Goal: Task Accomplishment & Management: Manage account settings

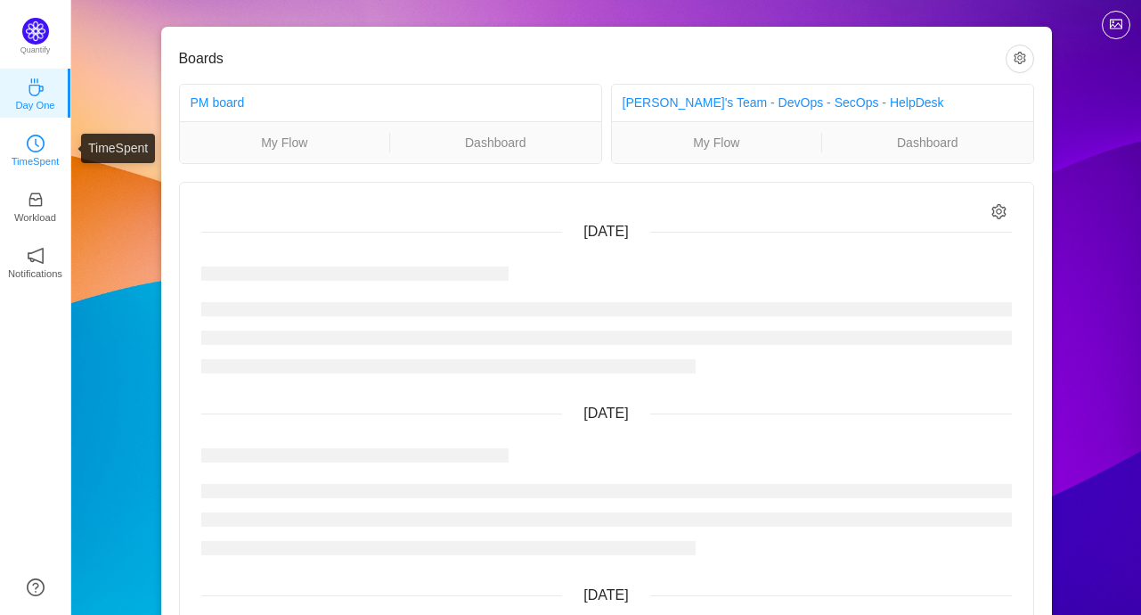
click at [42, 159] on p "TimeSpent" at bounding box center [36, 161] width 48 height 16
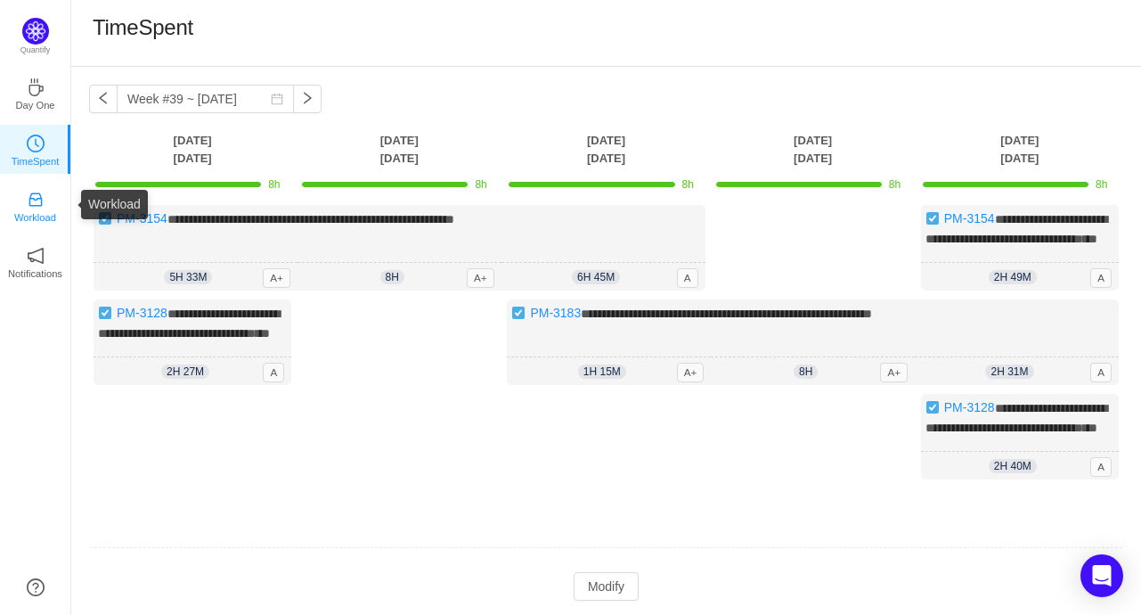
click at [42, 212] on p "Workload" at bounding box center [35, 217] width 42 height 16
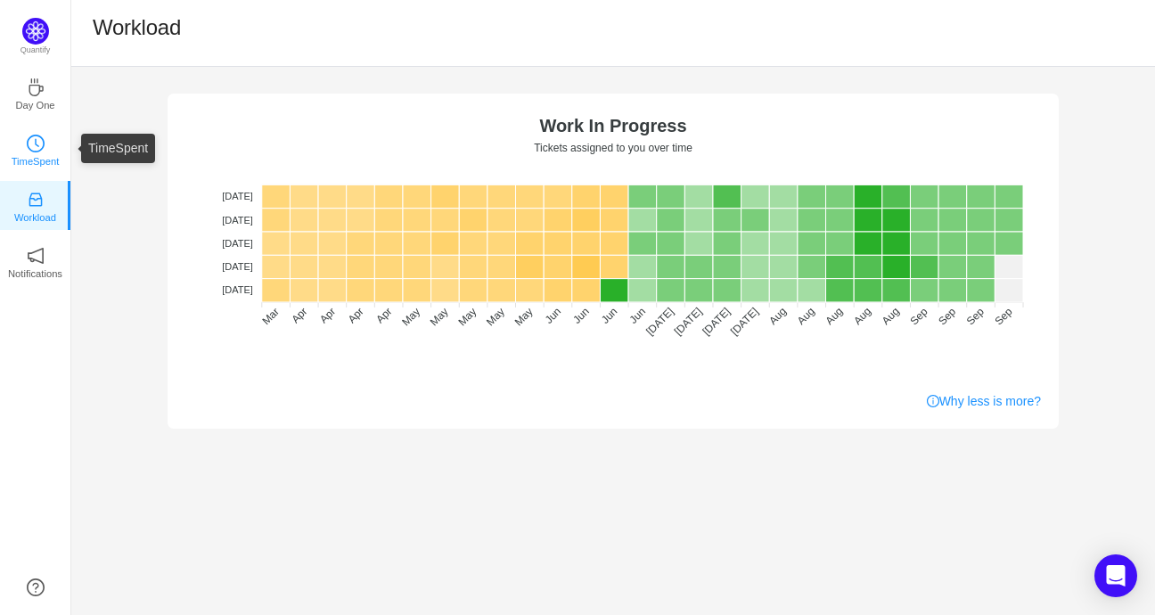
click at [36, 145] on icon "icon: clock-circle" at bounding box center [36, 144] width 18 height 18
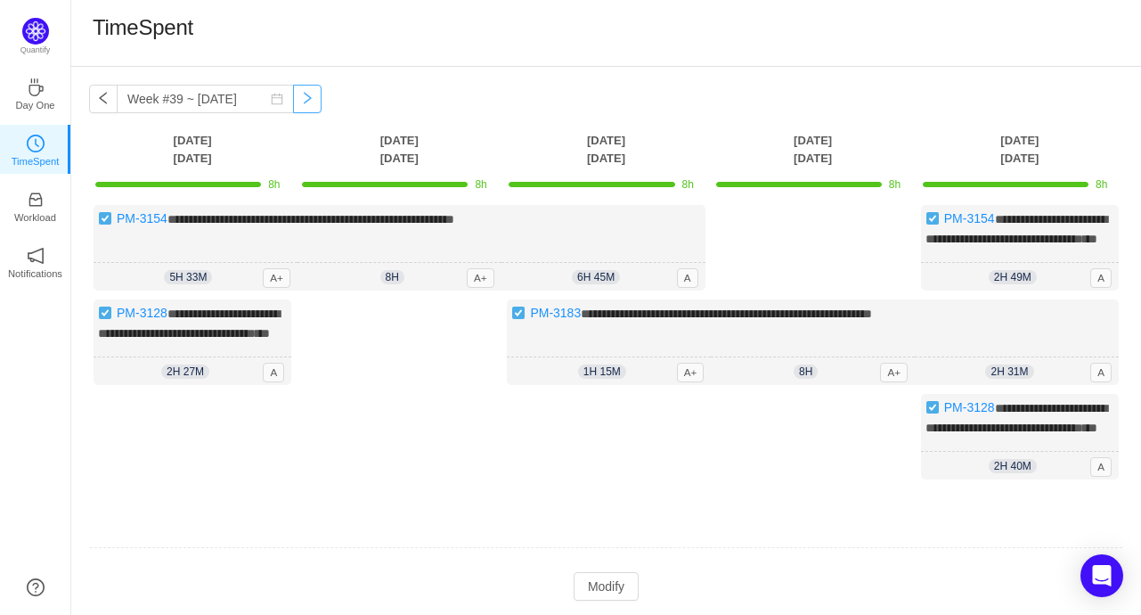
click at [293, 103] on button "button" at bounding box center [307, 99] width 29 height 29
click at [293, 102] on button "button" at bounding box center [307, 99] width 29 height 29
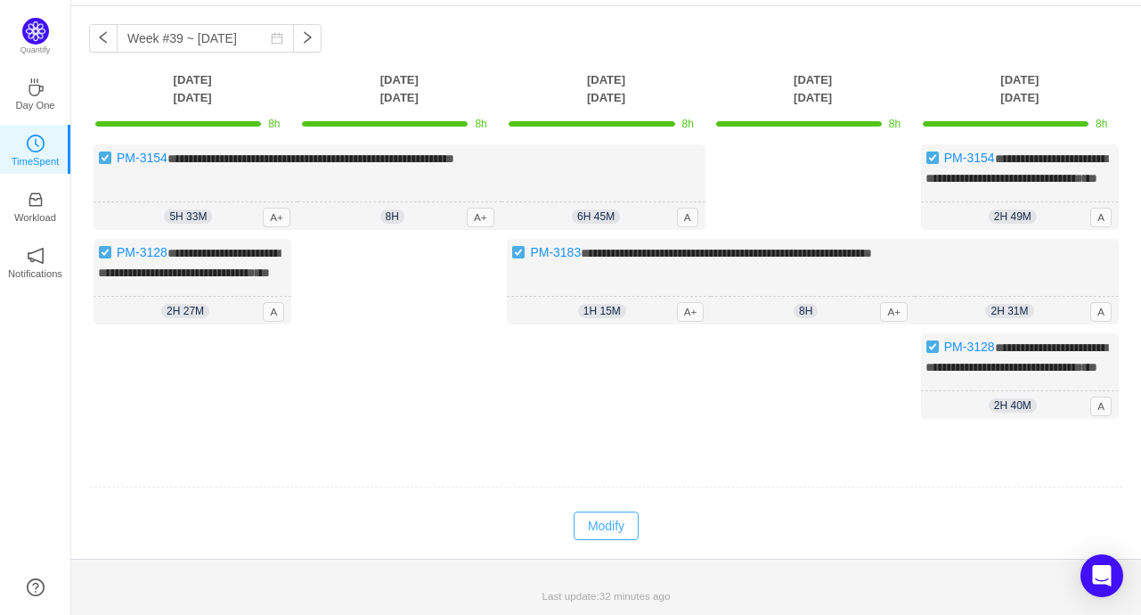
click at [627, 521] on button "Modify" at bounding box center [606, 525] width 65 height 29
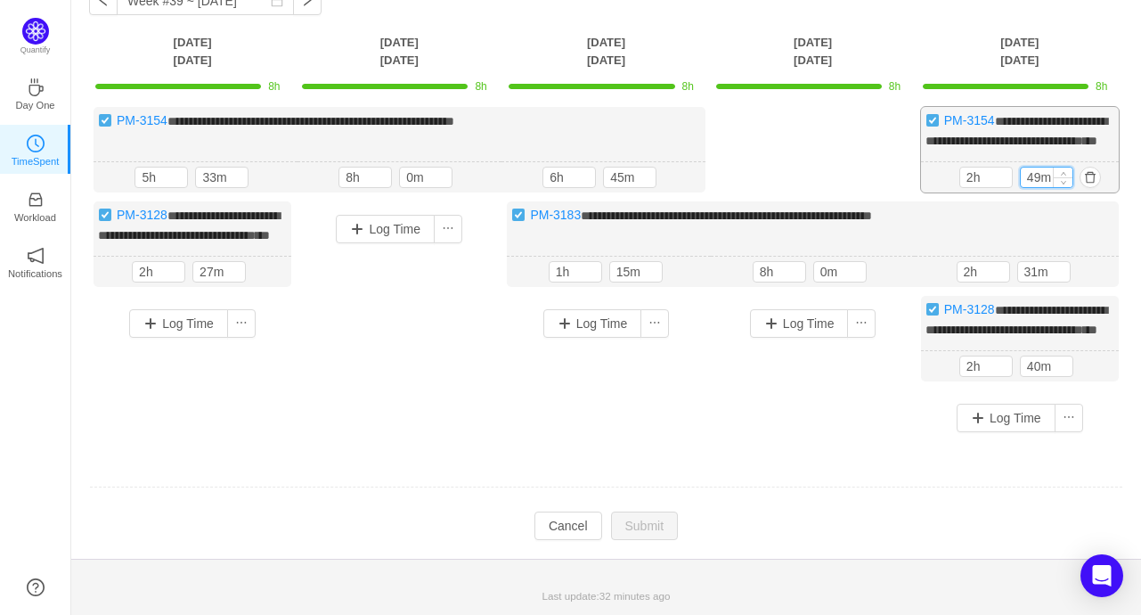
click at [1043, 185] on input "49m" at bounding box center [1047, 178] width 52 height 20
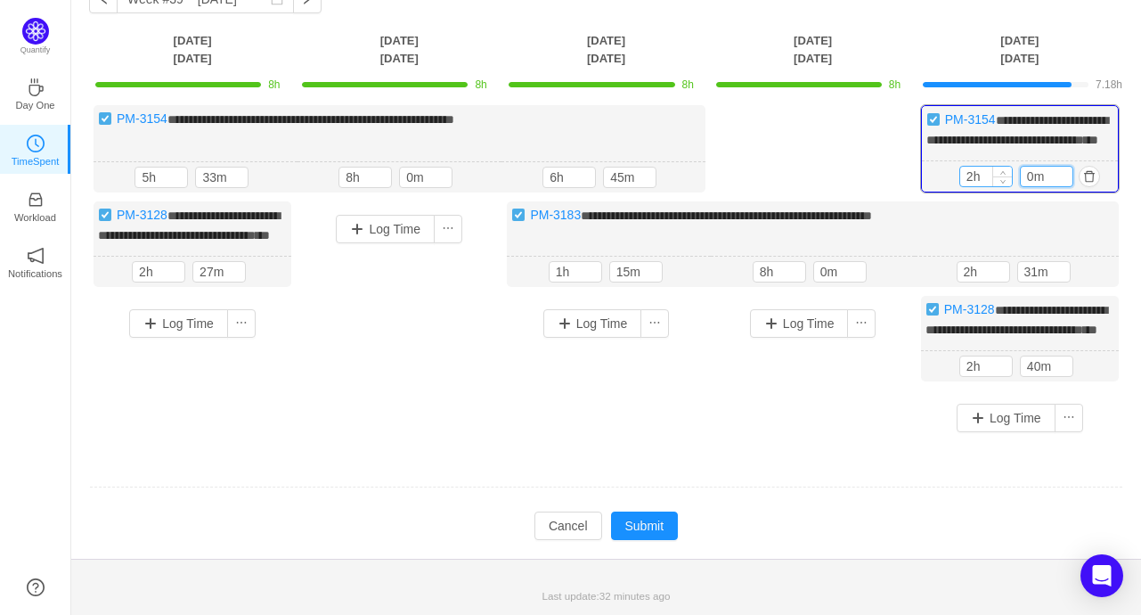
type input "0m"
click at [977, 181] on input "2h" at bounding box center [987, 177] width 52 height 20
click at [975, 184] on input "2h" at bounding box center [987, 177] width 52 height 20
type input "6h"
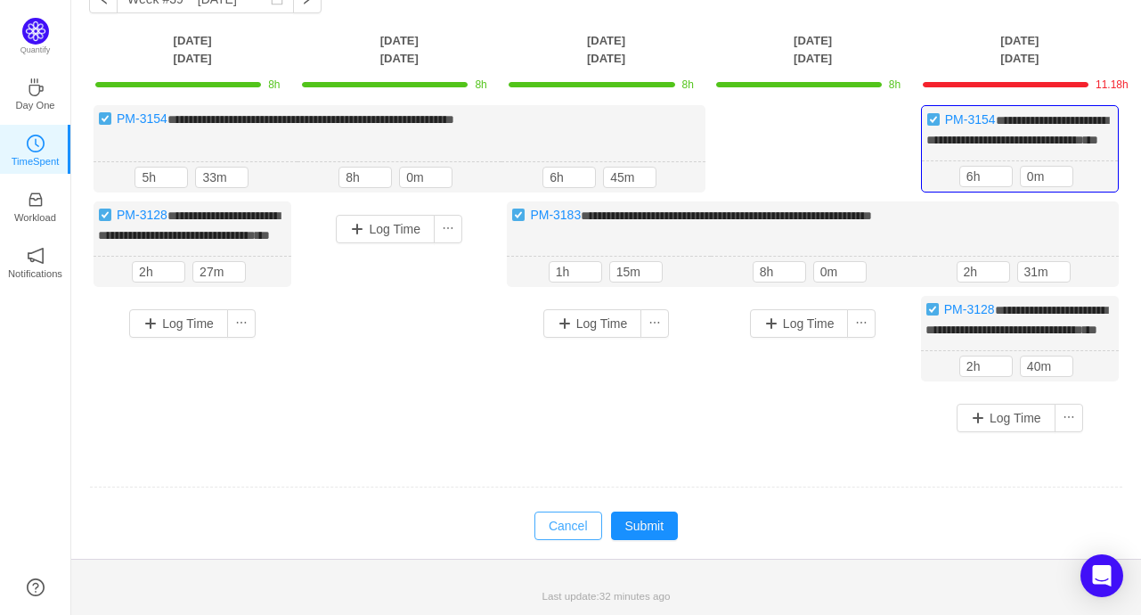
click at [558, 540] on button "Cancel" at bounding box center [569, 525] width 68 height 29
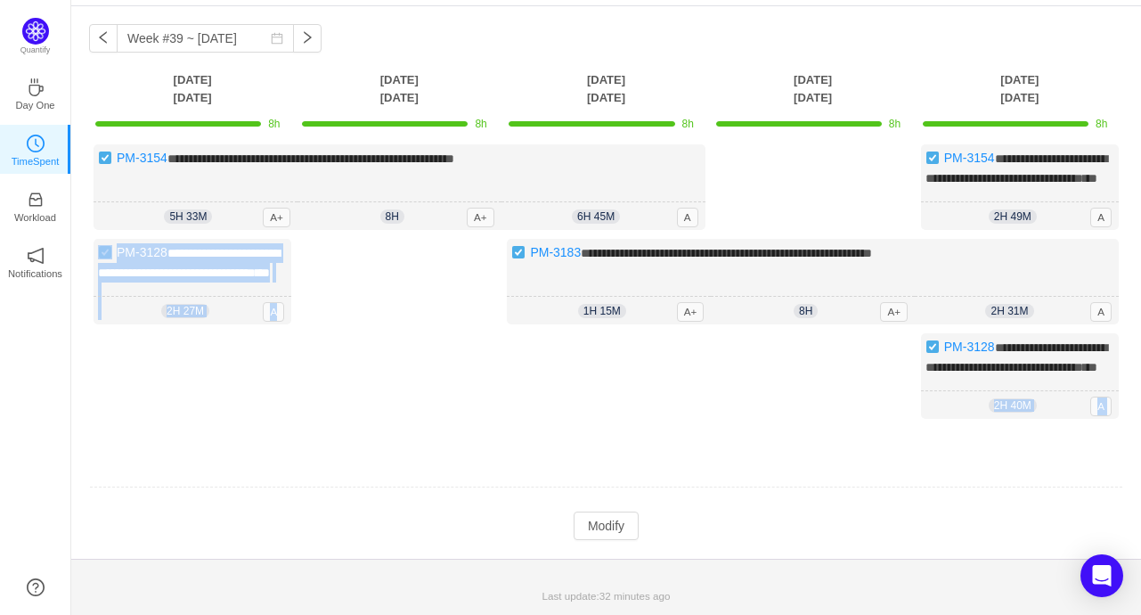
drag, startPoint x: 973, startPoint y: 390, endPoint x: 857, endPoint y: 397, distance: 116.0
click at [857, 397] on div "**********" at bounding box center [606, 294] width 1035 height 301
click at [853, 421] on div "Log Time" at bounding box center [814, 384] width 198 height 103
click at [181, 248] on div "**********" at bounding box center [193, 282] width 198 height 86
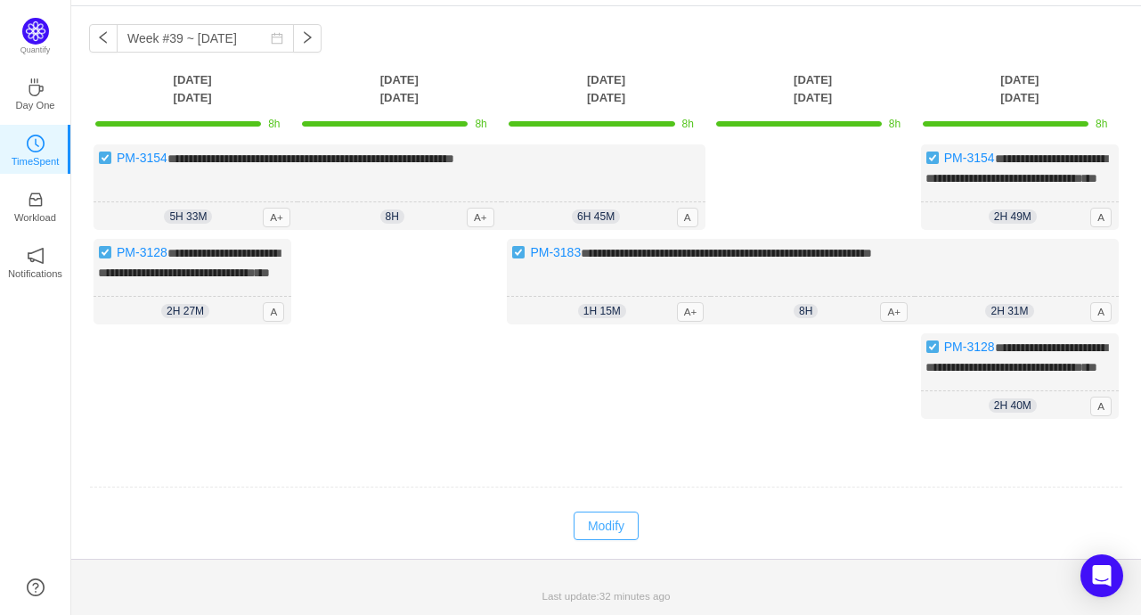
click at [610, 532] on button "Modify" at bounding box center [606, 525] width 65 height 29
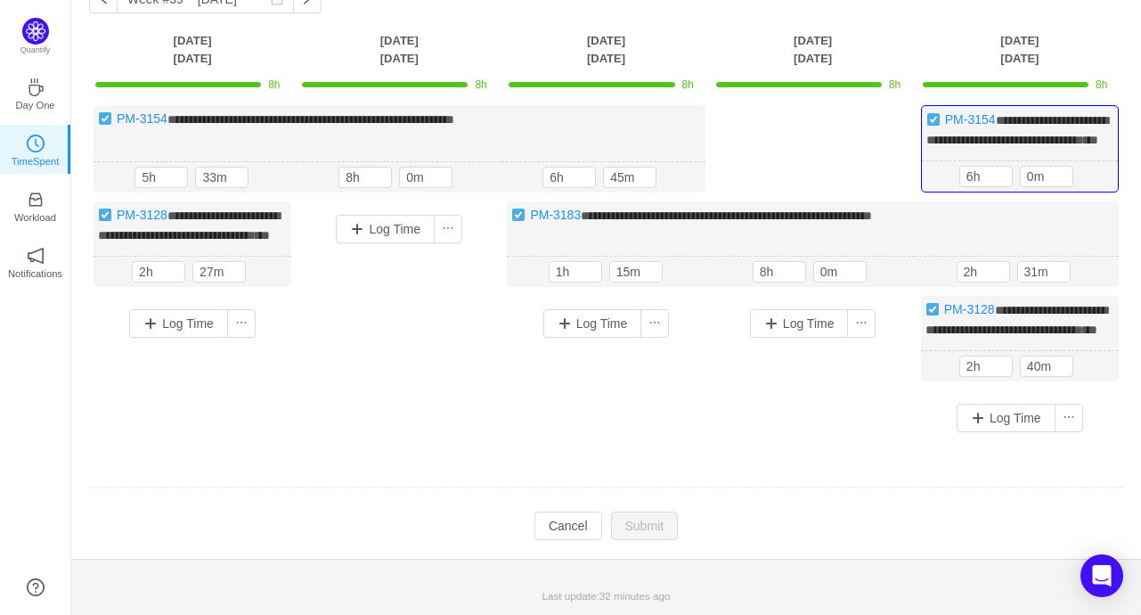
click at [715, 446] on div "**********" at bounding box center [606, 275] width 1035 height 340
click at [410, 355] on div "Log Time" at bounding box center [399, 301] width 198 height 201
click at [561, 282] on input "1h" at bounding box center [576, 272] width 52 height 20
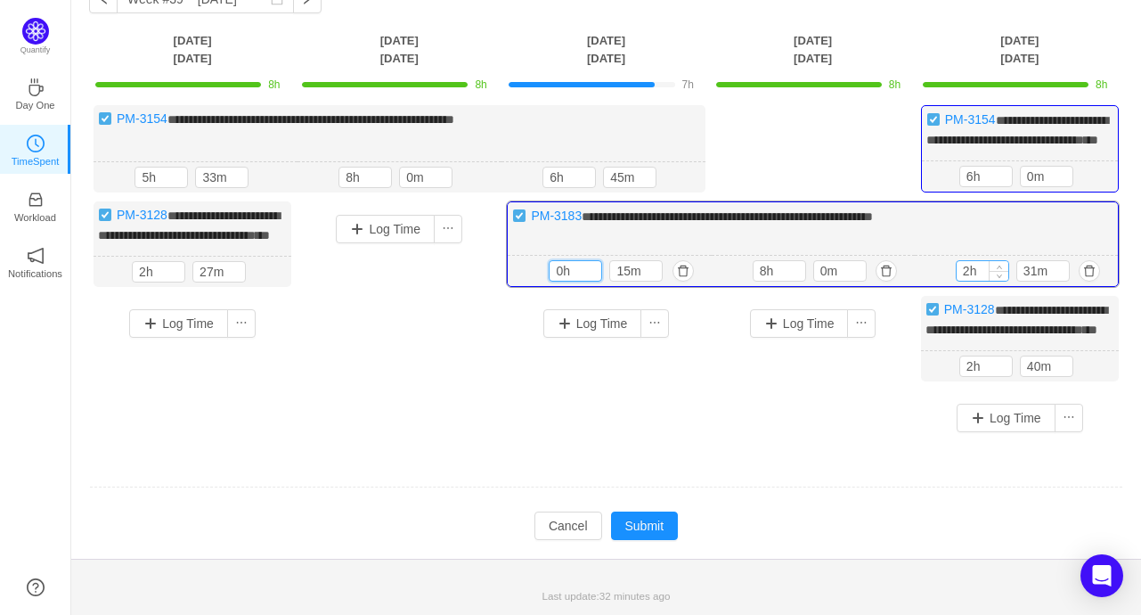
type input "0h"
click at [970, 281] on input "2h" at bounding box center [983, 271] width 52 height 20
type input "0h"
click at [649, 540] on button "Submit" at bounding box center [645, 525] width 68 height 29
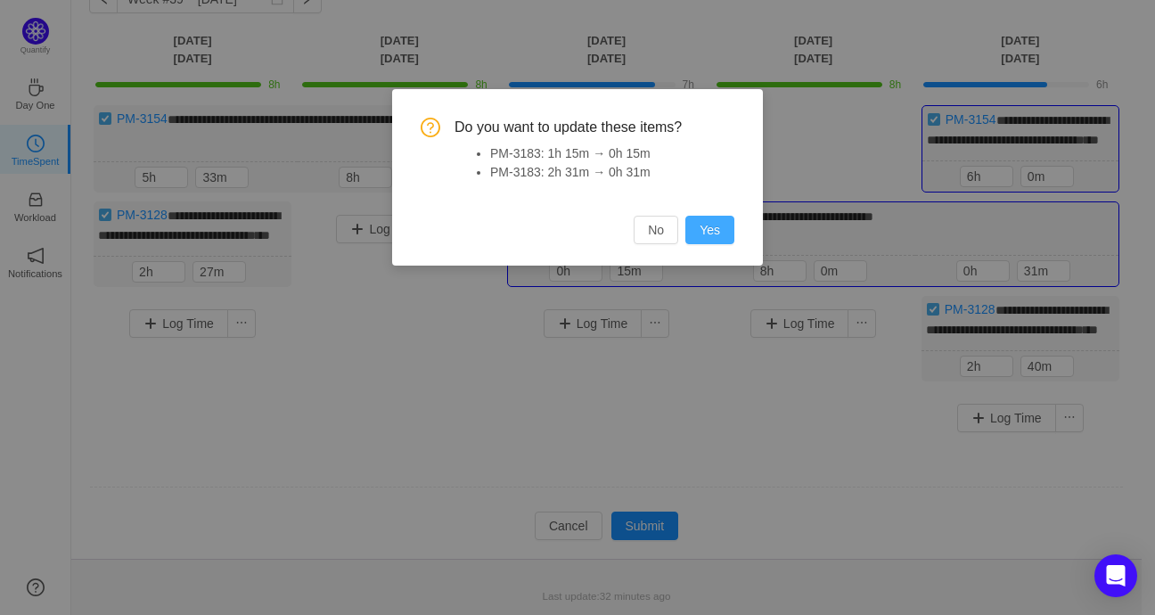
click at [712, 229] on button "Yes" at bounding box center [709, 230] width 49 height 29
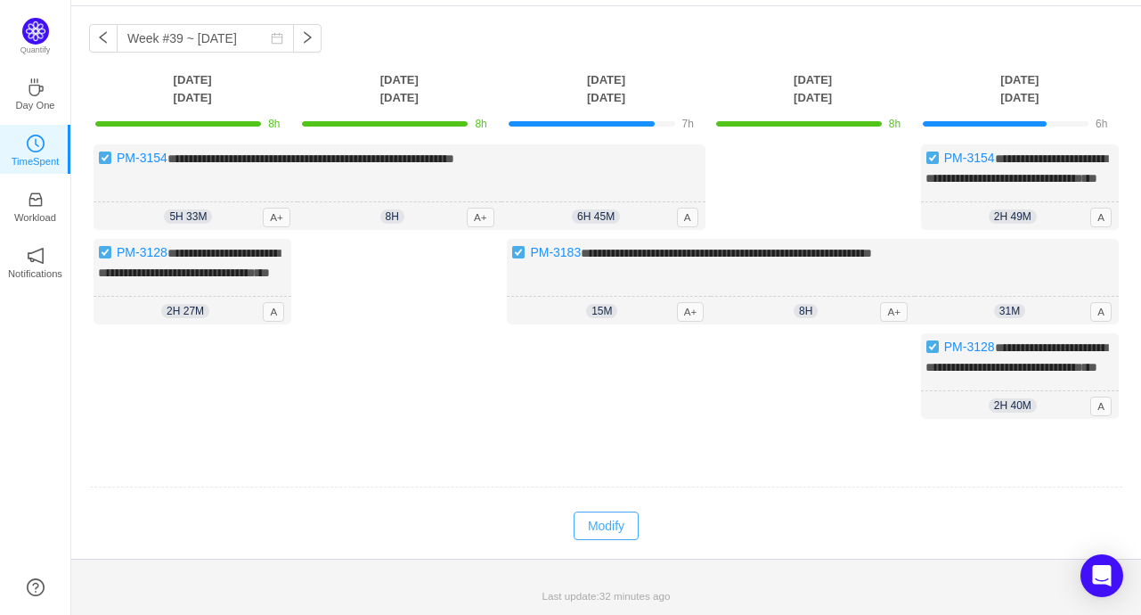
click at [599, 520] on button "Modify" at bounding box center [606, 525] width 65 height 29
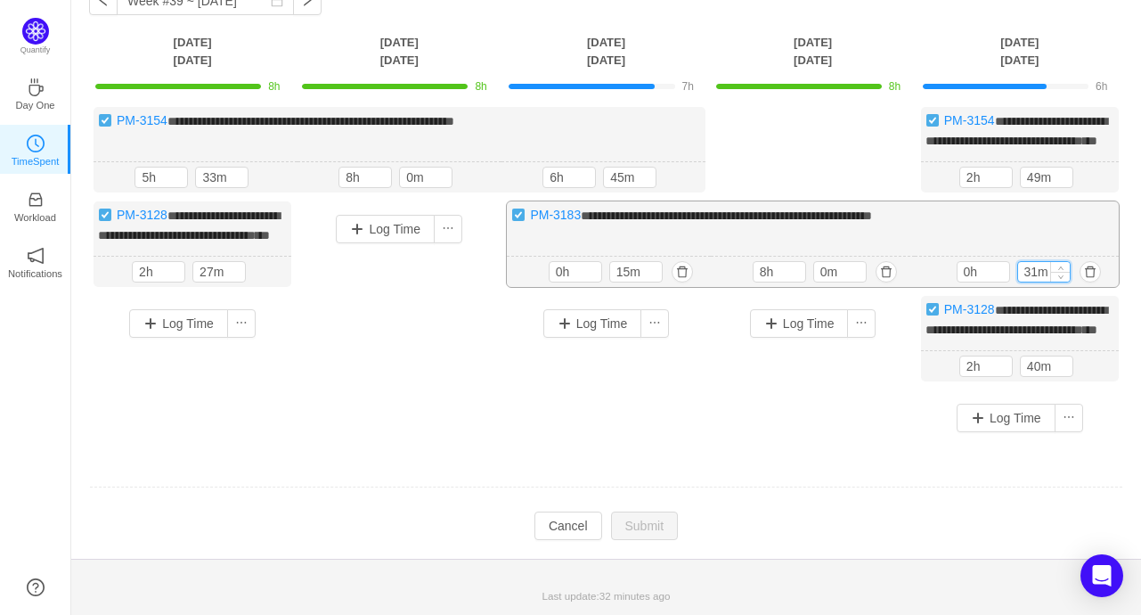
click at [1044, 282] on input "31m" at bounding box center [1045, 272] width 52 height 20
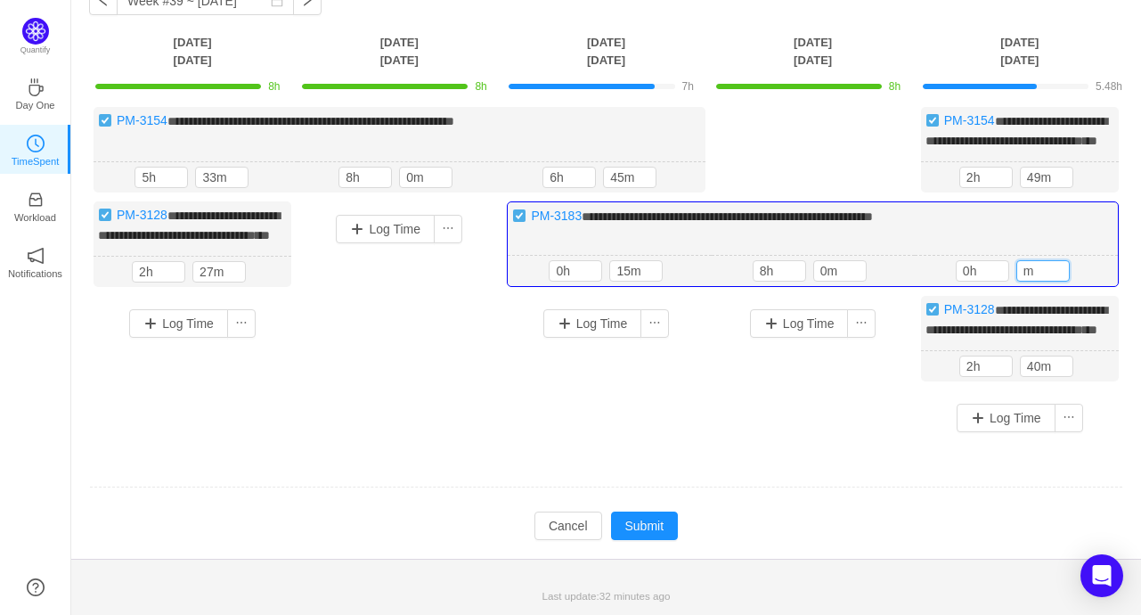
type input "m"
click at [781, 420] on div "Log Time" at bounding box center [814, 360] width 198 height 128
click at [634, 540] on button "Submit" at bounding box center [645, 525] width 68 height 29
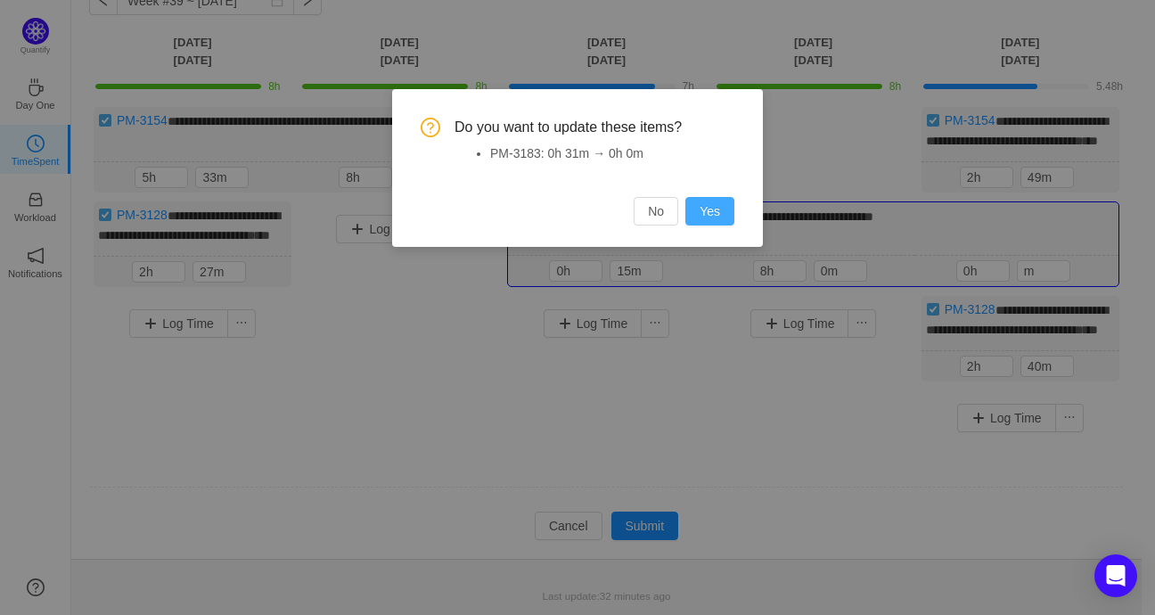
click at [702, 215] on button "Yes" at bounding box center [709, 211] width 49 height 29
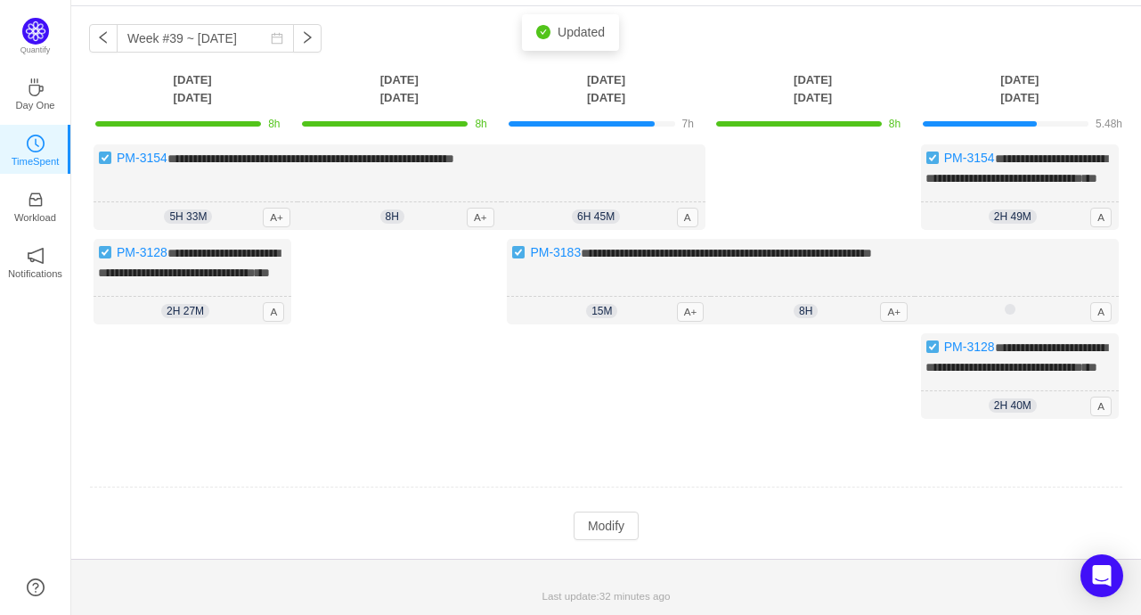
click at [814, 339] on div "Log Time" at bounding box center [814, 384] width 198 height 103
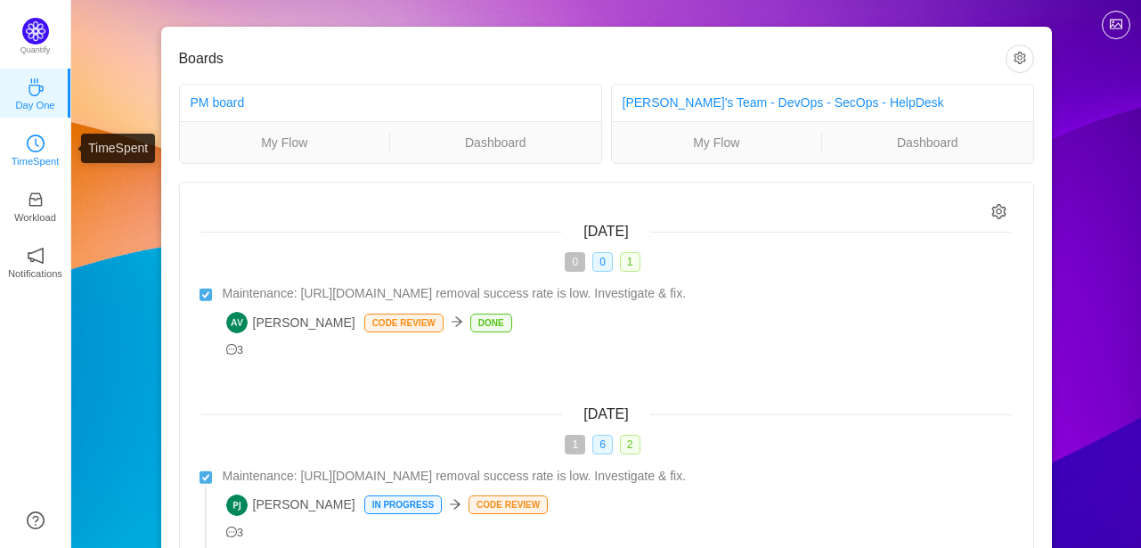
click at [37, 151] on icon "icon: clock-circle" at bounding box center [36, 144] width 18 height 18
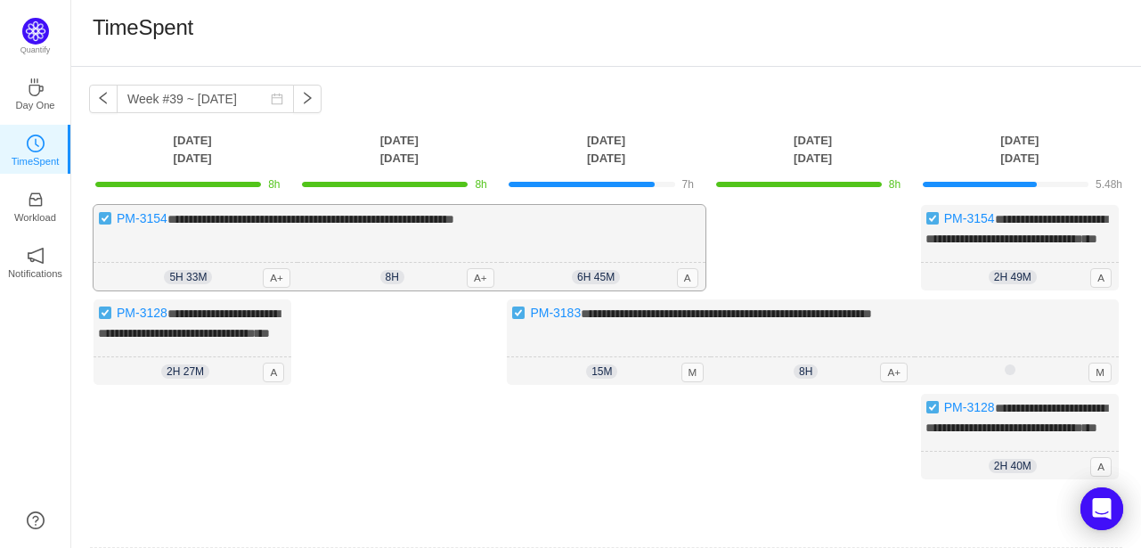
click at [577, 284] on span "6h 45m" at bounding box center [596, 277] width 48 height 14
click at [481, 357] on div "Log Time" at bounding box center [399, 393] width 198 height 189
click at [182, 384] on div "**********" at bounding box center [193, 342] width 198 height 86
click at [315, 409] on div "Log Time" at bounding box center [399, 393] width 198 height 189
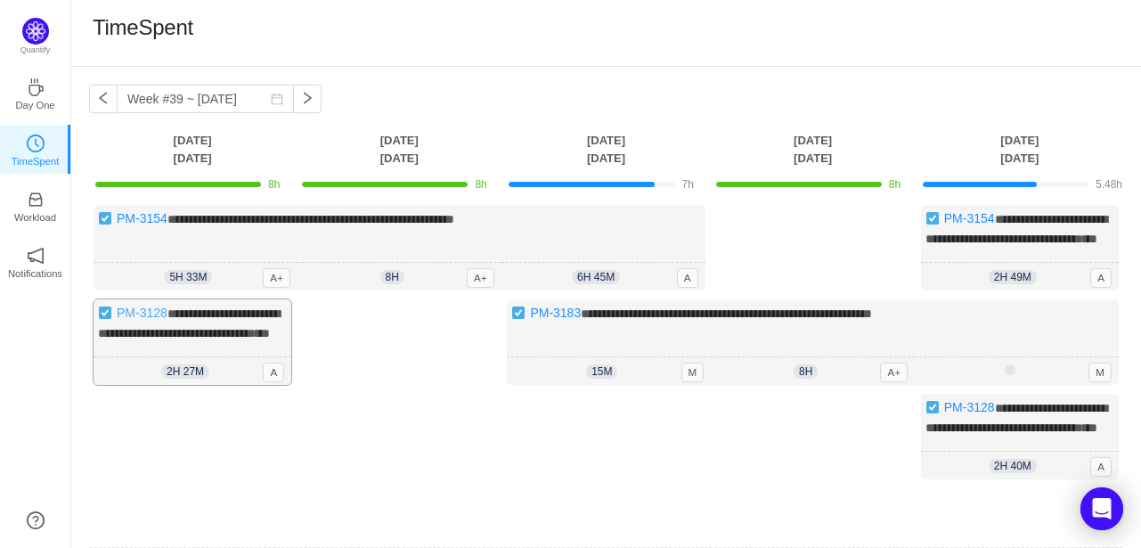
click at [151, 320] on link "PM-3128" at bounding box center [142, 313] width 51 height 14
click at [147, 220] on link "PM-3154" at bounding box center [142, 218] width 51 height 14
click at [150, 217] on link "PM-3154" at bounding box center [142, 218] width 51 height 14
click at [153, 320] on link "PM-3128" at bounding box center [142, 313] width 51 height 14
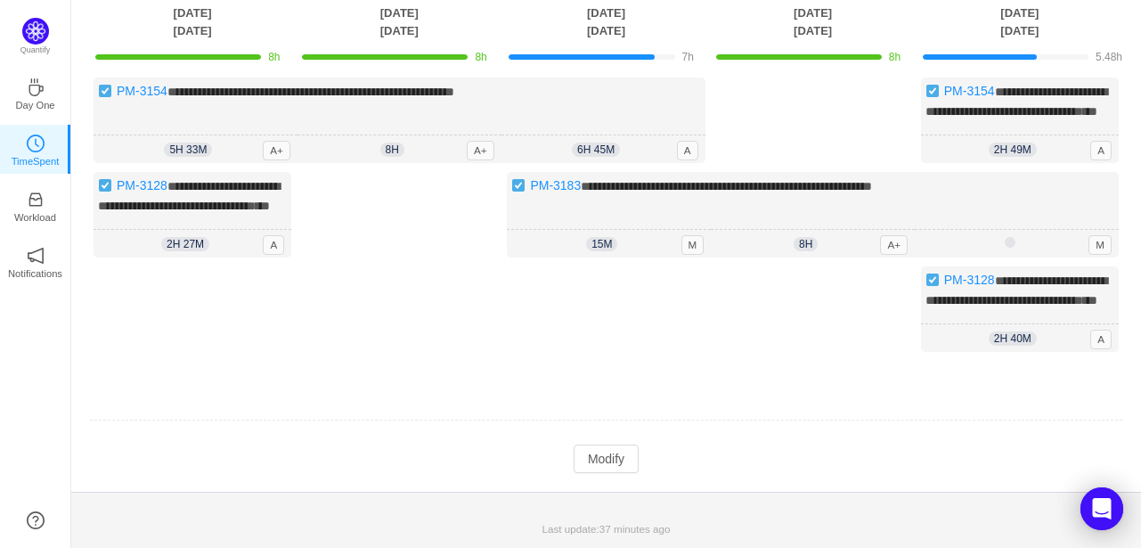
scroll to position [177, 0]
click at [617, 448] on button "Modify" at bounding box center [606, 459] width 65 height 29
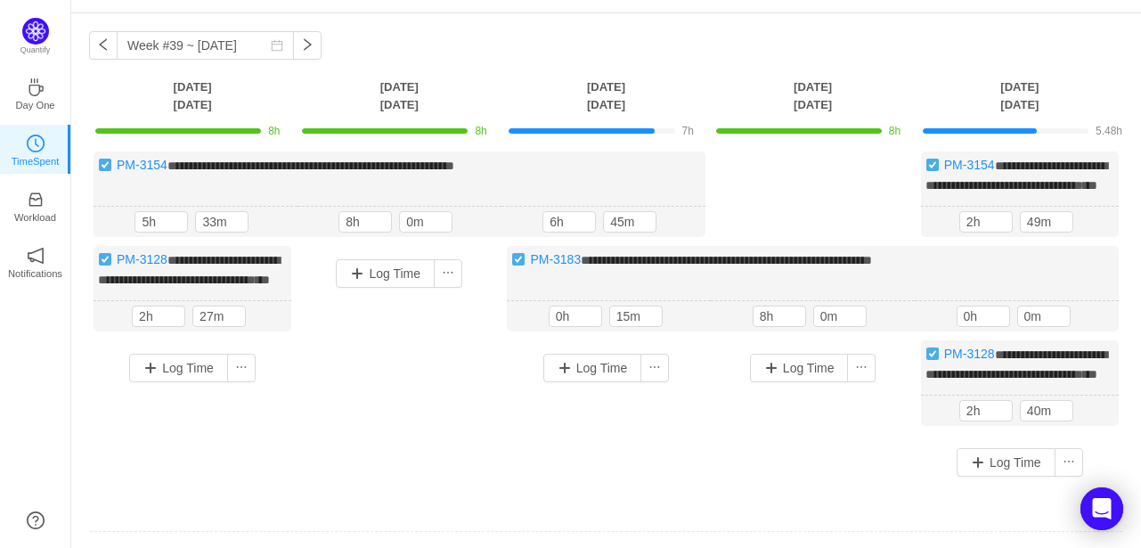
scroll to position [0, 0]
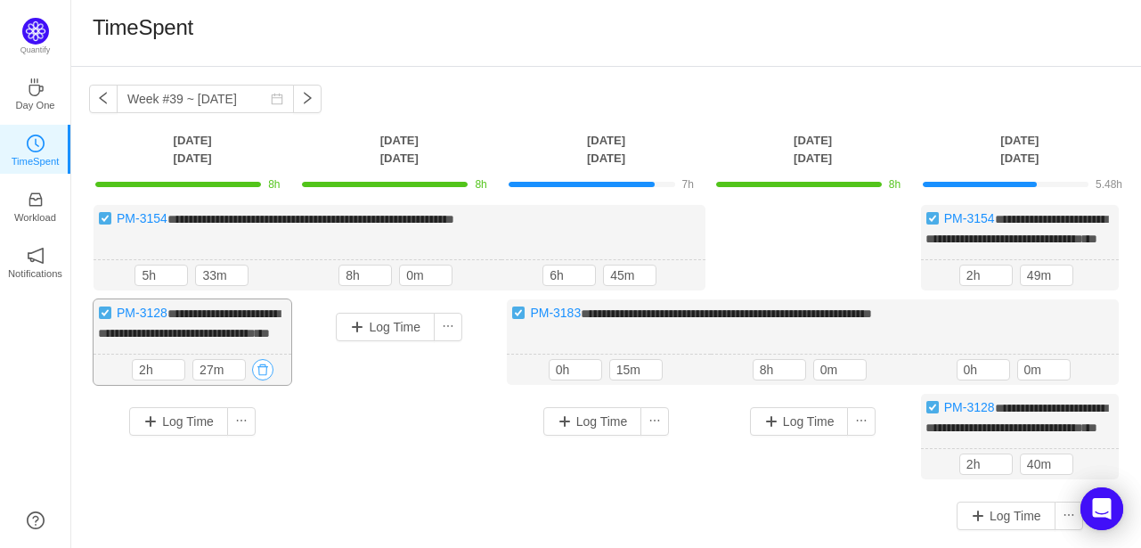
click at [260, 380] on button "button" at bounding box center [262, 369] width 21 height 21
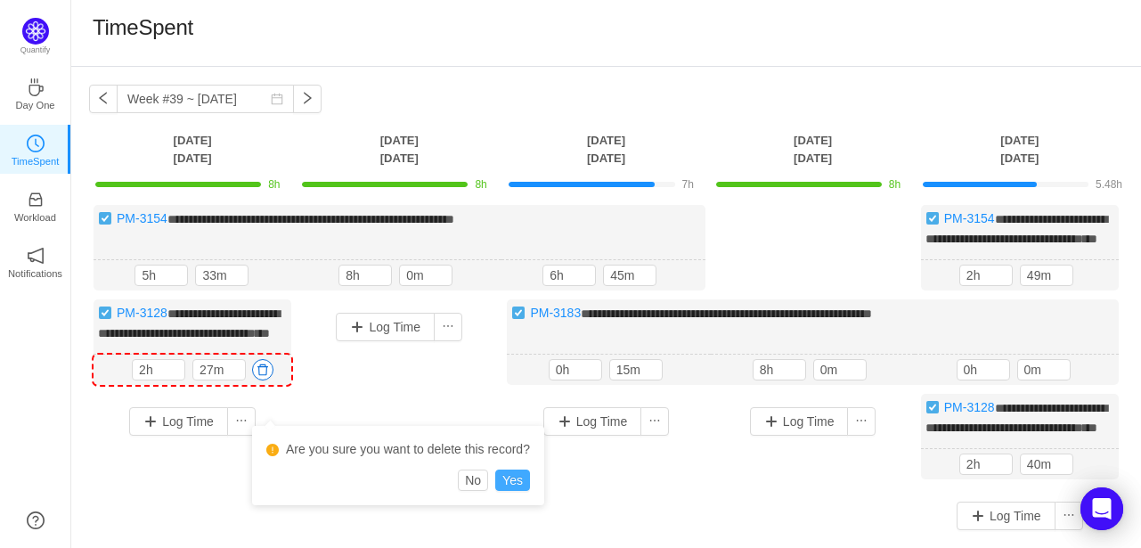
click at [518, 481] on button "Yes" at bounding box center [512, 480] width 35 height 21
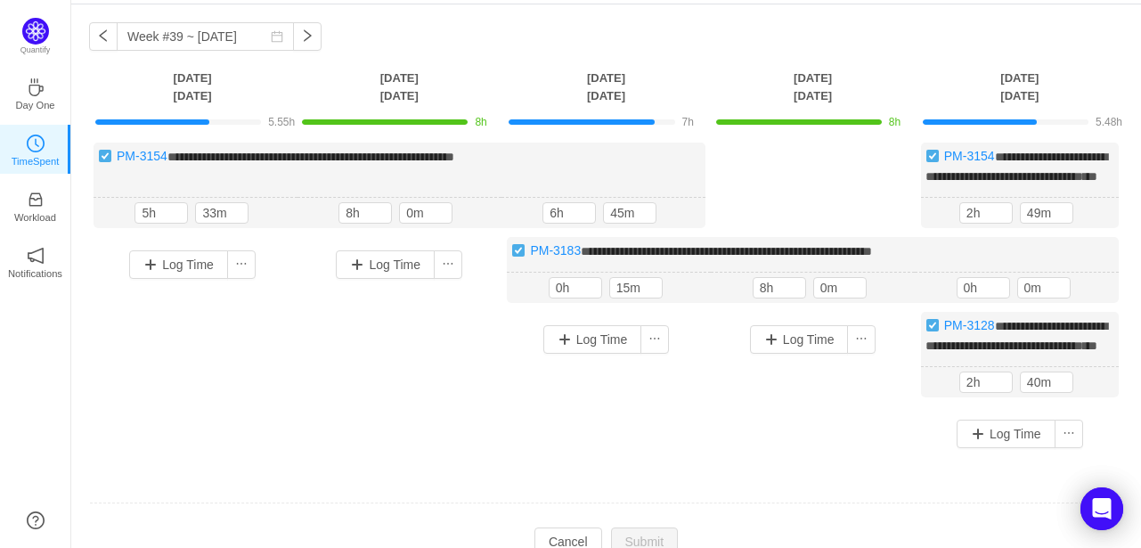
scroll to position [29, 0]
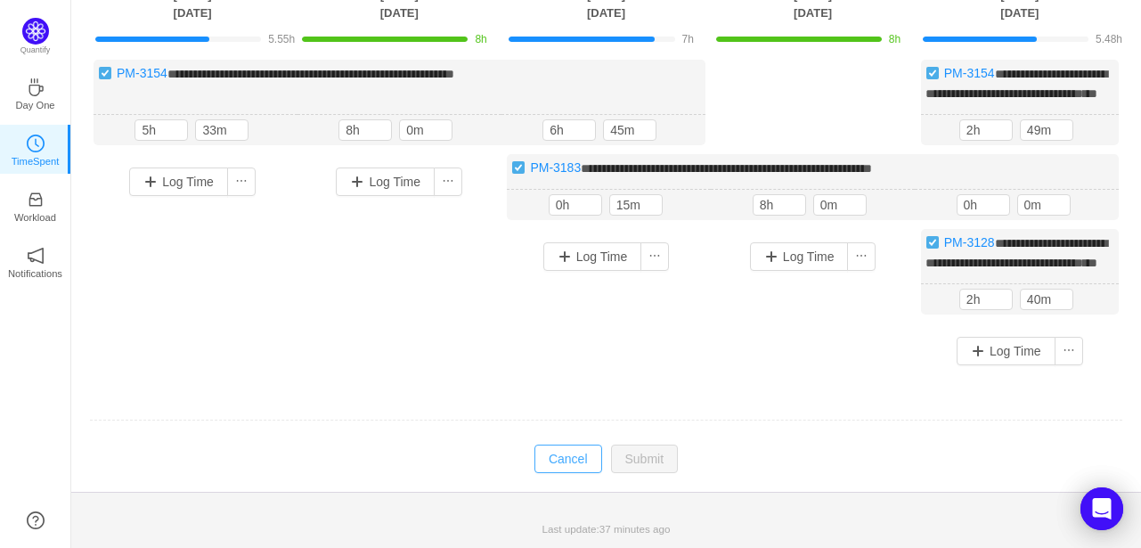
click at [581, 461] on button "Cancel" at bounding box center [569, 459] width 68 height 29
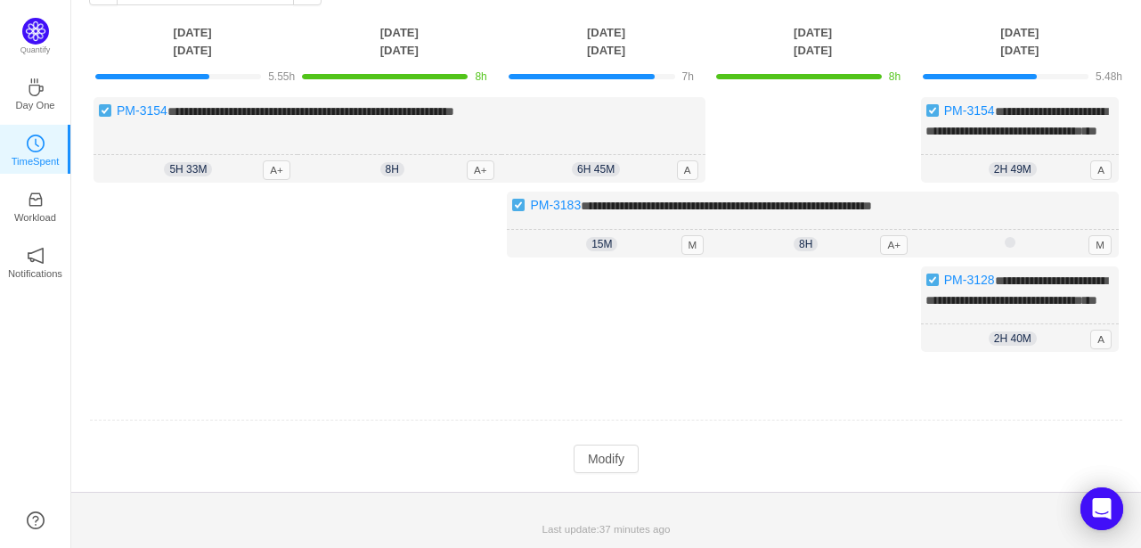
scroll to position [139, 0]
click at [622, 468] on button "Modify" at bounding box center [606, 459] width 65 height 29
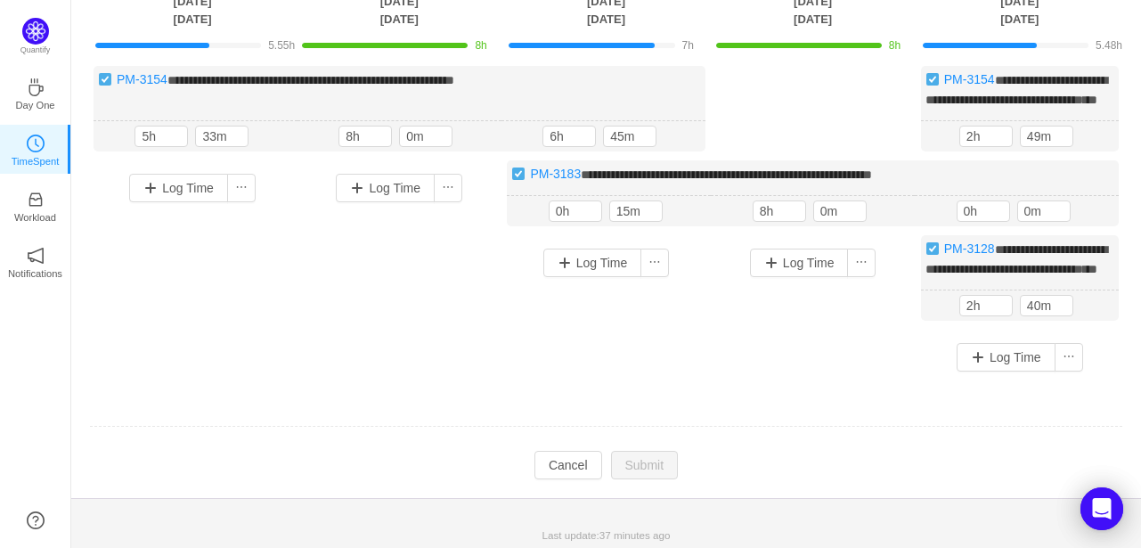
scroll to position [0, 0]
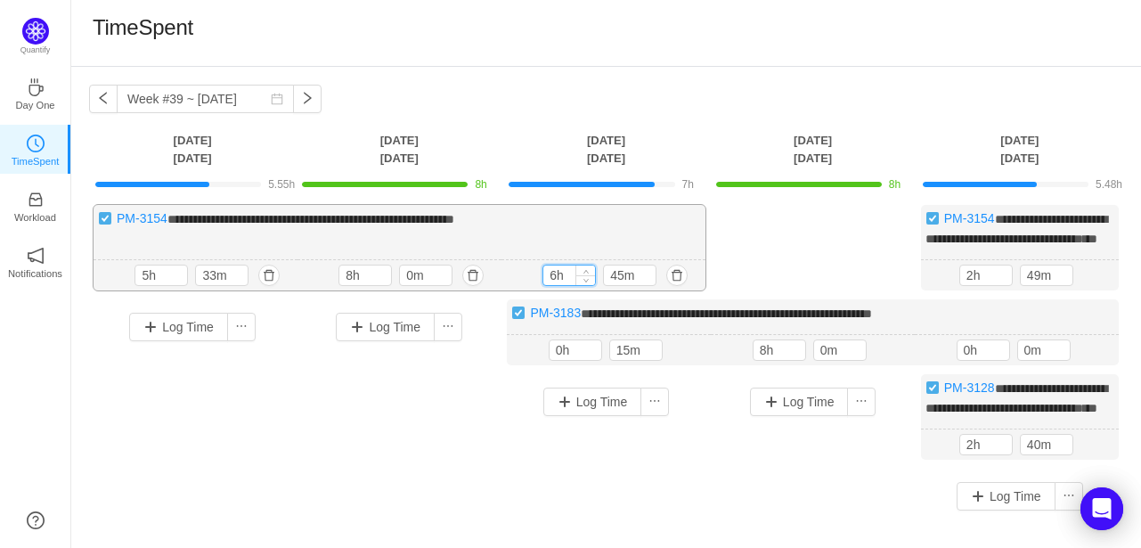
click at [556, 285] on input "6h" at bounding box center [570, 276] width 52 height 20
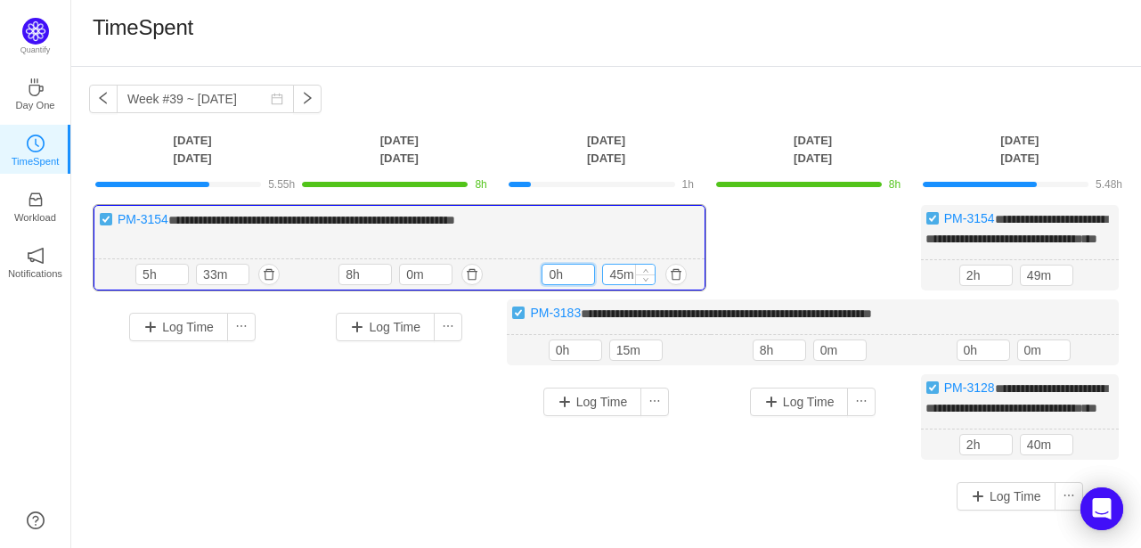
type input "0h"
click at [618, 284] on input "45m" at bounding box center [629, 275] width 52 height 20
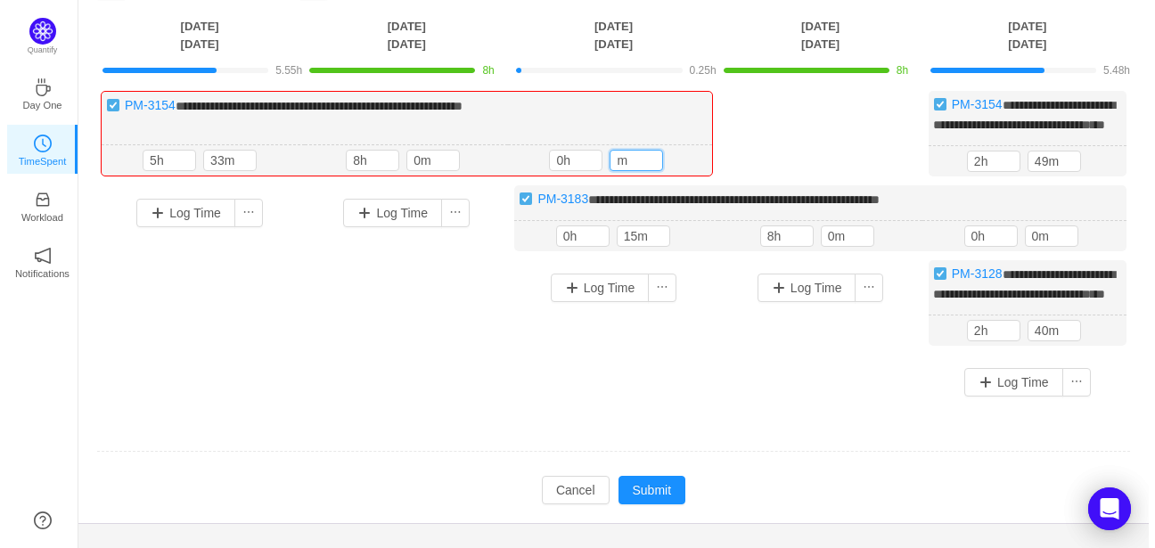
scroll to position [148, 0]
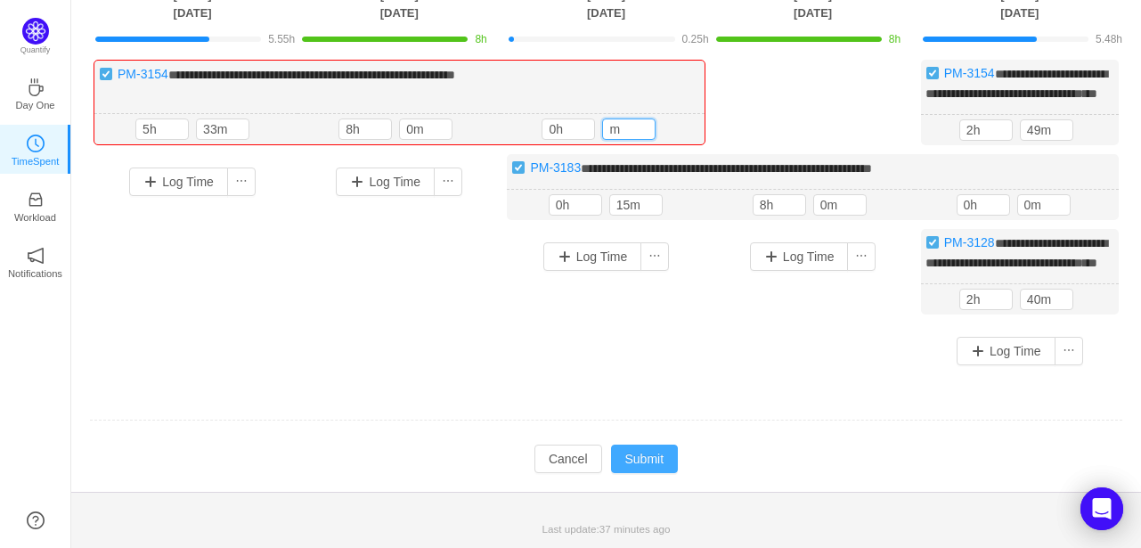
type input "m"
click at [640, 473] on button "Submit" at bounding box center [645, 459] width 68 height 29
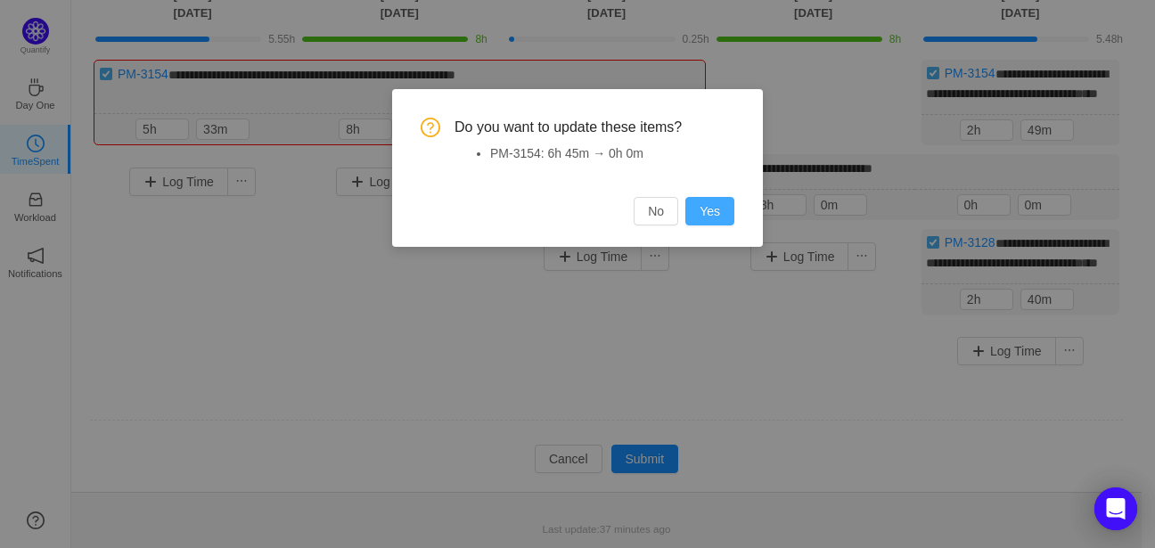
click at [716, 206] on button "Yes" at bounding box center [709, 211] width 49 height 29
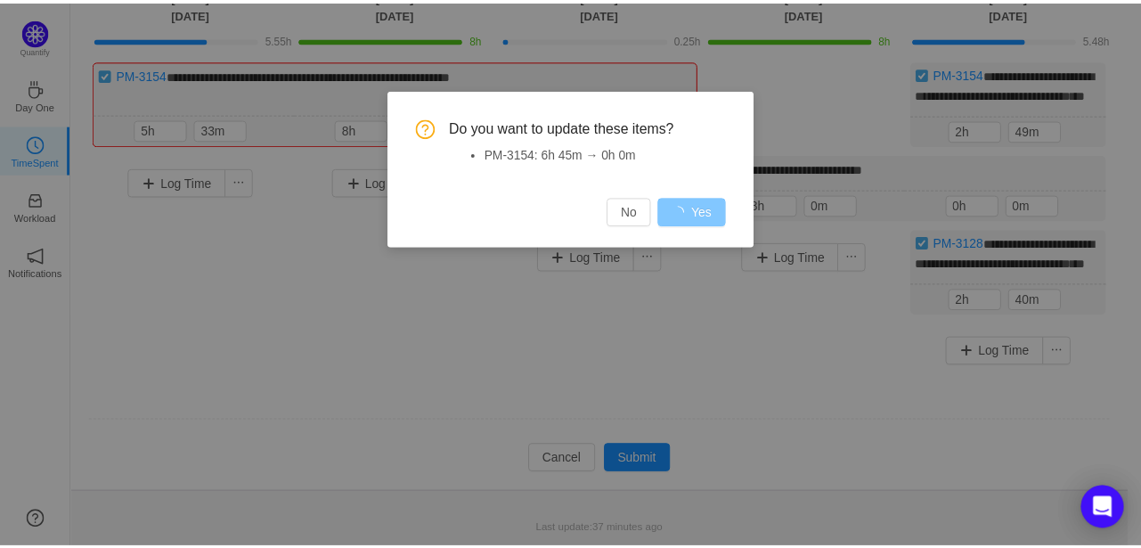
scroll to position [139, 0]
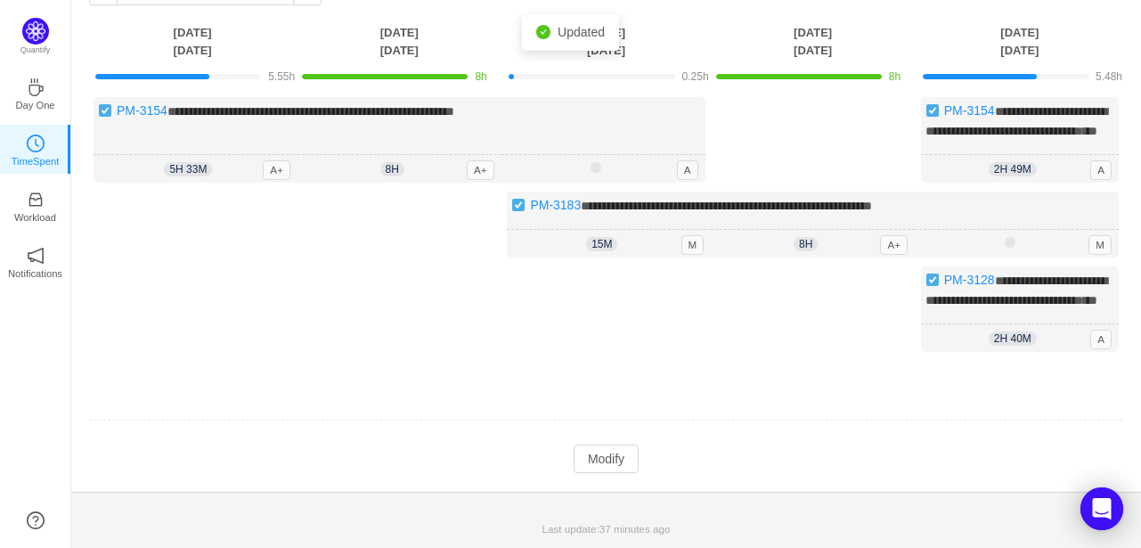
click at [659, 330] on div "Log Time" at bounding box center [606, 317] width 198 height 103
click at [1052, 301] on div "**********" at bounding box center [1020, 309] width 198 height 86
click at [617, 470] on button "Modify" at bounding box center [606, 459] width 65 height 29
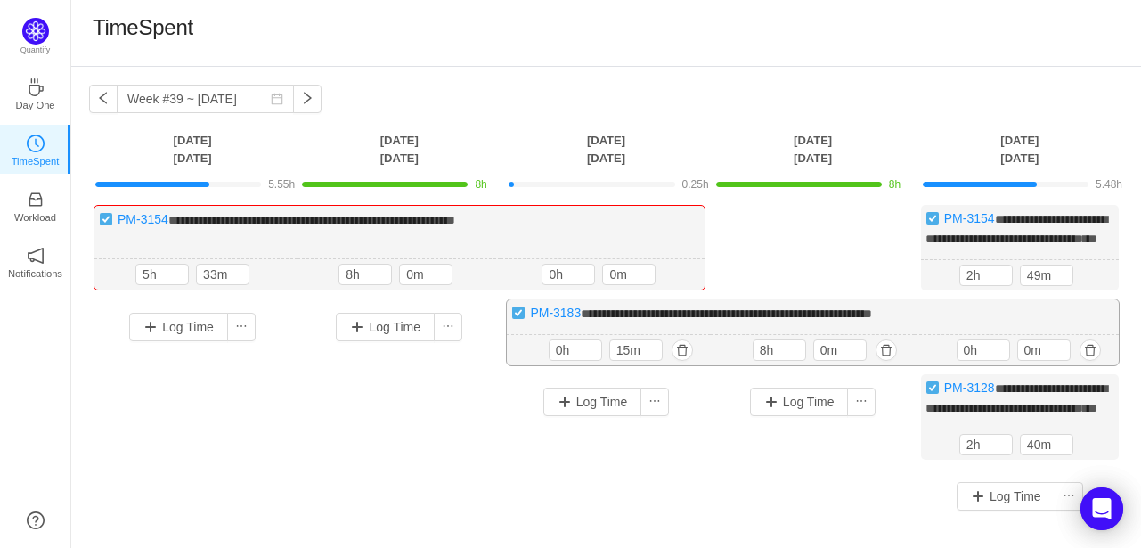
scroll to position [148, 0]
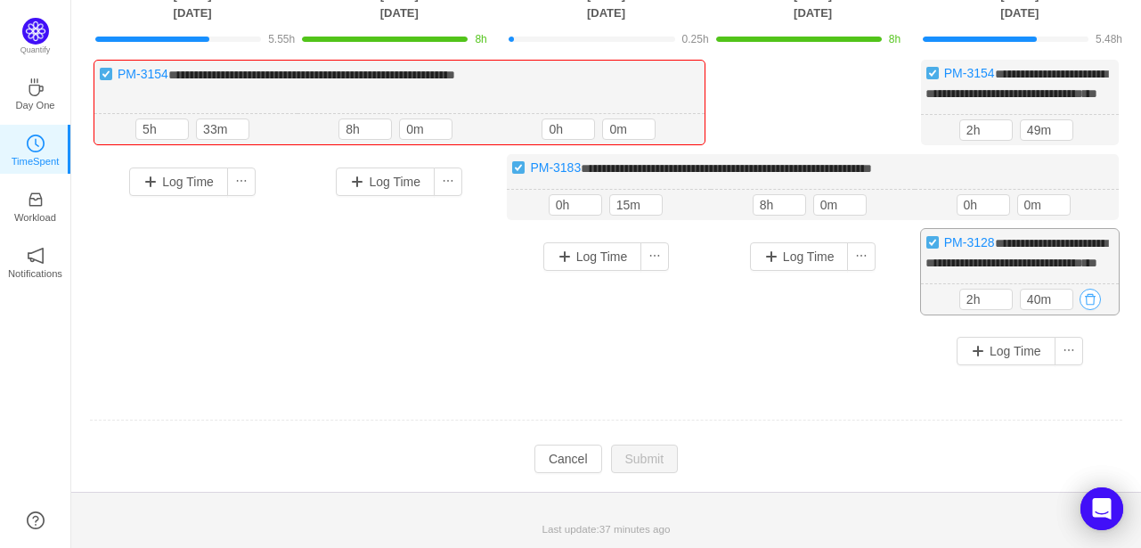
click at [1091, 310] on button "button" at bounding box center [1090, 299] width 21 height 21
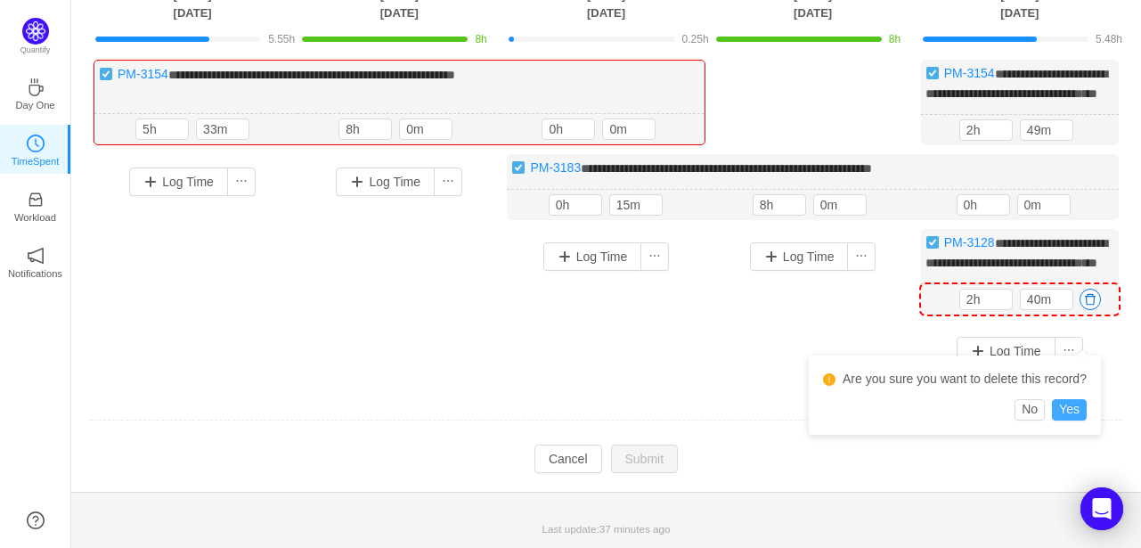
click at [1072, 402] on button "Yes" at bounding box center [1069, 409] width 35 height 21
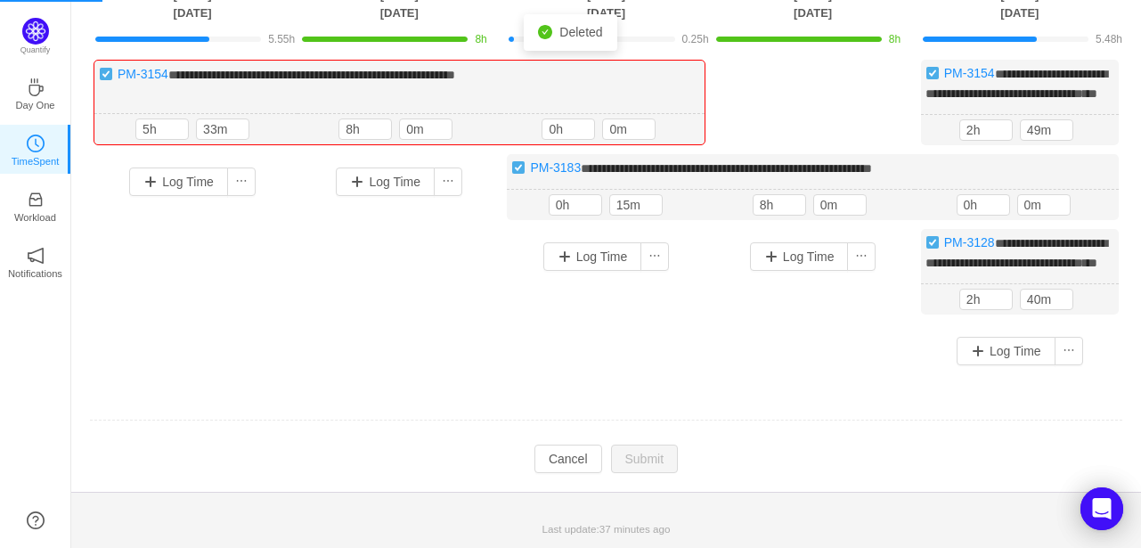
scroll to position [65, 0]
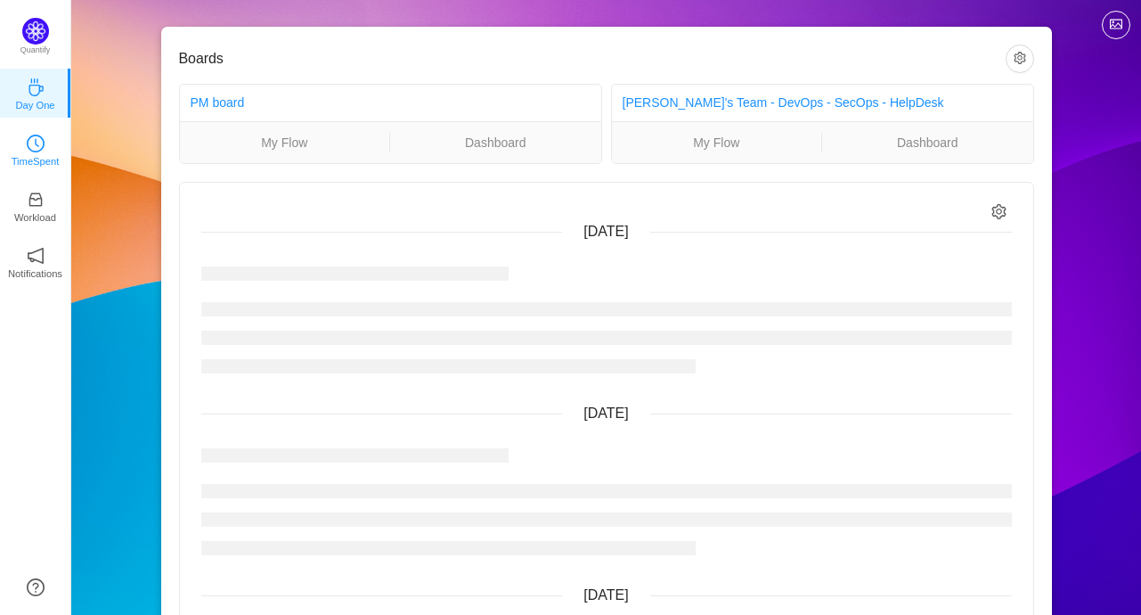
click at [36, 153] on p "TimeSpent" at bounding box center [36, 161] width 48 height 16
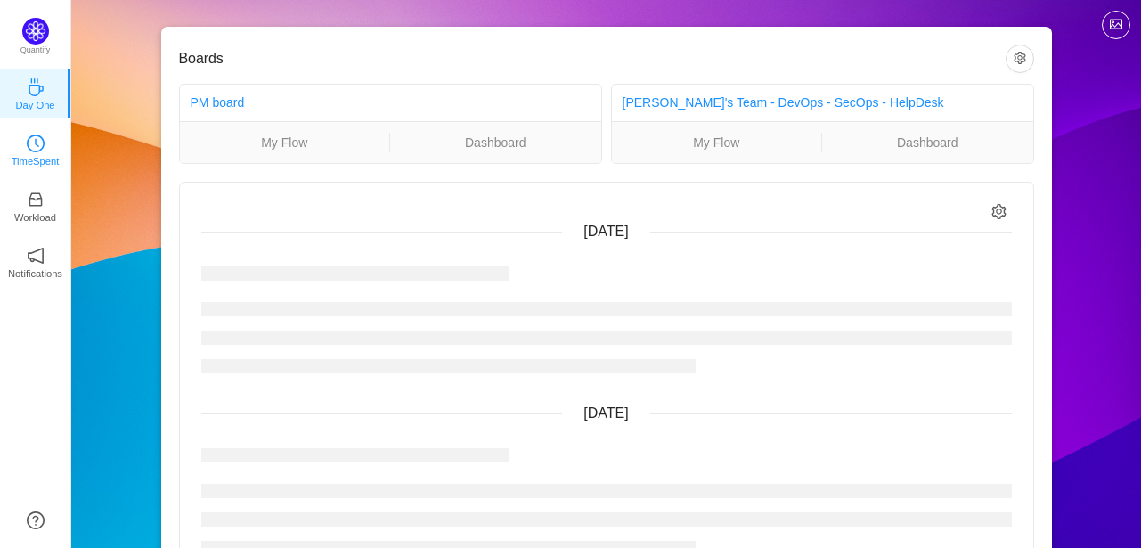
click at [27, 148] on link "TimeSpent" at bounding box center [36, 149] width 18 height 18
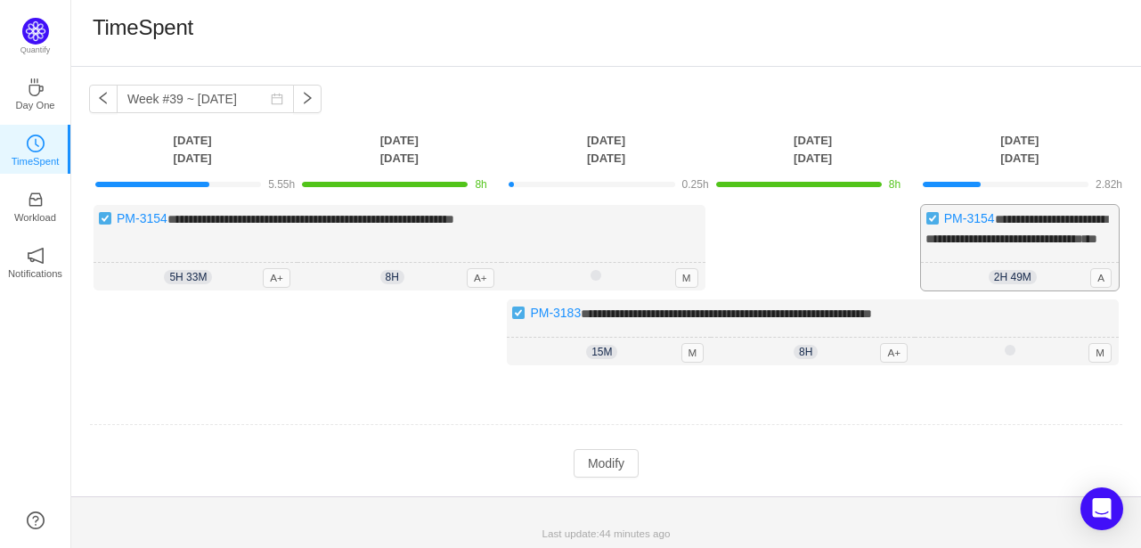
click at [1062, 281] on div "2h 49m 2h 49m A" at bounding box center [1020, 277] width 198 height 29
click at [594, 474] on button "Modify" at bounding box center [606, 463] width 65 height 29
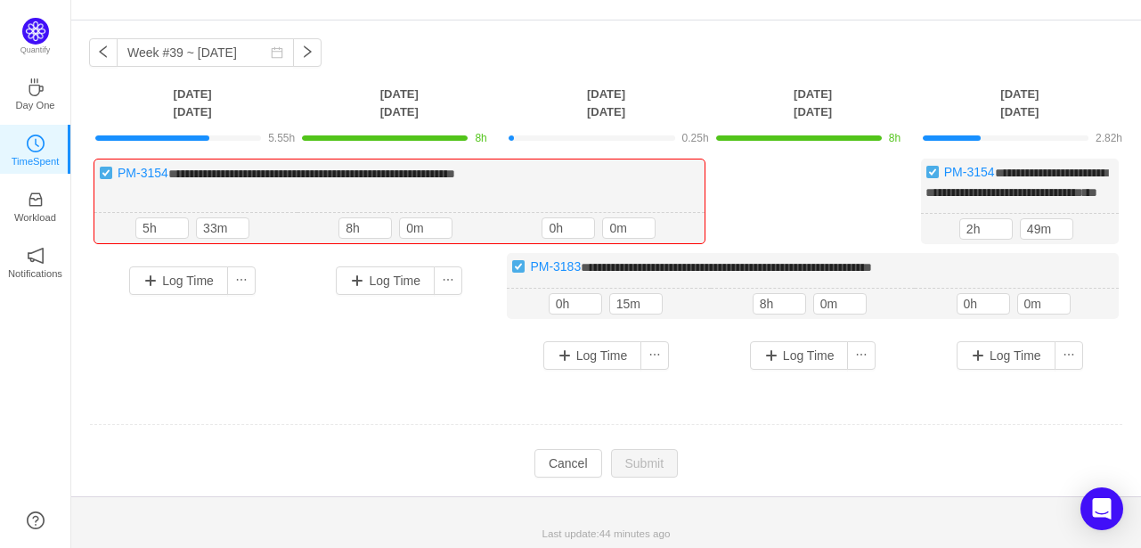
scroll to position [65, 0]
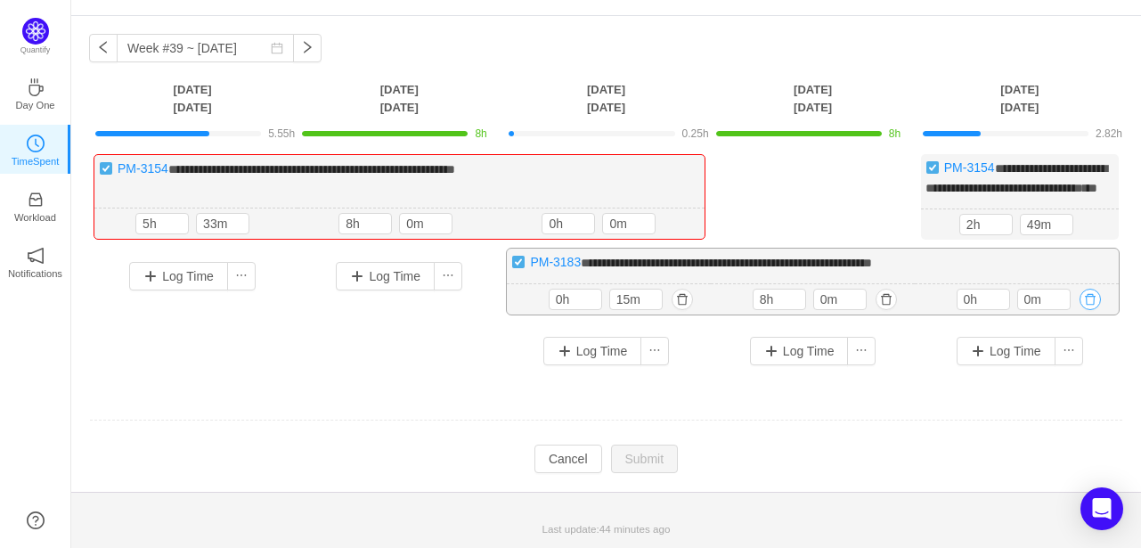
click at [1086, 300] on button "button" at bounding box center [1090, 299] width 21 height 21
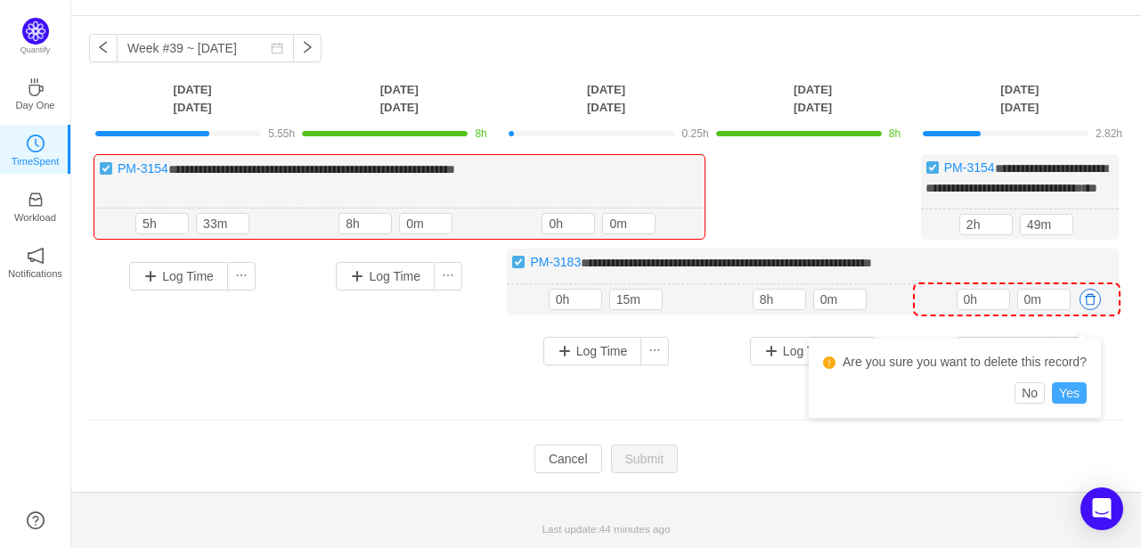
click at [1073, 382] on button "Yes" at bounding box center [1069, 392] width 35 height 21
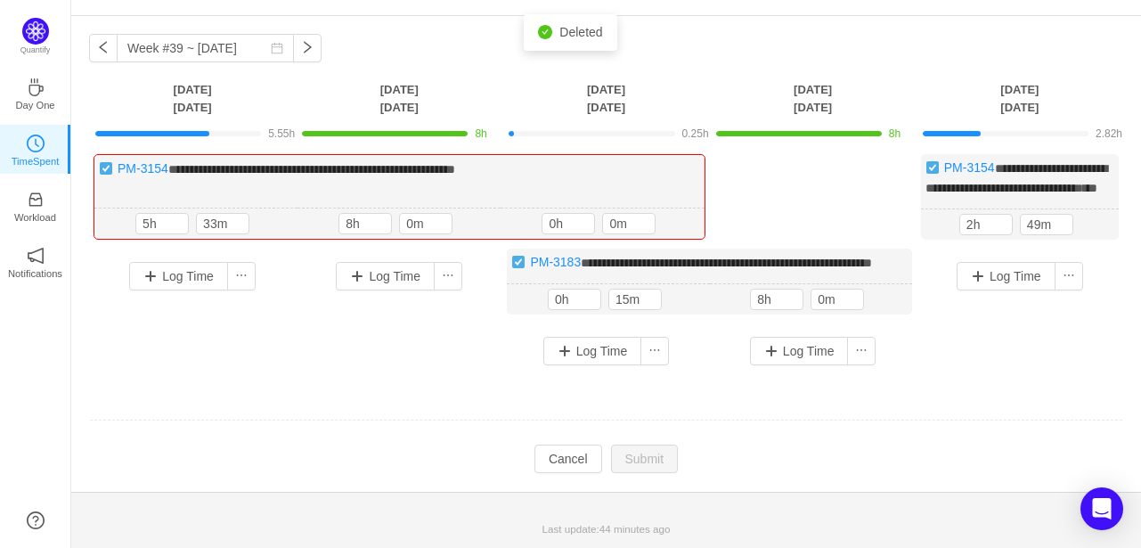
click at [952, 372] on div "**********" at bounding box center [606, 266] width 1035 height 225
click at [678, 310] on button "button" at bounding box center [681, 299] width 21 height 21
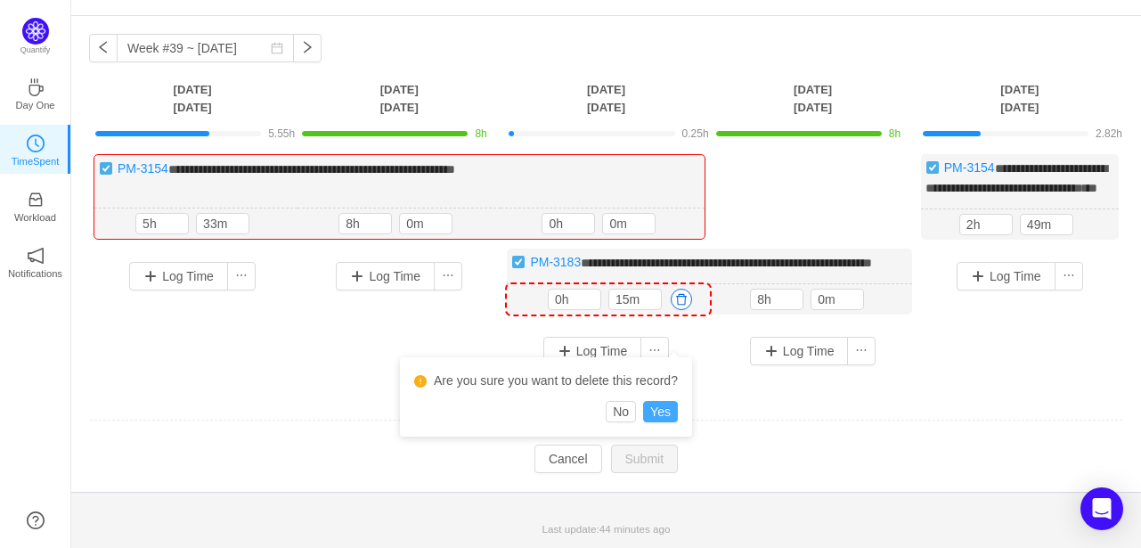
click at [657, 401] on button "Yes" at bounding box center [660, 411] width 35 height 21
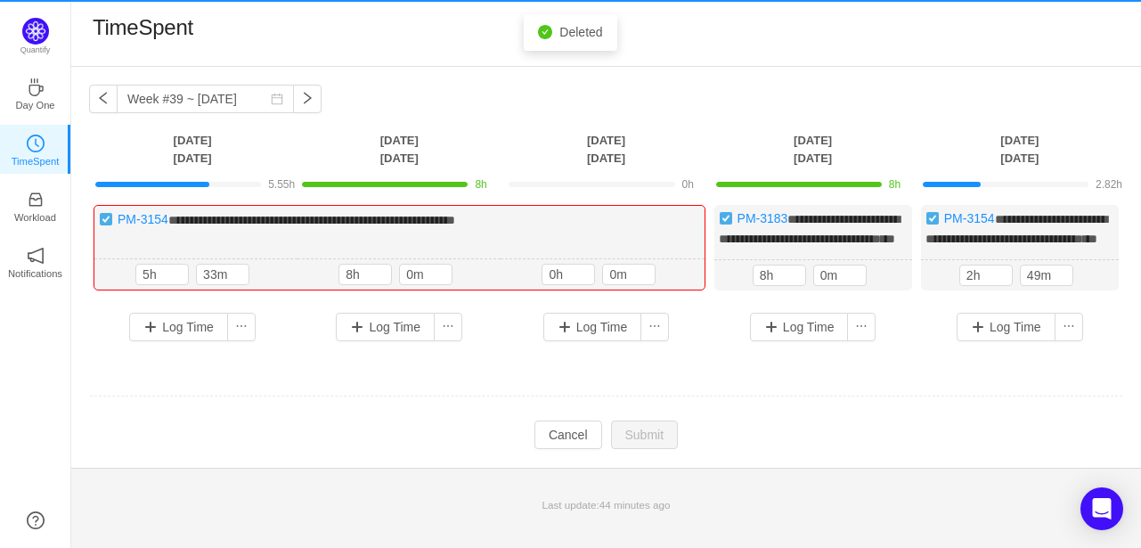
scroll to position [0, 0]
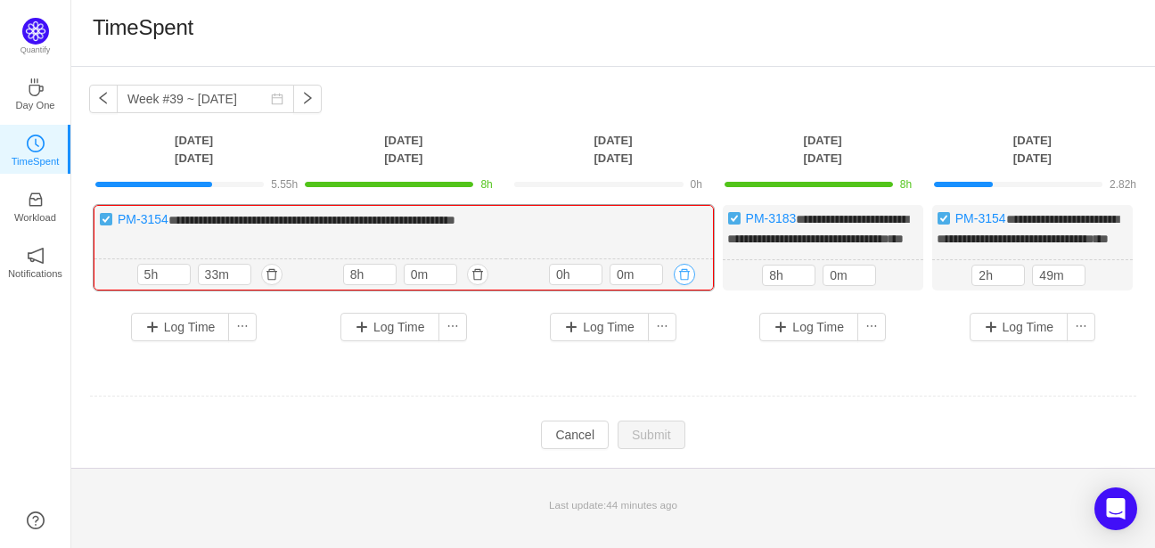
click at [684, 285] on button "button" at bounding box center [684, 274] width 21 height 21
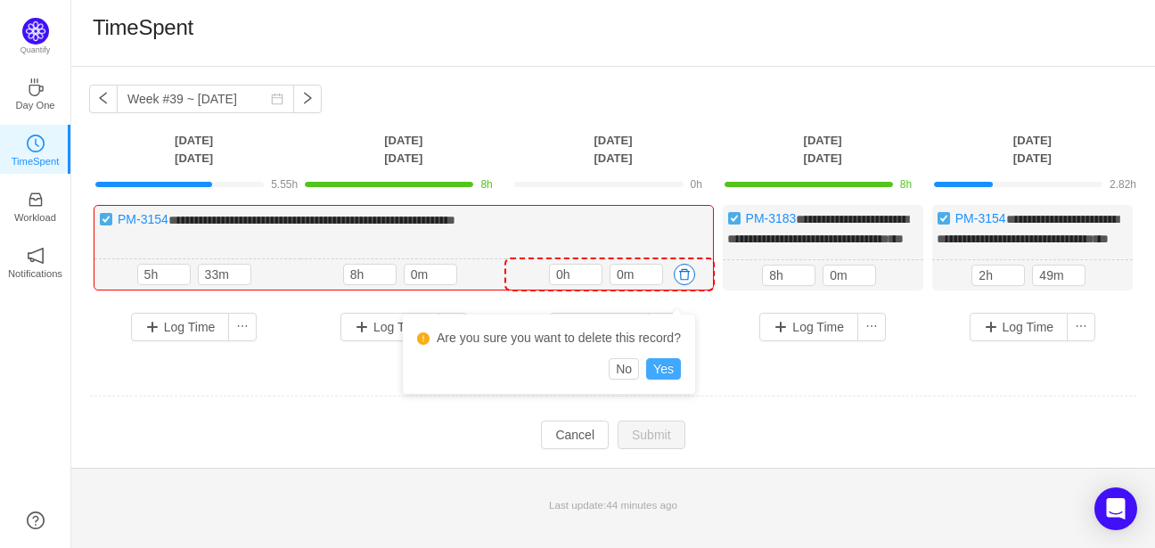
click at [659, 367] on button "Yes" at bounding box center [663, 368] width 35 height 21
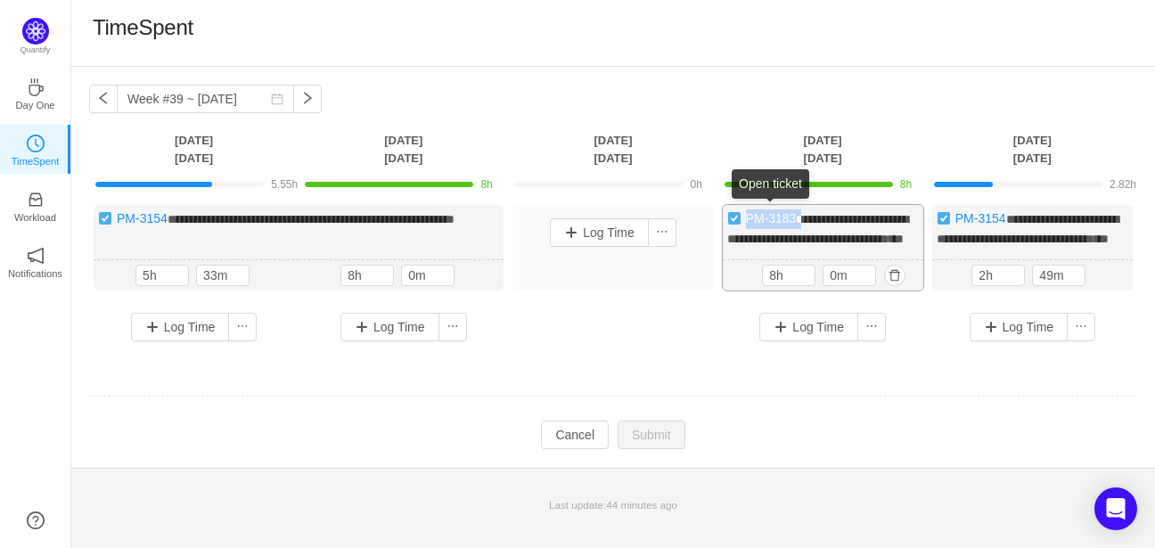
drag, startPoint x: 798, startPoint y: 211, endPoint x: 747, endPoint y: 214, distance: 51.8
click at [747, 214] on div "**********" at bounding box center [823, 248] width 200 height 86
click at [813, 243] on span "**********" at bounding box center [818, 229] width 182 height 32
drag, startPoint x: 796, startPoint y: 220, endPoint x: 742, endPoint y: 225, distance: 53.7
click at [742, 225] on div "**********" at bounding box center [823, 248] width 200 height 86
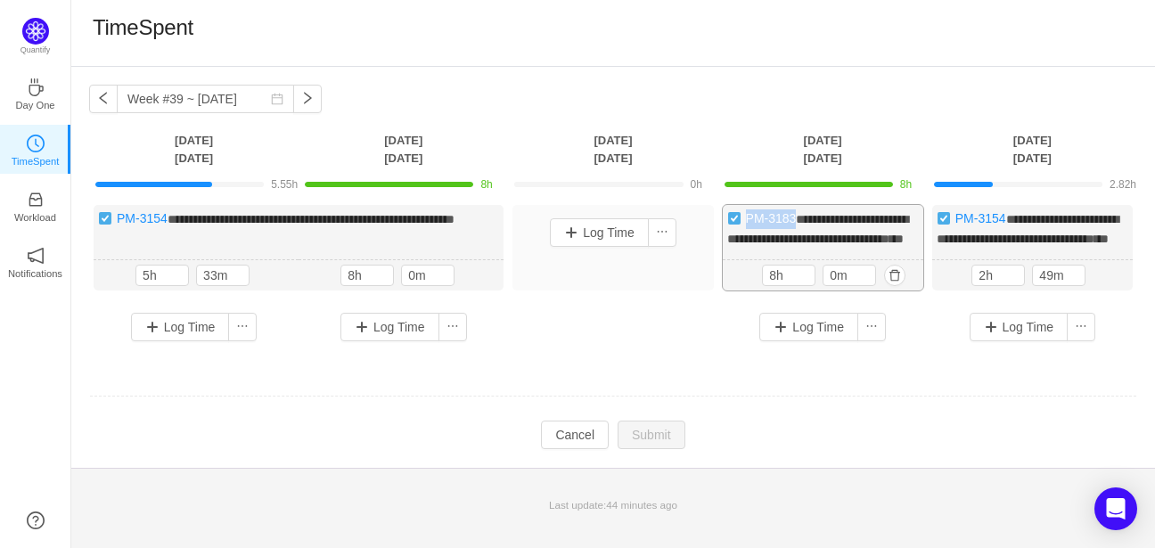
copy link "PM-3183"
click at [575, 231] on button "Log Time" at bounding box center [599, 232] width 99 height 29
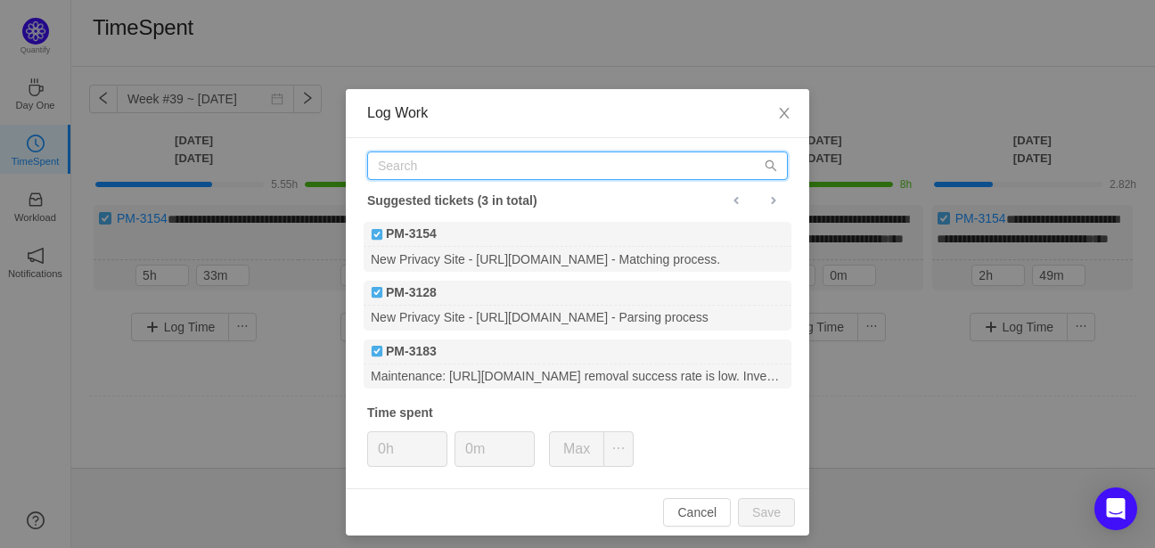
click at [548, 166] on input "text" at bounding box center [577, 165] width 421 height 29
paste input "PM-3183"
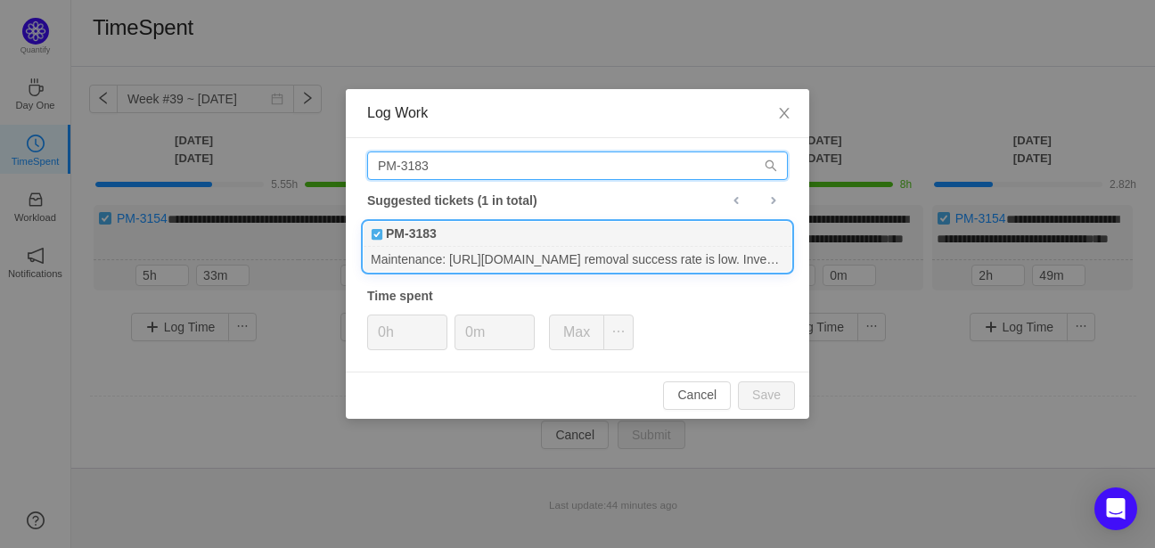
type input "PM-3183"
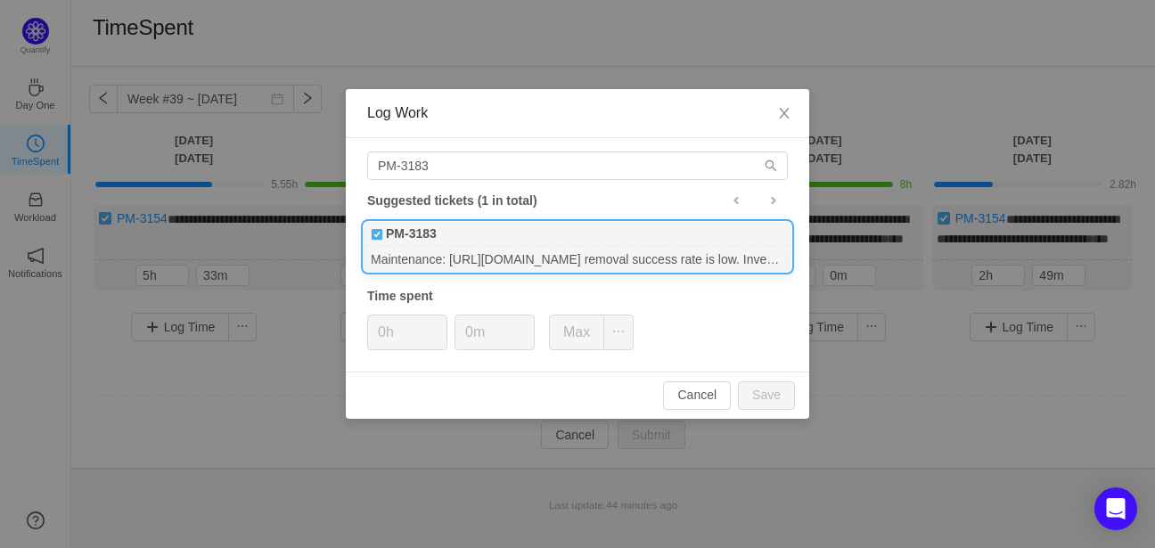
click at [545, 236] on div "PM-3183" at bounding box center [578, 234] width 428 height 25
click at [385, 327] on input "0h" at bounding box center [407, 332] width 78 height 34
type input "8h"
click at [470, 331] on input "0m" at bounding box center [494, 332] width 78 height 34
click at [499, 331] on input "m" at bounding box center [494, 332] width 78 height 34
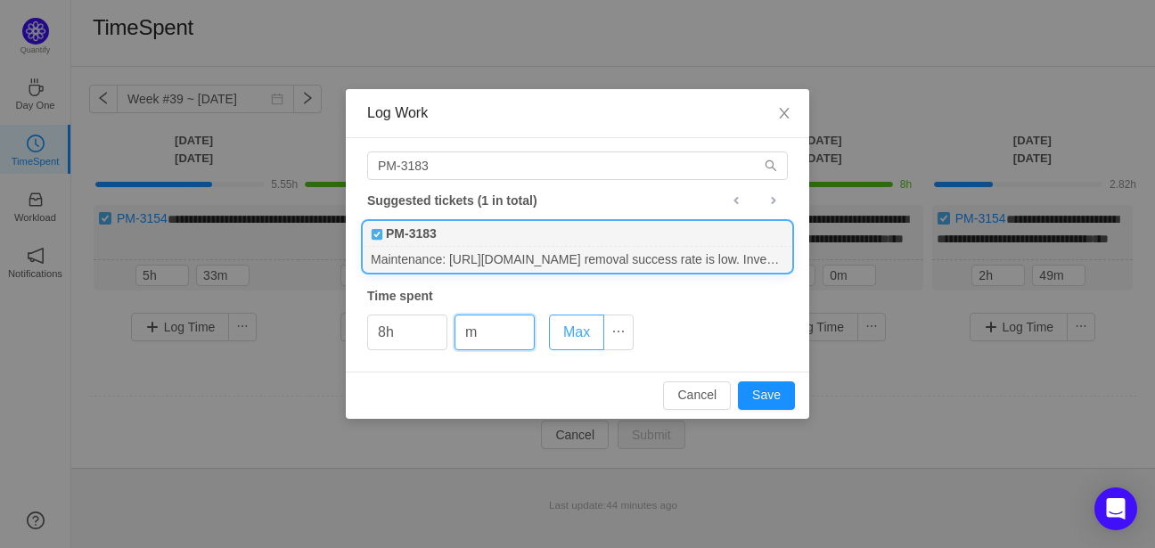
click at [572, 340] on button "Max" at bounding box center [576, 333] width 55 height 36
click at [577, 339] on button "Max" at bounding box center [576, 333] width 55 height 36
click at [495, 332] on input "0m" at bounding box center [494, 332] width 78 height 34
click at [525, 321] on span "Increase Value" at bounding box center [524, 325] width 19 height 20
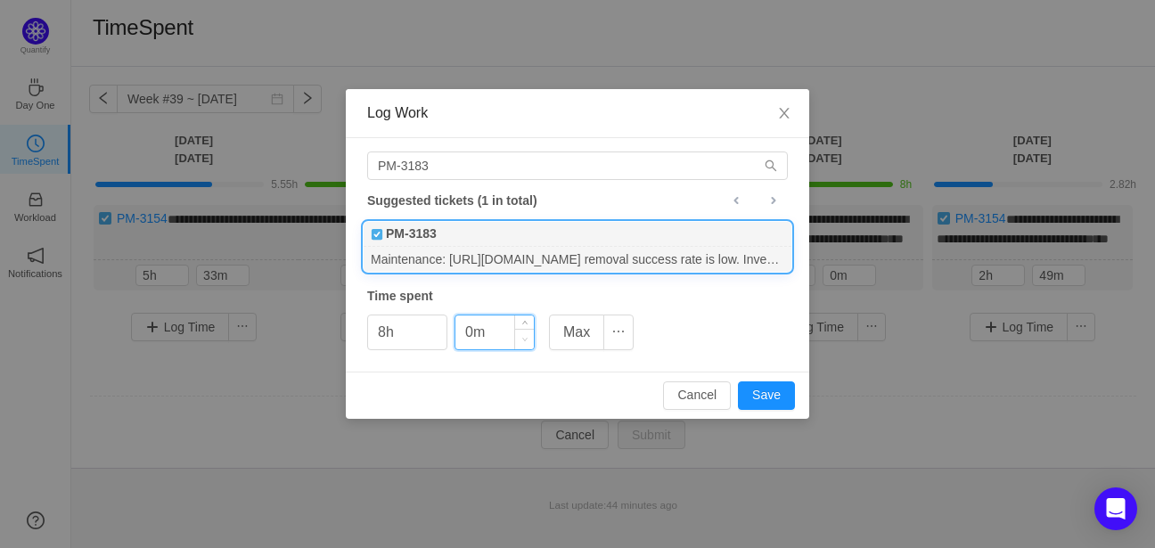
click at [522, 341] on icon "icon: down" at bounding box center [525, 339] width 6 height 6
click at [527, 323] on icon "icon: up" at bounding box center [525, 326] width 6 height 6
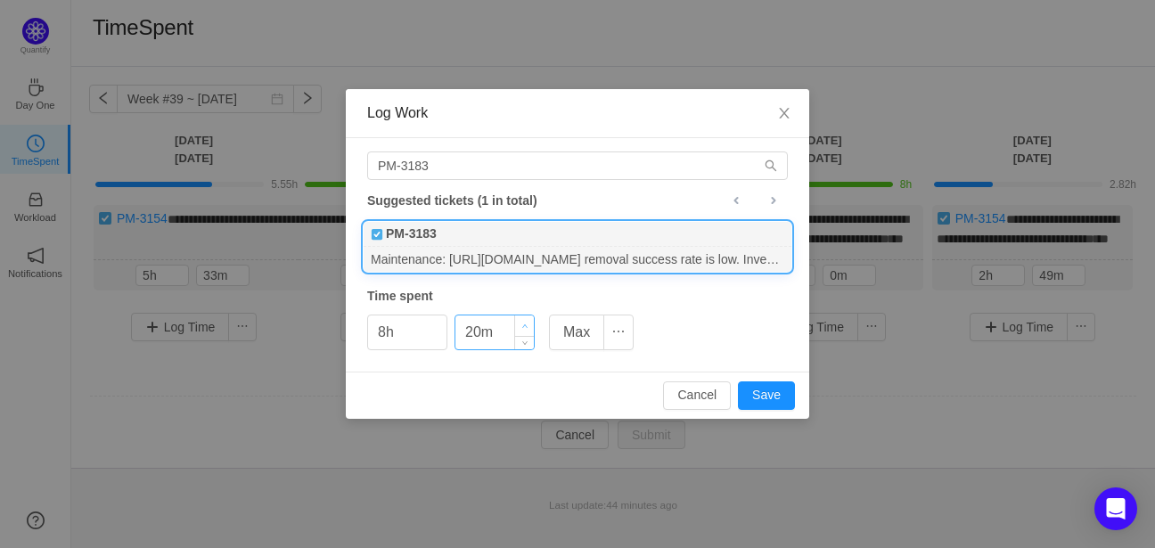
click at [527, 323] on icon "icon: up" at bounding box center [525, 326] width 6 height 6
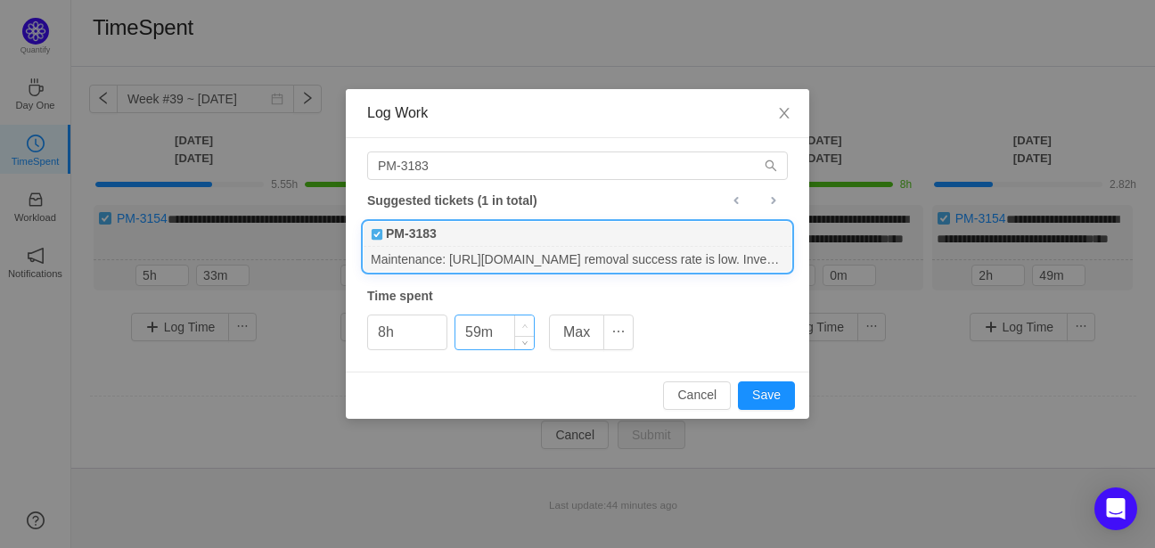
click at [527, 323] on icon "icon: up" at bounding box center [525, 326] width 6 height 6
click at [489, 339] on input "59m" at bounding box center [494, 332] width 78 height 34
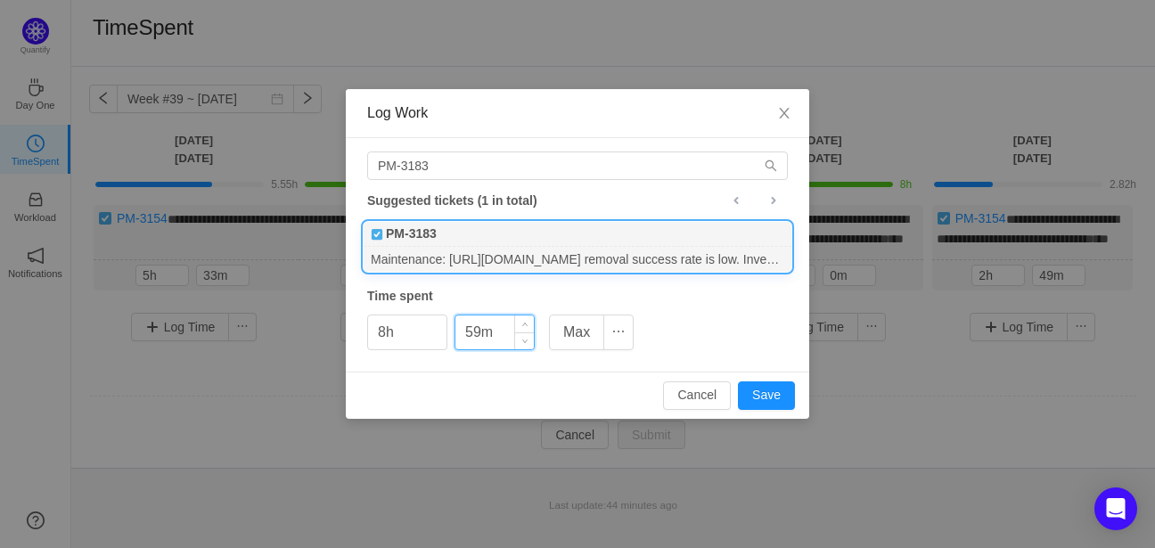
click at [487, 341] on input "59m" at bounding box center [494, 332] width 78 height 34
click at [576, 373] on div "Cancel Save" at bounding box center [577, 395] width 463 height 47
click at [488, 332] on input "59m" at bounding box center [494, 332] width 78 height 34
type input "0m"
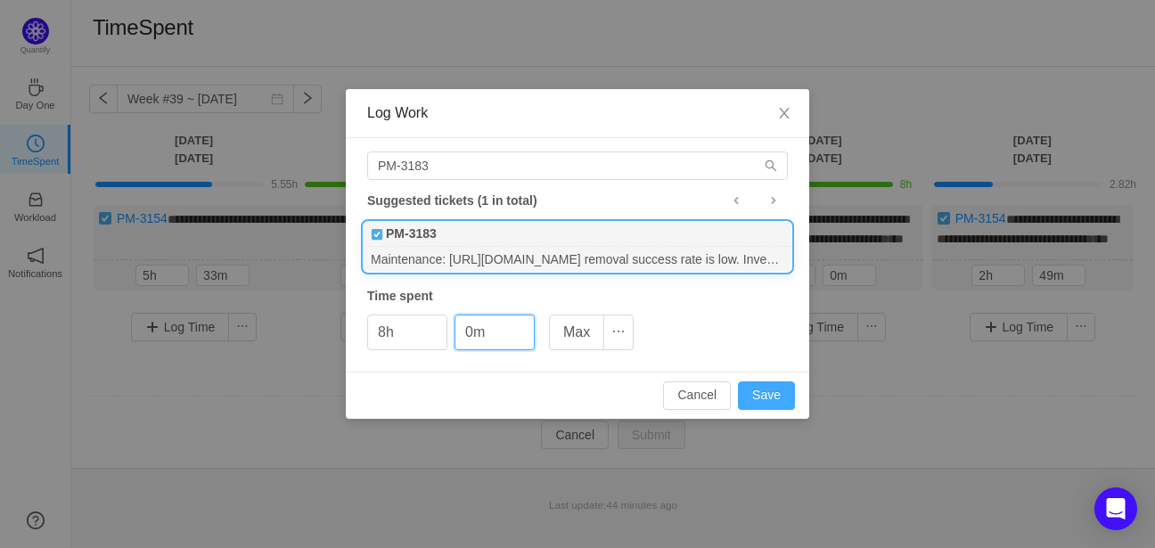
click at [767, 388] on button "Save" at bounding box center [766, 395] width 57 height 29
type input "0h"
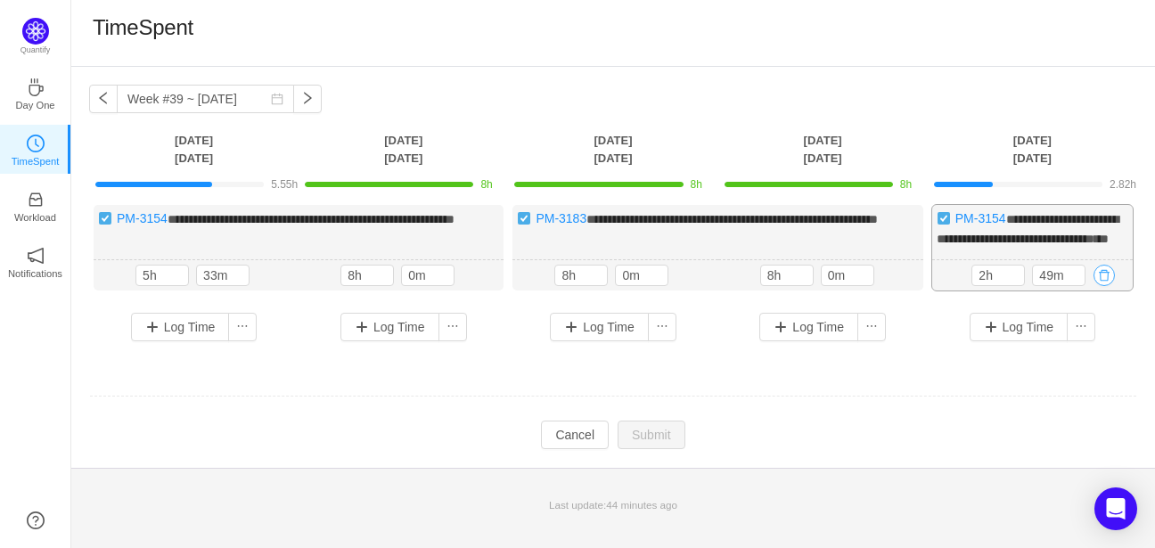
click at [1097, 286] on button "button" at bounding box center [1103, 275] width 21 height 21
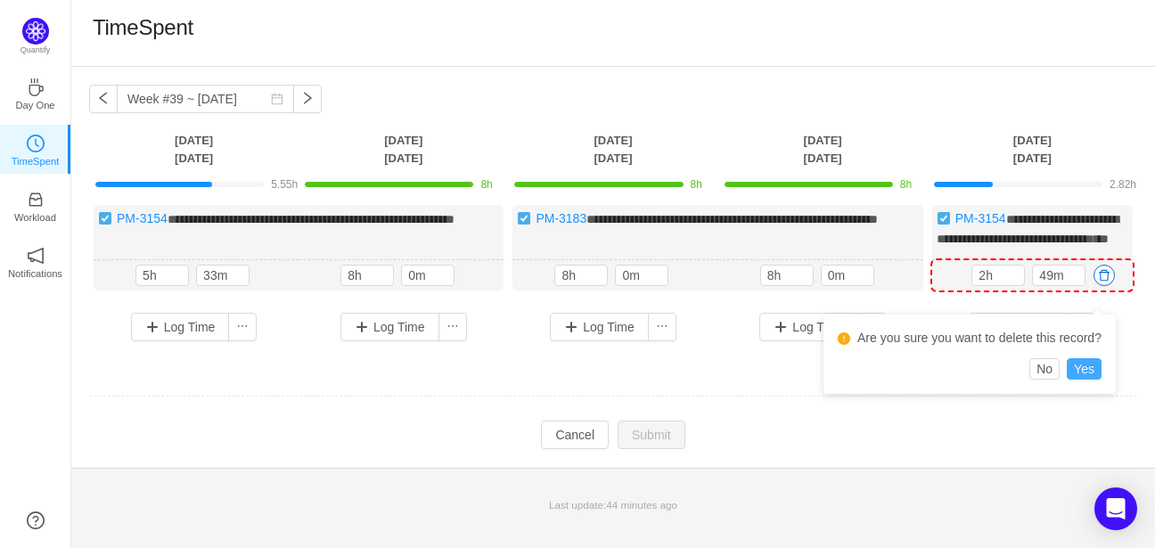
click at [1084, 369] on button "Yes" at bounding box center [1084, 368] width 35 height 21
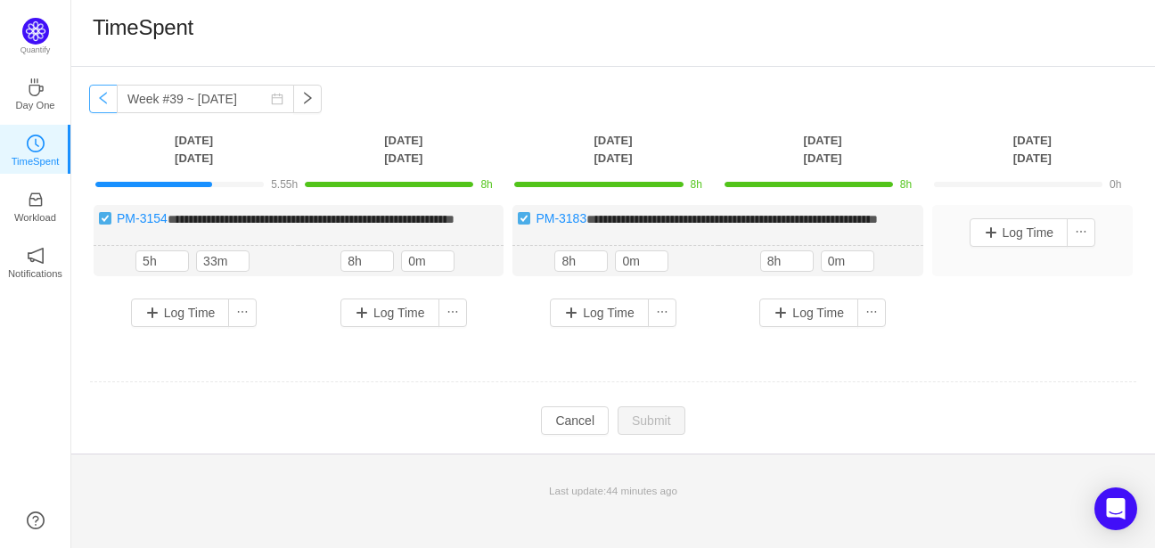
click at [100, 99] on button "button" at bounding box center [103, 99] width 29 height 29
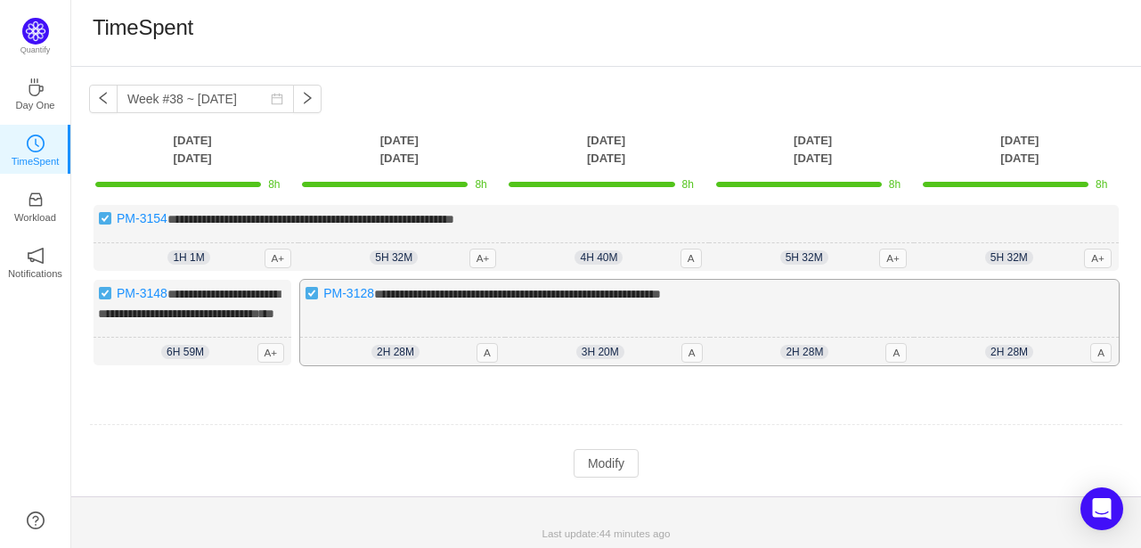
click at [410, 328] on div "**********" at bounding box center [709, 323] width 819 height 86
click at [211, 336] on div "**********" at bounding box center [193, 323] width 198 height 86
click at [588, 468] on button "Modify" at bounding box center [606, 463] width 65 height 29
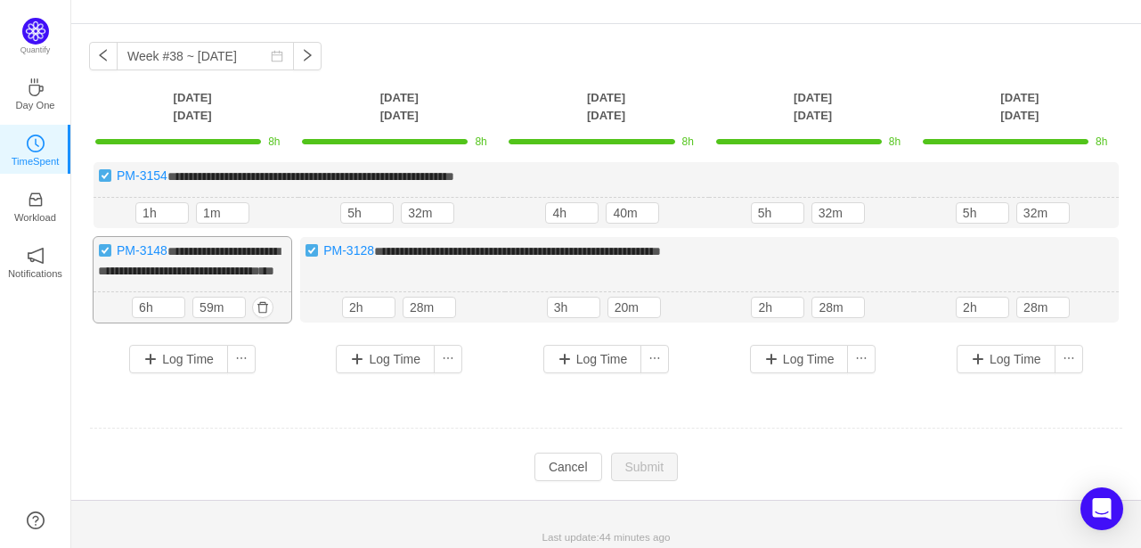
scroll to position [65, 0]
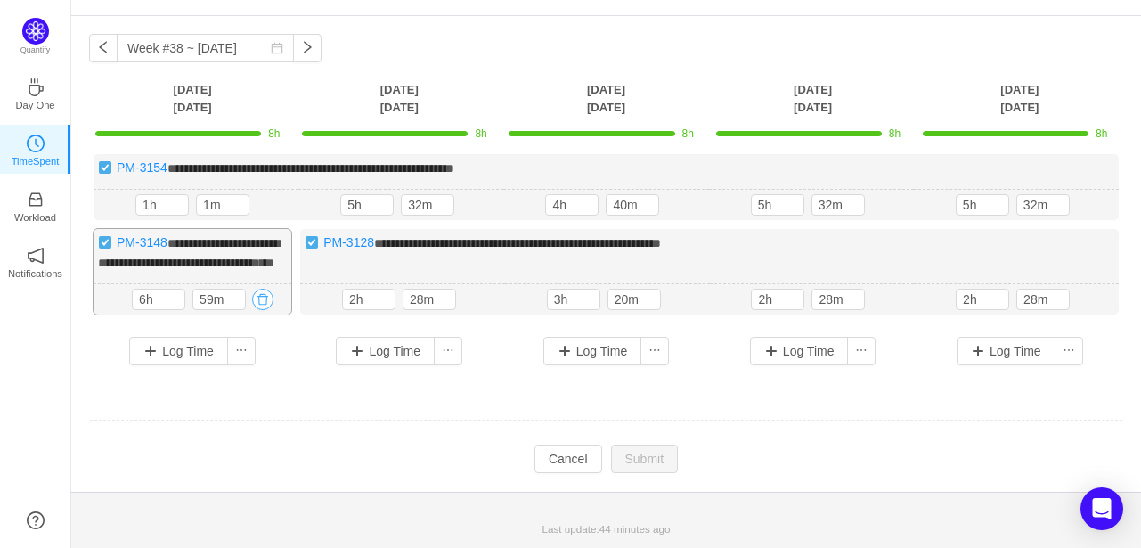
click at [263, 304] on button "button" at bounding box center [262, 299] width 21 height 21
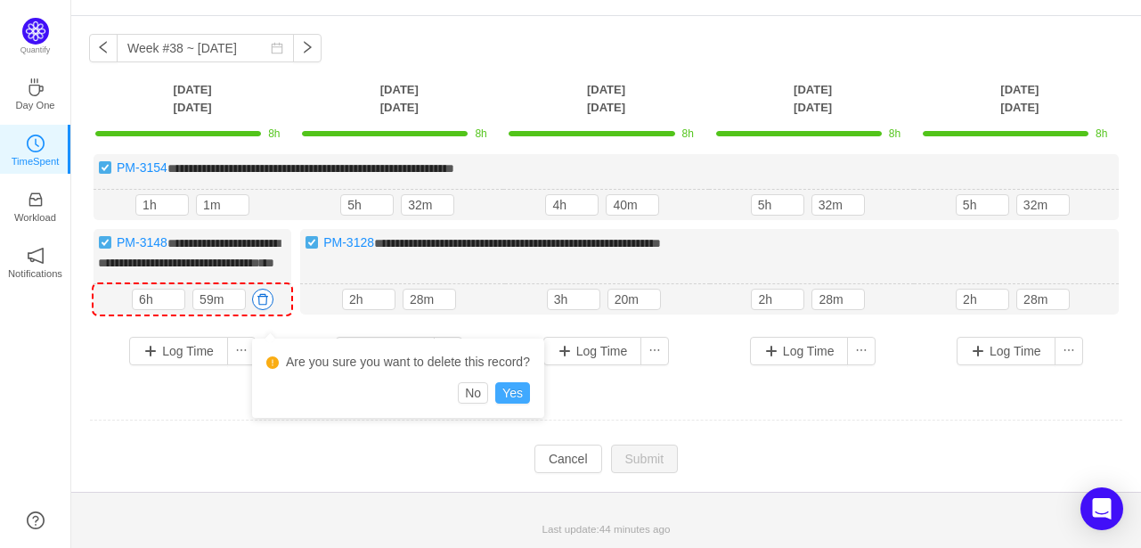
click at [503, 382] on button "Yes" at bounding box center [512, 392] width 35 height 21
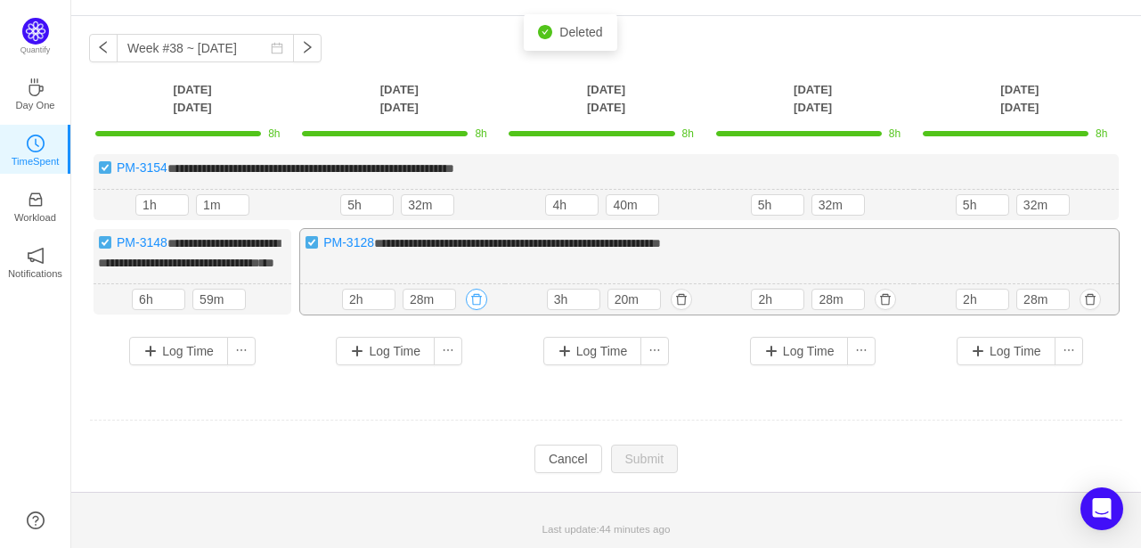
click at [478, 303] on button "button" at bounding box center [476, 299] width 21 height 21
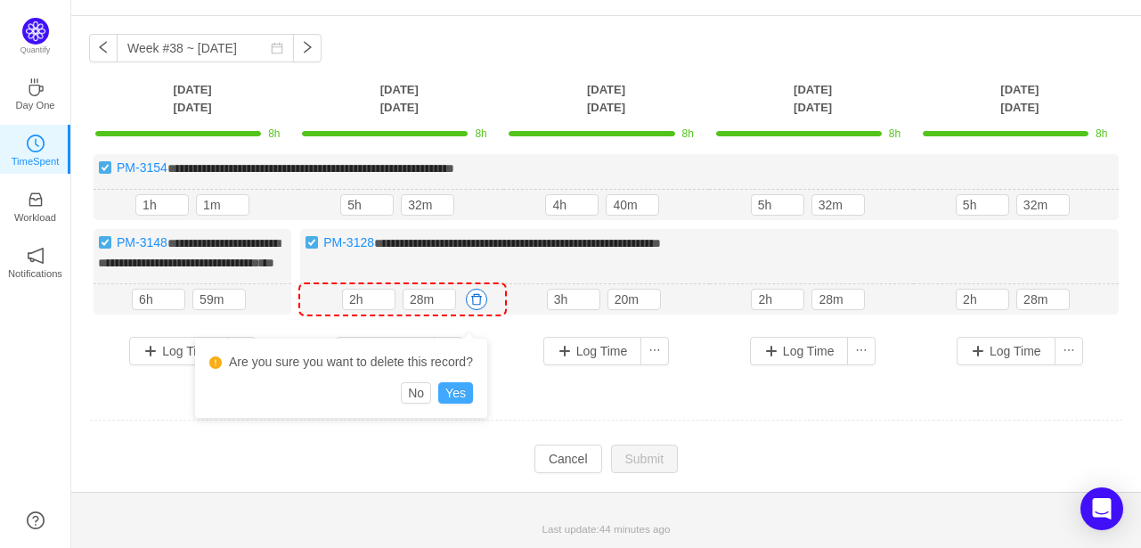
click at [455, 382] on button "Yes" at bounding box center [455, 392] width 35 height 21
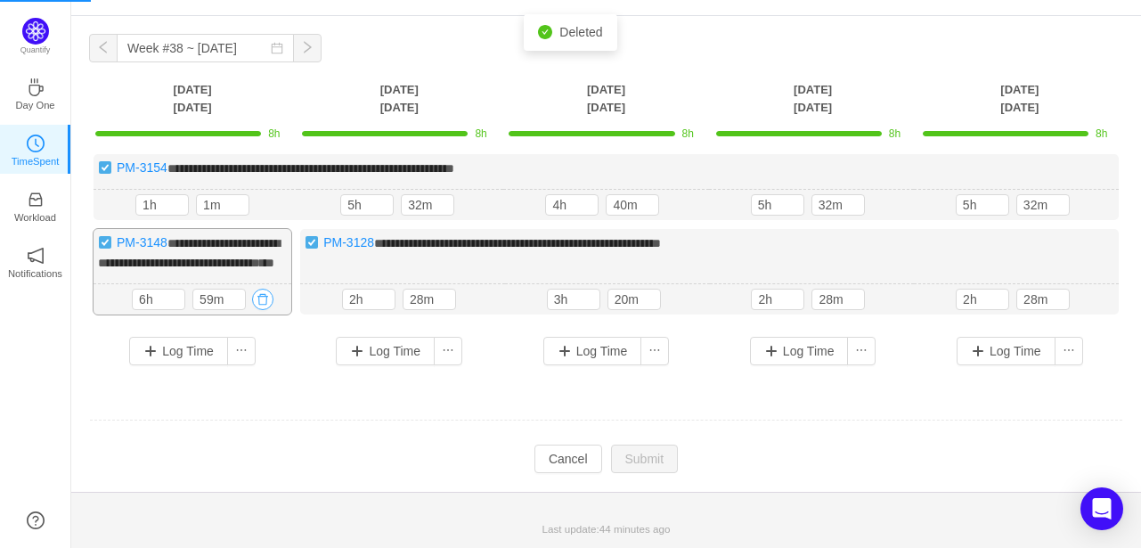
scroll to position [29, 0]
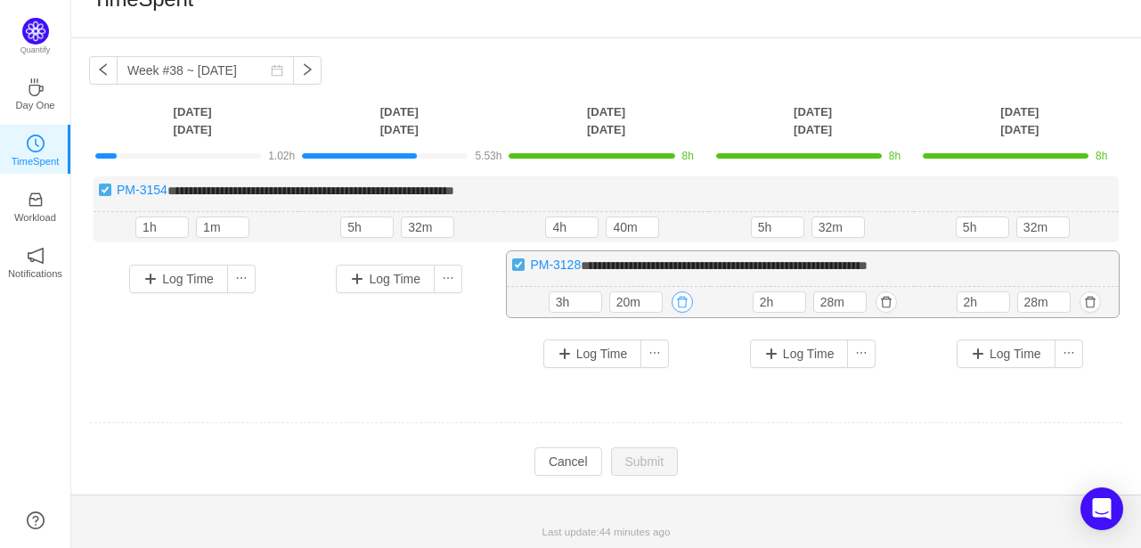
click at [678, 300] on button "button" at bounding box center [682, 301] width 21 height 21
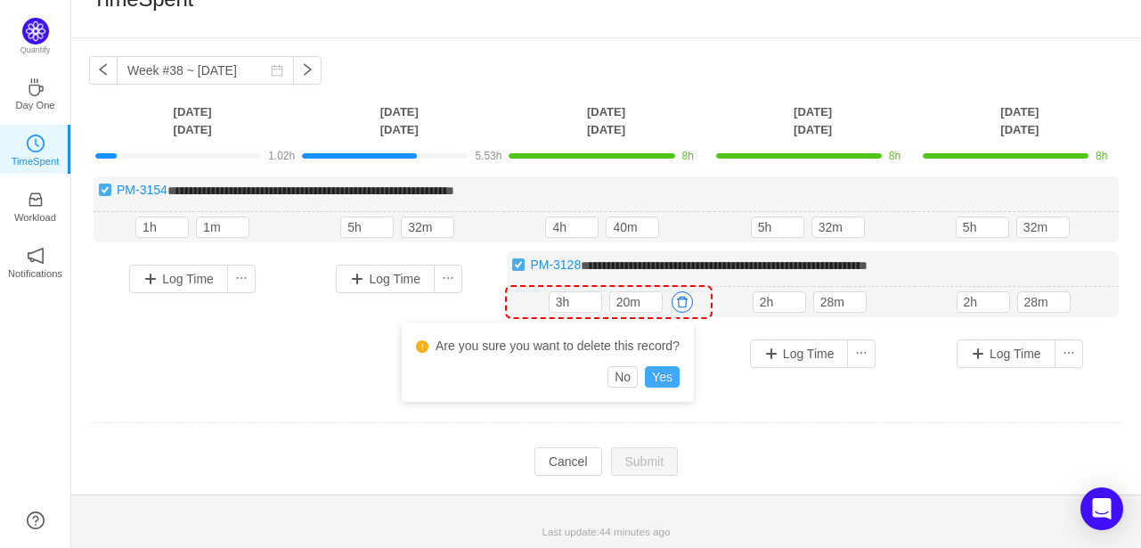
drag, startPoint x: 647, startPoint y: 377, endPoint x: 659, endPoint y: 374, distance: 11.9
click at [659, 374] on button "Yes" at bounding box center [662, 376] width 35 height 21
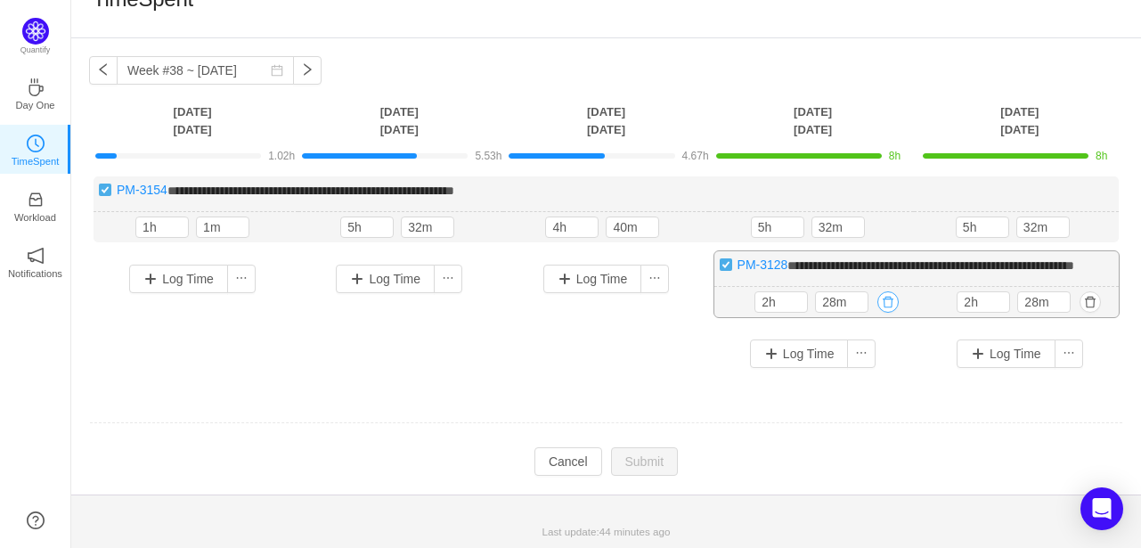
click at [892, 313] on button "button" at bounding box center [888, 301] width 21 height 21
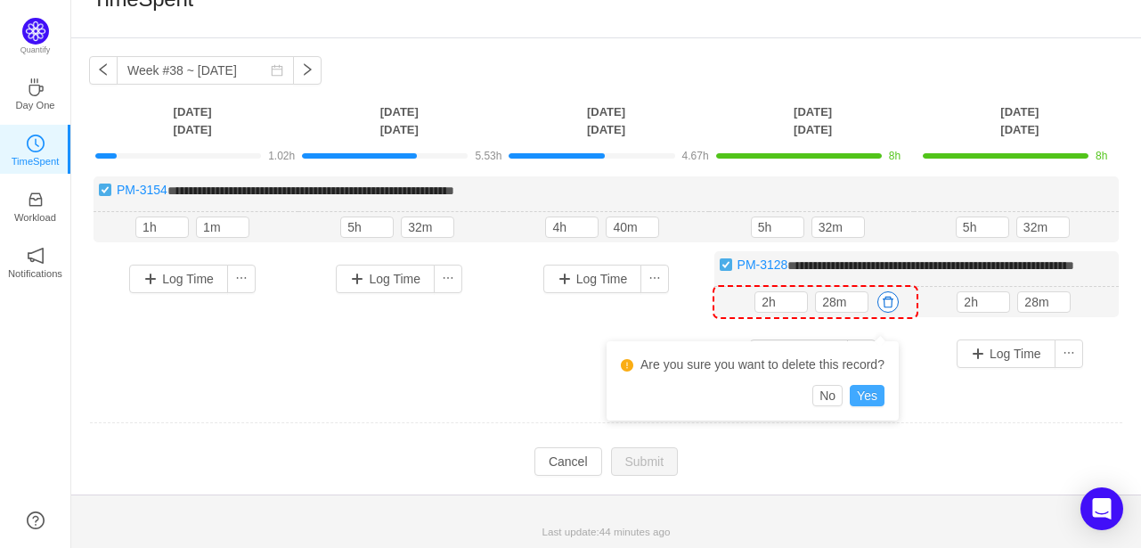
click at [871, 394] on button "Yes" at bounding box center [867, 395] width 35 height 21
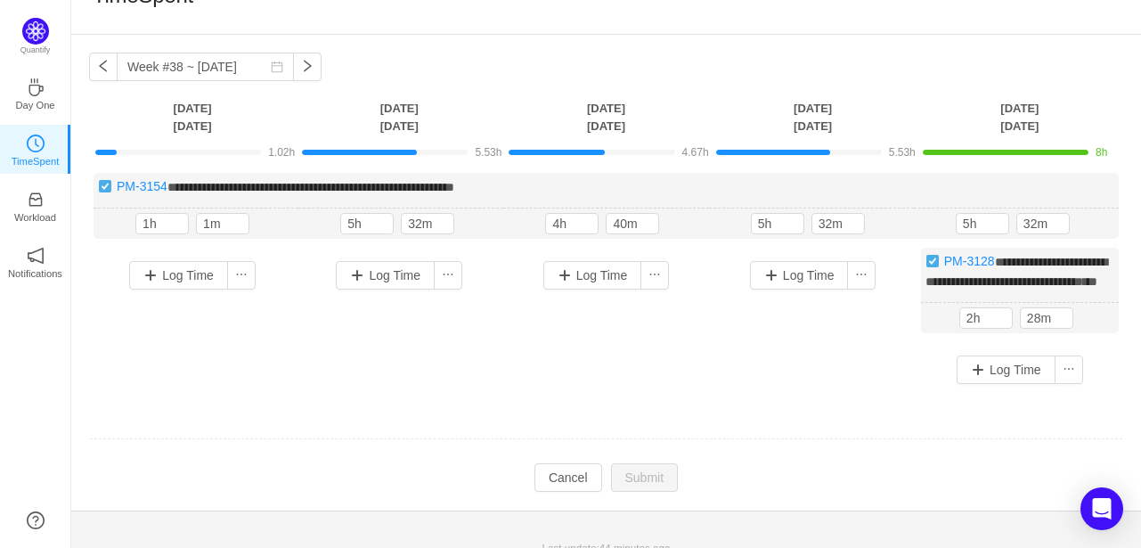
scroll to position [0, 0]
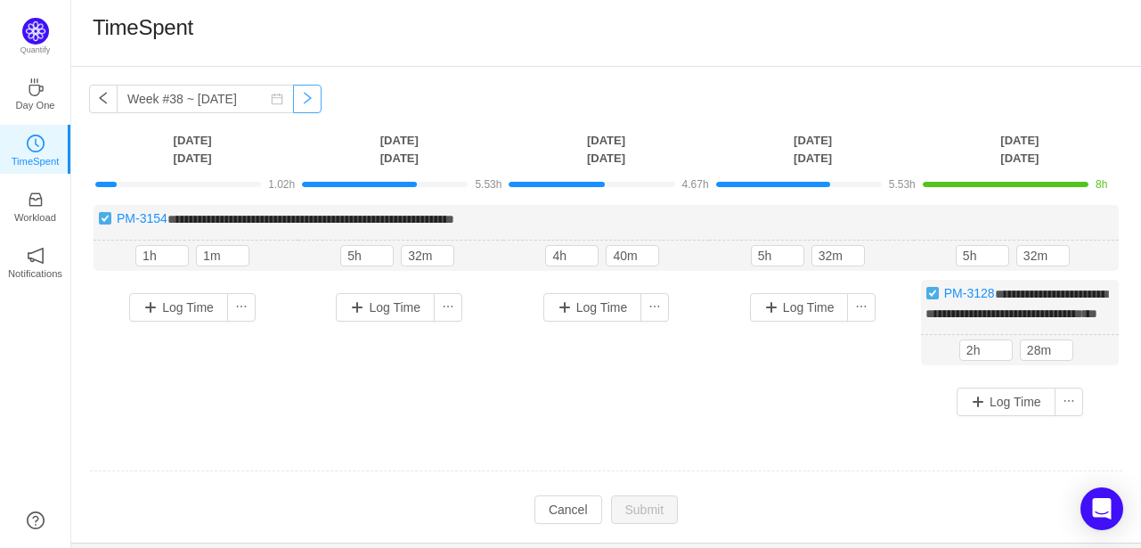
click at [293, 99] on button "button" at bounding box center [307, 99] width 29 height 29
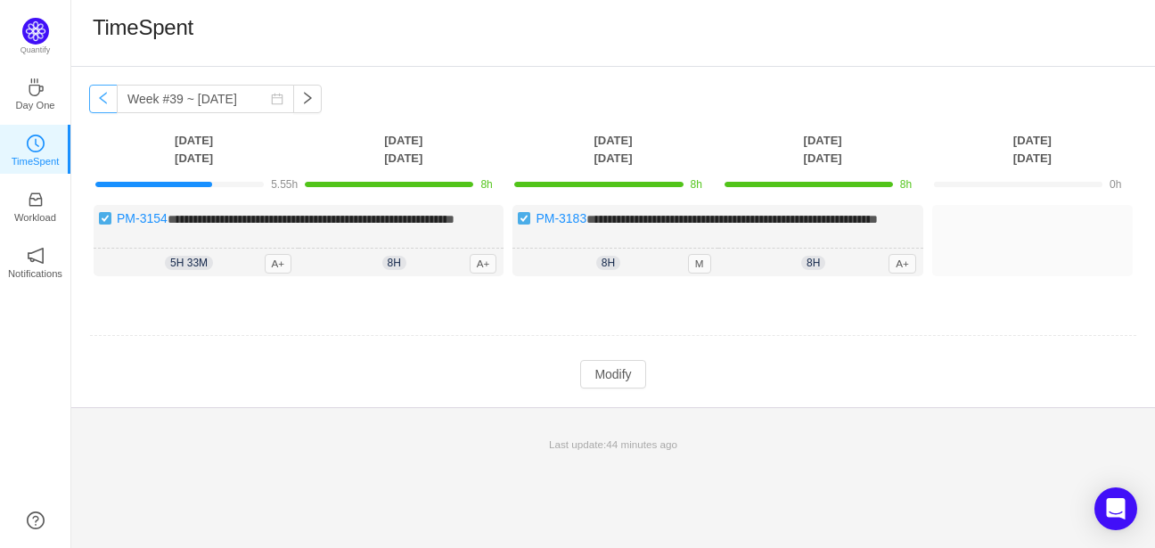
click at [103, 101] on button "button" at bounding box center [103, 99] width 29 height 29
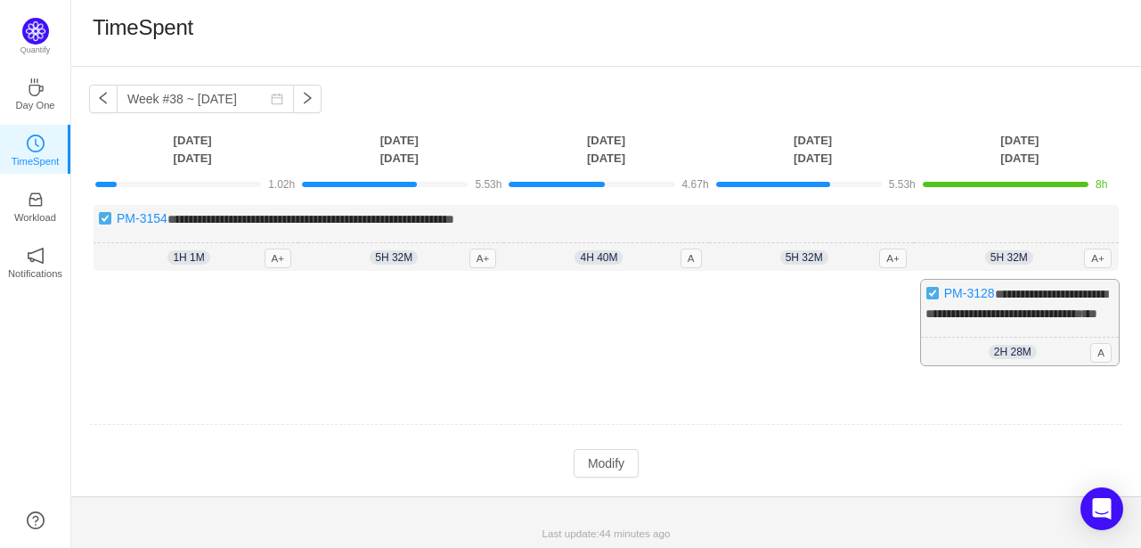
click at [1033, 332] on div "**********" at bounding box center [1020, 323] width 198 height 86
click at [605, 476] on button "Modify" at bounding box center [606, 463] width 65 height 29
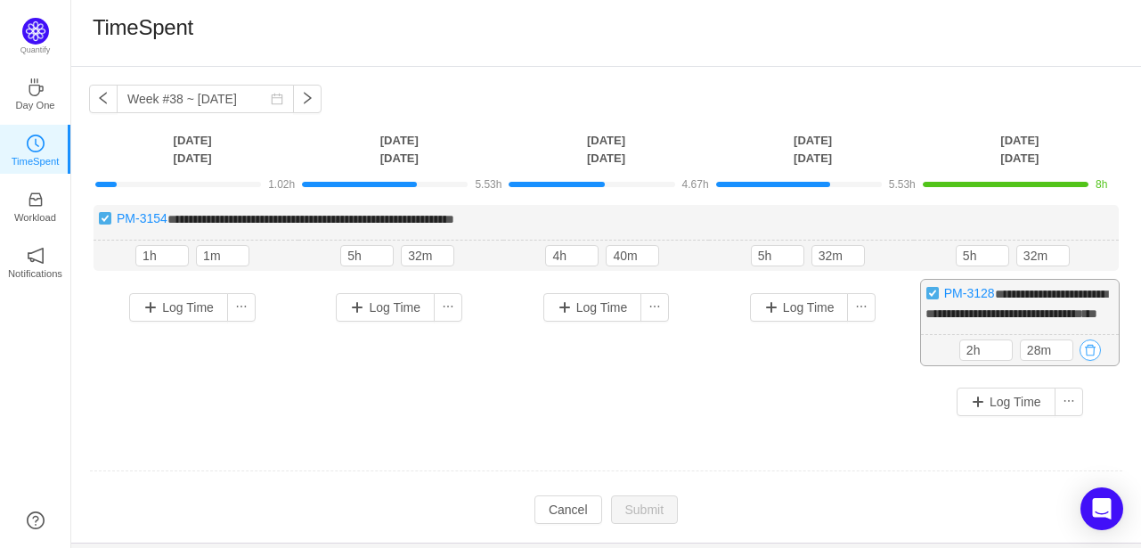
click at [1097, 361] on button "button" at bounding box center [1090, 350] width 21 height 21
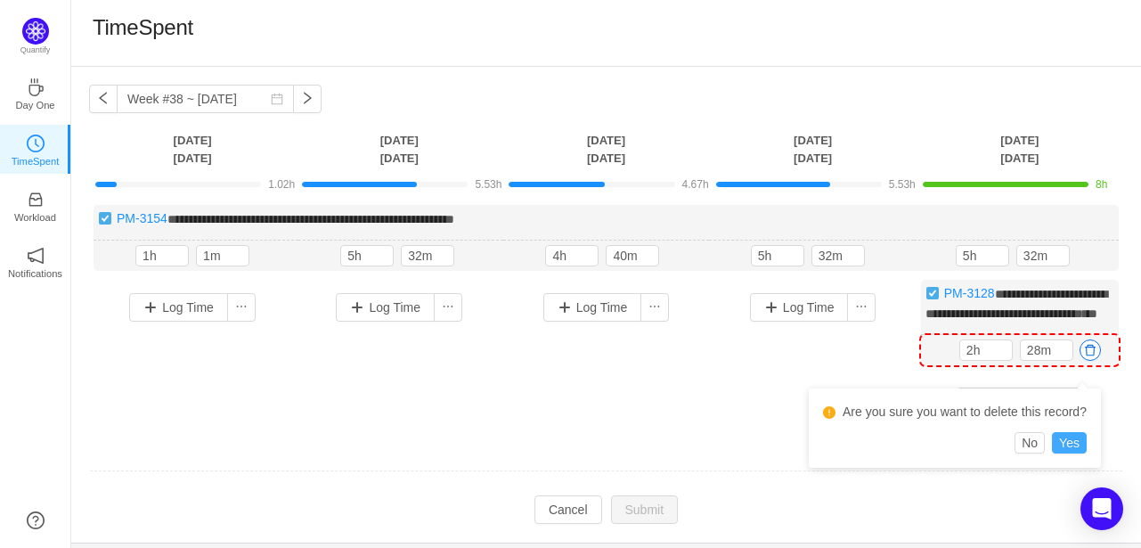
click at [1073, 444] on button "Yes" at bounding box center [1069, 442] width 35 height 21
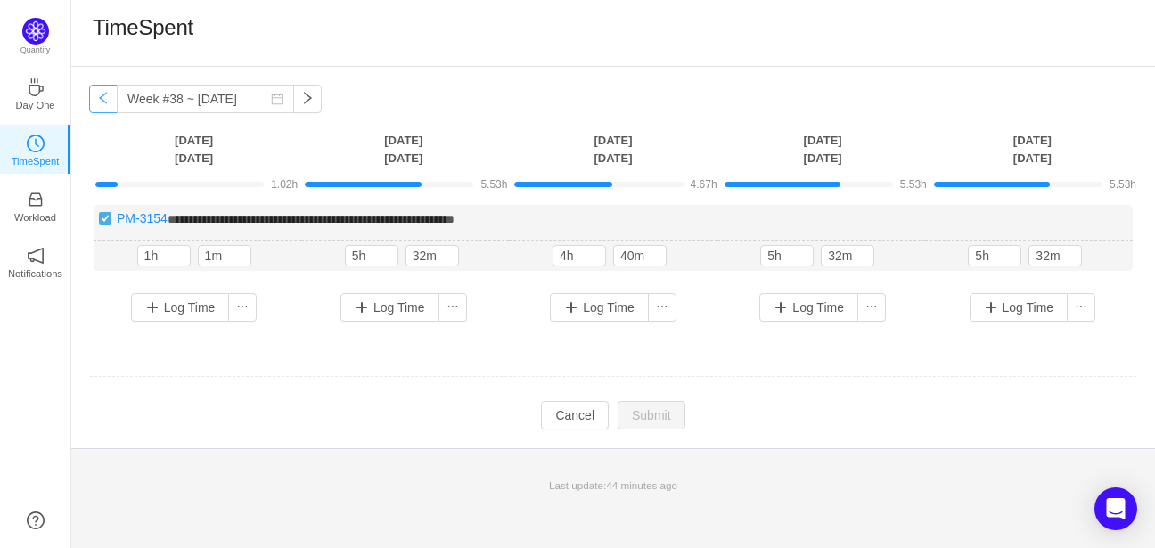
click at [107, 100] on button "button" at bounding box center [103, 99] width 29 height 29
type input "Week #37 ~ [DATE]"
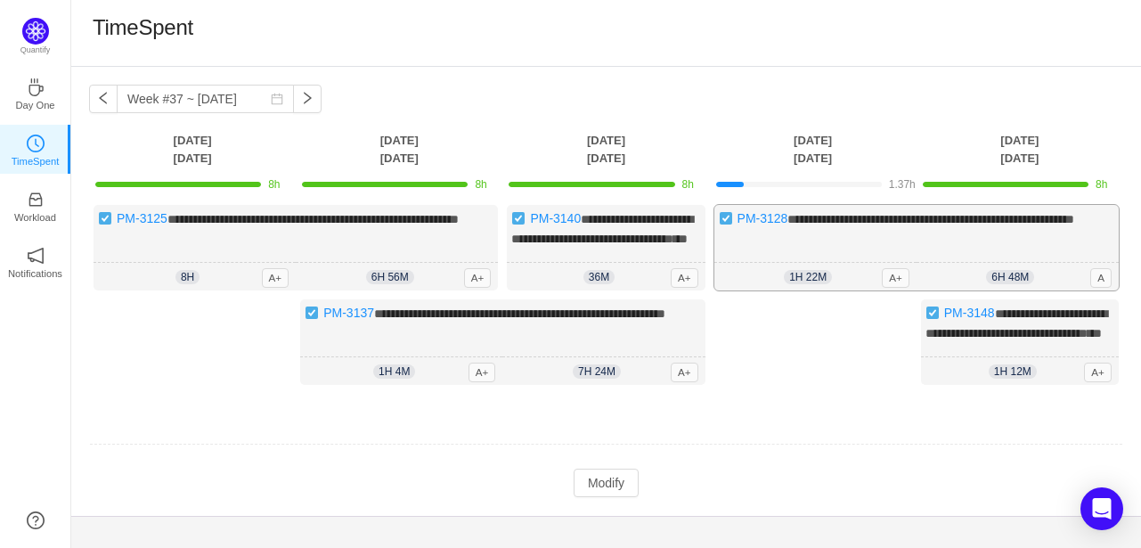
drag, startPoint x: 1084, startPoint y: 285, endPoint x: 1068, endPoint y: 282, distance: 16.3
click at [1082, 285] on div "6h 48m 6h 48m A" at bounding box center [1018, 277] width 202 height 29
click at [1046, 231] on div "**********" at bounding box center [917, 248] width 405 height 86
click at [588, 497] on button "Modify" at bounding box center [606, 483] width 65 height 29
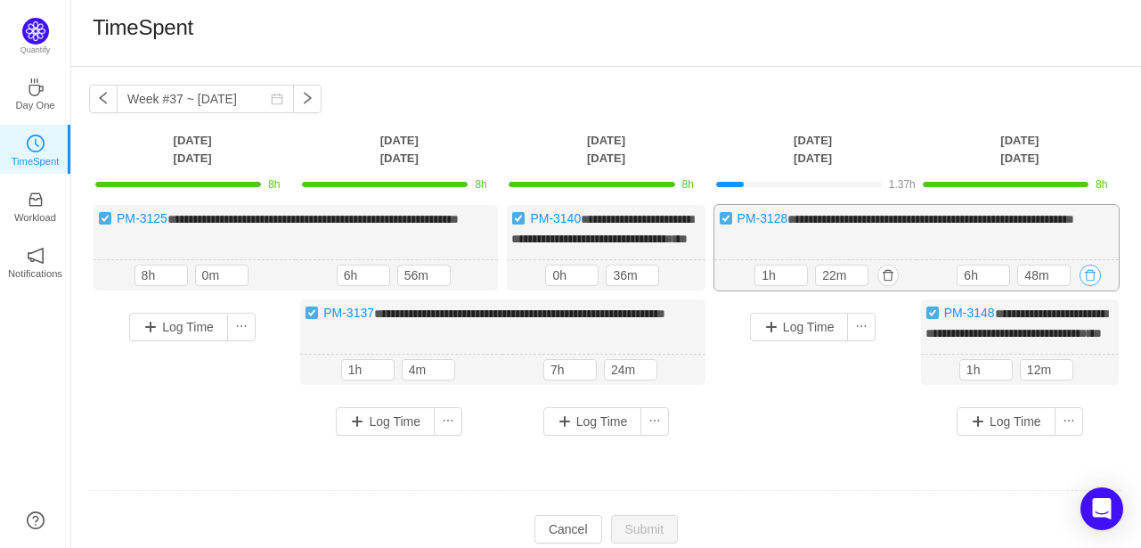
click at [1091, 286] on button "button" at bounding box center [1090, 275] width 21 height 21
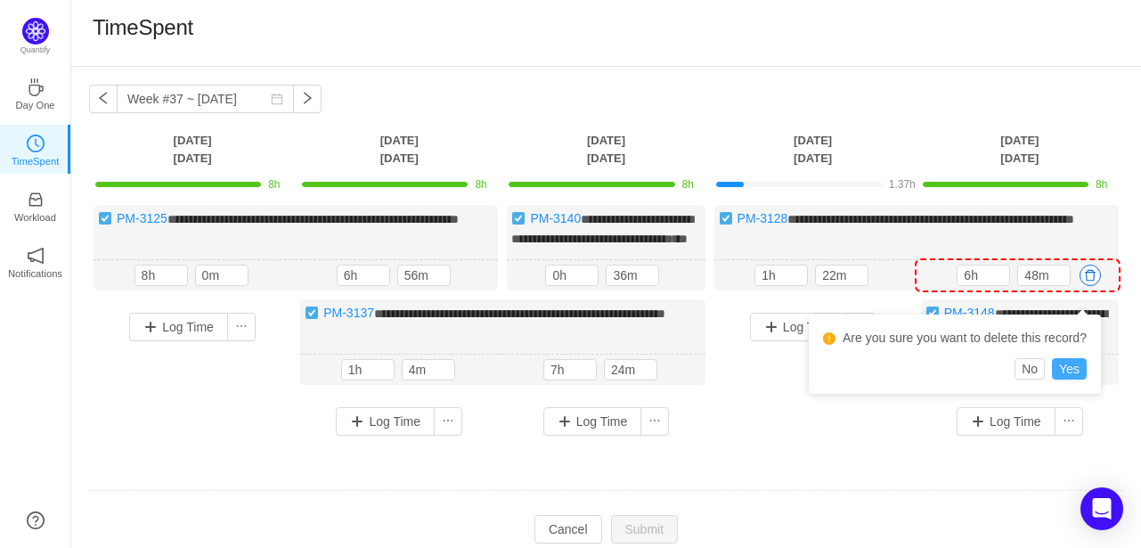
click at [1069, 370] on button "Yes" at bounding box center [1069, 368] width 35 height 21
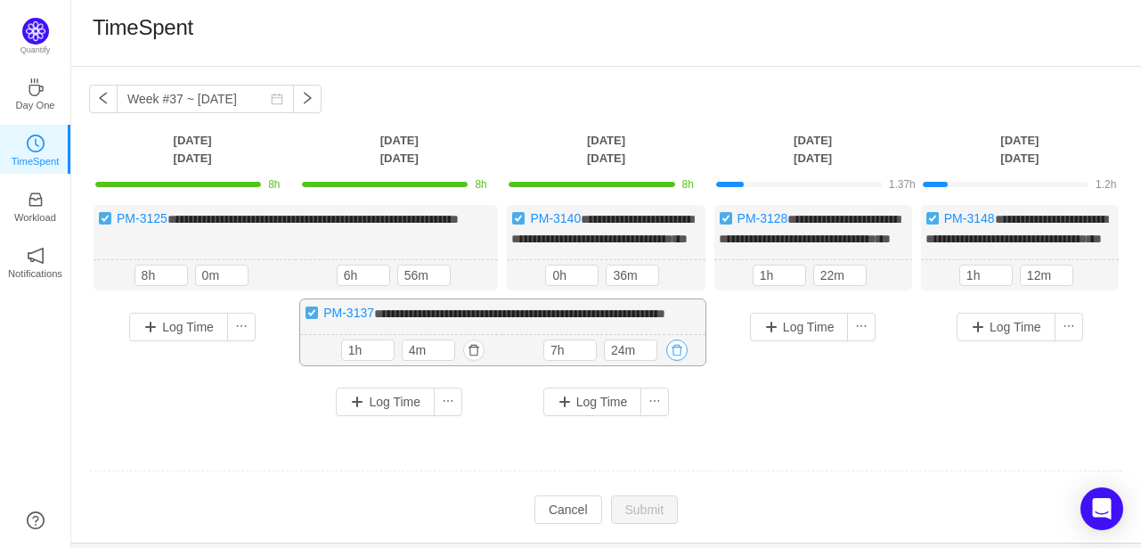
click at [681, 361] on button "button" at bounding box center [677, 350] width 21 height 21
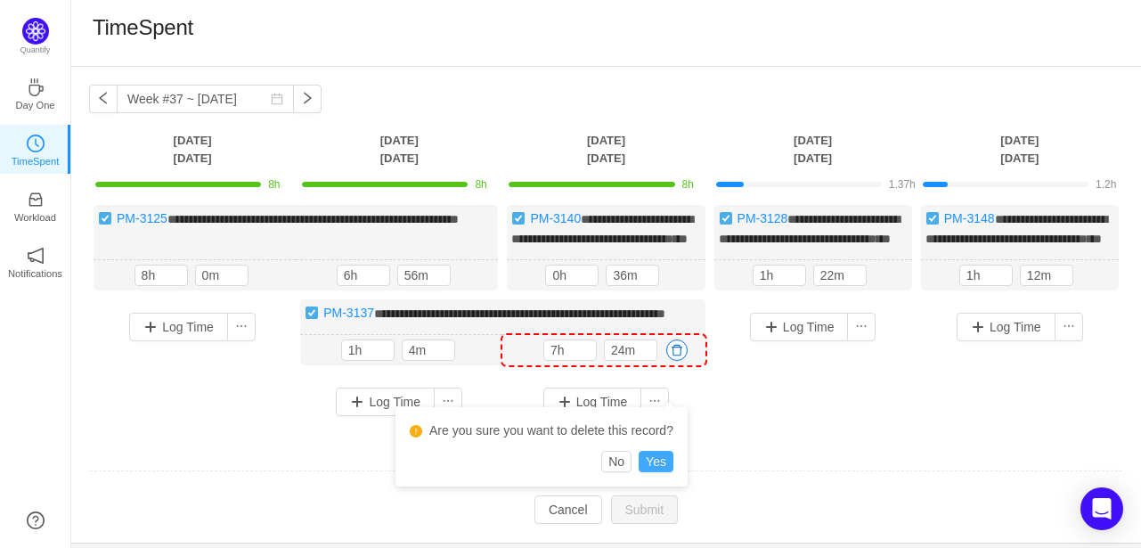
click at [659, 464] on button "Yes" at bounding box center [656, 461] width 35 height 21
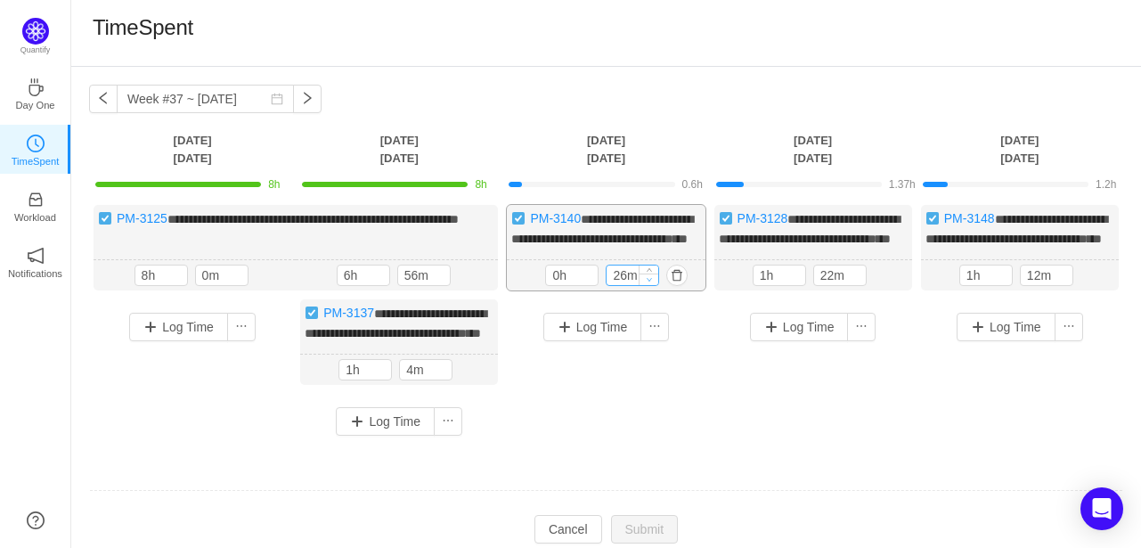
click at [646, 285] on span "Decrease Value" at bounding box center [649, 280] width 19 height 12
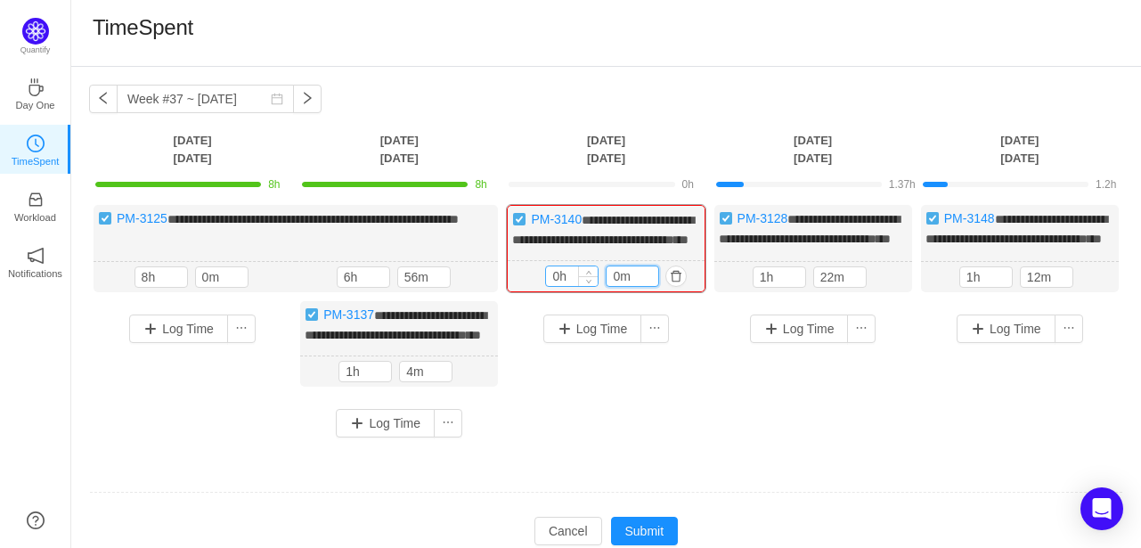
type input "0m"
click at [560, 286] on input "0h" at bounding box center [572, 276] width 52 height 20
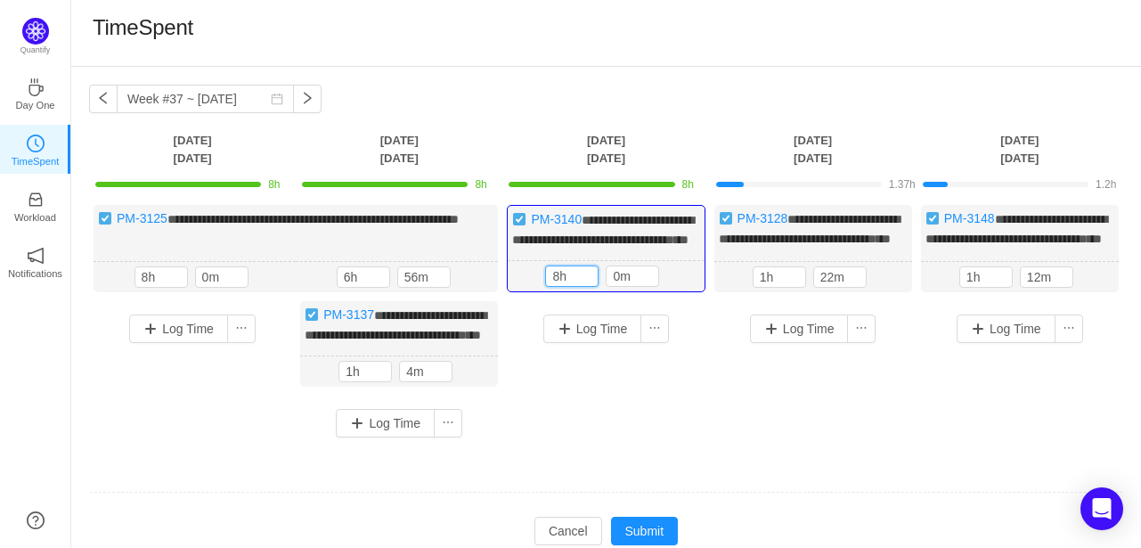
type input "8h"
click at [651, 382] on div "Log Time" at bounding box center [606, 360] width 198 height 118
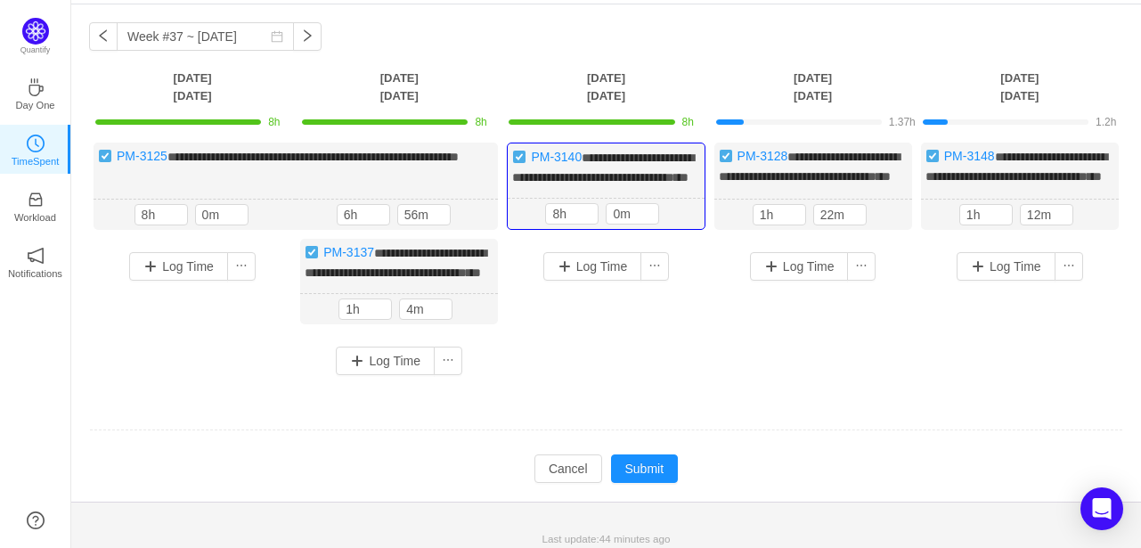
scroll to position [104, 0]
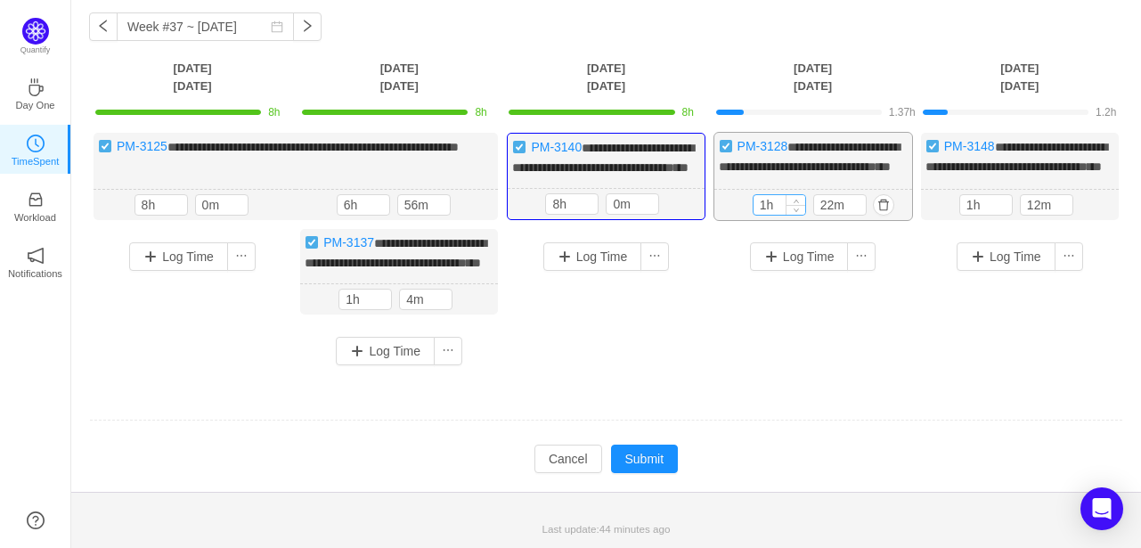
click at [767, 195] on input "1h" at bounding box center [780, 205] width 52 height 20
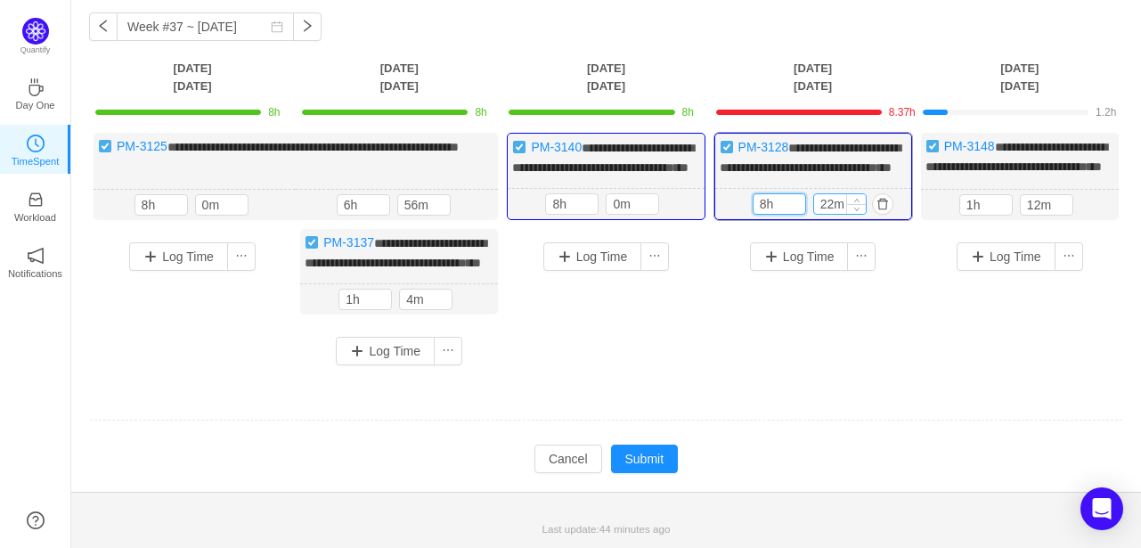
type input "8h"
click at [832, 194] on input "22m" at bounding box center [840, 204] width 52 height 20
type input "0m"
click at [977, 195] on input "1h" at bounding box center [987, 205] width 52 height 20
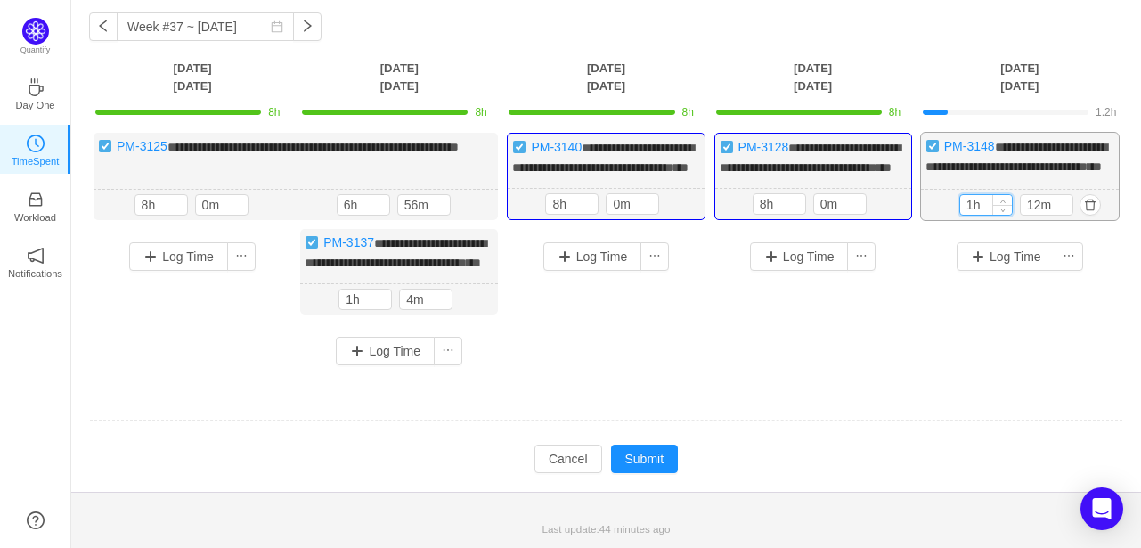
click at [977, 195] on input "1h" at bounding box center [987, 205] width 52 height 20
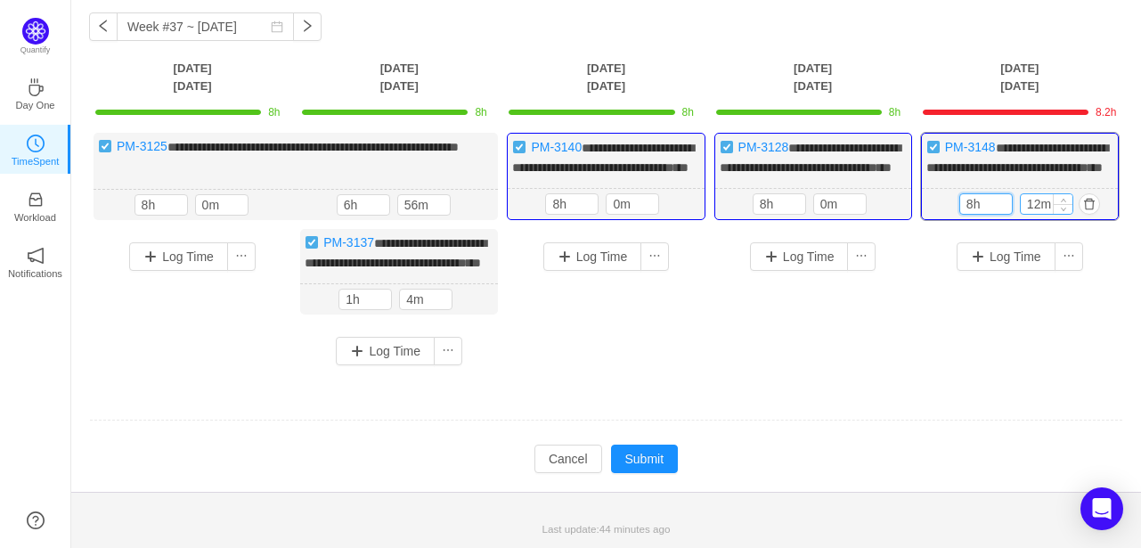
type input "8h"
click at [1043, 194] on input "12m" at bounding box center [1047, 204] width 52 height 20
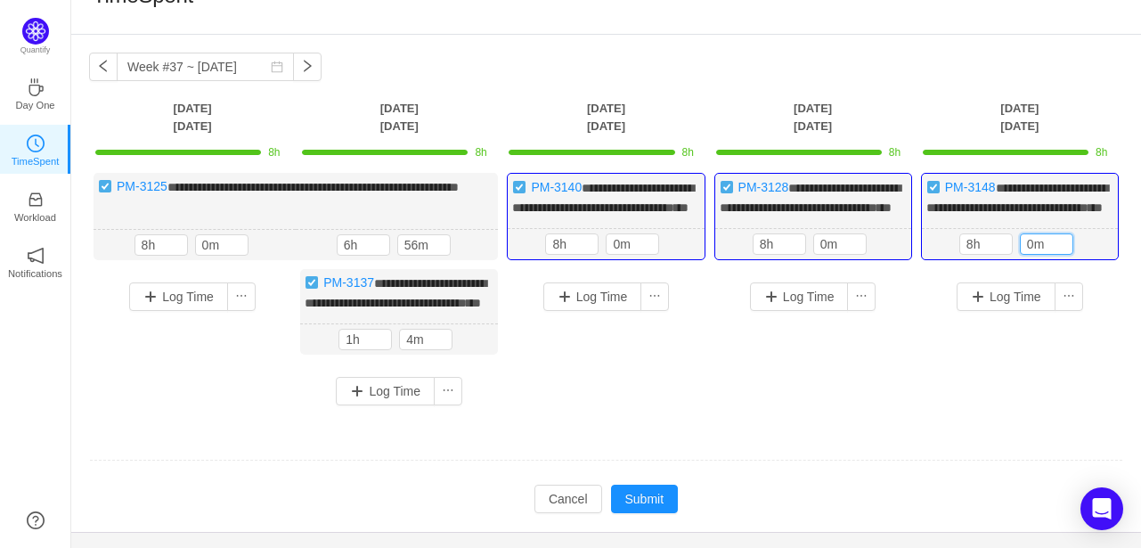
scroll to position [0, 0]
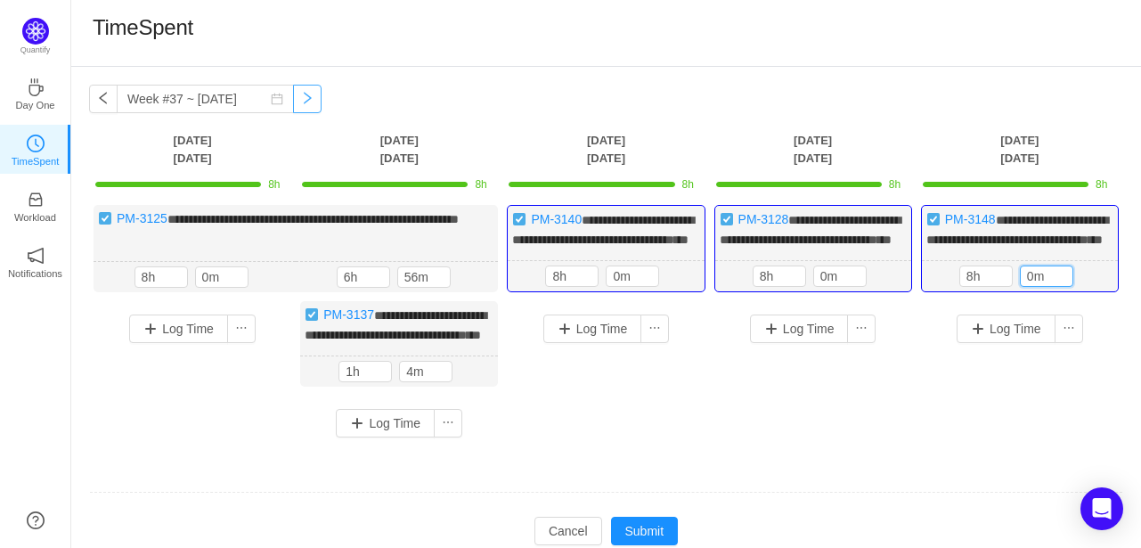
type input "0m"
click at [293, 100] on button "button" at bounding box center [307, 99] width 29 height 29
type input "Week #38 ~ [DATE]"
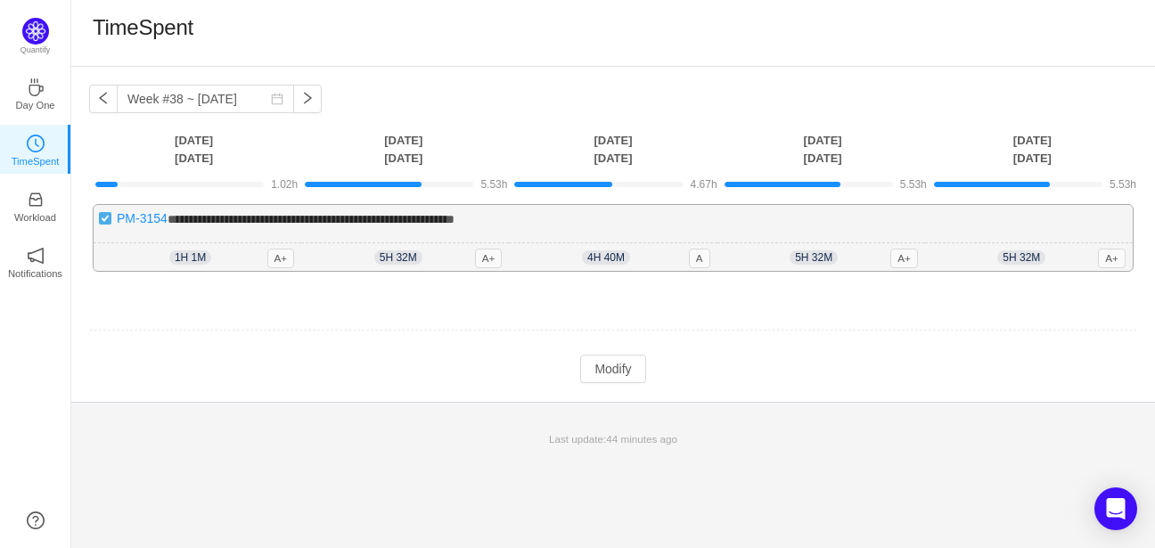
click at [215, 258] on div "1h 1m 1h 1m A+" at bounding box center [198, 257] width 208 height 29
click at [201, 258] on span "1h 1m" at bounding box center [190, 257] width 42 height 14
click at [605, 372] on button "Modify" at bounding box center [612, 369] width 65 height 29
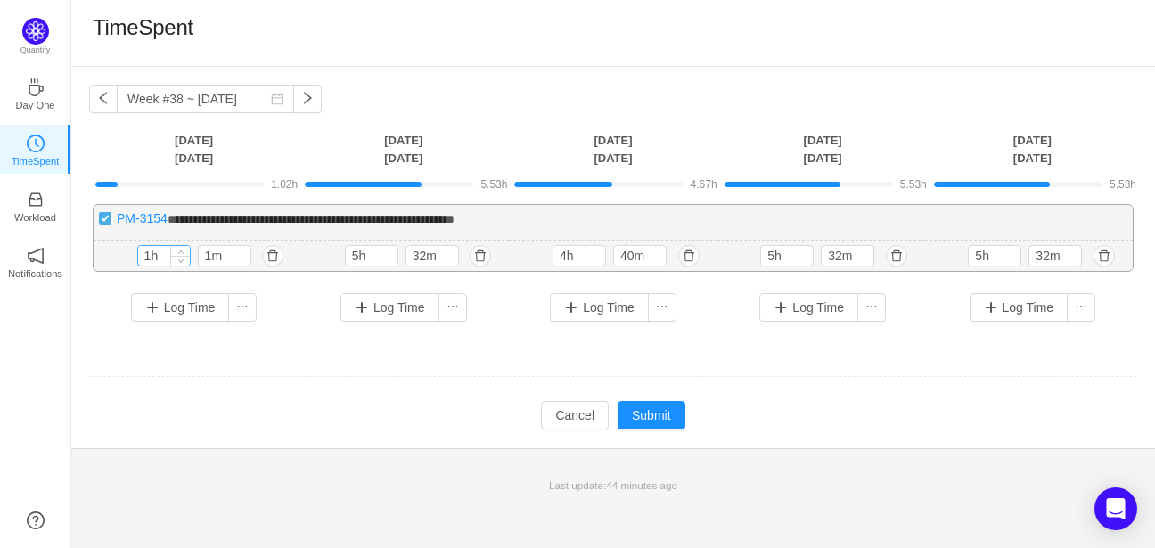
click at [158, 252] on input "1h" at bounding box center [164, 256] width 52 height 20
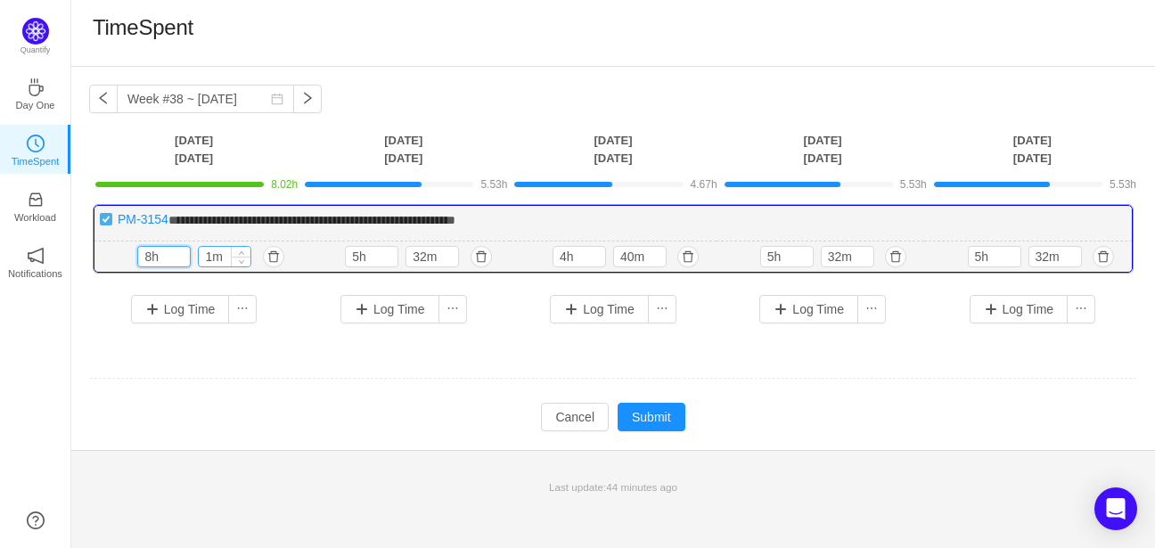
type input "8h"
click at [214, 254] on input "1m" at bounding box center [225, 257] width 52 height 20
type input "0m"
click at [355, 252] on input "5h" at bounding box center [372, 257] width 52 height 20
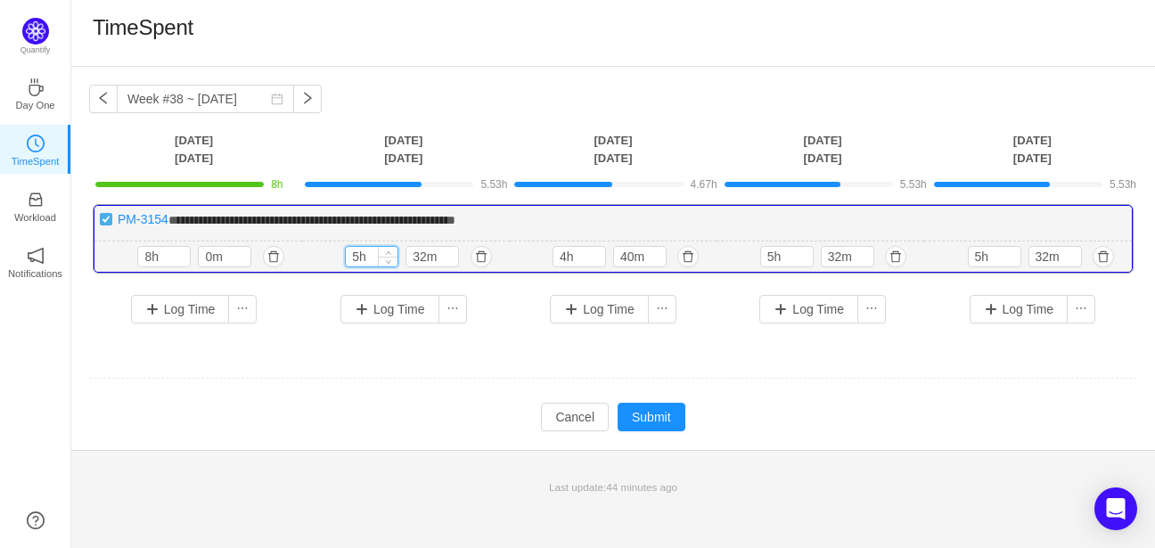
click at [355, 252] on input "5h" at bounding box center [372, 257] width 52 height 20
type input "8h"
click at [431, 253] on input "32m" at bounding box center [432, 257] width 52 height 20
type input "0m"
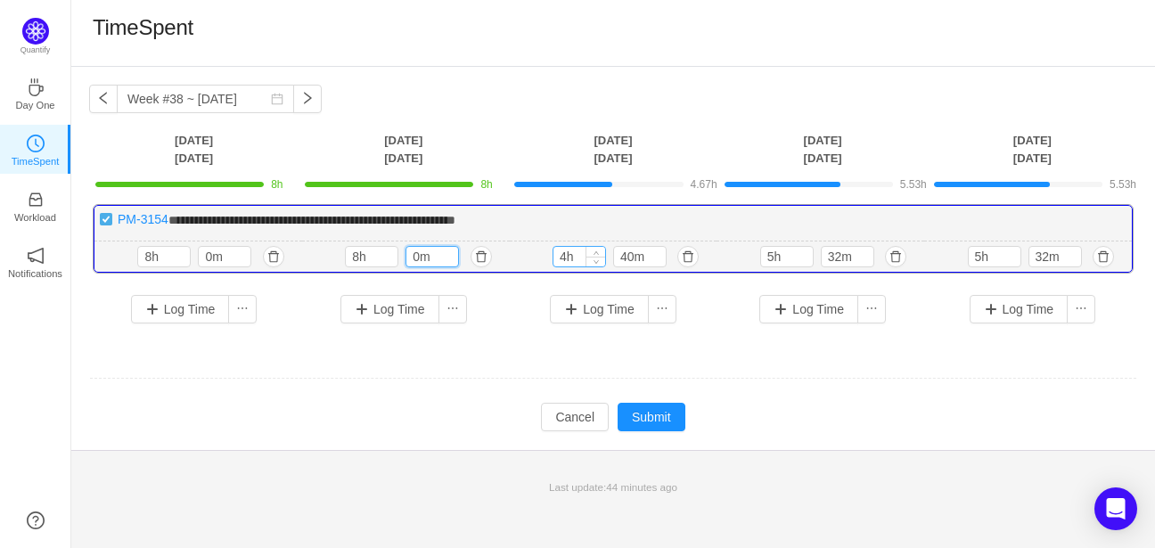
click at [570, 249] on input "4h" at bounding box center [579, 257] width 52 height 20
type input "8h"
click at [634, 262] on input "40m" at bounding box center [640, 257] width 52 height 20
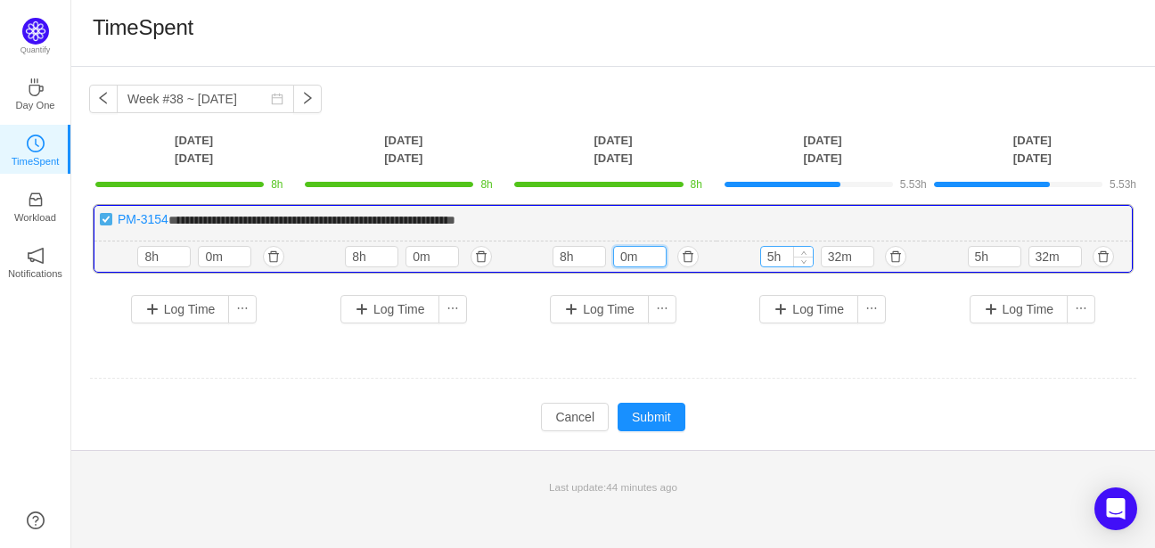
type input "0m"
click at [784, 253] on input "5h" at bounding box center [787, 257] width 52 height 20
type input "8h"
click at [831, 256] on input "32m" at bounding box center [848, 257] width 52 height 20
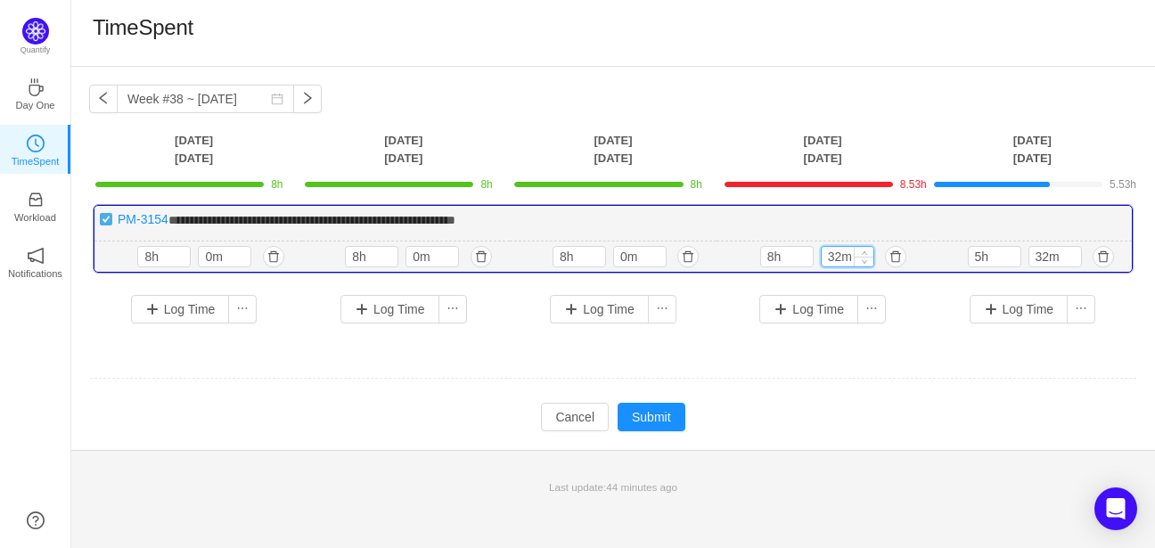
click at [831, 256] on input "32m" at bounding box center [848, 257] width 52 height 20
type input "0m"
click at [982, 254] on input "5h" at bounding box center [995, 257] width 52 height 20
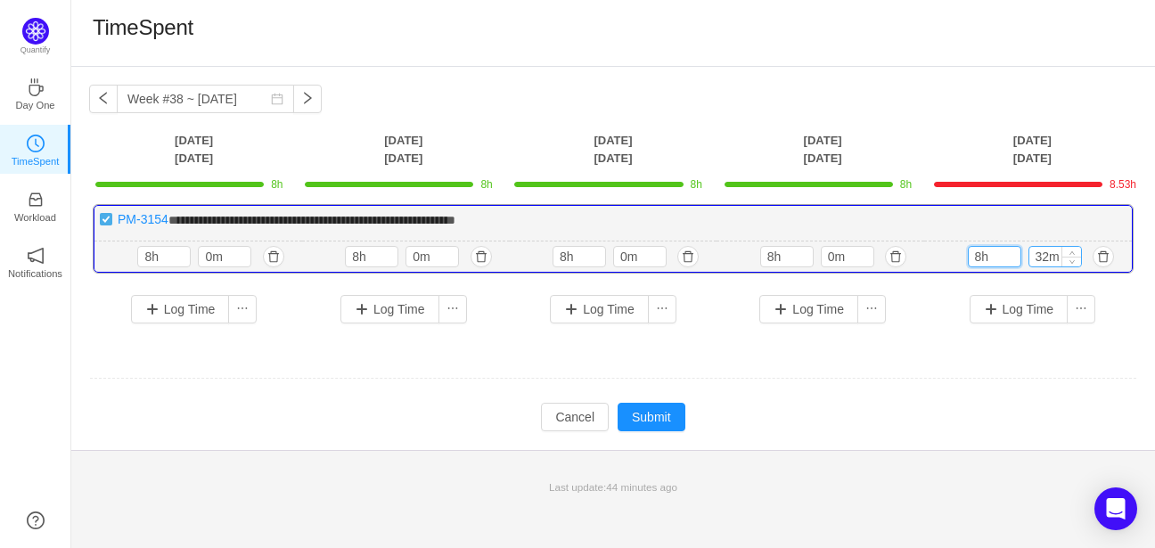
type input "8h"
click at [1044, 263] on input "32m" at bounding box center [1055, 257] width 52 height 20
type input "0m"
click at [656, 407] on button "Submit" at bounding box center [652, 417] width 68 height 29
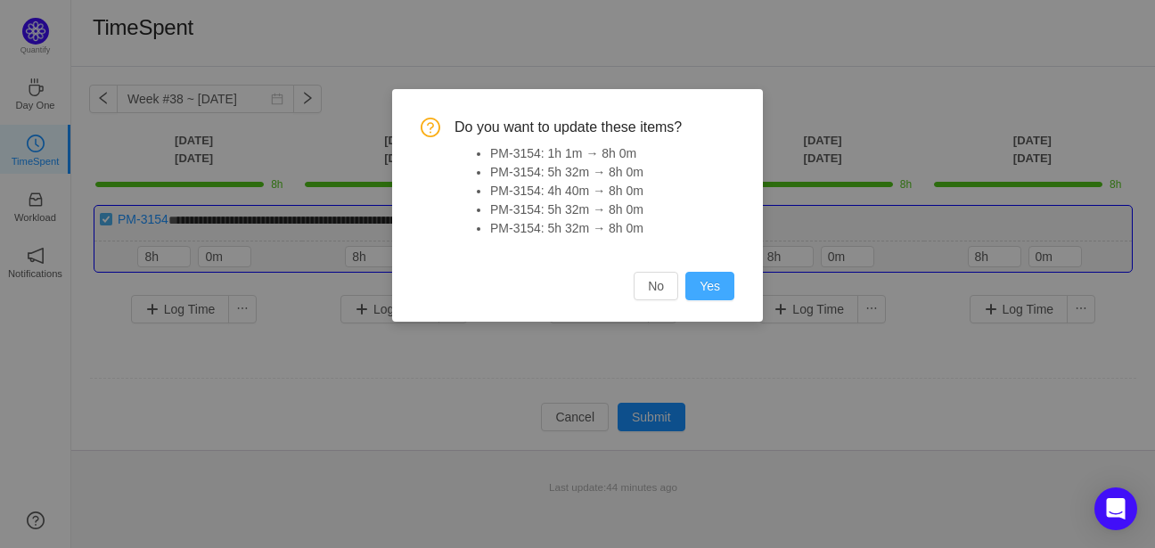
click at [719, 286] on button "Yes" at bounding box center [709, 286] width 49 height 29
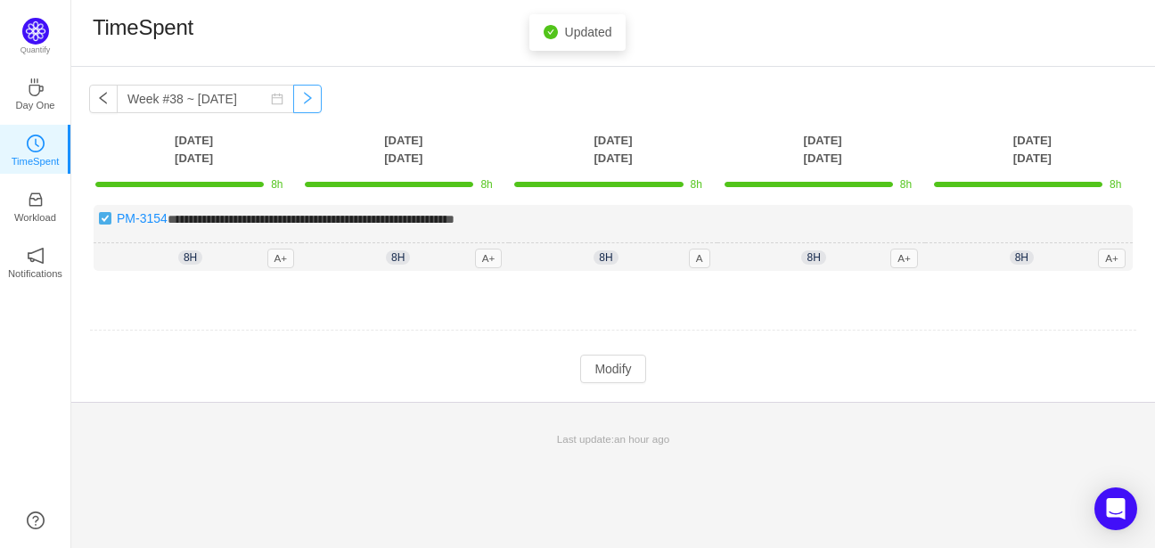
click at [293, 102] on button "button" at bounding box center [307, 99] width 29 height 29
type input "Week #39 ~ Sep 22"
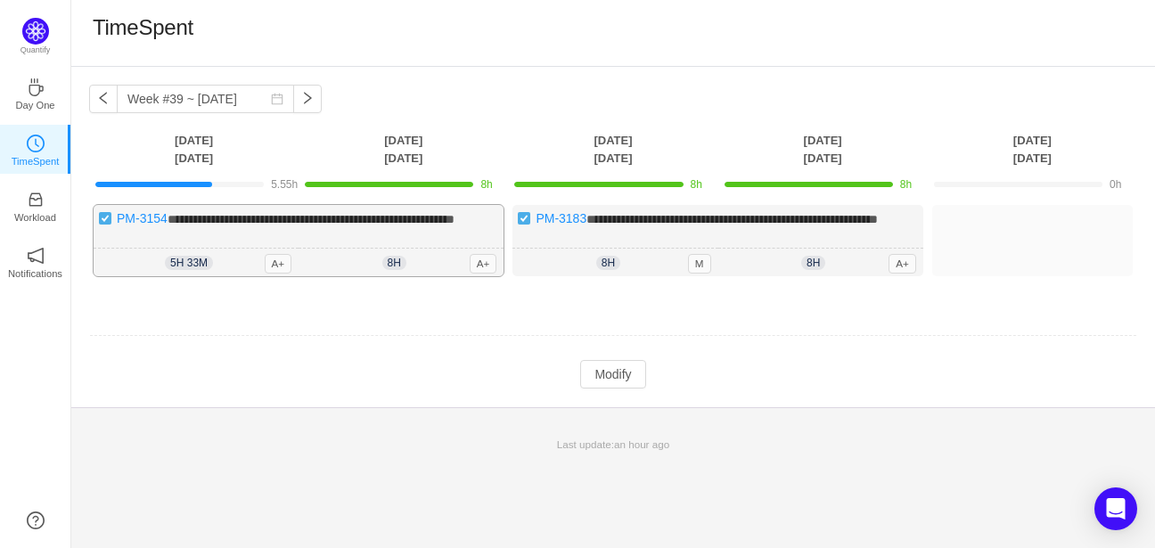
click at [184, 270] on span "5h 33m" at bounding box center [189, 263] width 48 height 14
click at [591, 381] on button "Modify" at bounding box center [612, 374] width 65 height 29
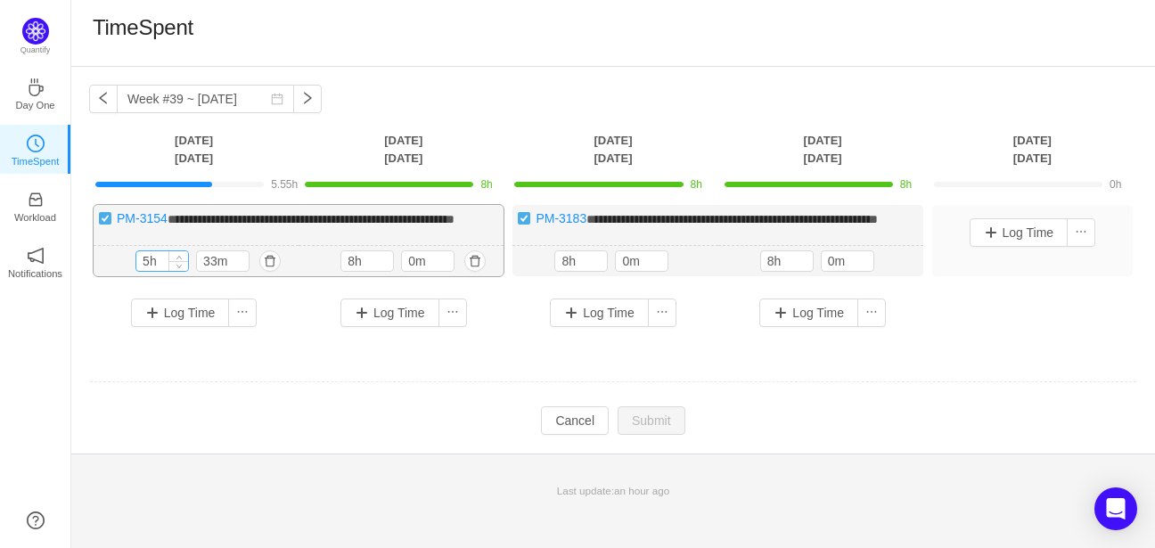
click at [151, 271] on input "5h" at bounding box center [162, 261] width 52 height 20
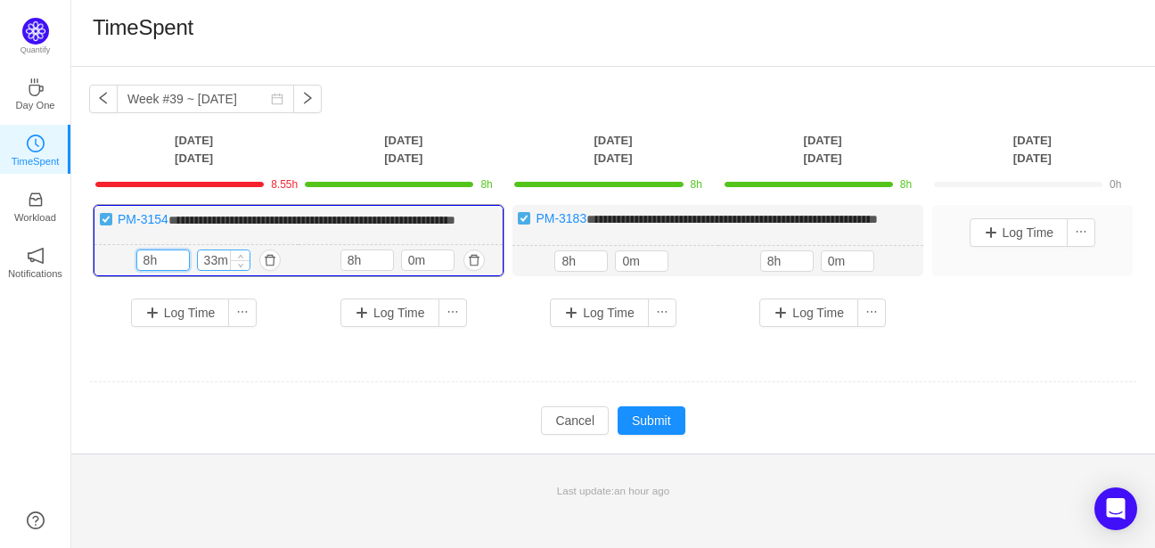
type input "8h"
click at [207, 270] on input "33m" at bounding box center [224, 260] width 52 height 20
type input "0m"
click at [652, 434] on button "Submit" at bounding box center [652, 420] width 68 height 29
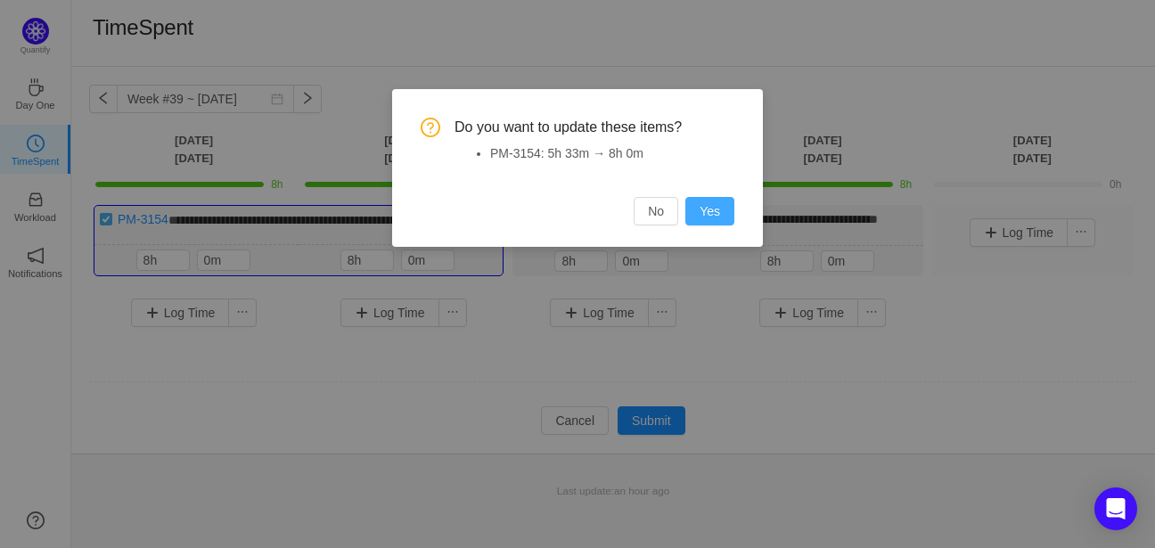
click at [728, 204] on button "Yes" at bounding box center [709, 211] width 49 height 29
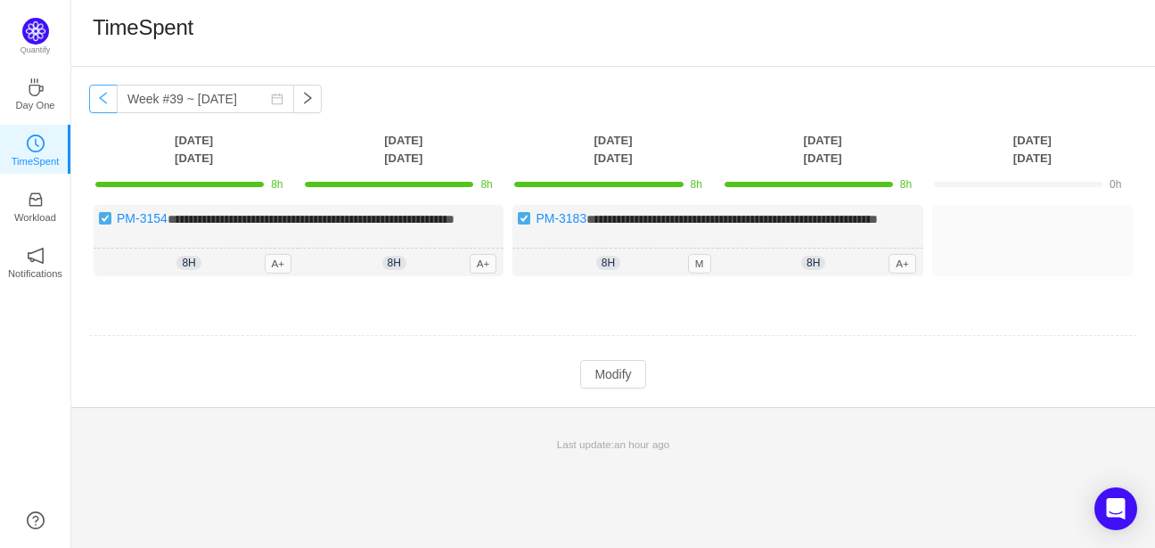
click at [107, 95] on button "button" at bounding box center [103, 99] width 29 height 29
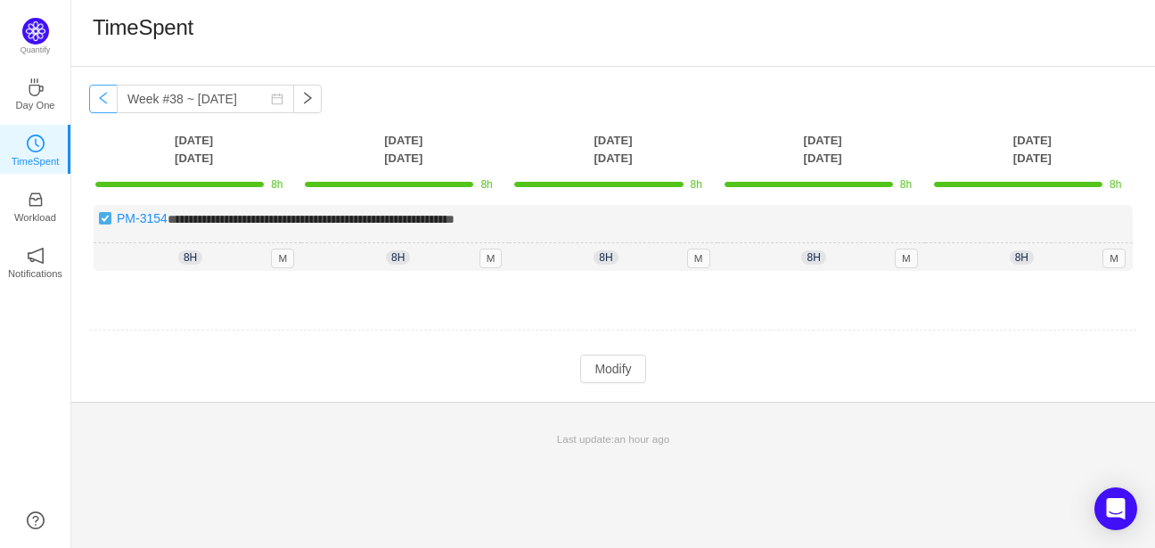
click at [107, 95] on button "button" at bounding box center [103, 99] width 29 height 29
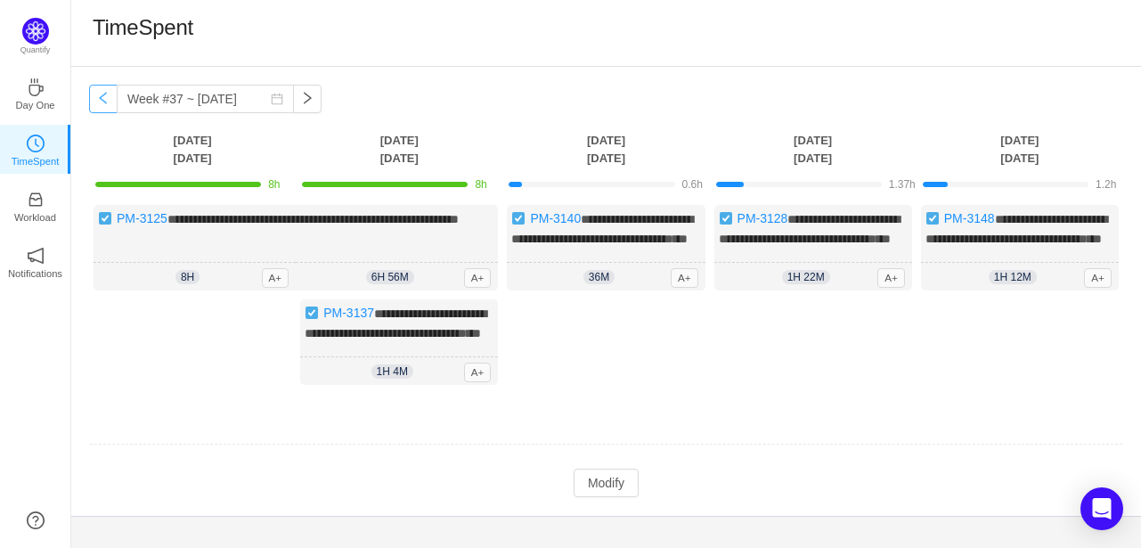
click at [107, 95] on button "button" at bounding box center [103, 99] width 29 height 29
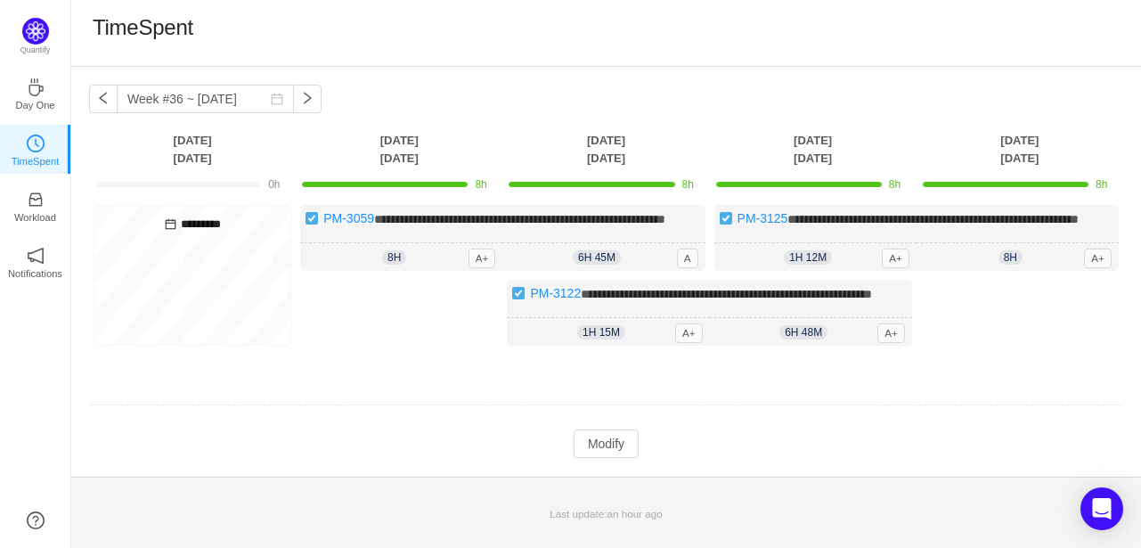
click at [309, 106] on div "**********" at bounding box center [606, 272] width 1070 height 410
click at [293, 102] on button "button" at bounding box center [307, 99] width 29 height 29
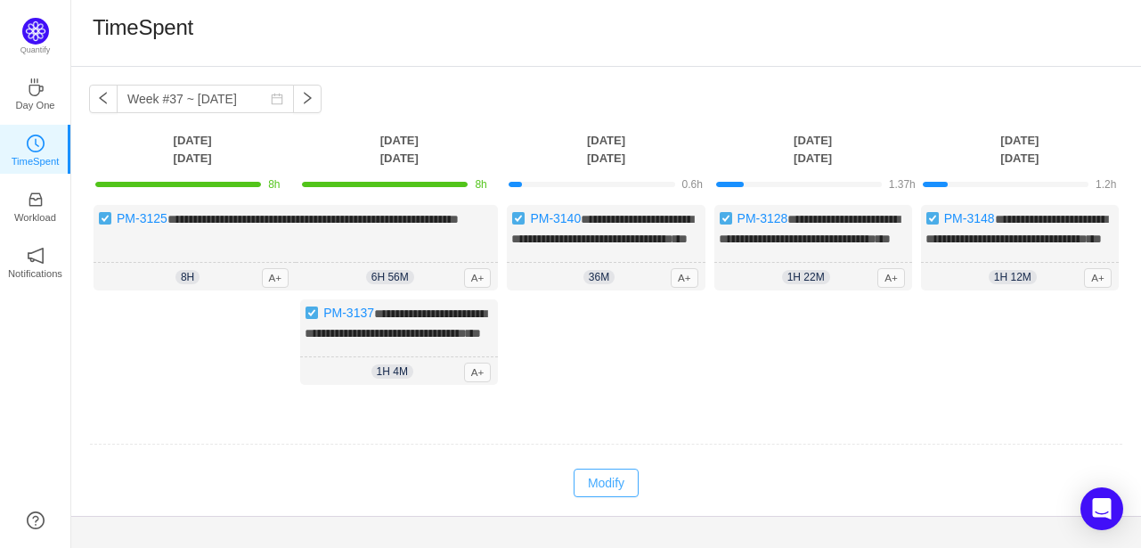
click at [600, 497] on button "Modify" at bounding box center [606, 483] width 65 height 29
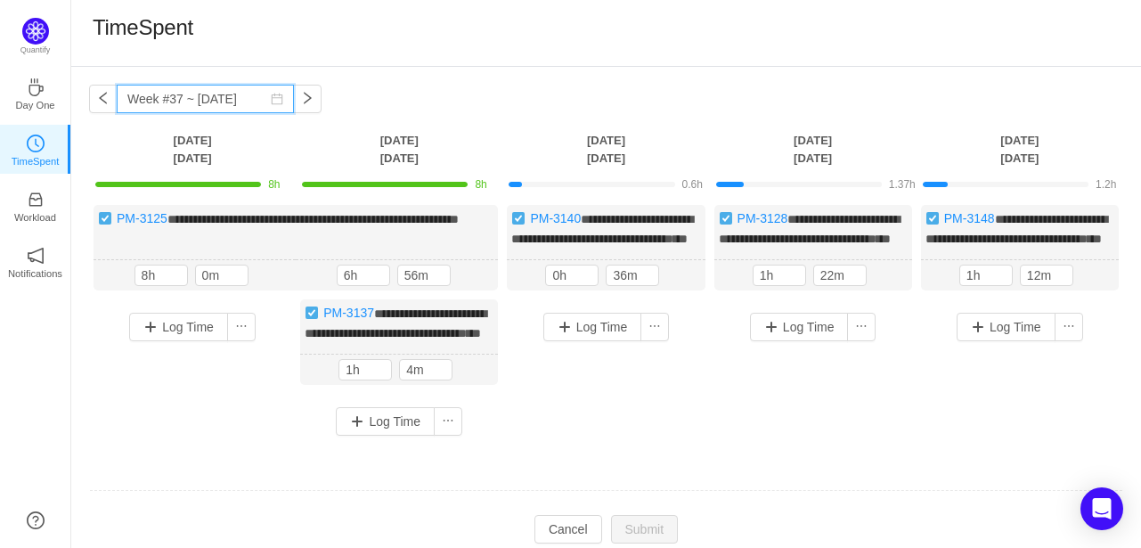
click at [281, 100] on span "Week #37 ~ [DATE]" at bounding box center [205, 99] width 233 height 29
click at [293, 102] on button "button" at bounding box center [307, 99] width 29 height 29
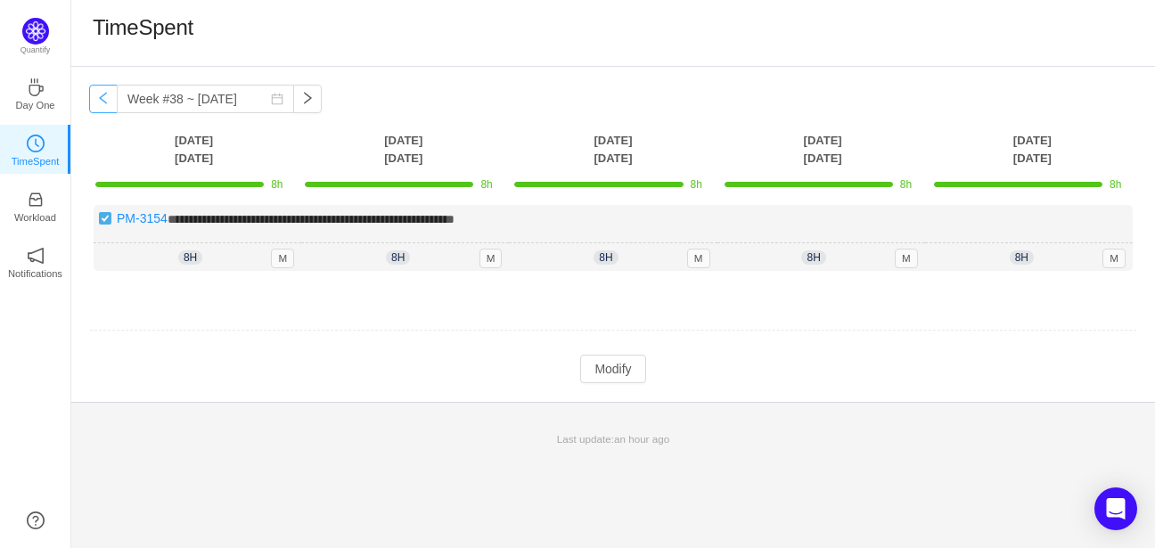
click at [96, 102] on button "button" at bounding box center [103, 99] width 29 height 29
type input "Week #37 ~ [DATE]"
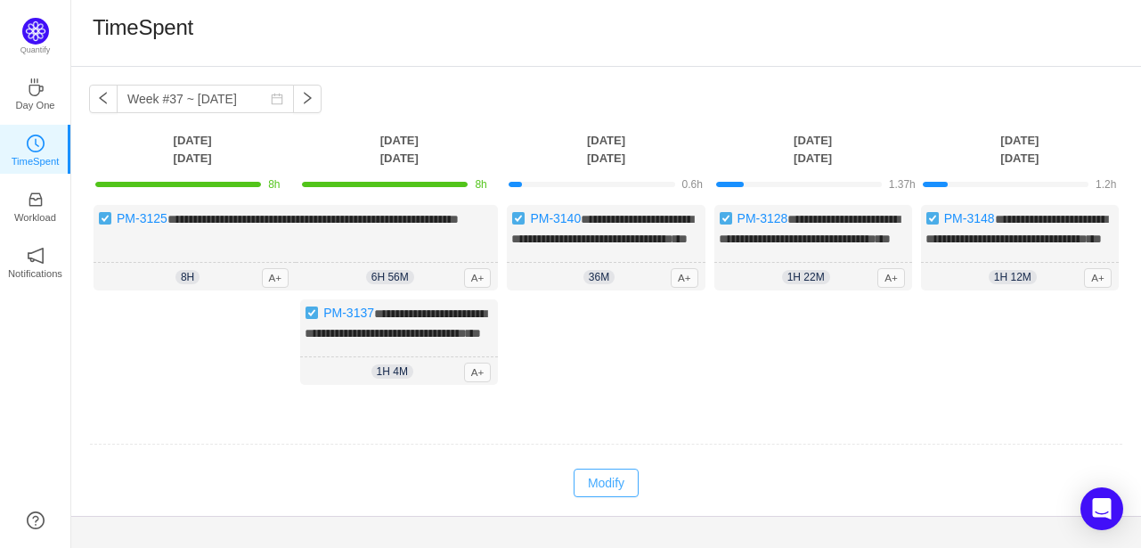
click at [611, 497] on button "Modify" at bounding box center [606, 483] width 65 height 29
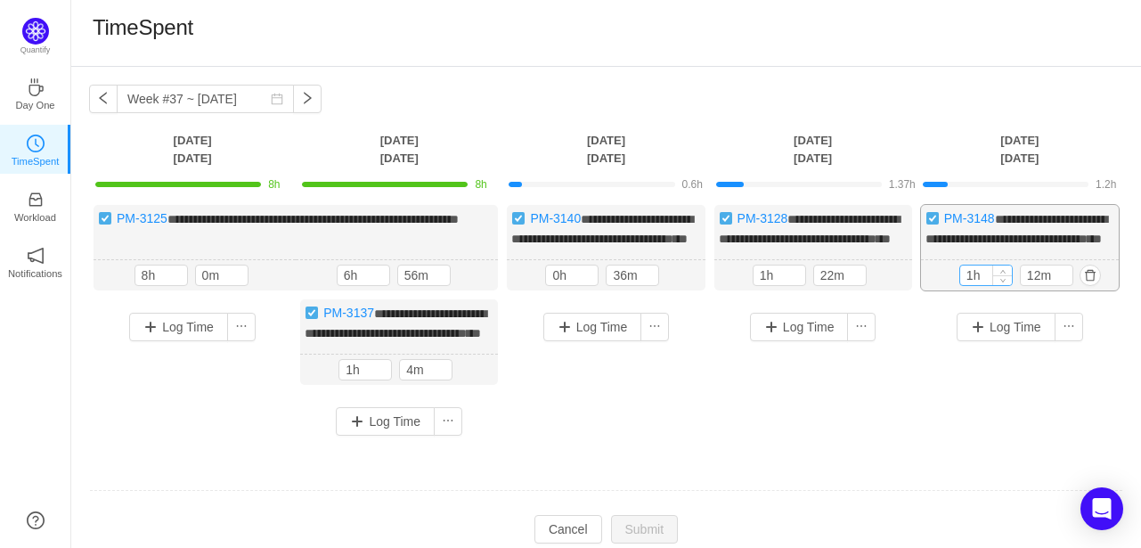
click at [976, 285] on input "1h" at bounding box center [987, 276] width 52 height 20
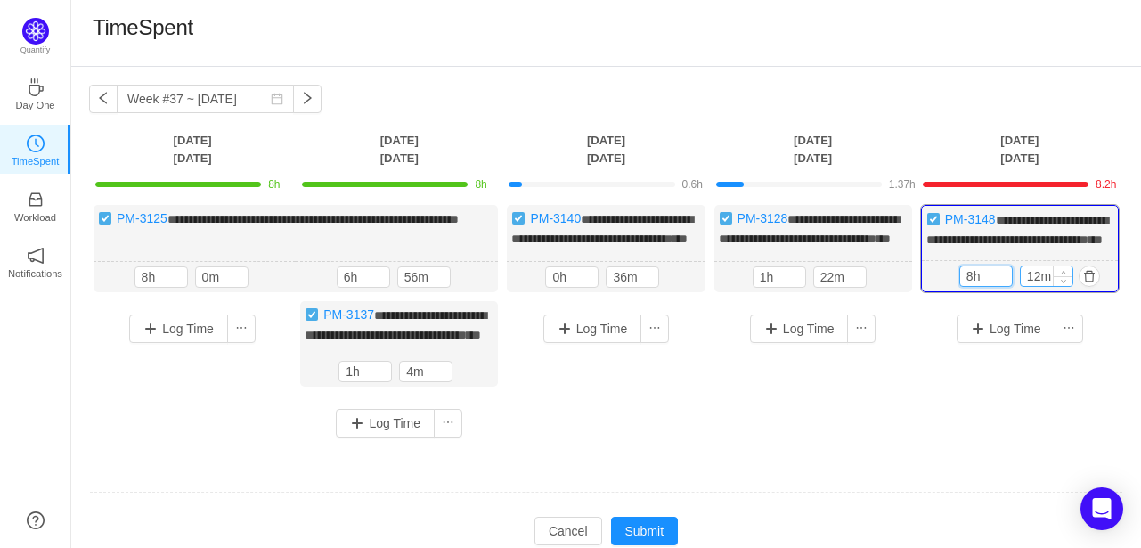
type input "8h"
click at [1040, 286] on input "12m" at bounding box center [1047, 276] width 52 height 20
type input "0m"
click at [788, 287] on span "Decrease Value" at bounding box center [796, 281] width 19 height 12
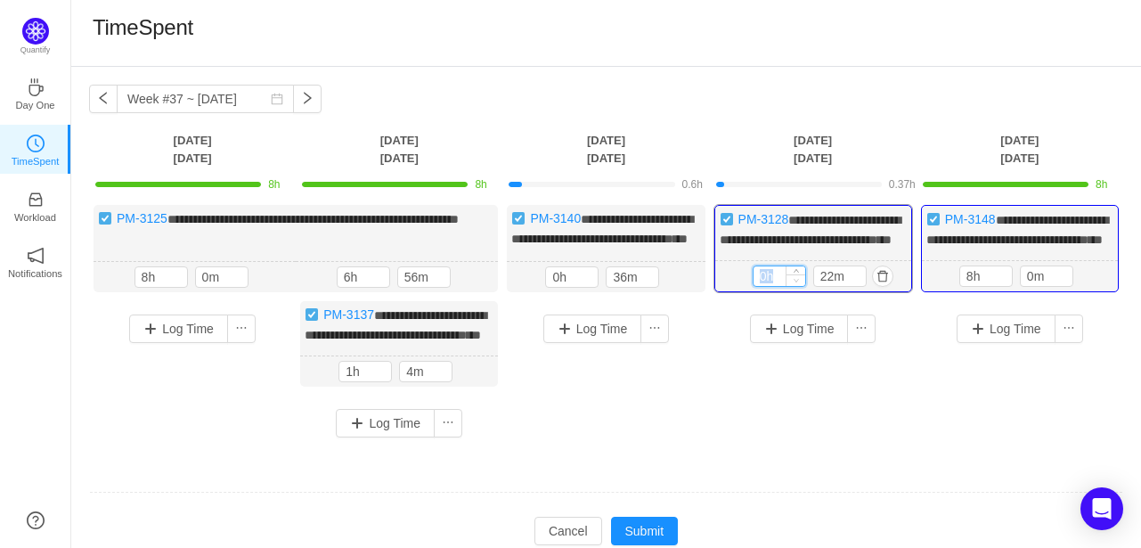
click at [788, 286] on span "Decrease Value" at bounding box center [796, 280] width 19 height 12
type input "8h"
click at [837, 286] on input "22m" at bounding box center [840, 276] width 52 height 20
type input "0m"
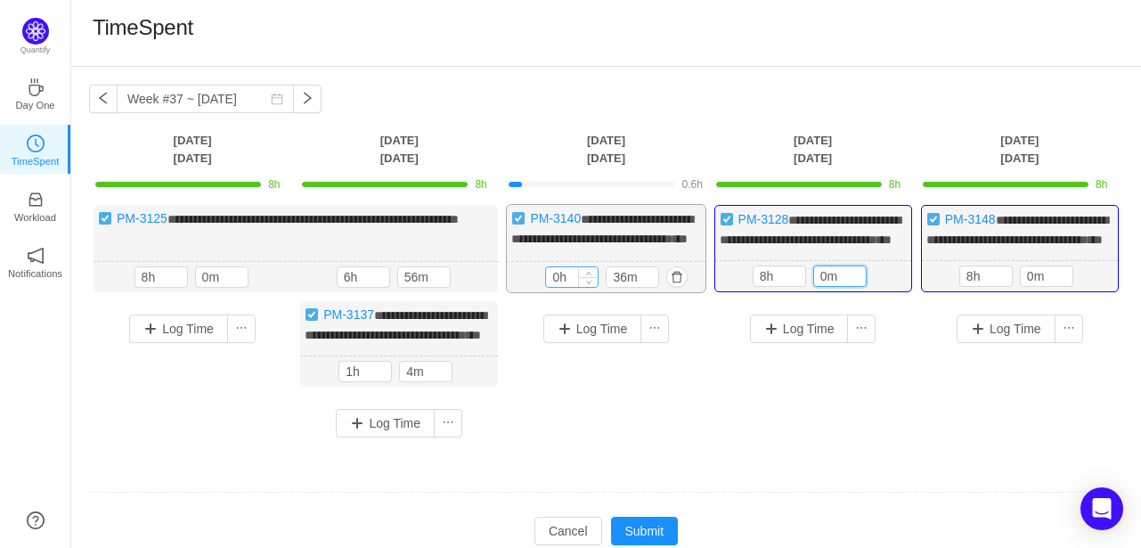
click at [560, 287] on input "0h" at bounding box center [572, 277] width 52 height 20
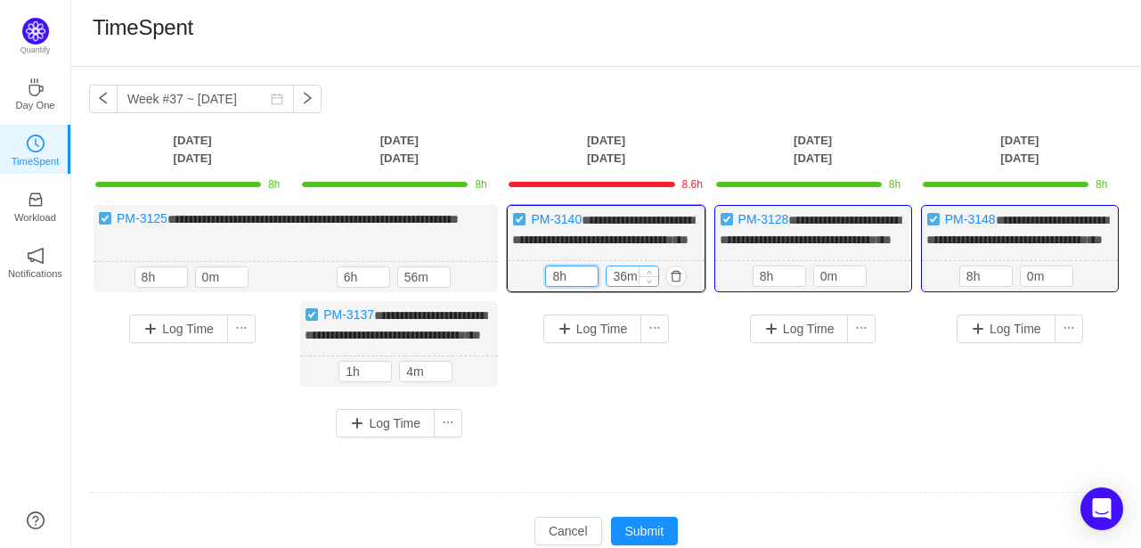
type input "8h"
click at [624, 286] on input "36m" at bounding box center [633, 276] width 52 height 20
type input "0m"
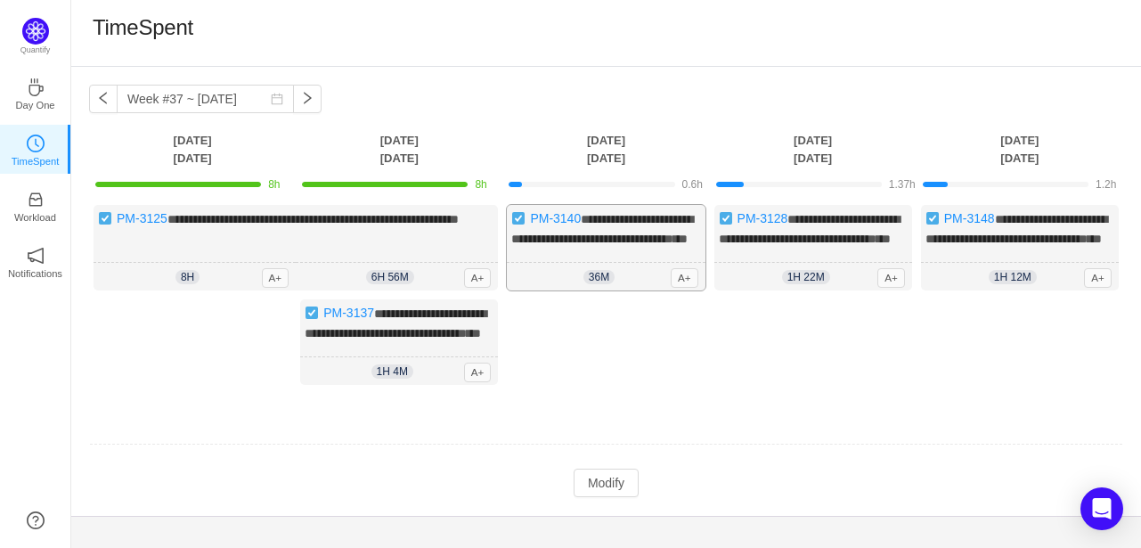
click at [626, 277] on div "**********" at bounding box center [606, 248] width 198 height 86
click at [605, 497] on button "Modify" at bounding box center [606, 483] width 65 height 29
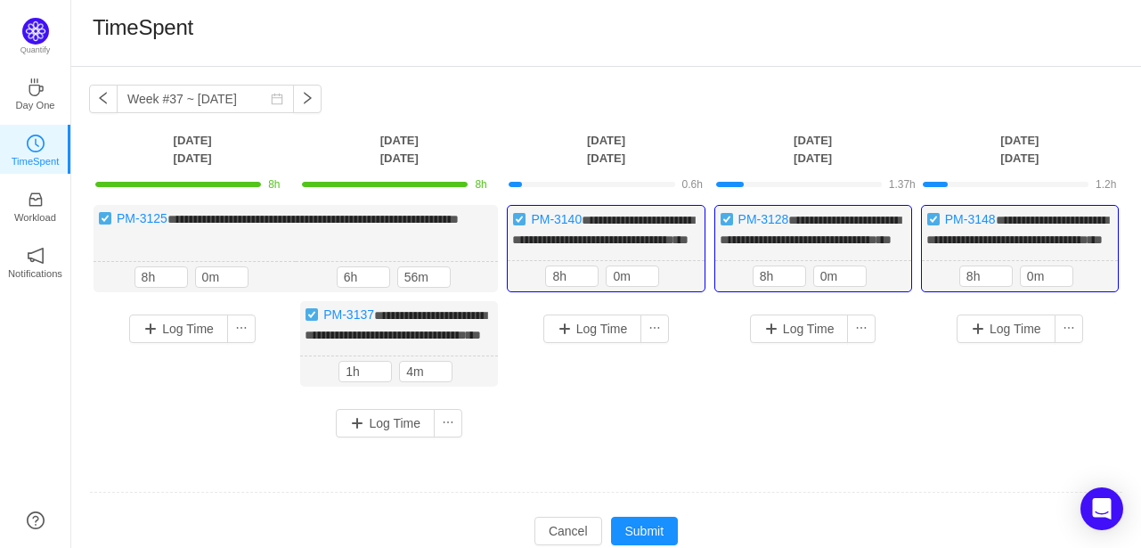
click at [600, 516] on td at bounding box center [606, 492] width 1035 height 45
click at [567, 286] on input "8h" at bounding box center [572, 276] width 52 height 20
click at [634, 286] on input "0m" at bounding box center [633, 276] width 52 height 20
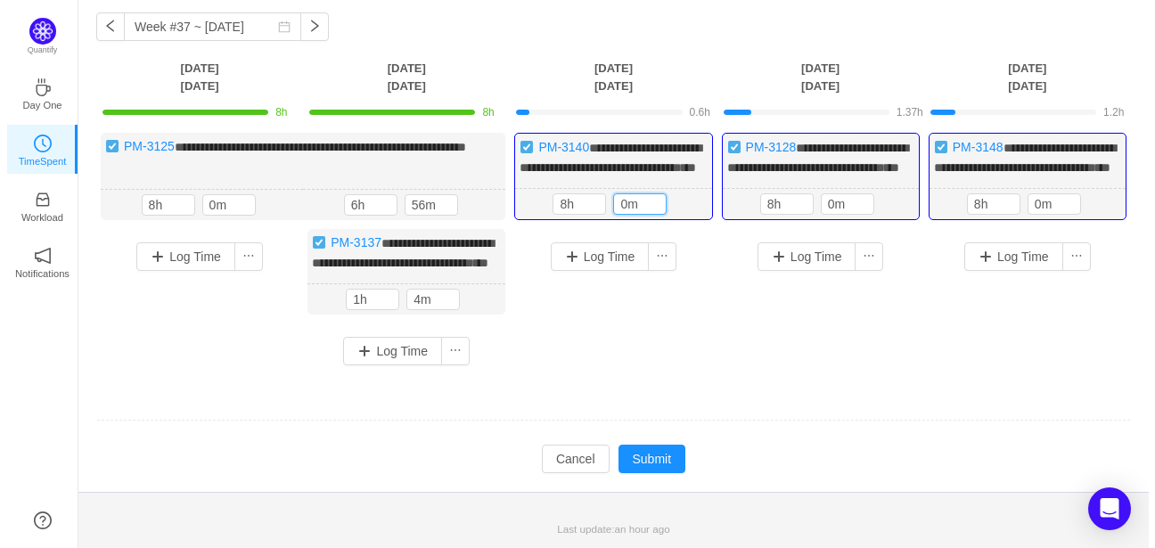
scroll to position [104, 0]
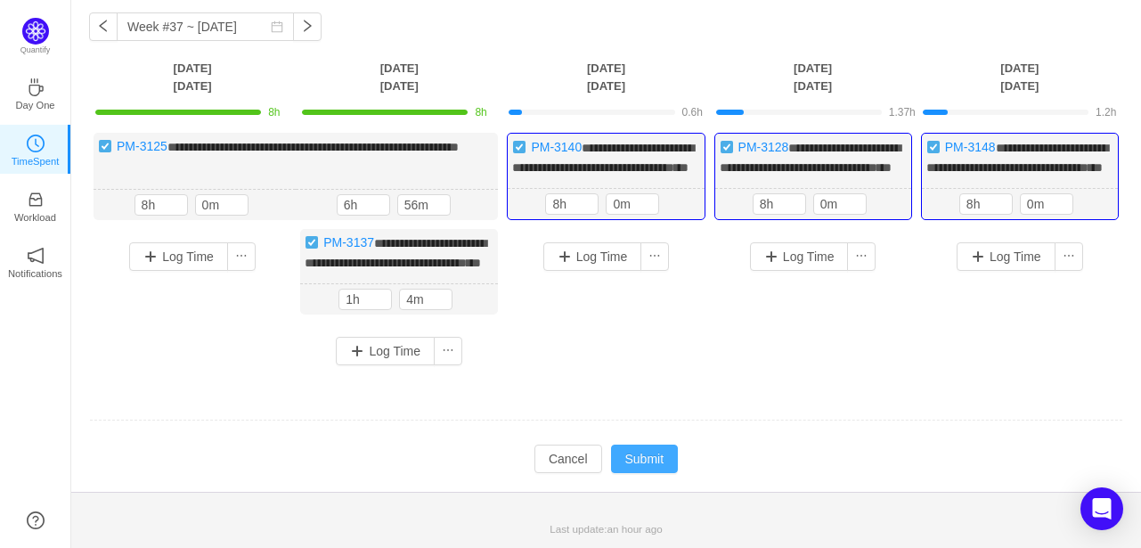
click at [636, 455] on button "Submit" at bounding box center [645, 459] width 68 height 29
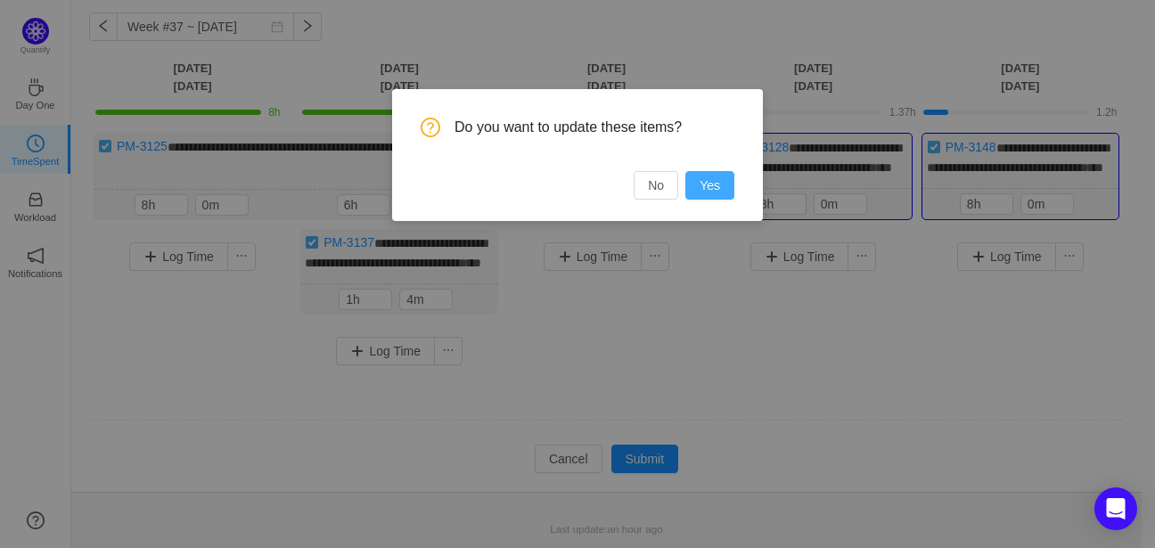
click at [725, 182] on button "Yes" at bounding box center [709, 185] width 49 height 29
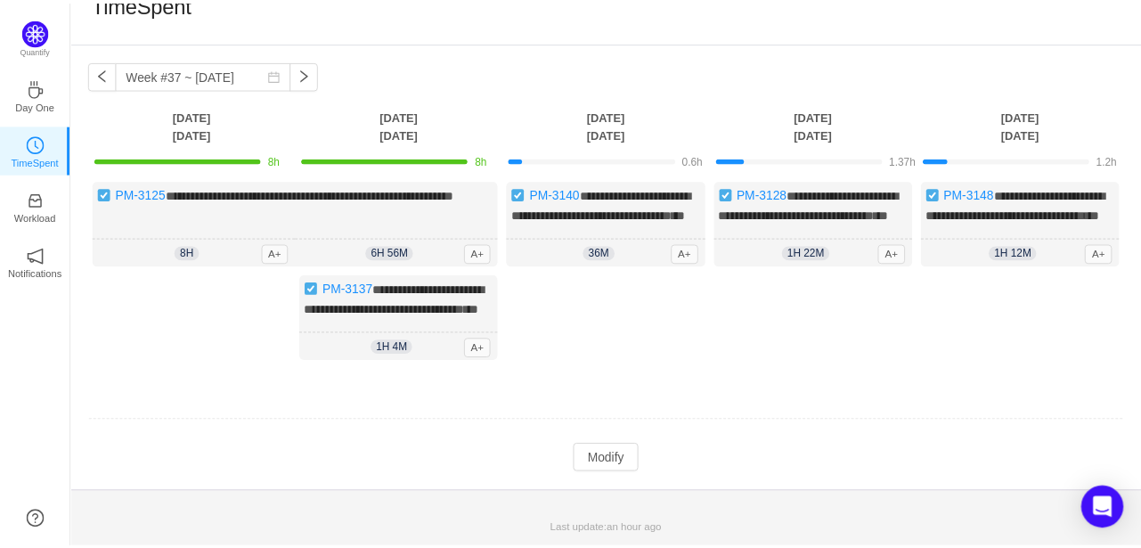
scroll to position [57, 0]
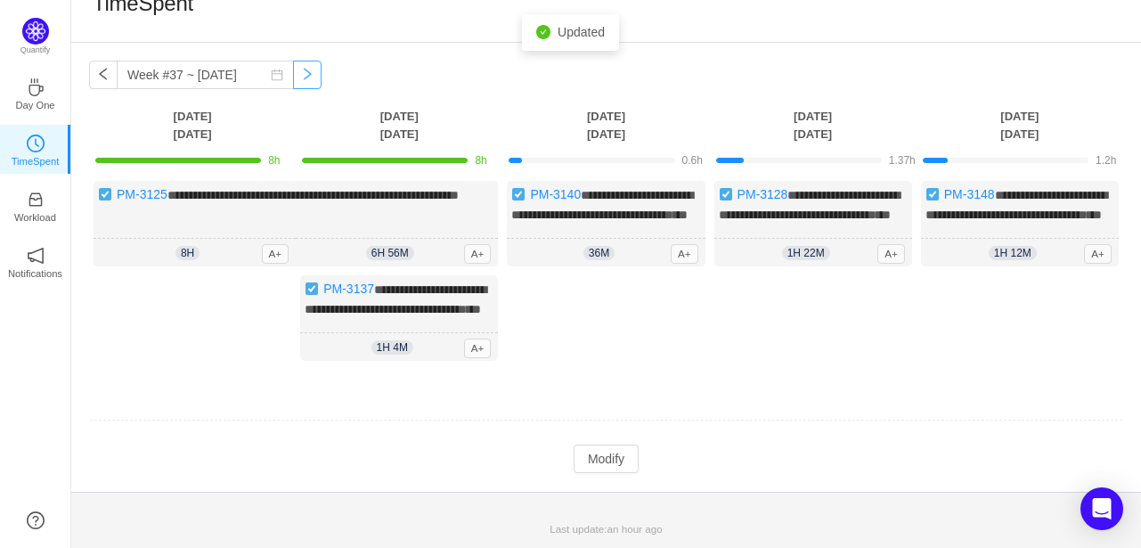
click at [293, 61] on button "button" at bounding box center [307, 75] width 29 height 29
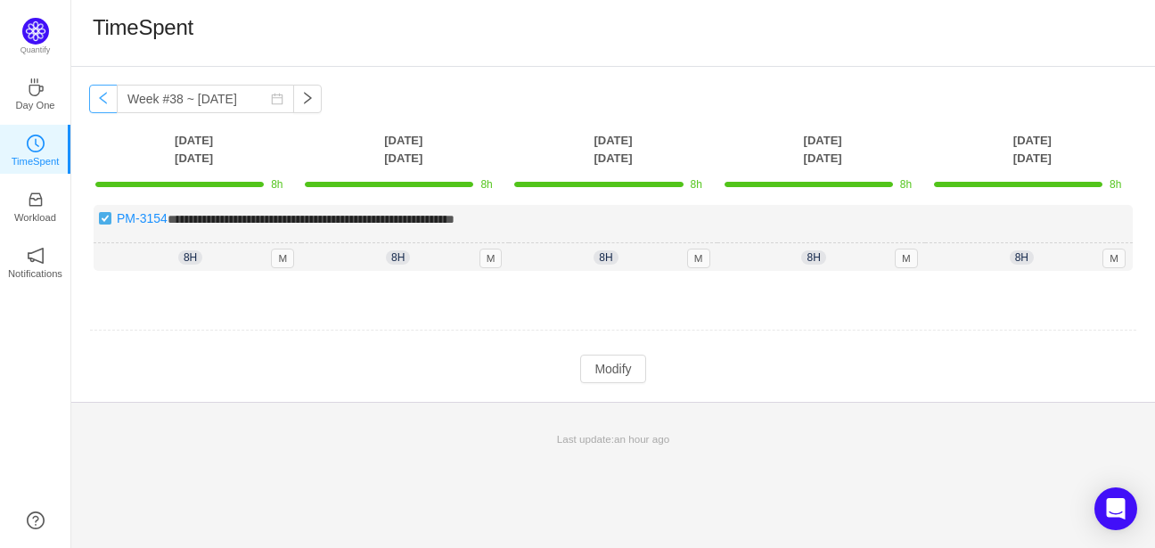
click at [105, 100] on button "button" at bounding box center [103, 99] width 29 height 29
type input "Week #37 ~ [DATE]"
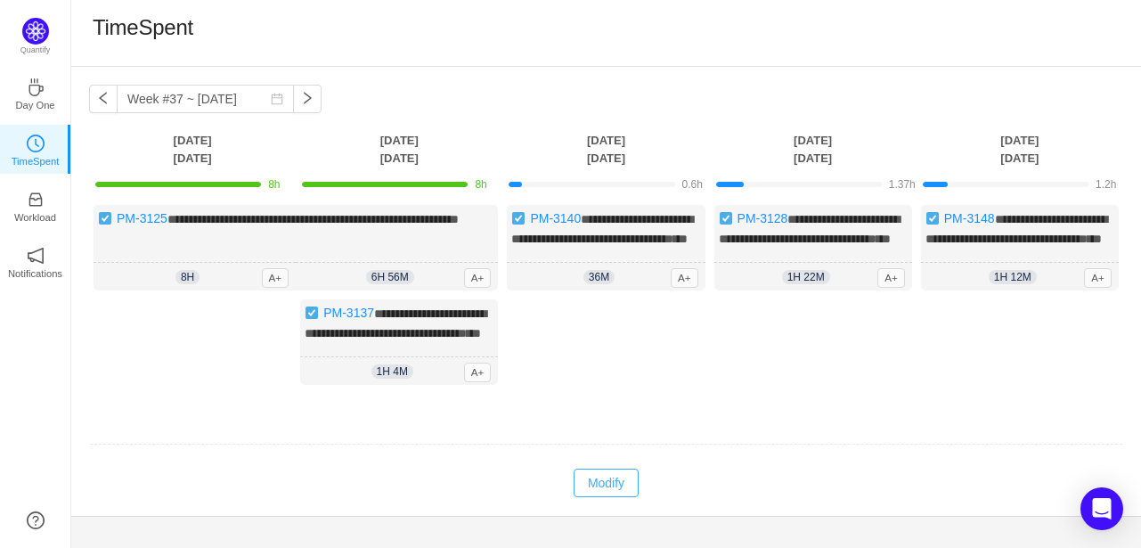
click at [604, 497] on button "Modify" at bounding box center [606, 483] width 65 height 29
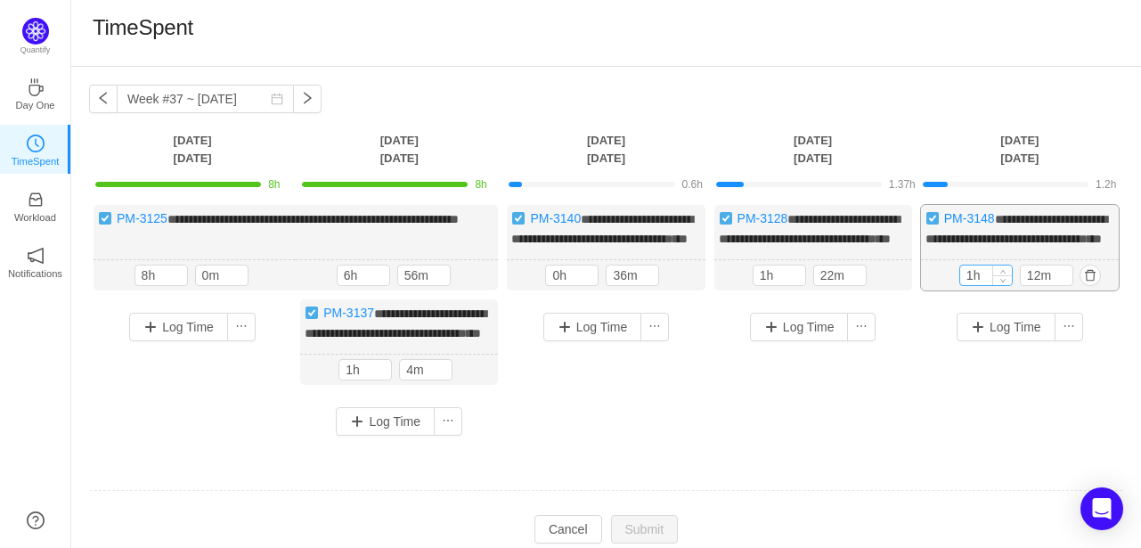
click at [987, 285] on input "1h" at bounding box center [987, 276] width 52 height 20
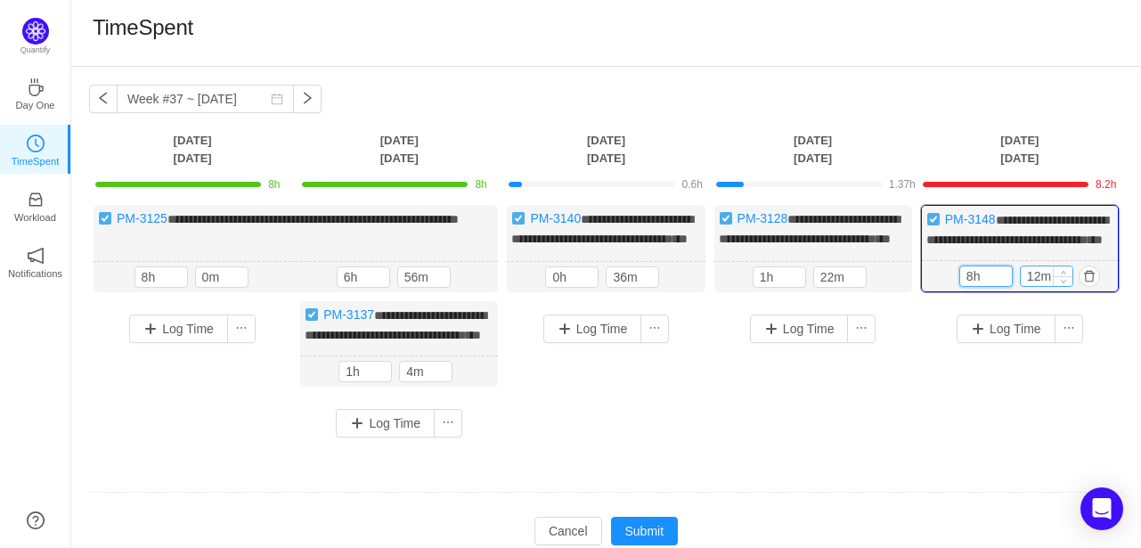
type input "8h"
click at [1036, 286] on input "12m" at bounding box center [1047, 276] width 52 height 20
type input "0m"
click at [760, 287] on input "1h" at bounding box center [780, 277] width 52 height 20
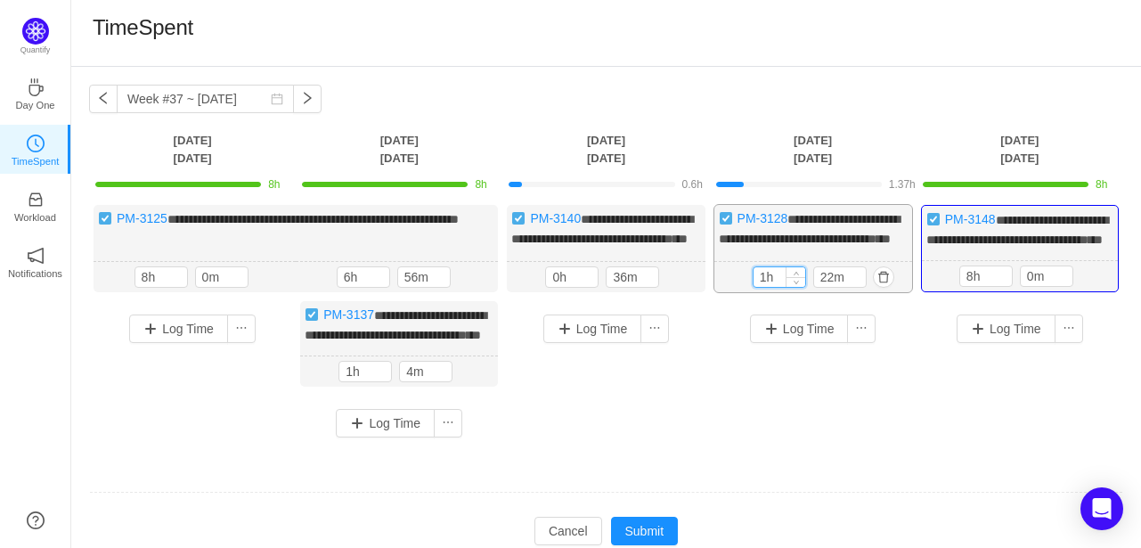
click at [760, 287] on input "1h" at bounding box center [780, 277] width 52 height 20
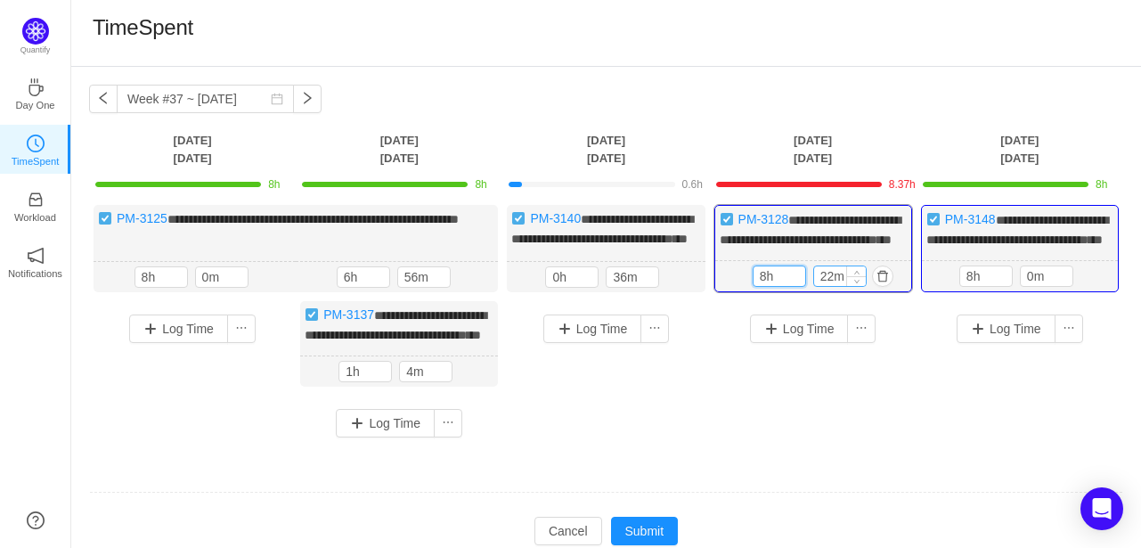
type input "8h"
click at [823, 286] on input "22m" at bounding box center [840, 276] width 52 height 20
type input "0m"
click at [563, 287] on input "0h" at bounding box center [572, 277] width 52 height 20
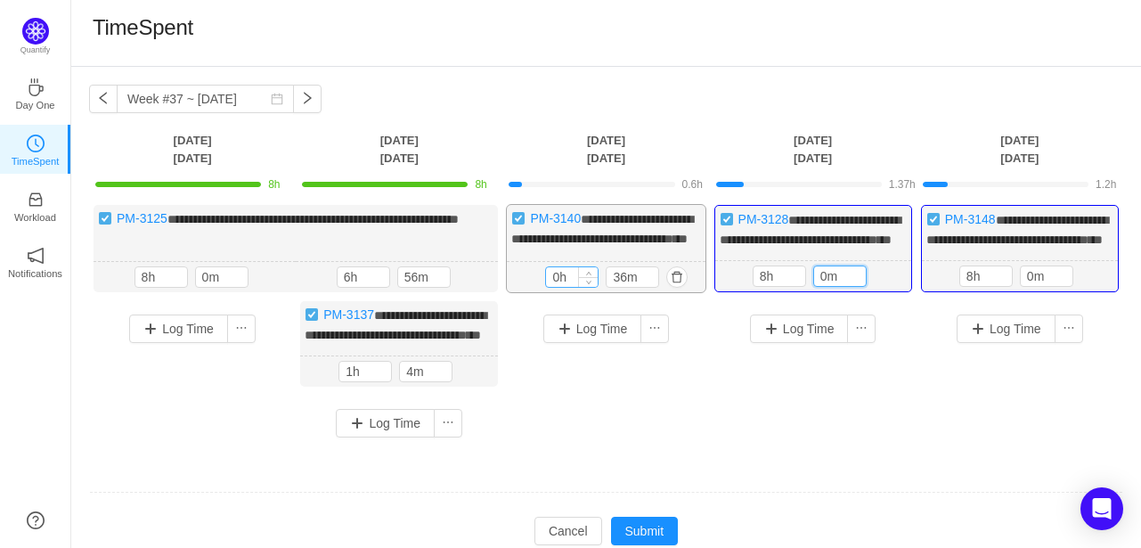
click at [563, 287] on input "0h" at bounding box center [572, 277] width 52 height 20
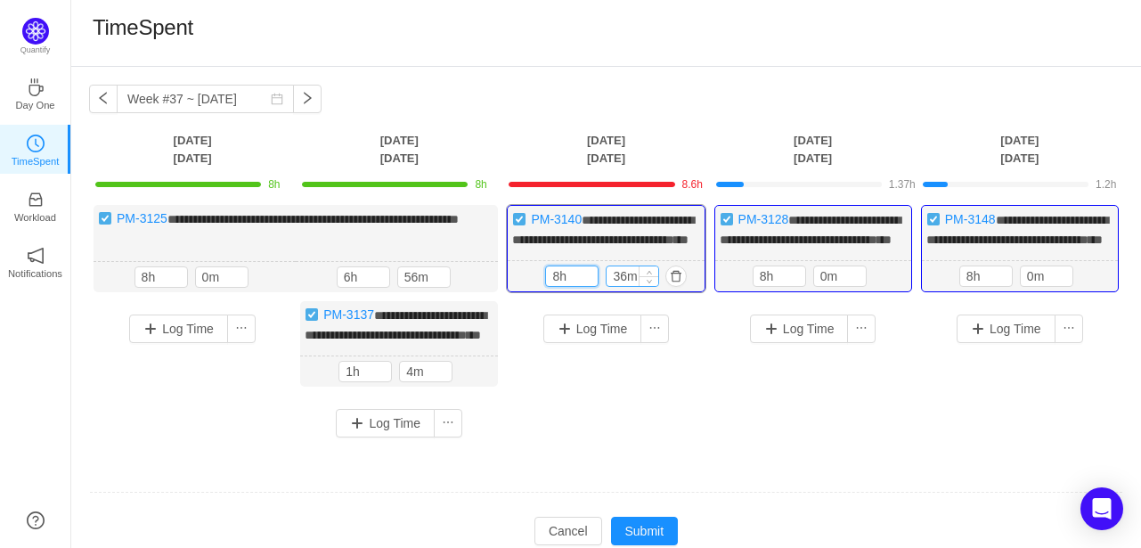
type input "8h"
click at [619, 286] on input "36m" at bounding box center [633, 276] width 52 height 20
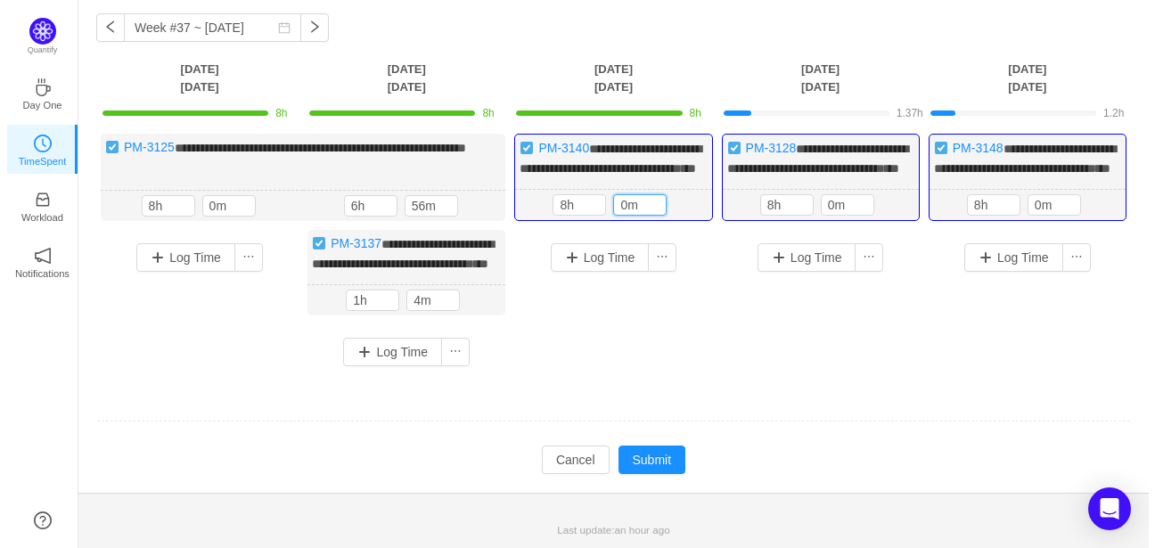
scroll to position [104, 0]
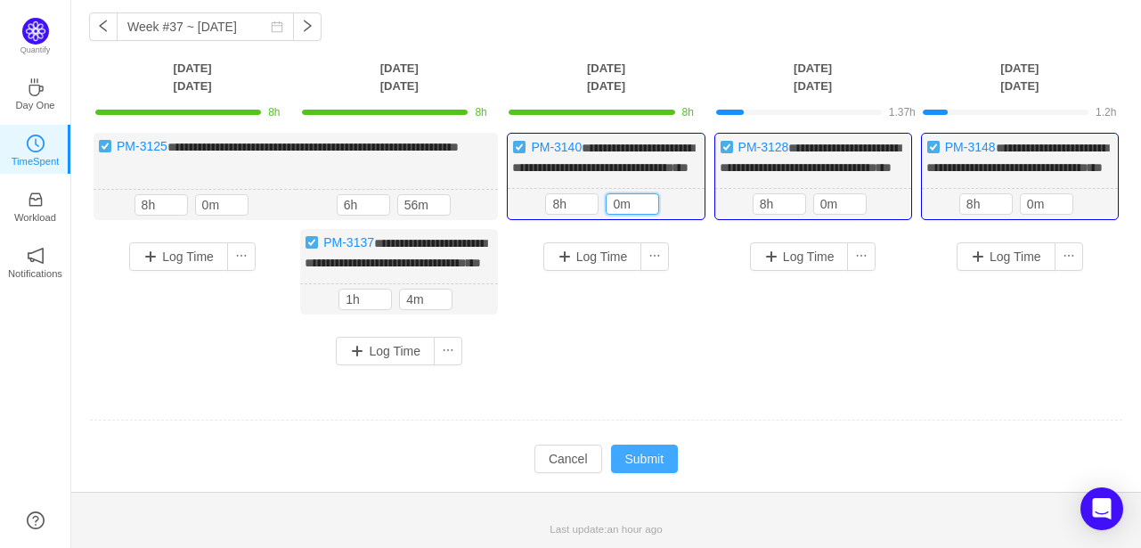
type input "0m"
click at [645, 449] on button "Submit" at bounding box center [645, 459] width 68 height 29
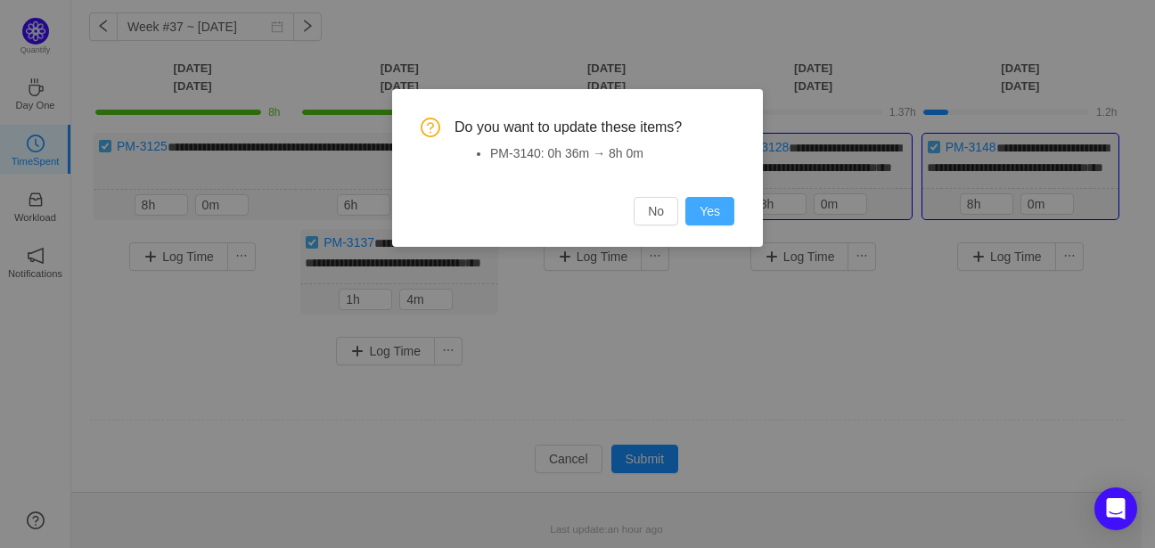
click at [709, 215] on button "Yes" at bounding box center [709, 211] width 49 height 29
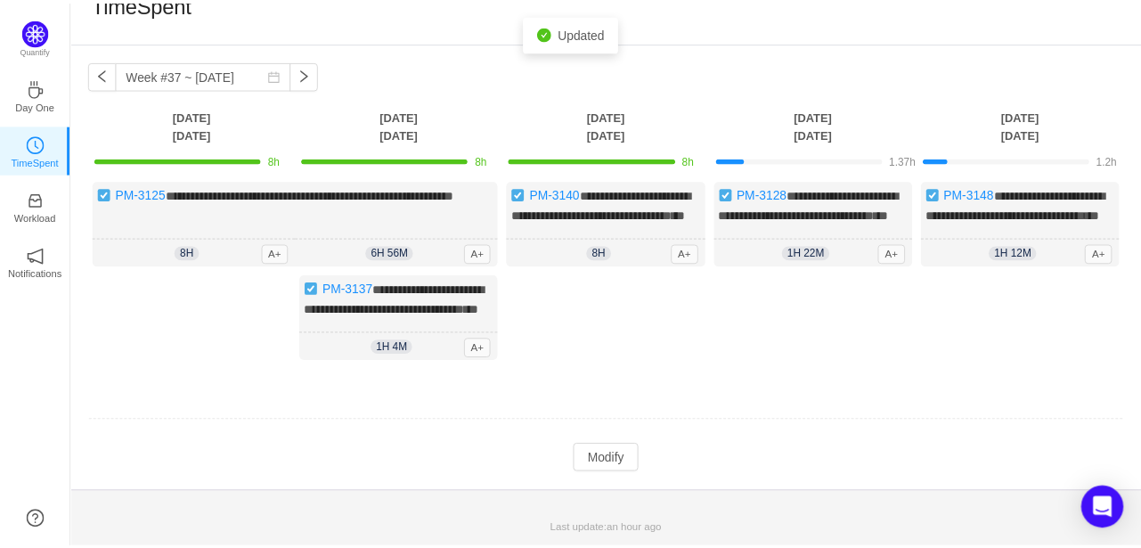
scroll to position [57, 0]
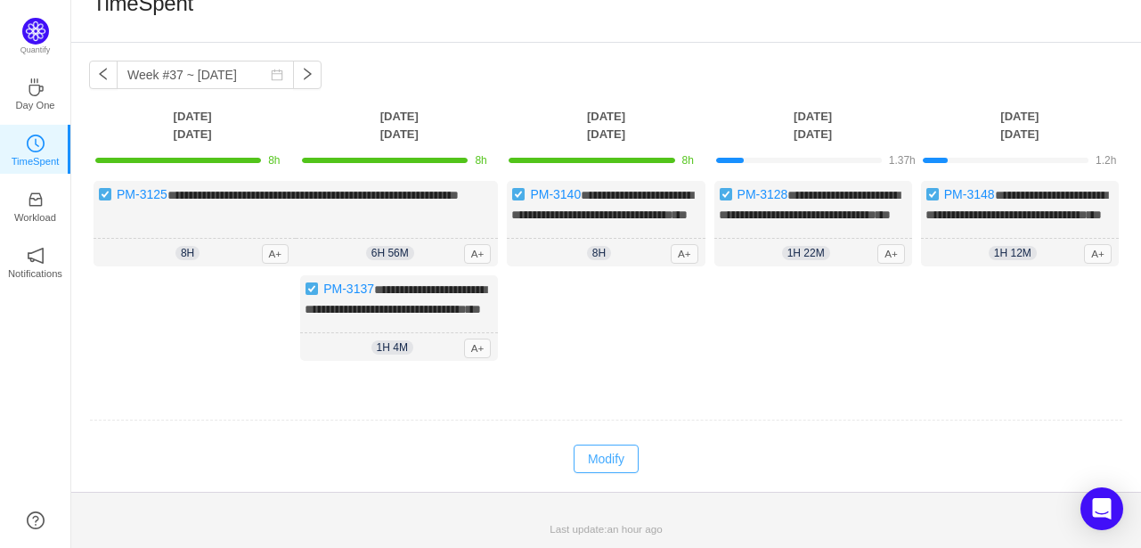
click at [609, 462] on button "Modify" at bounding box center [606, 459] width 65 height 29
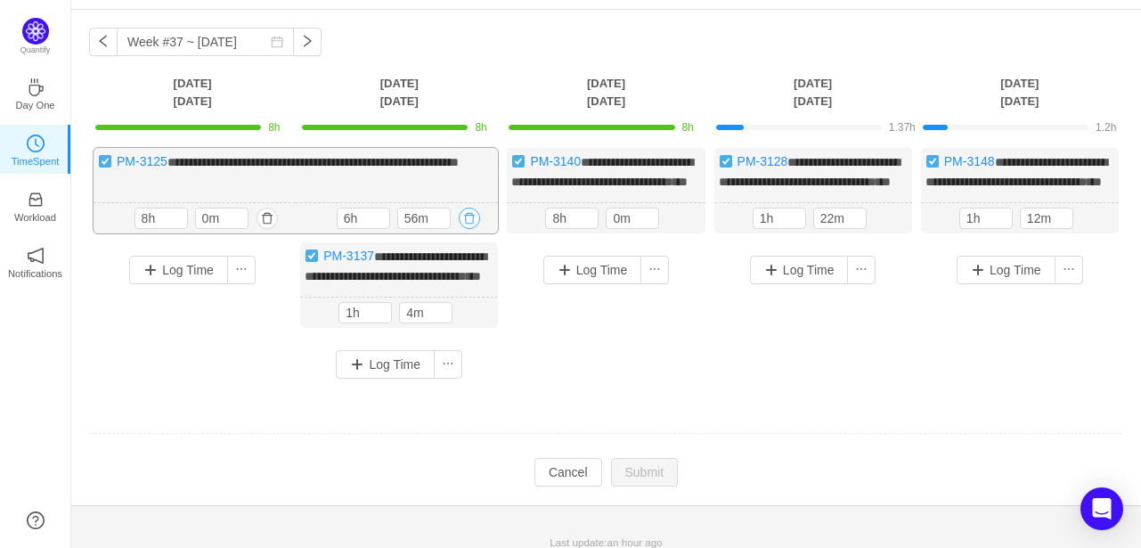
click at [467, 229] on button "button" at bounding box center [469, 218] width 21 height 21
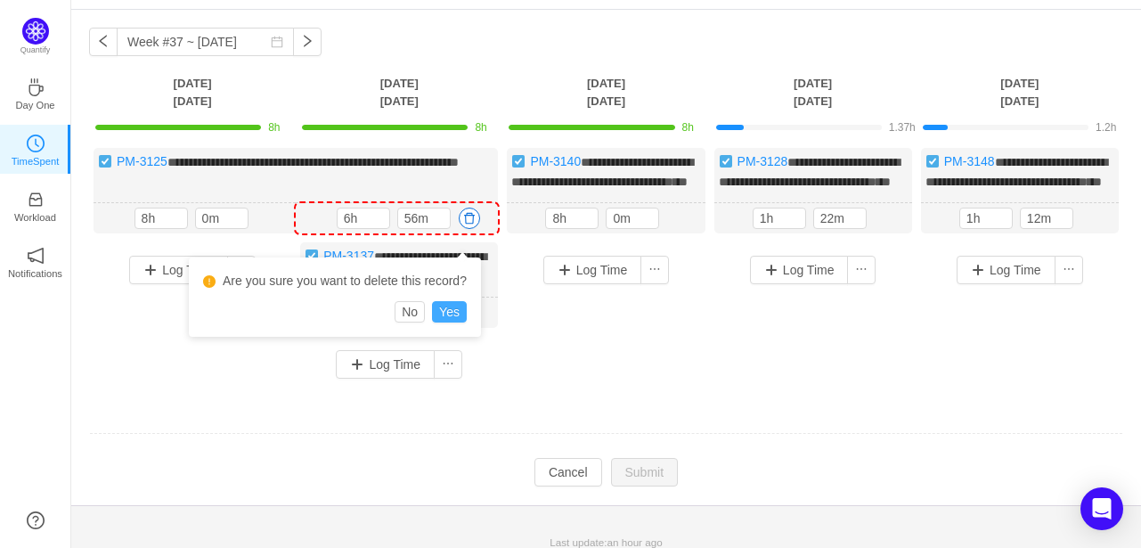
click at [455, 316] on button "Yes" at bounding box center [449, 311] width 35 height 21
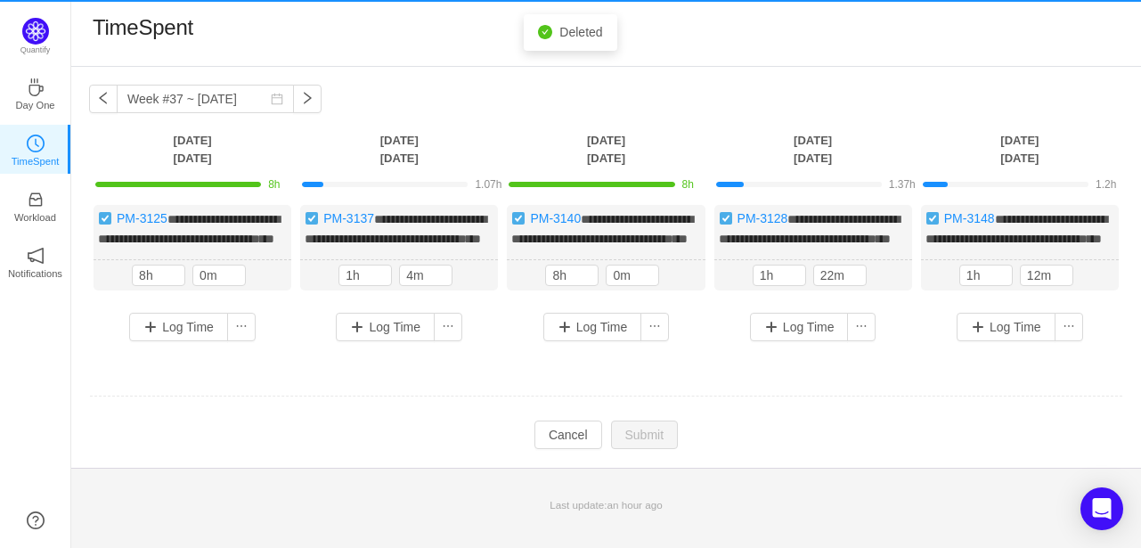
scroll to position [0, 0]
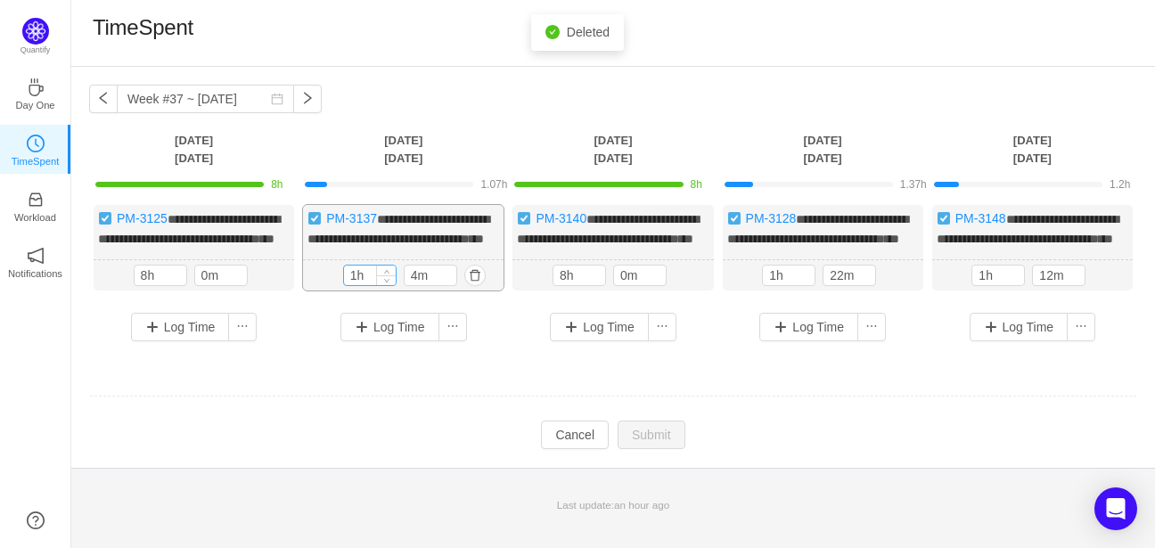
click at [360, 285] on input "1h" at bounding box center [370, 276] width 52 height 20
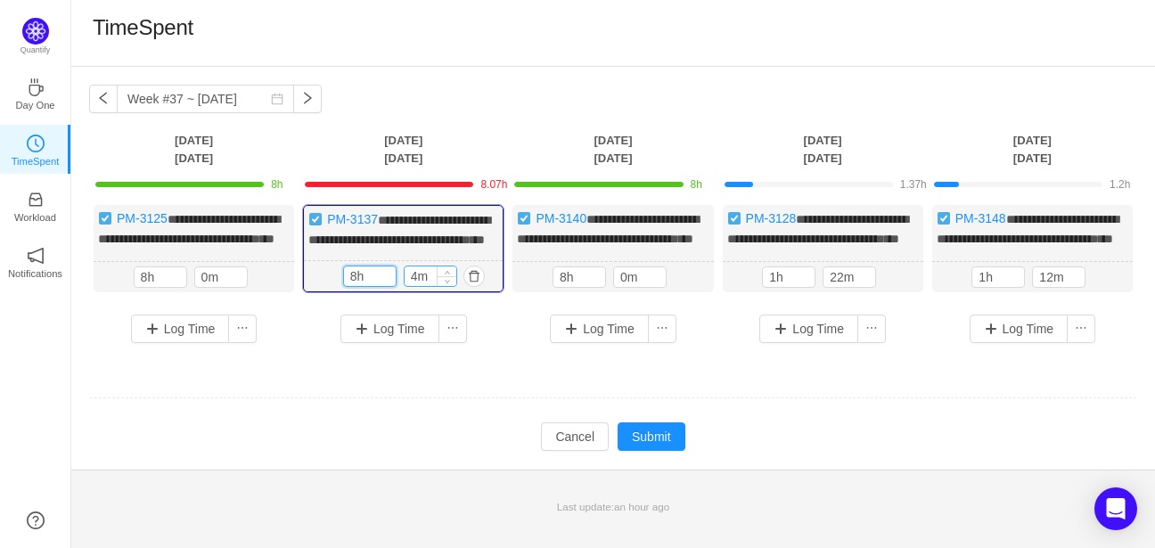
type input "8h"
click at [421, 284] on input "4m" at bounding box center [431, 276] width 52 height 20
type input "0m"
click at [672, 451] on button "Submit" at bounding box center [652, 436] width 68 height 29
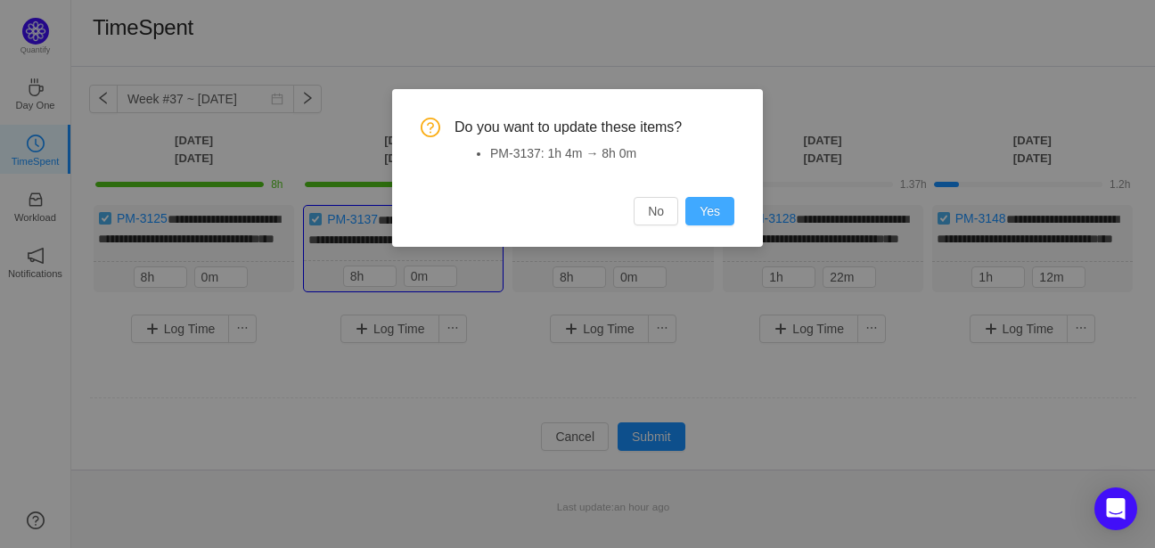
click at [731, 200] on button "Yes" at bounding box center [709, 211] width 49 height 29
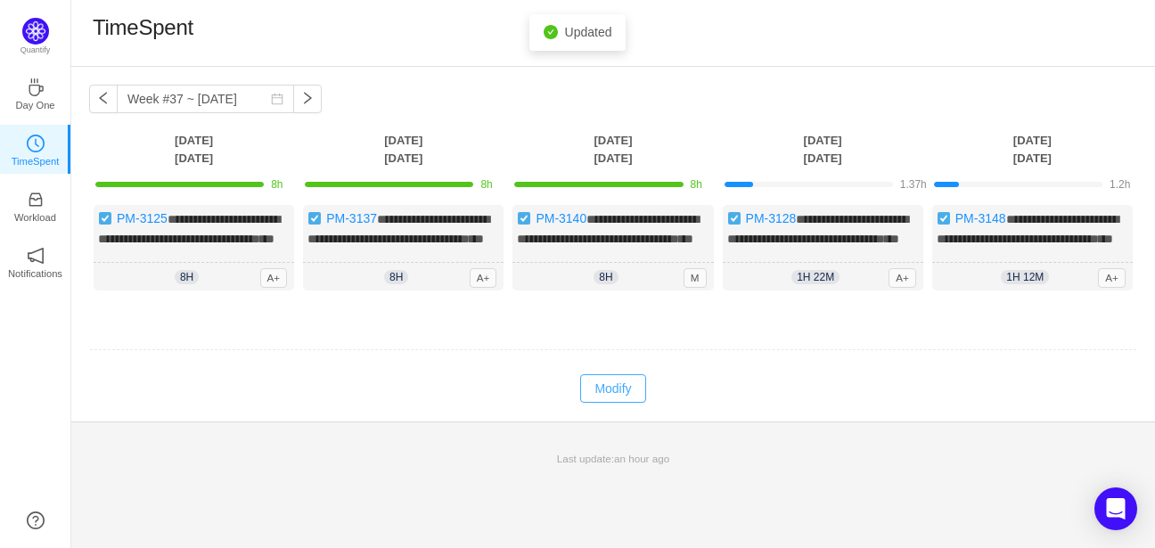
click at [619, 403] on button "Modify" at bounding box center [612, 388] width 65 height 29
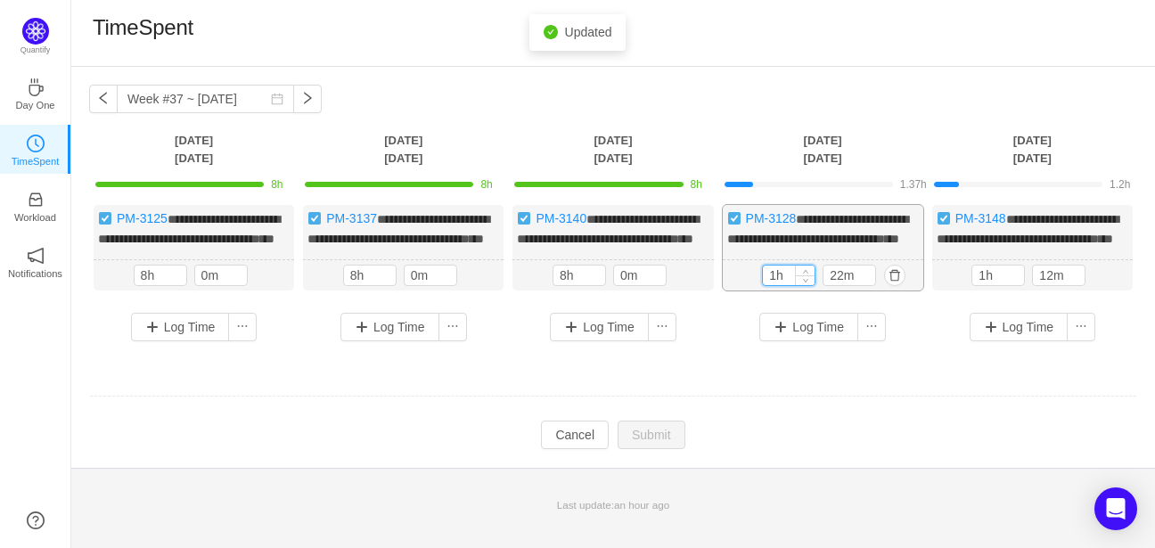
click at [788, 285] on input "1h" at bounding box center [789, 276] width 52 height 20
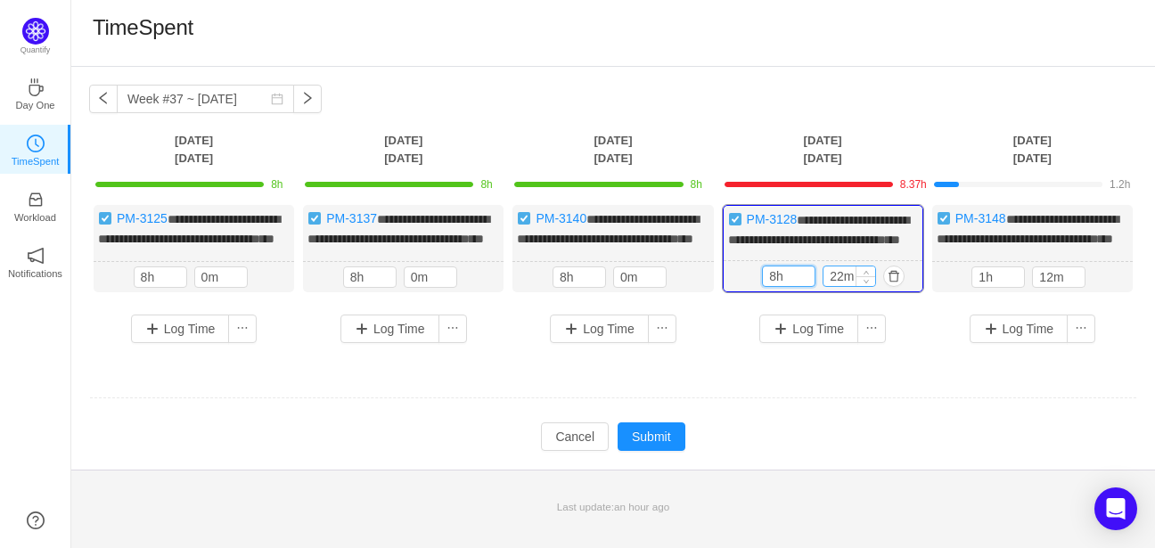
type input "8h"
click at [833, 286] on input "22m" at bounding box center [849, 276] width 52 height 20
type input "0m"
click at [994, 287] on input "1h" at bounding box center [998, 277] width 52 height 20
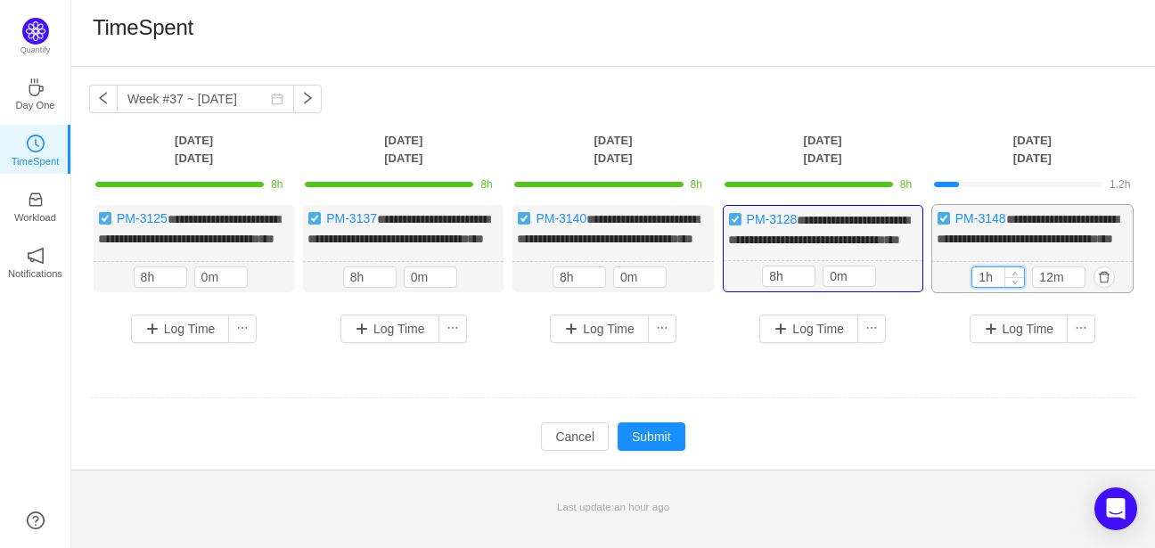
click at [994, 287] on input "1h" at bounding box center [998, 277] width 52 height 20
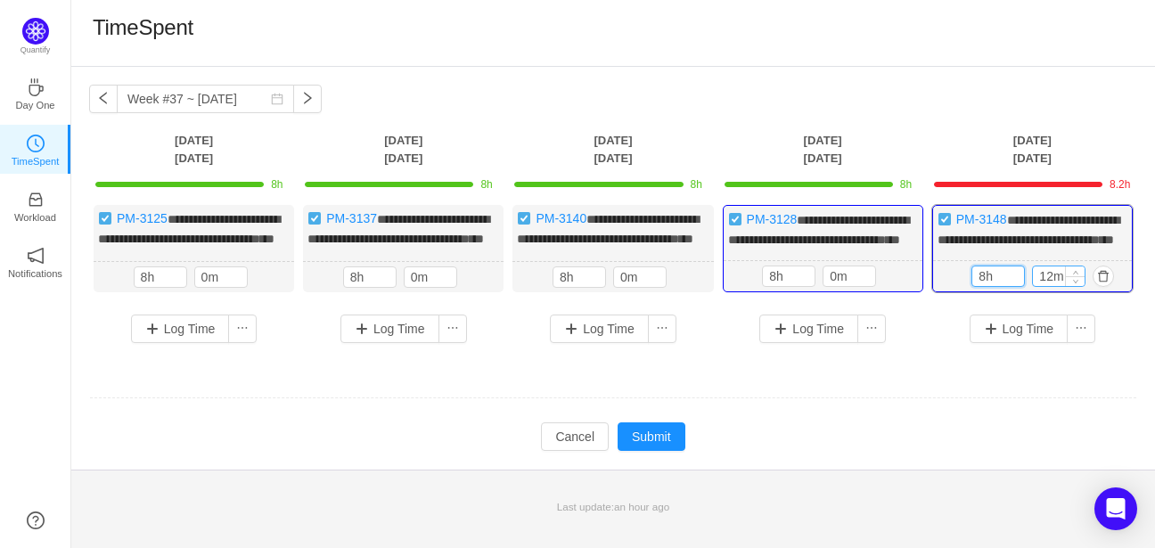
type input "8h"
click at [1033, 286] on input "12m" at bounding box center [1059, 276] width 52 height 20
click at [1053, 286] on input "12m" at bounding box center [1059, 276] width 52 height 20
type input "0m"
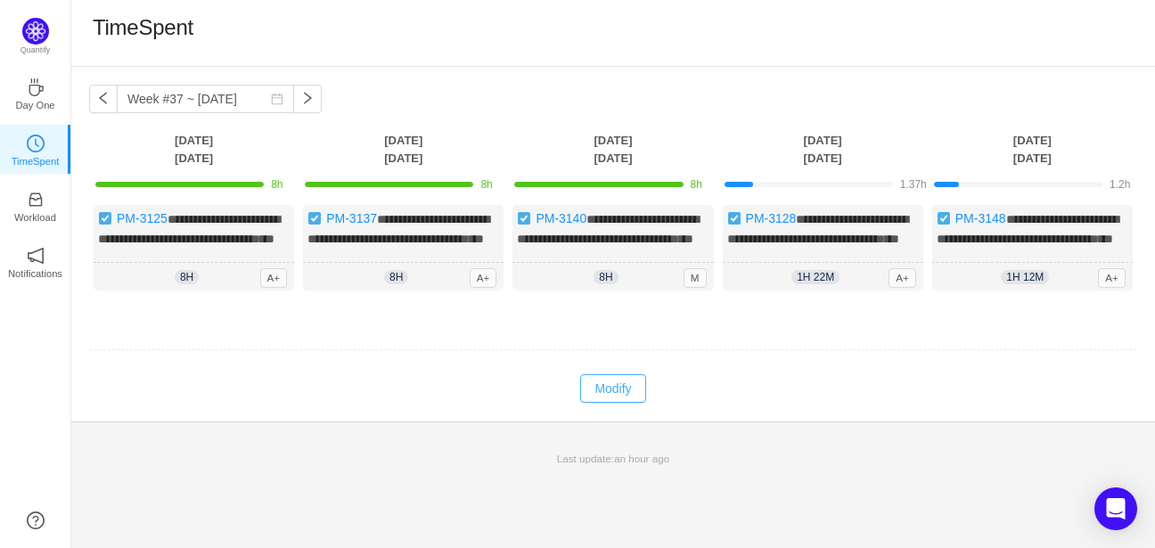
click at [618, 403] on button "Modify" at bounding box center [612, 388] width 65 height 29
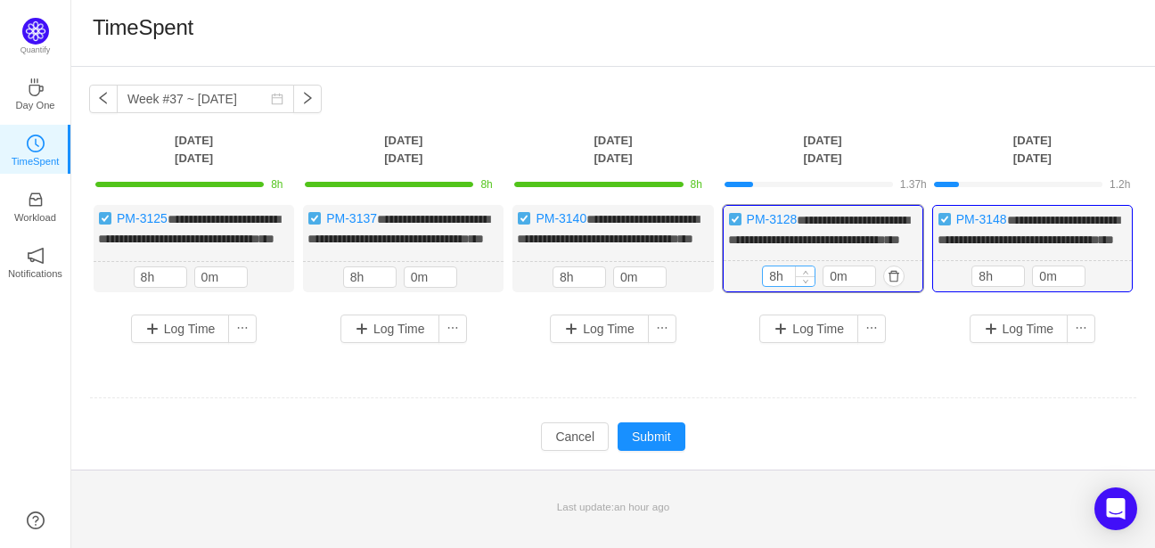
click at [785, 286] on input "8h" at bounding box center [789, 276] width 52 height 20
click at [662, 451] on button "Submit" at bounding box center [652, 436] width 68 height 29
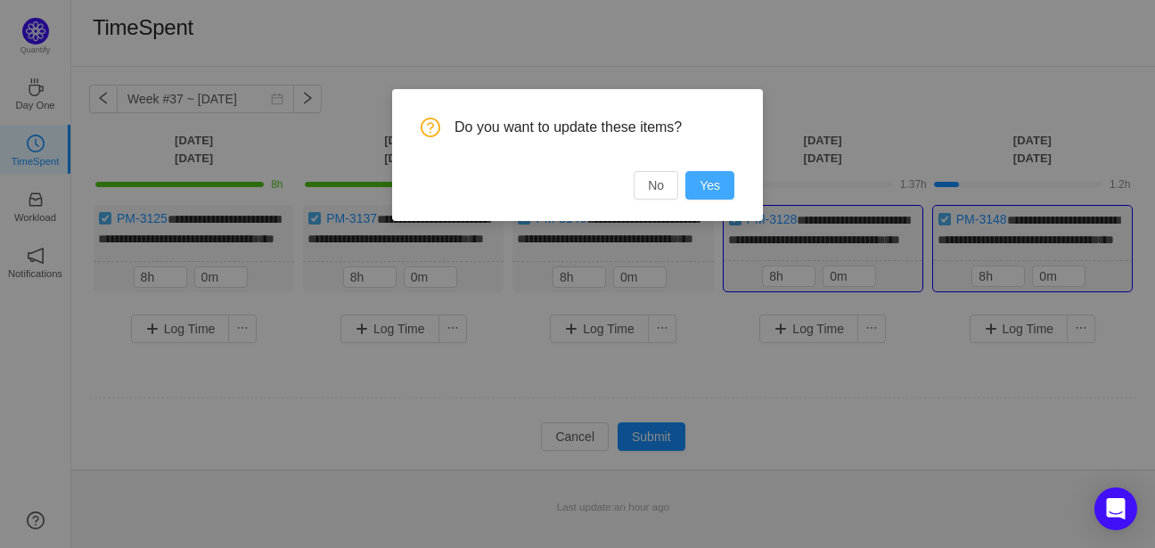
click at [714, 188] on button "Yes" at bounding box center [709, 185] width 49 height 29
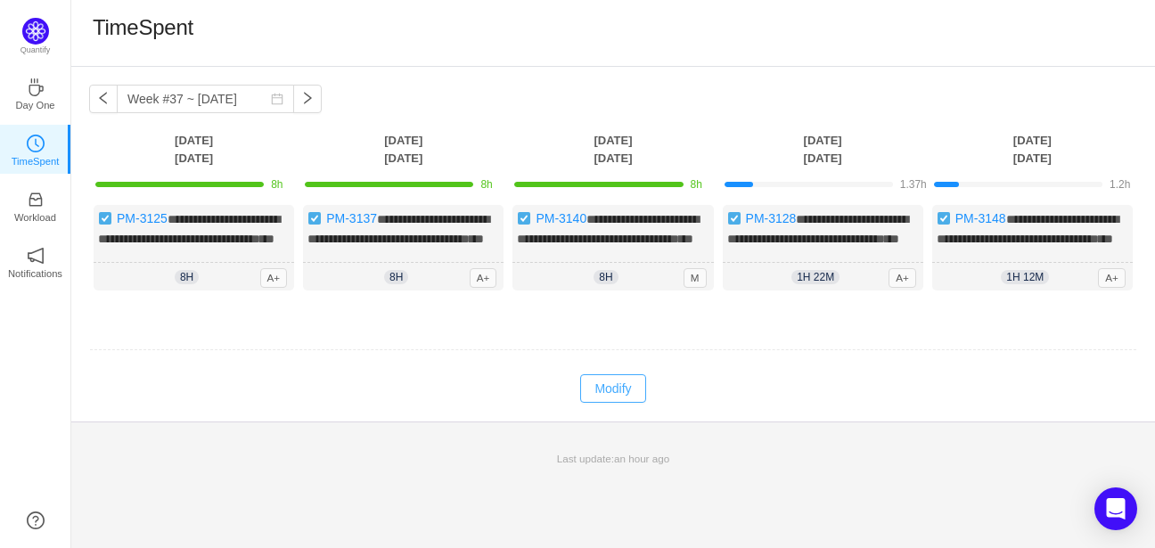
click at [615, 403] on button "Modify" at bounding box center [612, 388] width 65 height 29
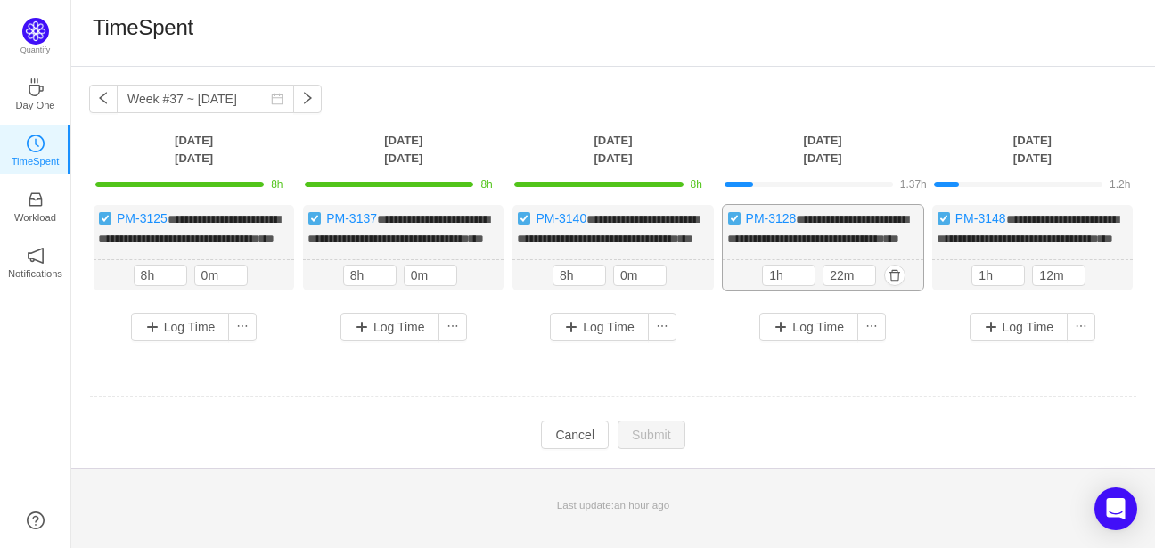
click at [819, 281] on div "1h 22m 1h 22m" at bounding box center [823, 275] width 200 height 31
drag, startPoint x: 798, startPoint y: 217, endPoint x: 749, endPoint y: 218, distance: 49.9
click at [749, 218] on div "**********" at bounding box center [823, 248] width 200 height 86
copy div "PM-3128 *"
click at [888, 286] on button "button" at bounding box center [894, 275] width 21 height 21
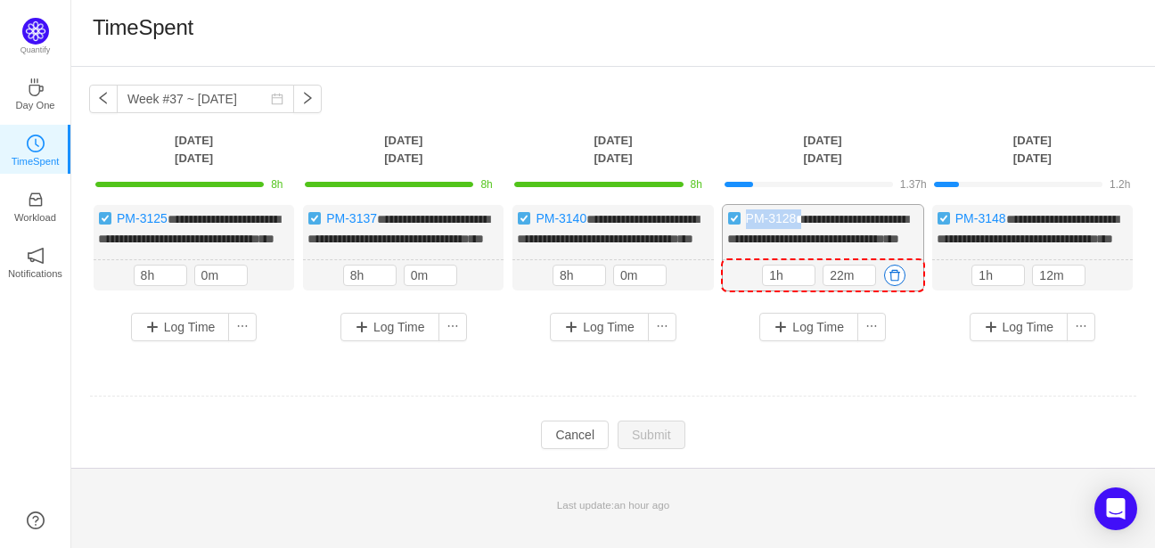
click at [888, 286] on button "button" at bounding box center [894, 275] width 21 height 21
click at [891, 286] on button "button" at bounding box center [894, 275] width 21 height 21
click at [877, 366] on button "Yes" at bounding box center [873, 368] width 35 height 21
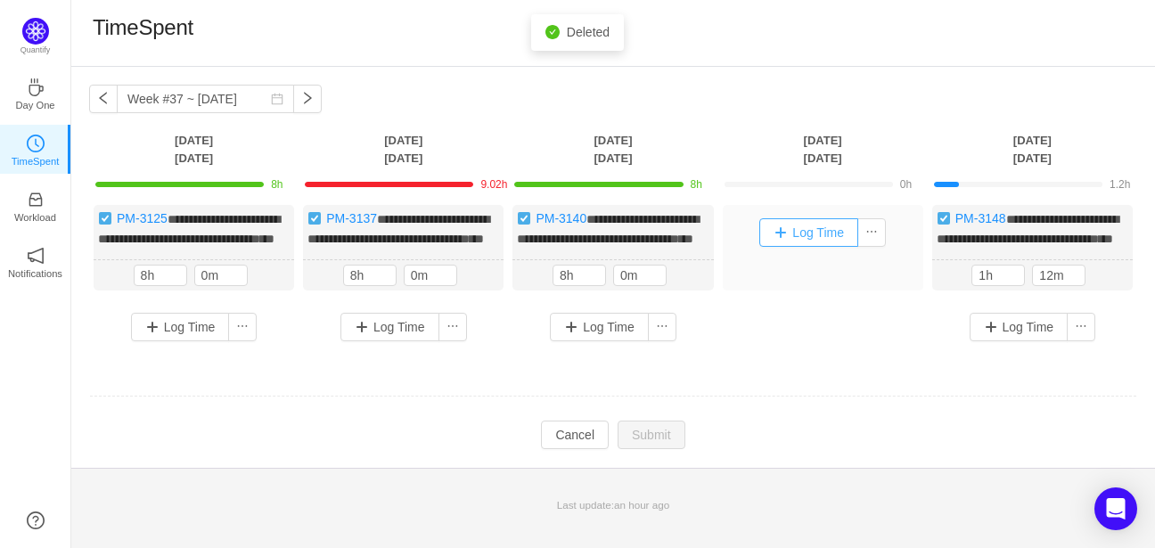
click at [831, 230] on button "Log Time" at bounding box center [808, 232] width 99 height 29
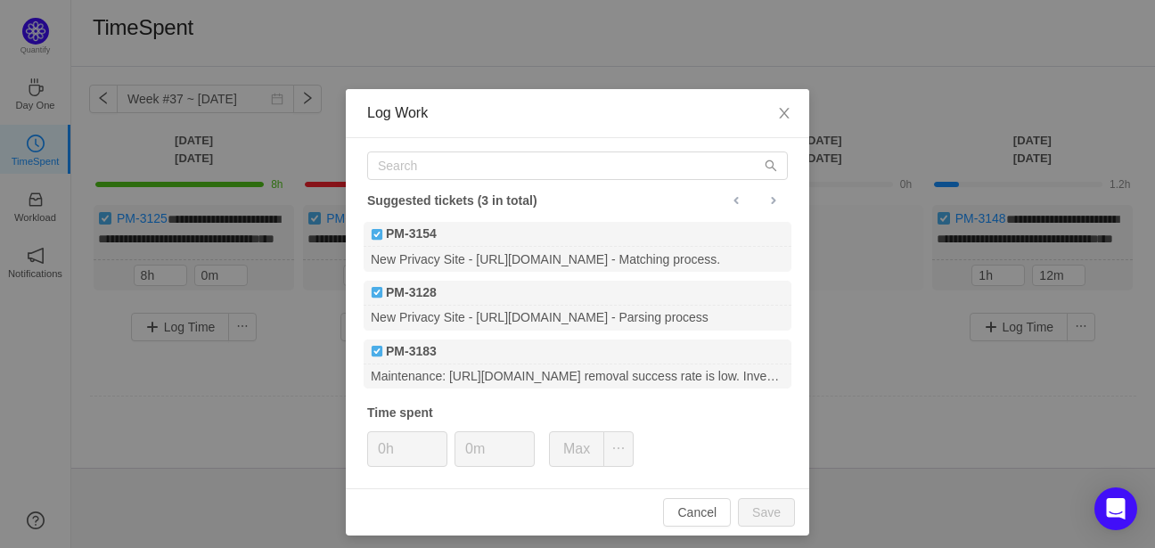
click at [473, 182] on div "Suggested tickets (3 in total) PM-3154 New Privacy Site - https://members.phone…" at bounding box center [577, 313] width 463 height 350
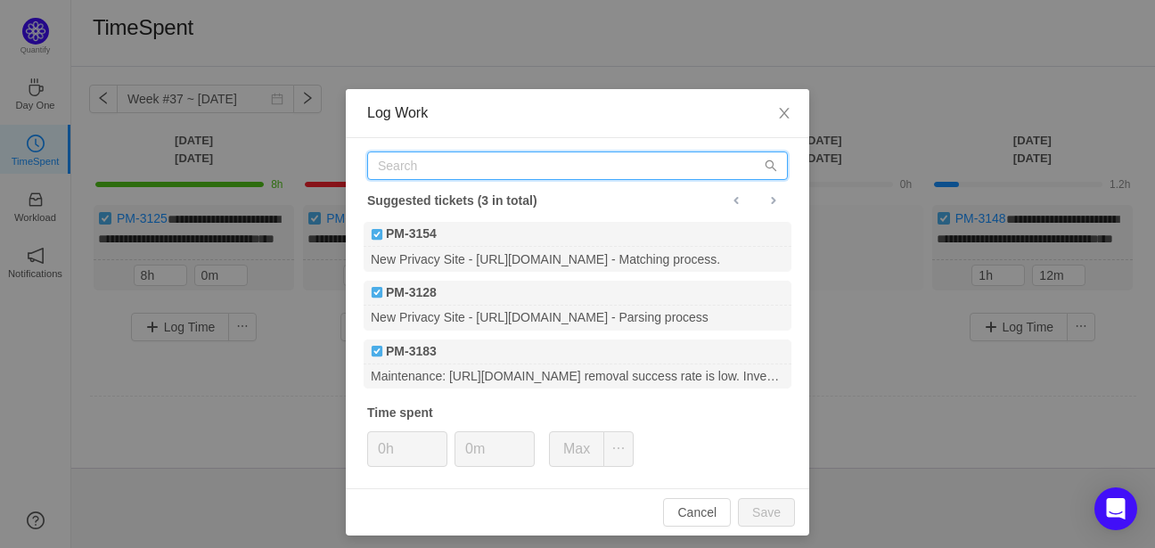
click at [470, 168] on input "text" at bounding box center [577, 165] width 421 height 29
paste input "PM-3128"
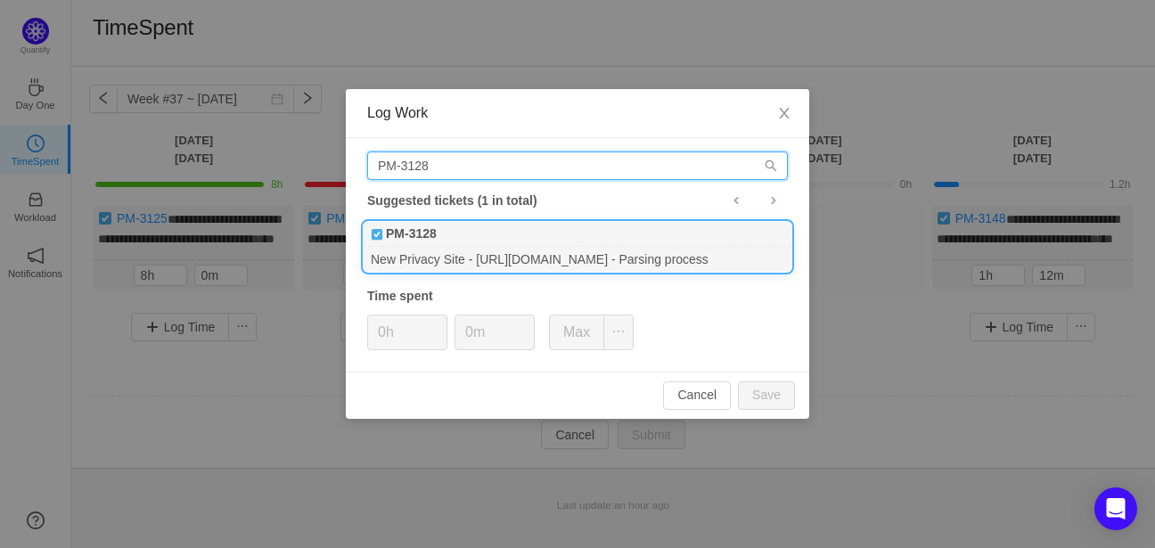
type input "PM-3128"
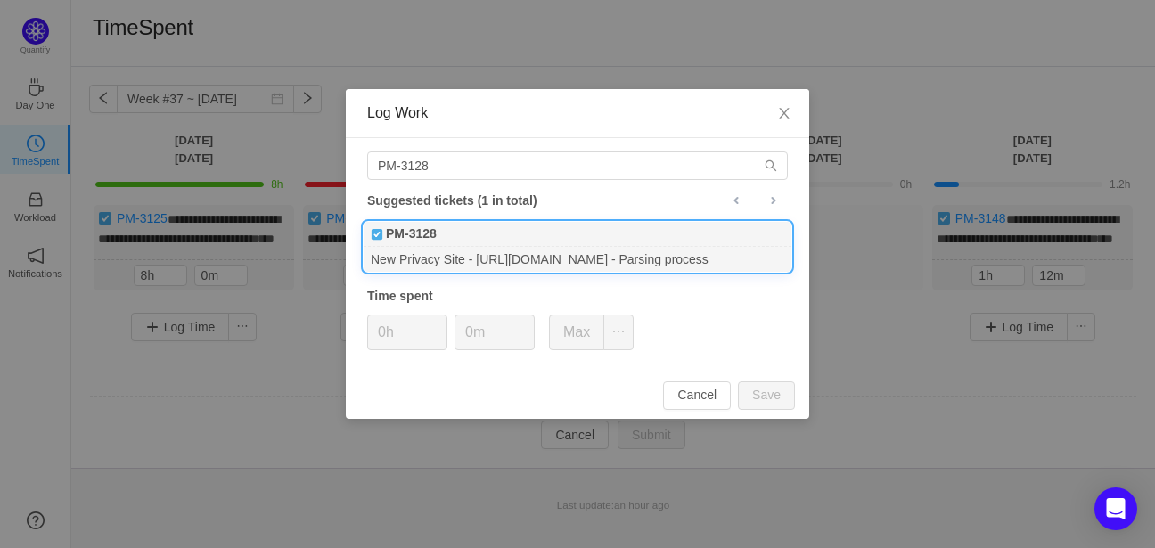
click at [502, 247] on div "New Privacy Site - https://nationalpublicdata.com - Parsing process" at bounding box center [578, 259] width 428 height 24
click at [412, 325] on input "0h" at bounding box center [407, 332] width 78 height 34
click at [768, 391] on button "Save" at bounding box center [766, 395] width 57 height 29
type input "0h"
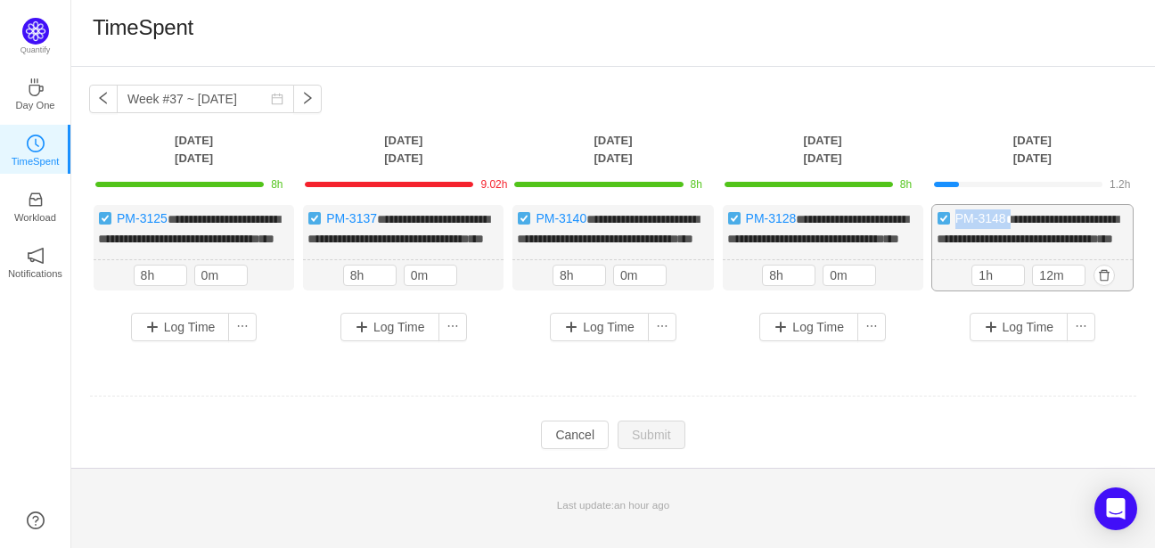
drag, startPoint x: 1009, startPoint y: 217, endPoint x: 955, endPoint y: 227, distance: 54.5
click at [955, 227] on div "**********" at bounding box center [1032, 248] width 200 height 86
copy div "PM-3148 *"
click at [1105, 286] on button "button" at bounding box center [1103, 275] width 21 height 21
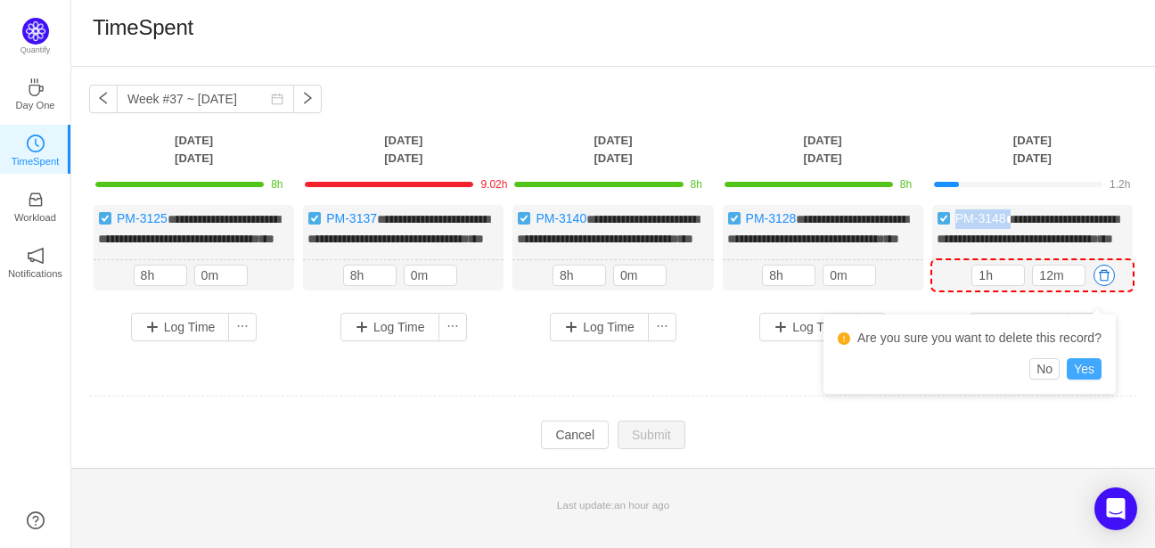
click at [1088, 366] on button "Yes" at bounding box center [1084, 368] width 35 height 21
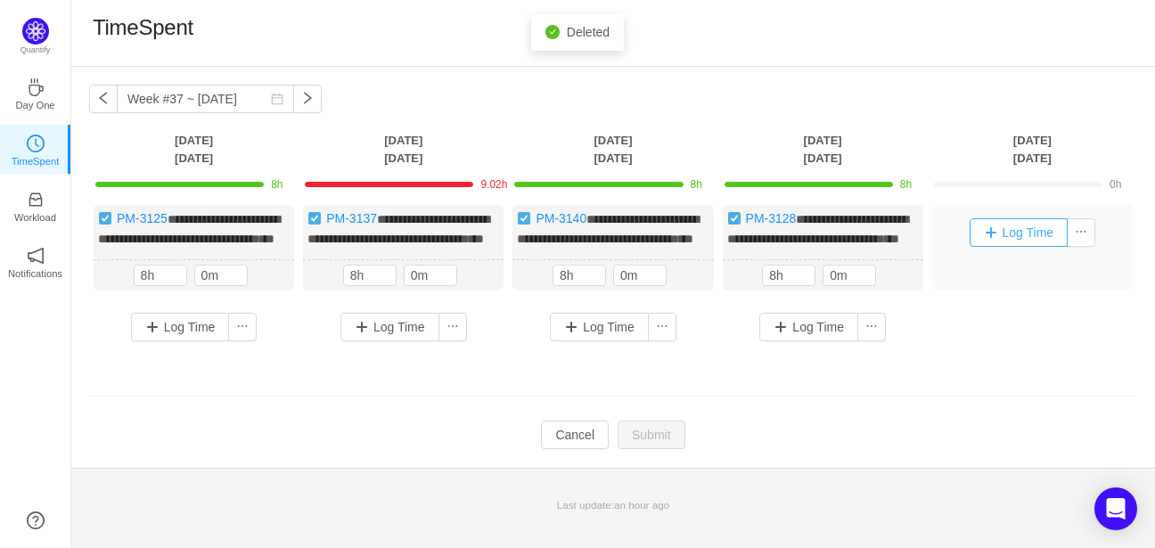
click at [1022, 233] on button "Log Time" at bounding box center [1019, 232] width 99 height 29
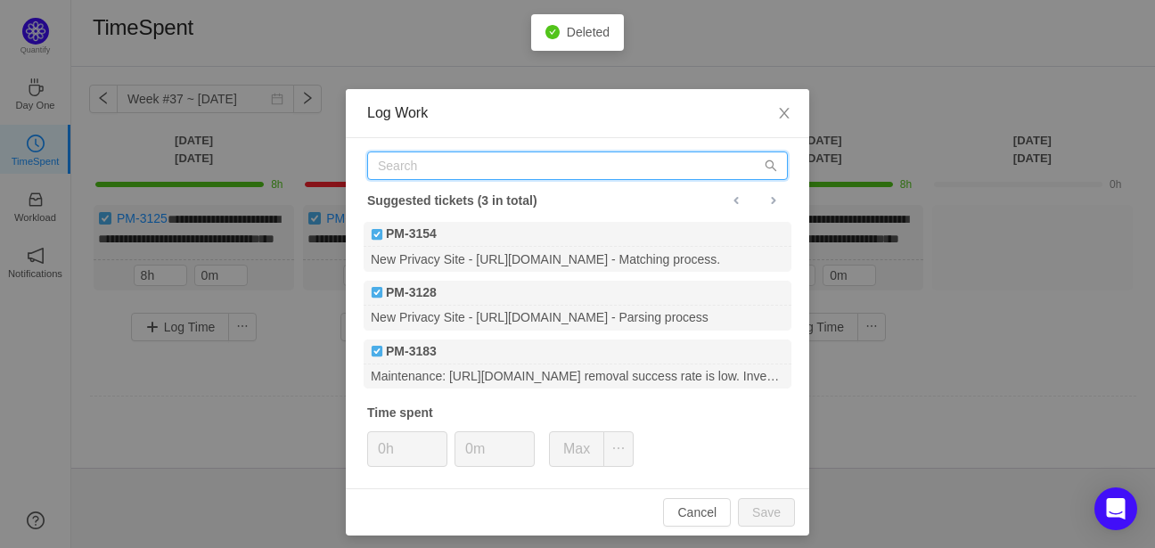
click at [506, 169] on input "text" at bounding box center [577, 165] width 421 height 29
paste input "PM-3148"
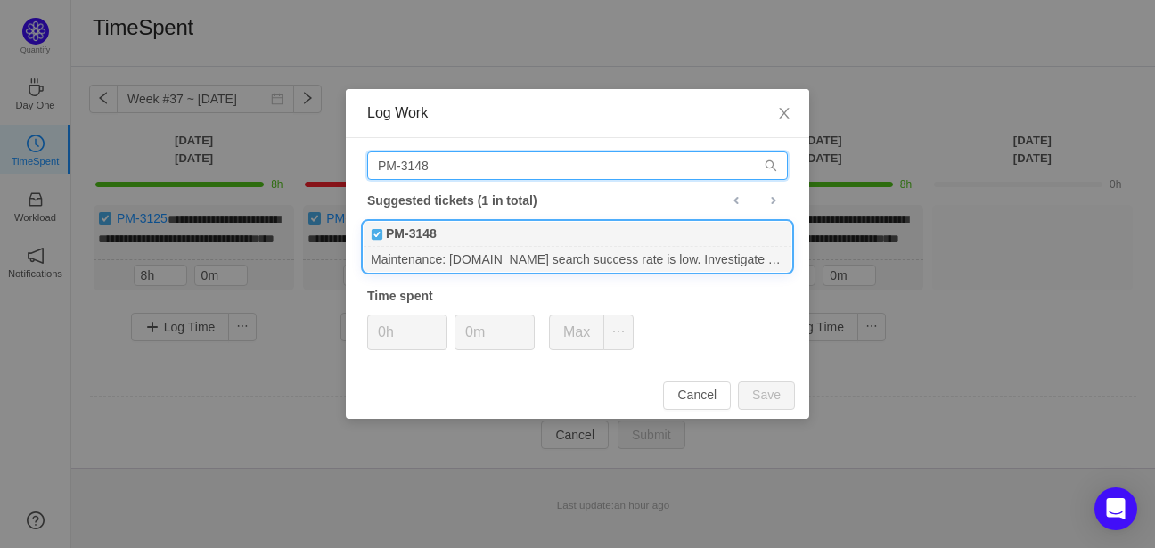
type input "PM-3148"
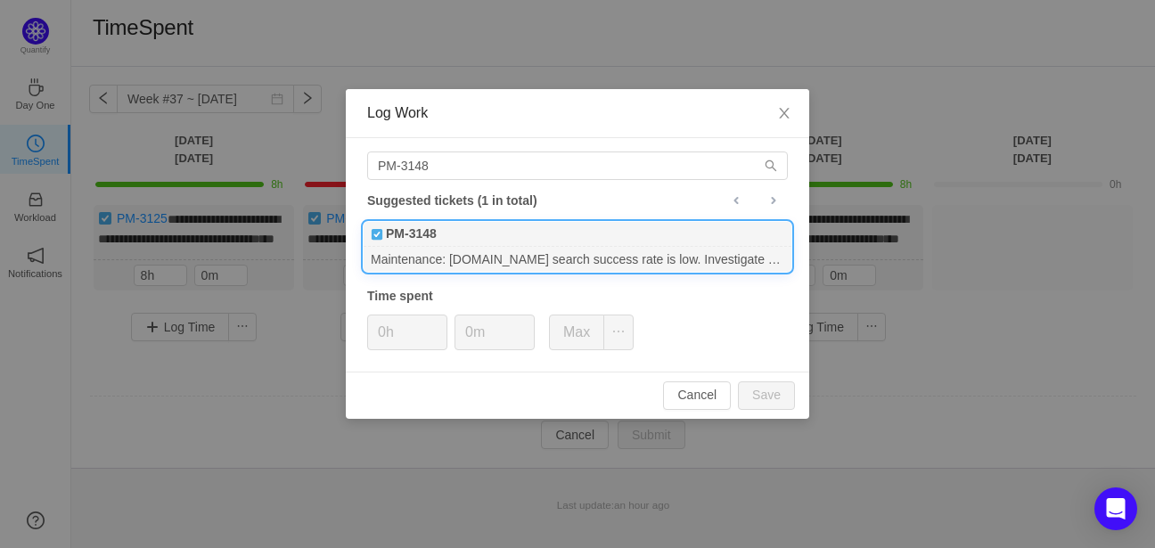
click at [524, 249] on div "Maintenance: freepeoplesearch.com search success rate is low. Investigate & fix." at bounding box center [578, 259] width 428 height 24
click at [512, 242] on div "PM-3148" at bounding box center [578, 234] width 428 height 25
click at [769, 389] on button "Save" at bounding box center [766, 395] width 57 height 29
type input "0h"
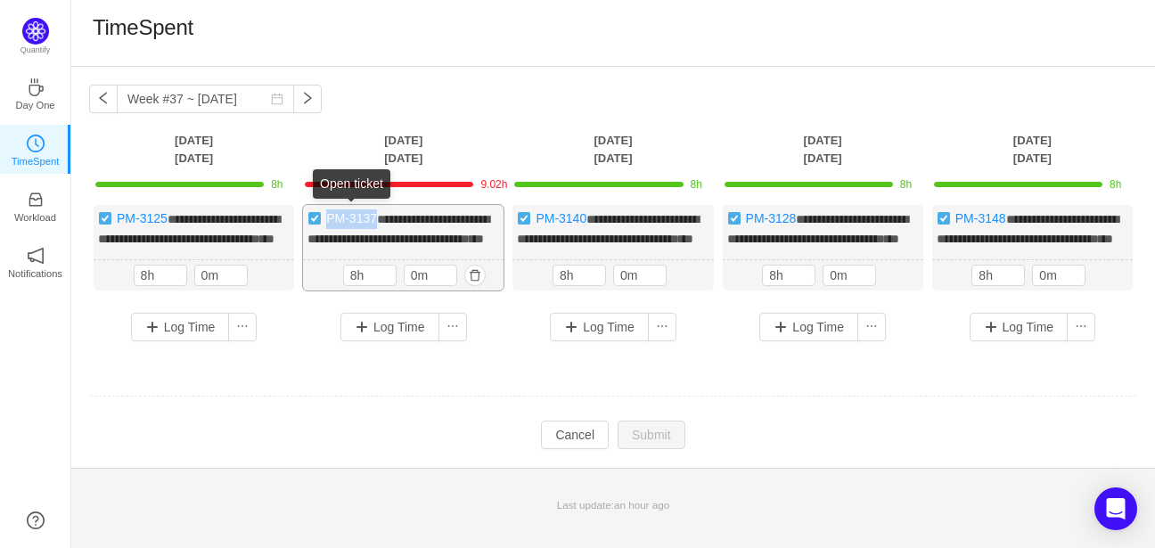
drag, startPoint x: 378, startPoint y: 217, endPoint x: 328, endPoint y: 222, distance: 50.1
click at [328, 222] on div "**********" at bounding box center [403, 248] width 200 height 86
copy link "PM-3137"
click at [478, 286] on button "button" at bounding box center [474, 275] width 21 height 21
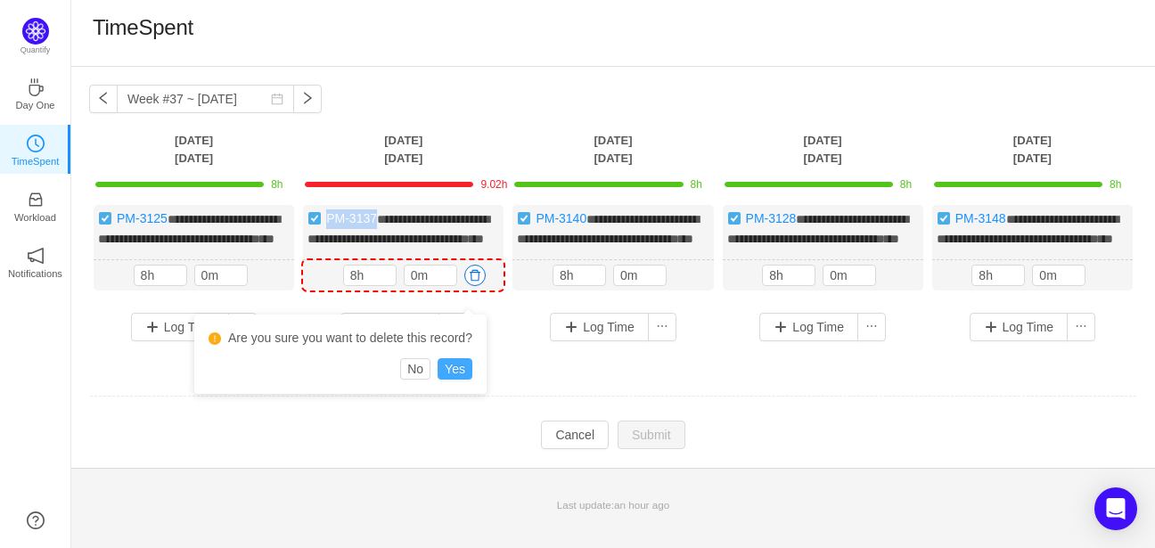
click at [460, 365] on button "Yes" at bounding box center [455, 368] width 35 height 21
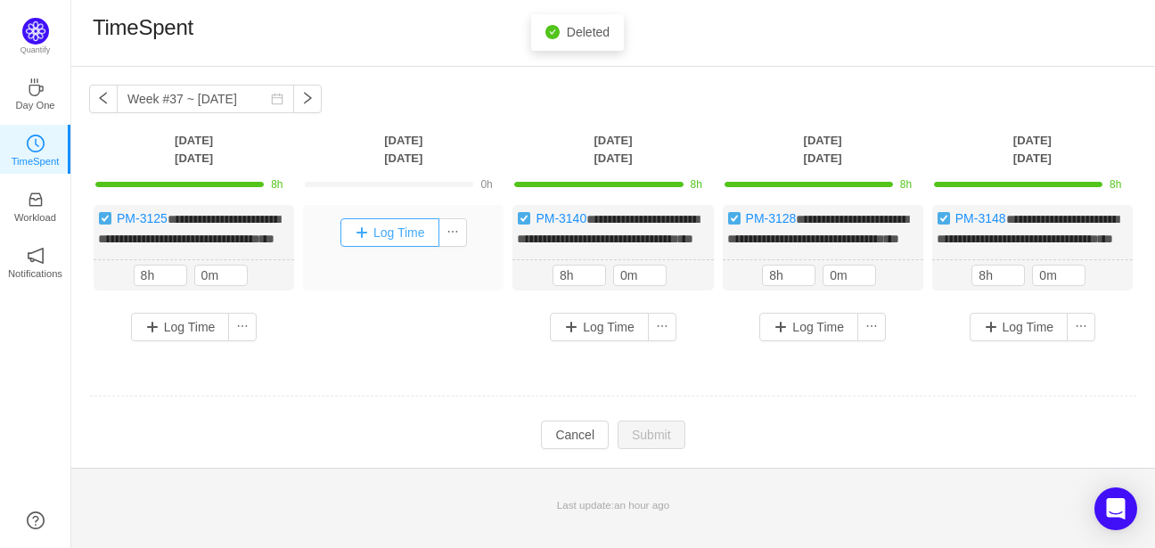
click at [376, 236] on button "Log Time" at bounding box center [389, 232] width 99 height 29
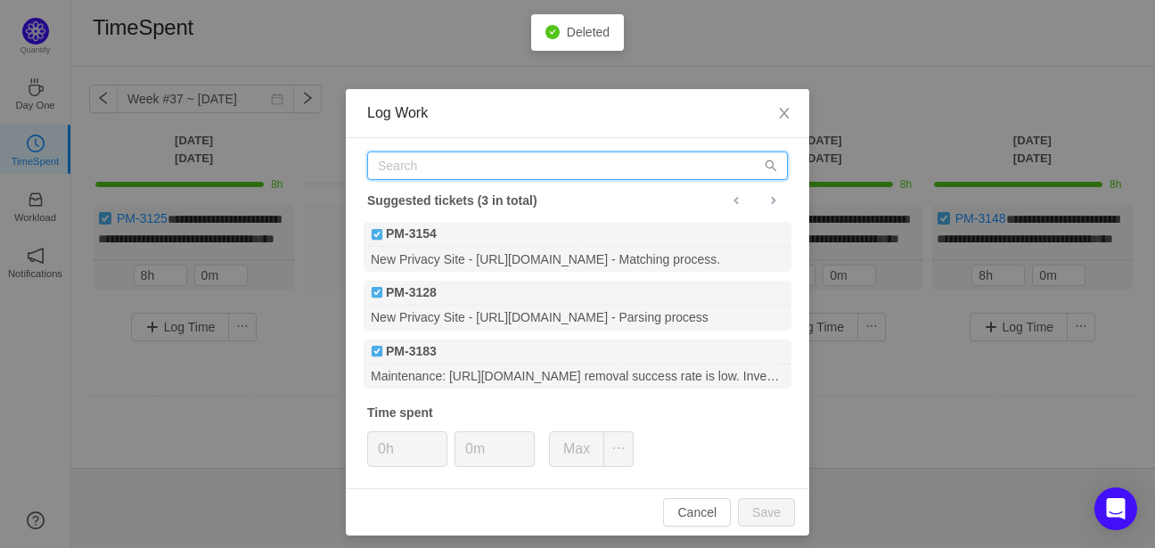
click at [491, 169] on input "text" at bounding box center [577, 165] width 421 height 29
paste input "PM-3137"
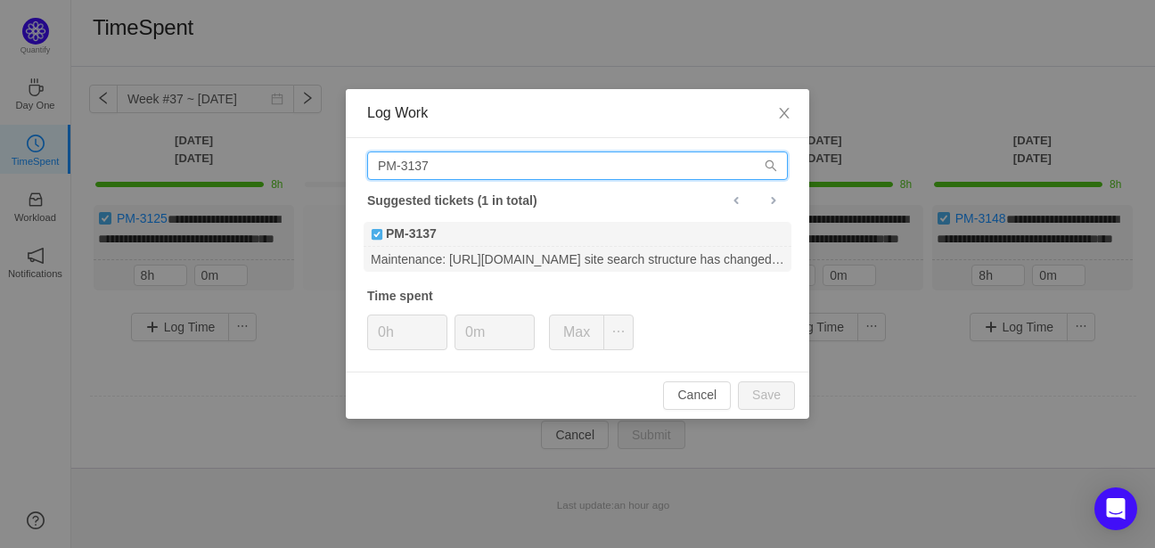
type input "PM-3137"
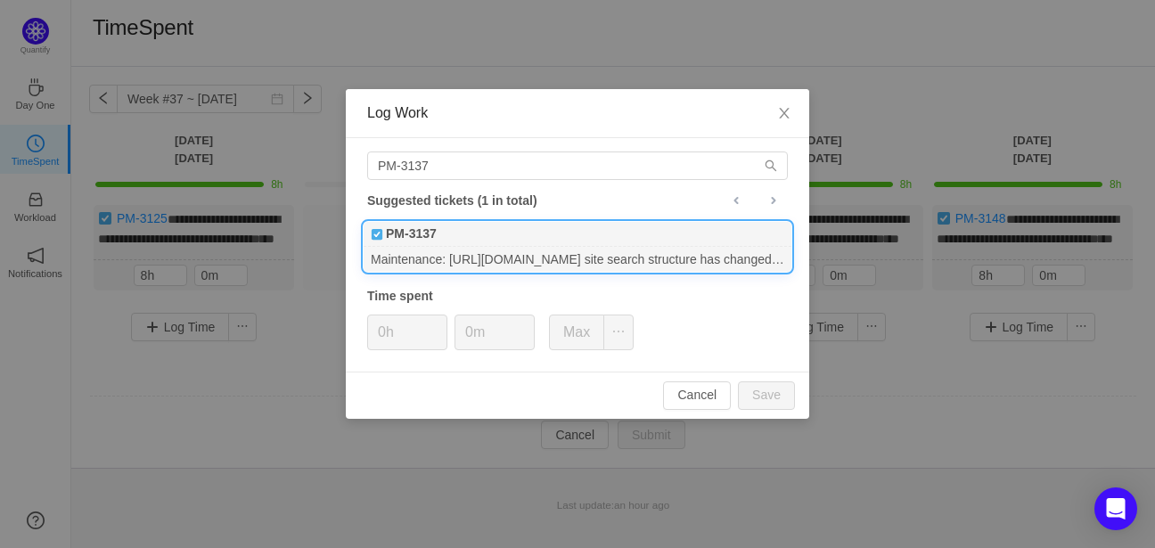
click at [569, 258] on div "Maintenance: https://www.familytreenow.com/ site search structure has changed. …" at bounding box center [578, 259] width 428 height 24
click at [768, 389] on button "Save" at bounding box center [766, 395] width 57 height 29
type input "0h"
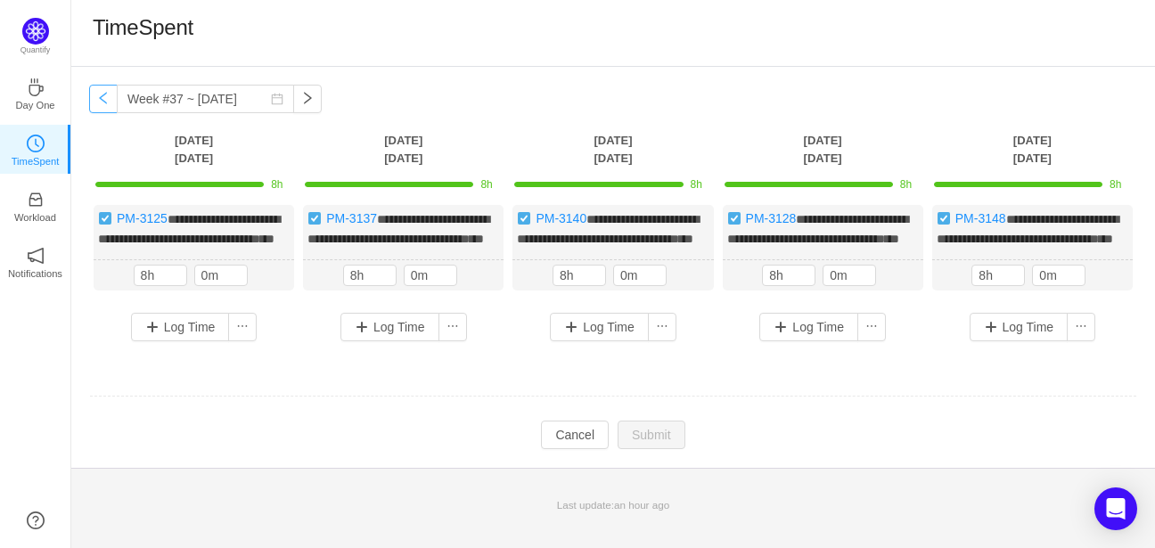
click at [99, 101] on button "button" at bounding box center [103, 99] width 29 height 29
type input "Week #36 ~ [DATE]"
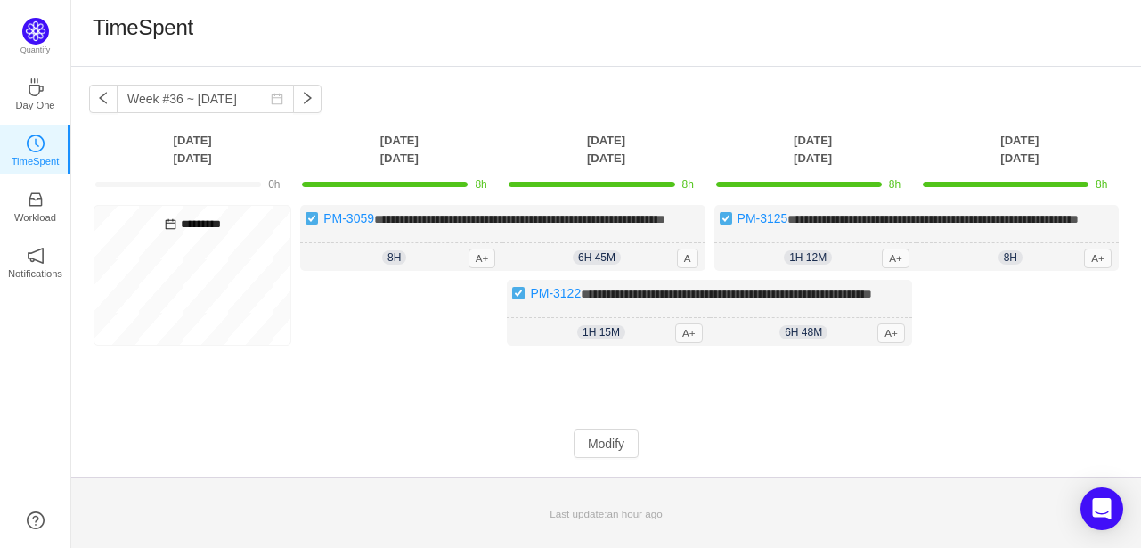
click at [417, 420] on td at bounding box center [606, 405] width 1035 height 45
click at [192, 307] on div "*********" at bounding box center [193, 275] width 198 height 141
click at [813, 265] on span "1h 12m" at bounding box center [808, 257] width 48 height 14
click at [606, 458] on button "Modify" at bounding box center [606, 444] width 65 height 29
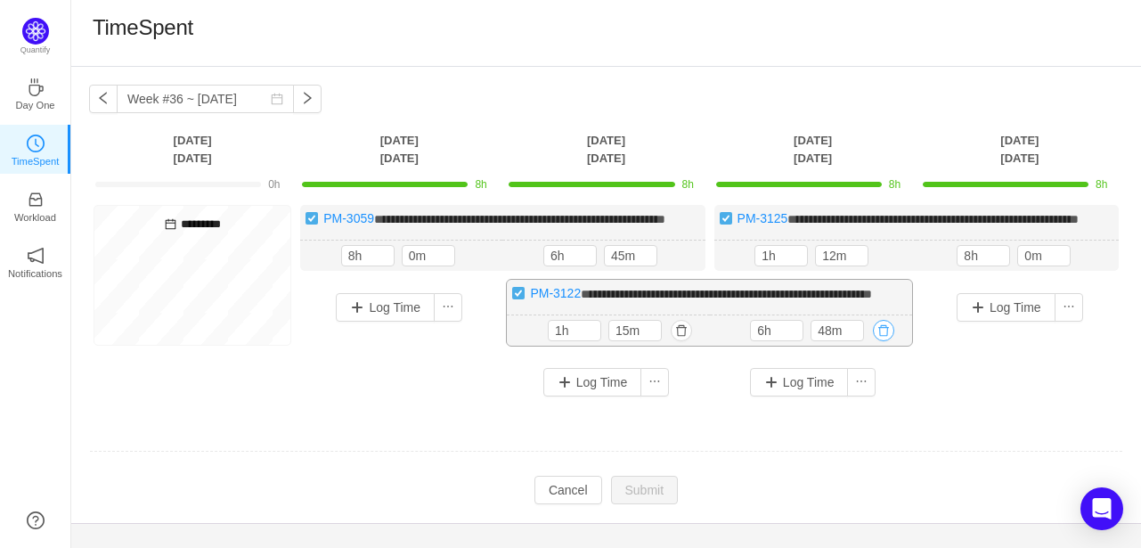
click at [891, 341] on button "button" at bounding box center [883, 330] width 21 height 21
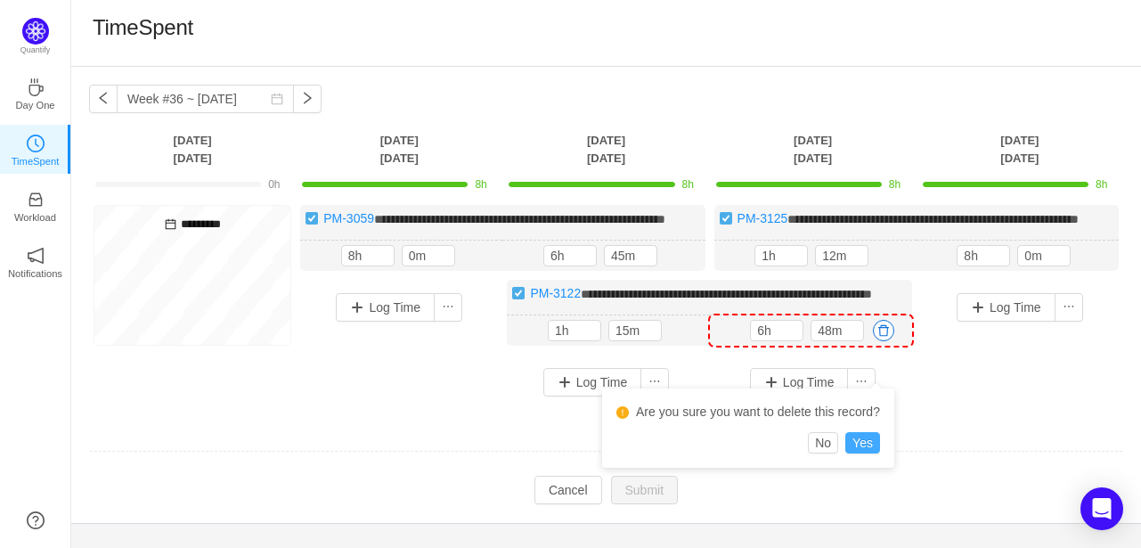
click at [862, 438] on button "Yes" at bounding box center [863, 442] width 35 height 21
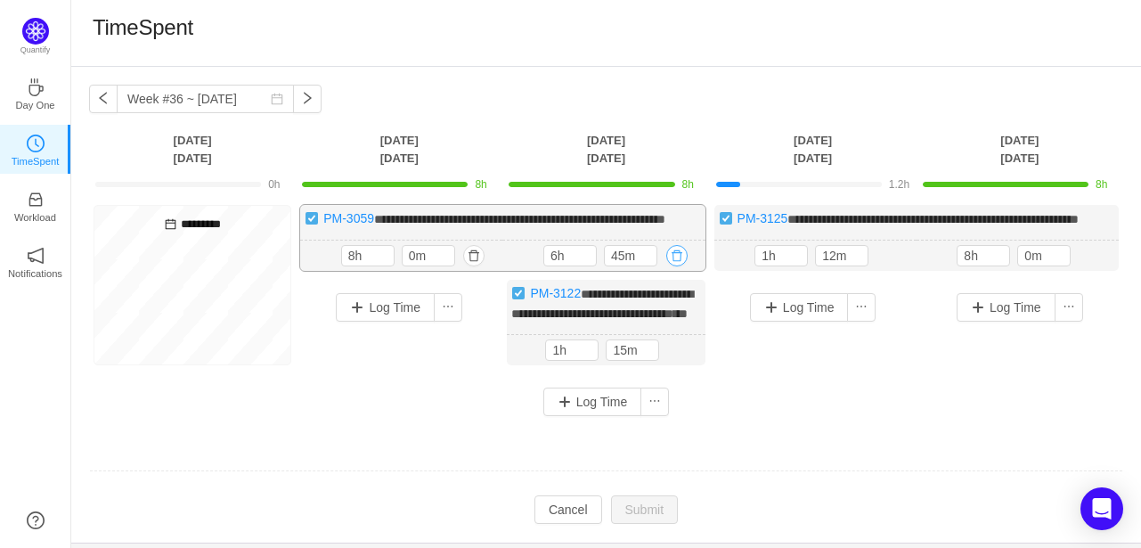
click at [673, 266] on button "button" at bounding box center [677, 255] width 21 height 21
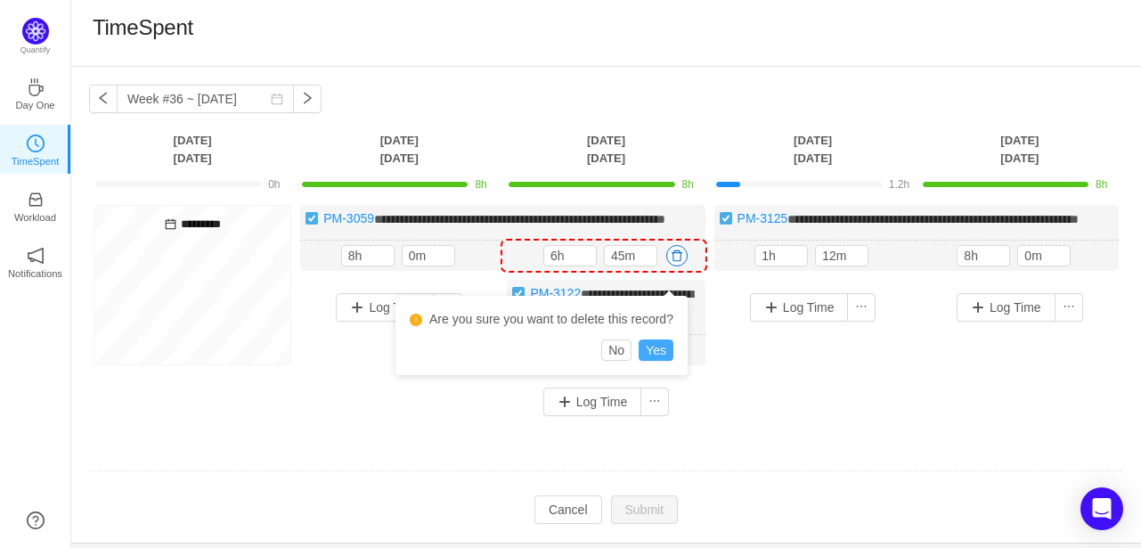
click at [659, 351] on button "Yes" at bounding box center [656, 350] width 35 height 21
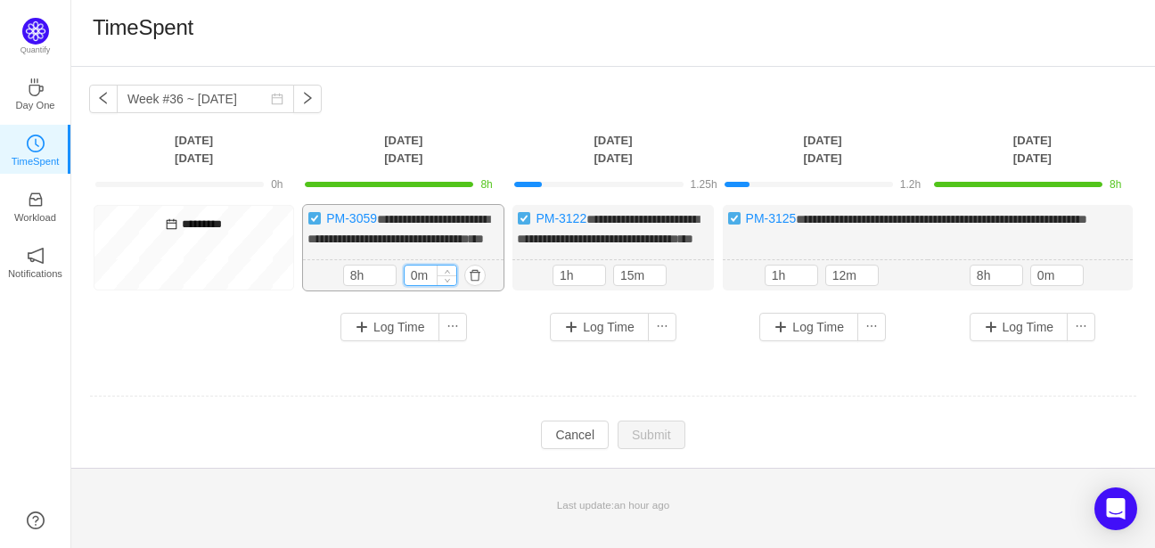
click at [427, 285] on input "0m" at bounding box center [431, 276] width 52 height 20
click at [570, 285] on input "1h" at bounding box center [579, 276] width 52 height 20
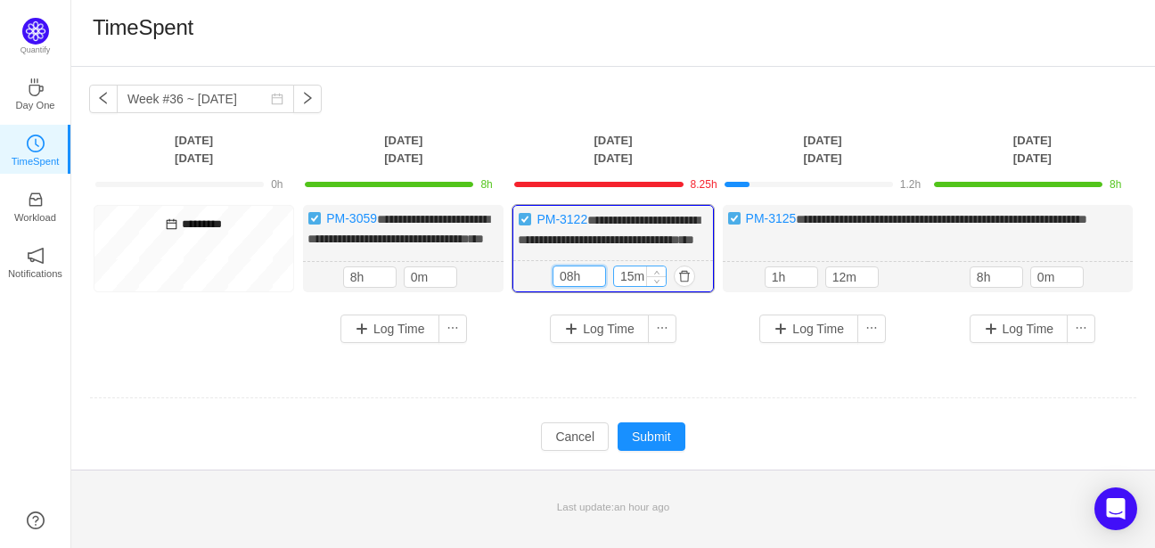
type input "8h"
click at [633, 286] on input "15m" at bounding box center [640, 276] width 52 height 20
type input "0m"
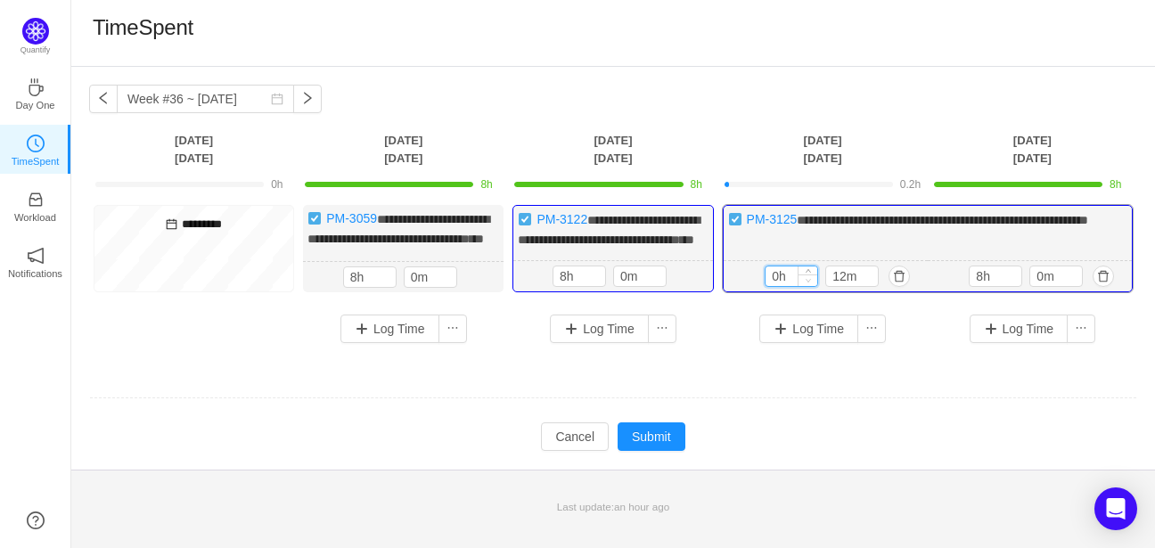
click at [798, 286] on span "Decrease Value" at bounding box center [807, 280] width 19 height 12
click at [790, 286] on input "0h" at bounding box center [791, 276] width 52 height 20
type input "8h"
click at [847, 286] on input "12m" at bounding box center [852, 276] width 52 height 20
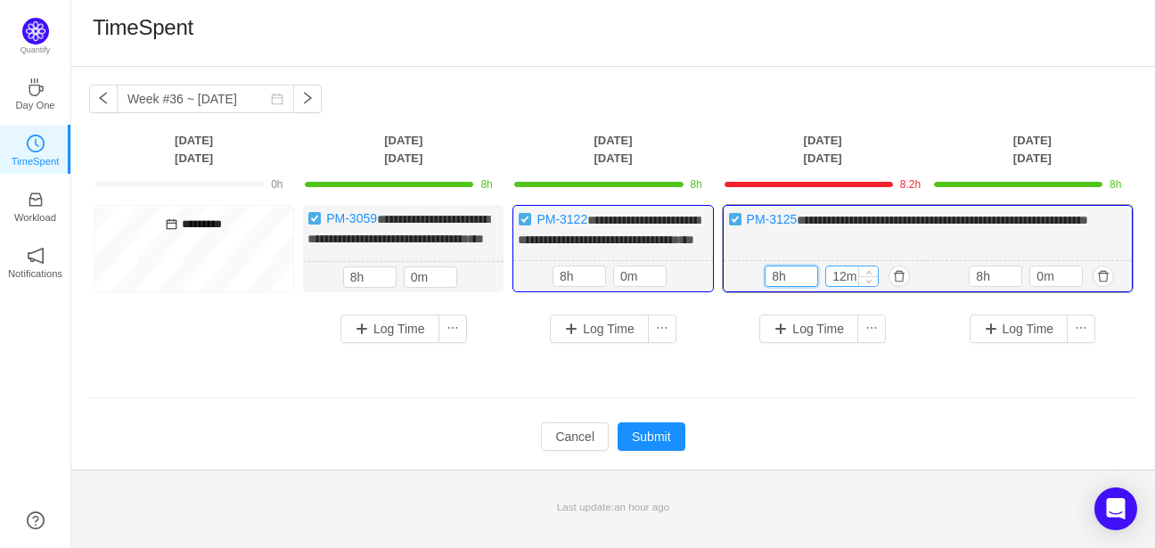
click at [847, 286] on input "12m" at bounding box center [852, 276] width 52 height 20
type input "0m"
click at [766, 421] on td at bounding box center [613, 398] width 1048 height 45
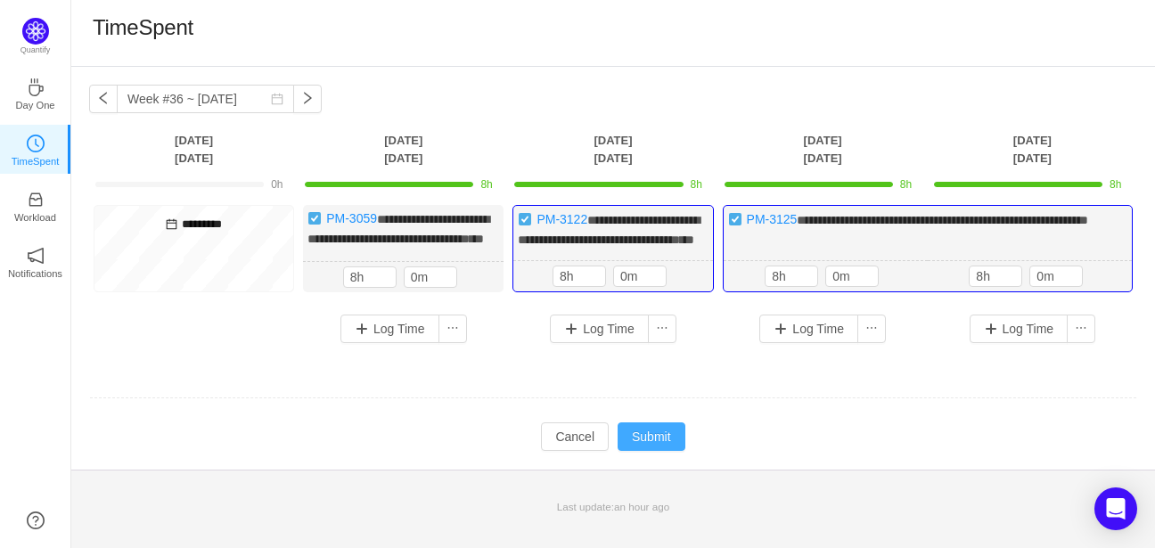
click at [636, 448] on button "Submit" at bounding box center [652, 436] width 68 height 29
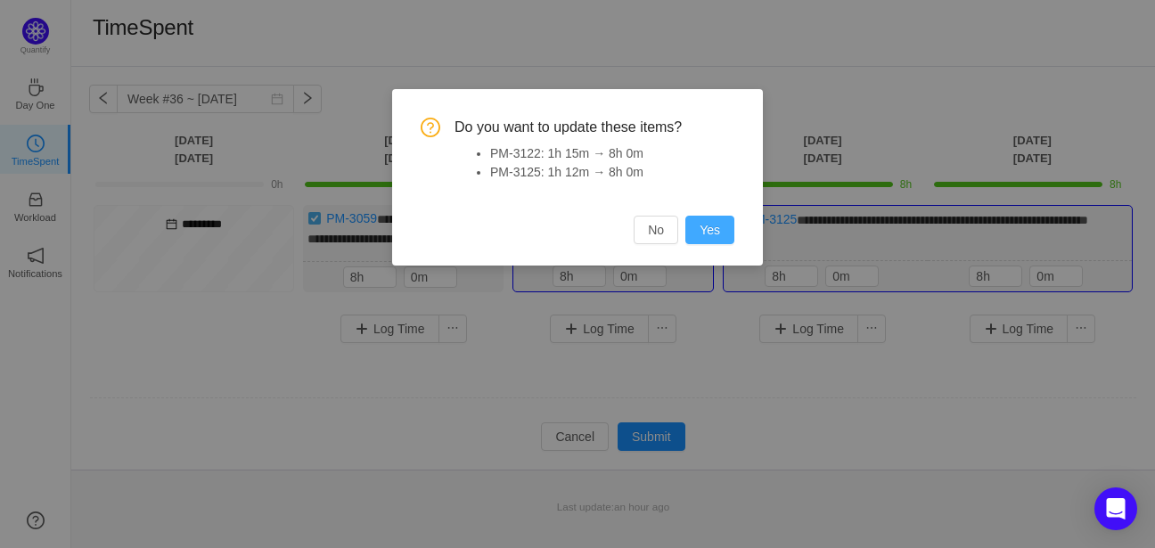
click at [710, 227] on button "Yes" at bounding box center [709, 230] width 49 height 29
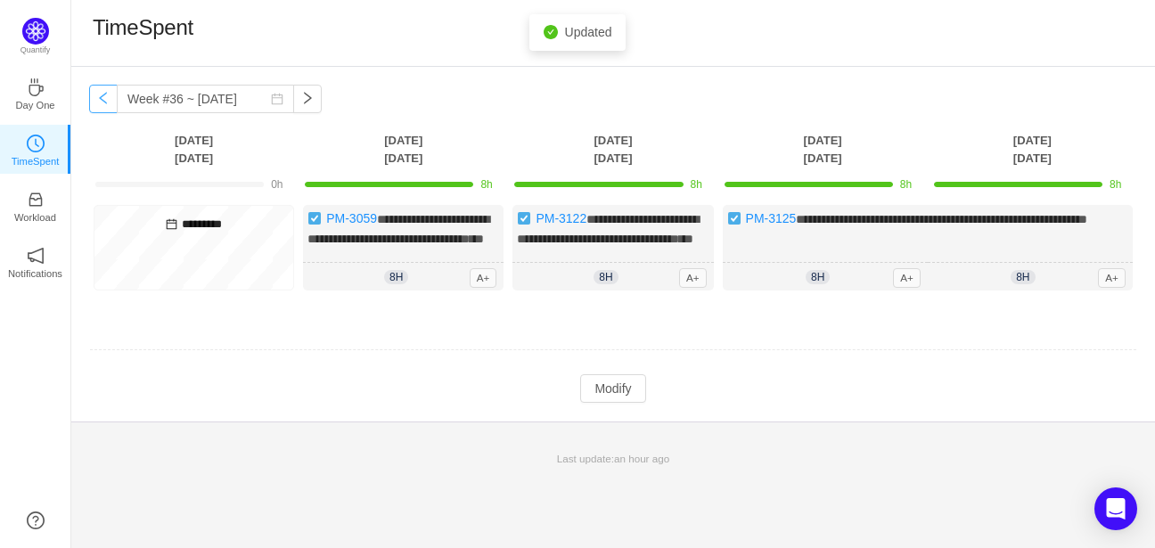
click at [107, 105] on button "button" at bounding box center [103, 99] width 29 height 29
type input "Week #35 ~ [DATE]"
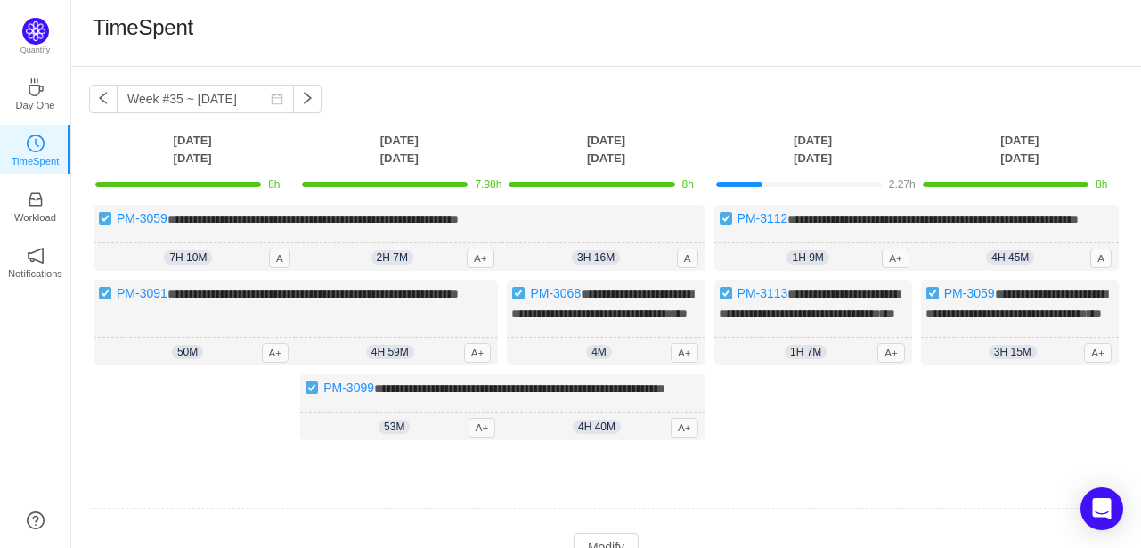
scroll to position [139, 0]
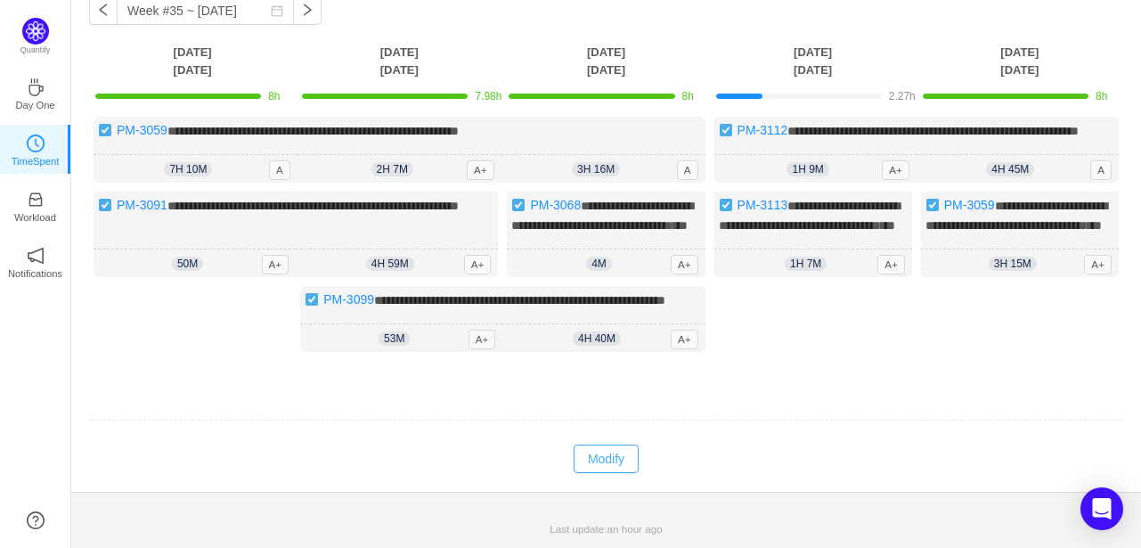
click at [622, 461] on button "Modify" at bounding box center [606, 459] width 65 height 29
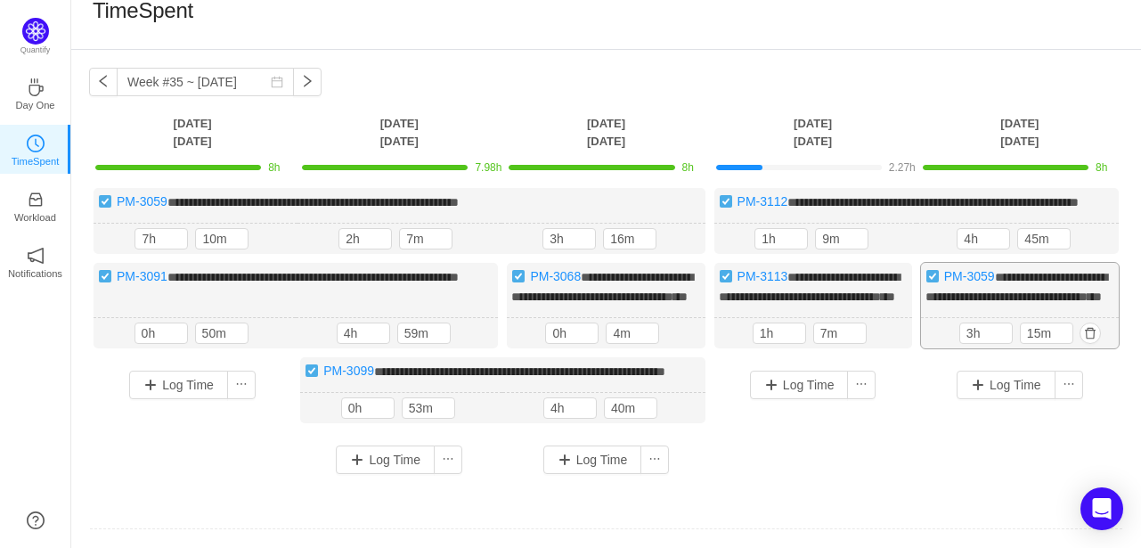
scroll to position [0, 0]
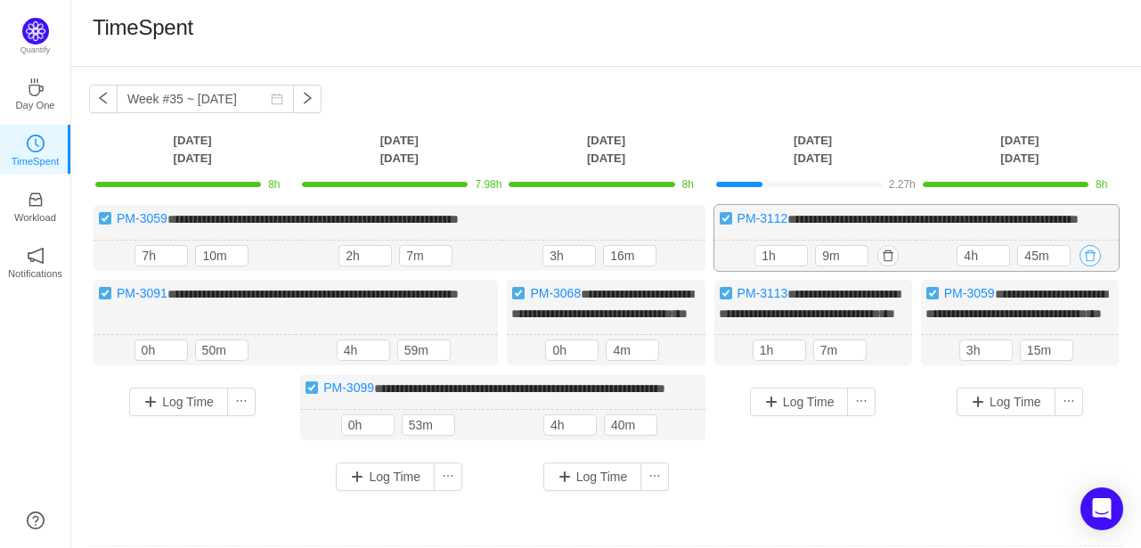
click at [1095, 266] on button "button" at bounding box center [1090, 255] width 21 height 21
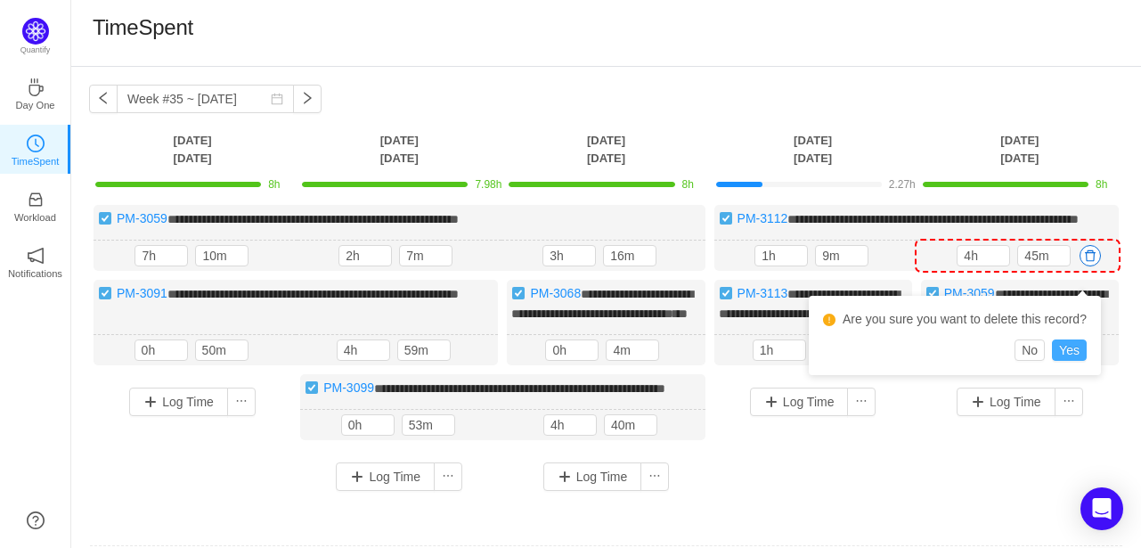
click at [1069, 352] on button "Yes" at bounding box center [1069, 350] width 35 height 21
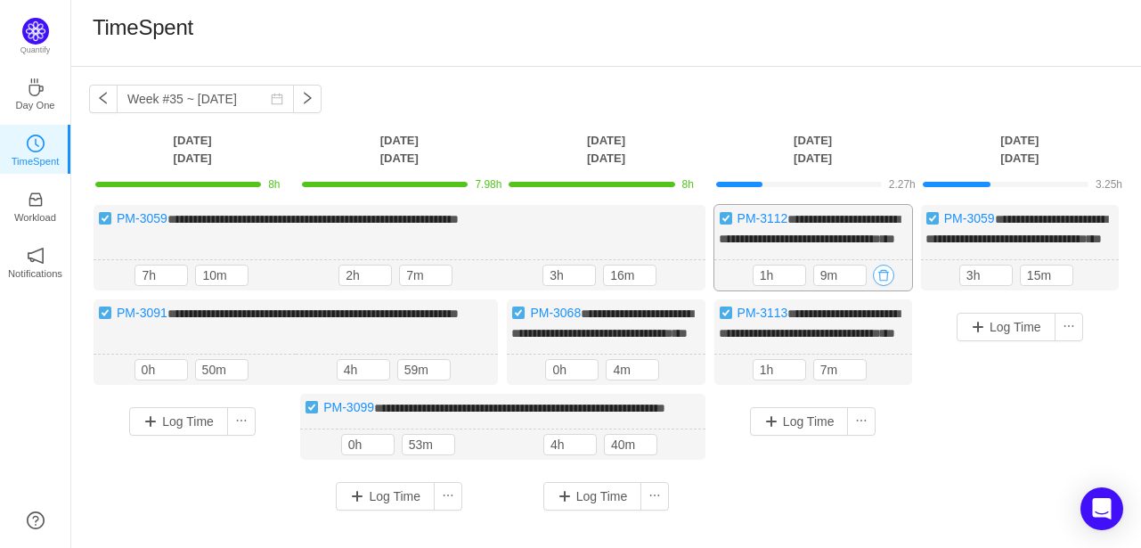
click at [885, 286] on button "button" at bounding box center [883, 275] width 21 height 21
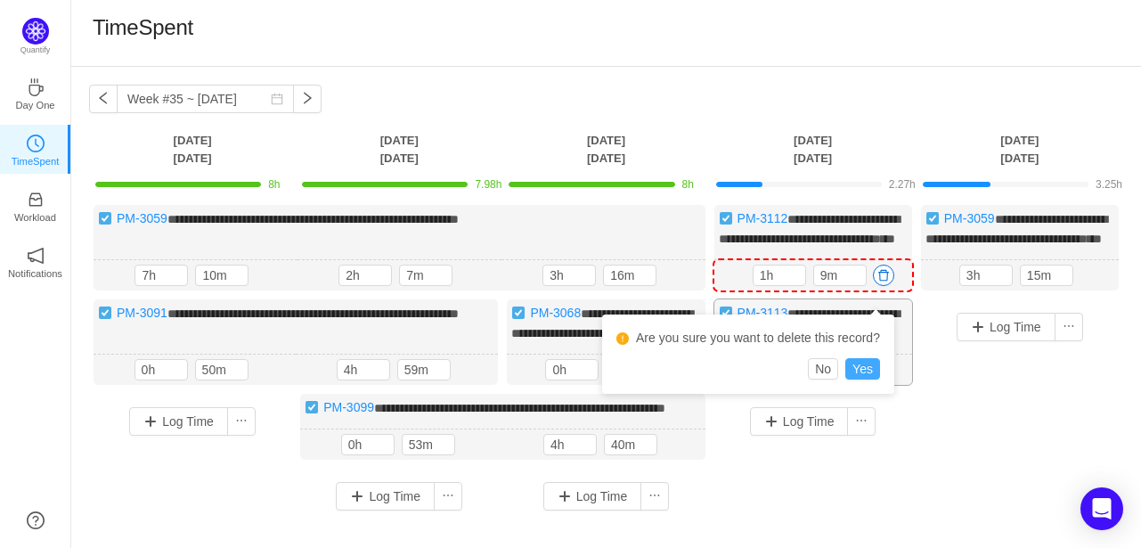
click at [871, 368] on button "Yes" at bounding box center [863, 368] width 35 height 21
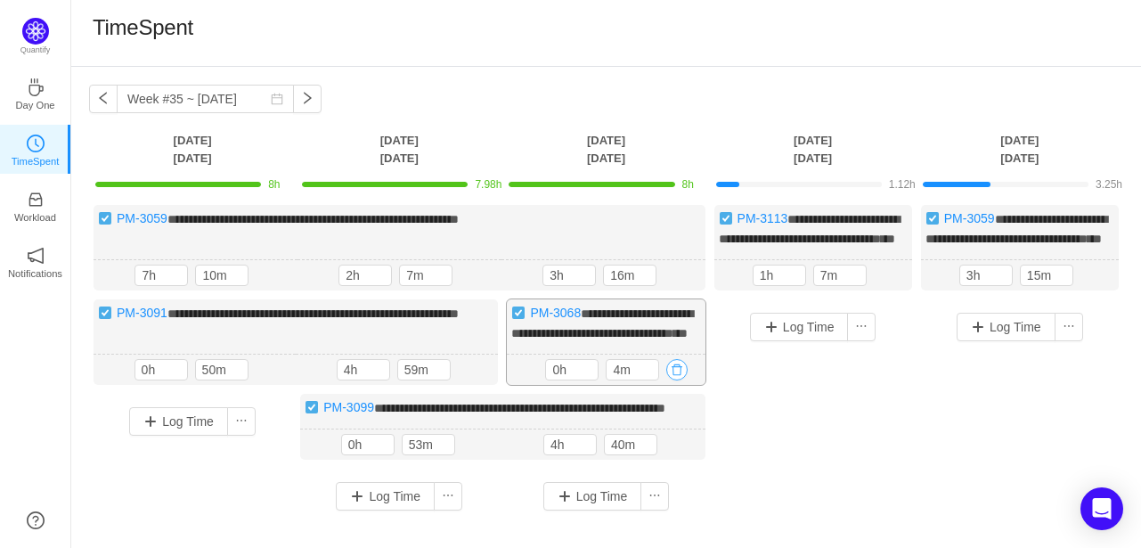
click at [680, 380] on button "button" at bounding box center [677, 369] width 21 height 21
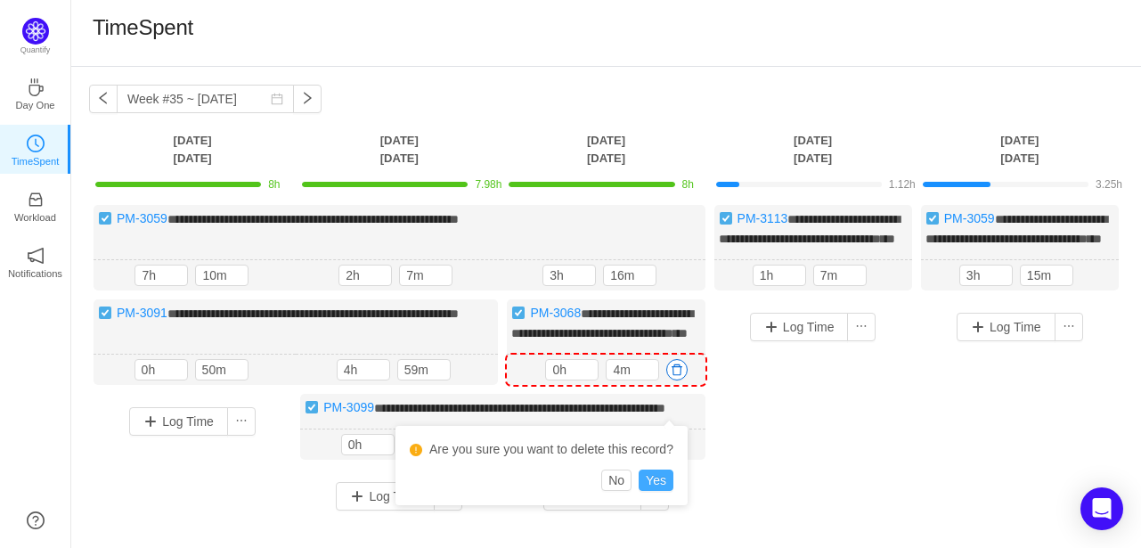
click at [659, 477] on button "Yes" at bounding box center [656, 480] width 35 height 21
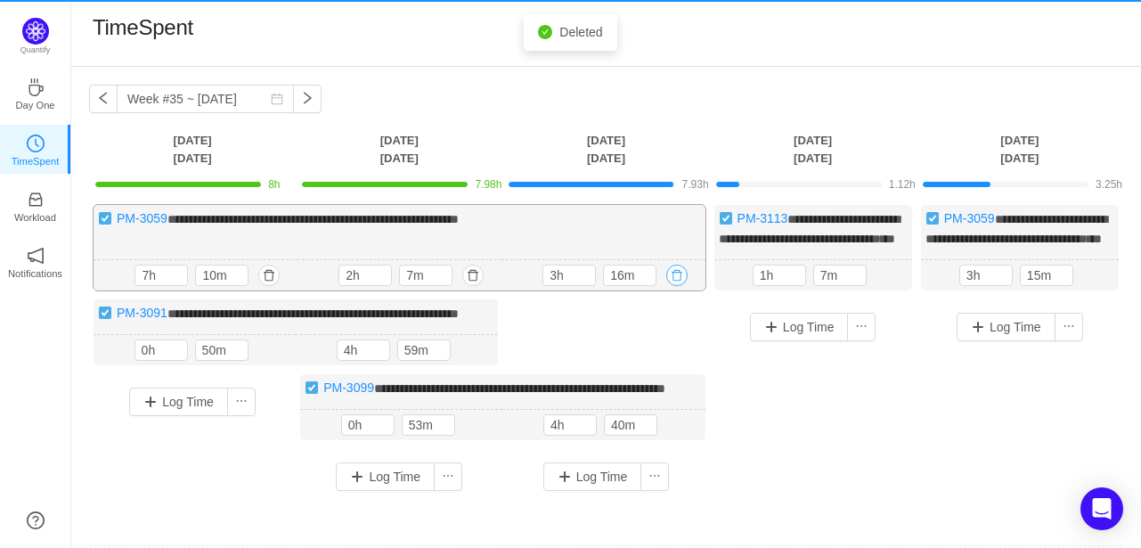
click at [677, 286] on button "button" at bounding box center [677, 275] width 21 height 21
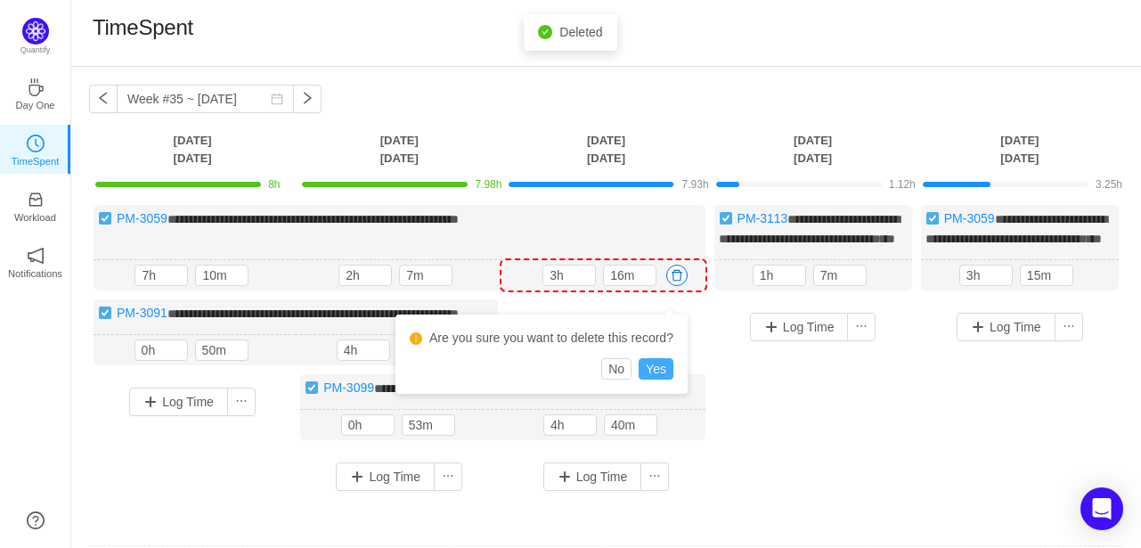
click at [669, 372] on button "Yes" at bounding box center [656, 368] width 35 height 21
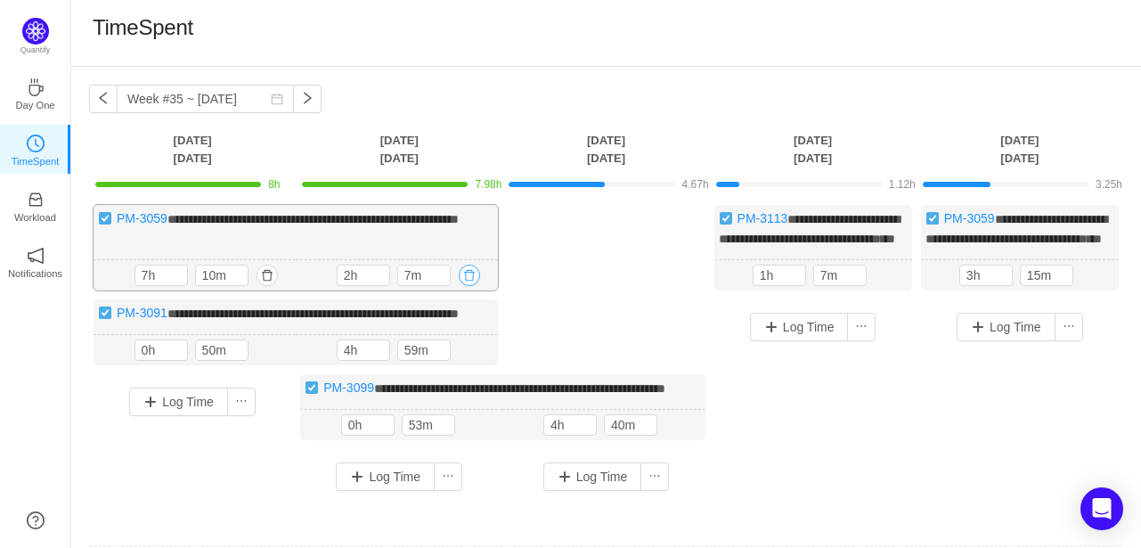
click at [470, 286] on button "button" at bounding box center [469, 275] width 21 height 21
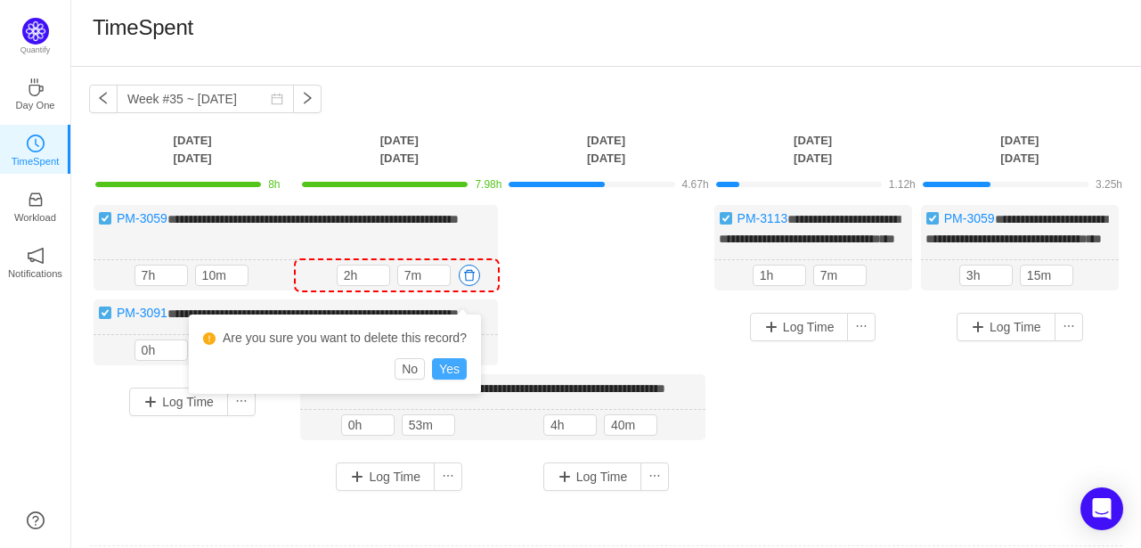
click at [443, 368] on button "Yes" at bounding box center [449, 368] width 35 height 21
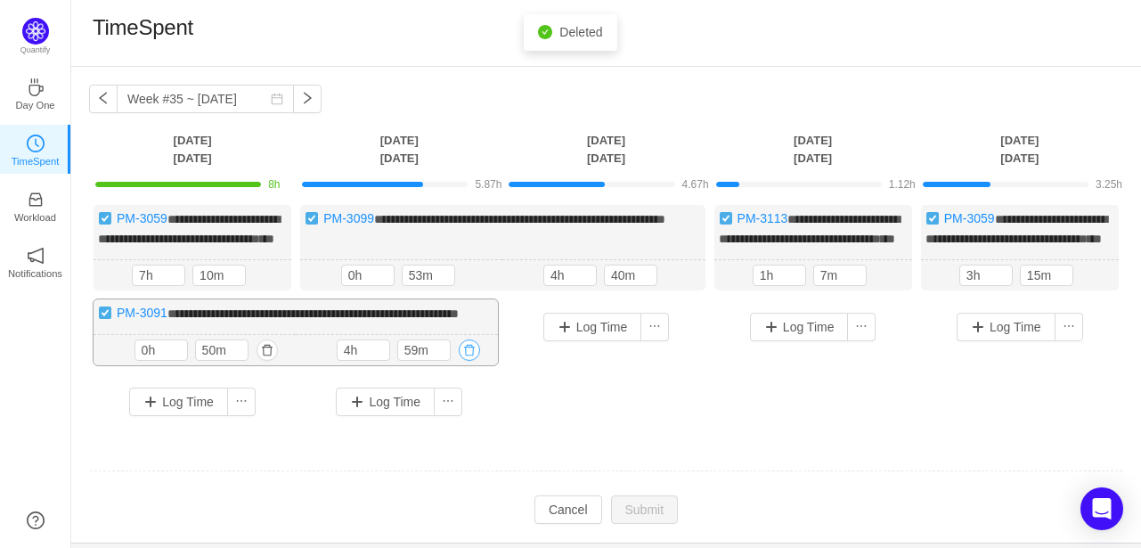
click at [469, 361] on button "button" at bounding box center [469, 350] width 21 height 21
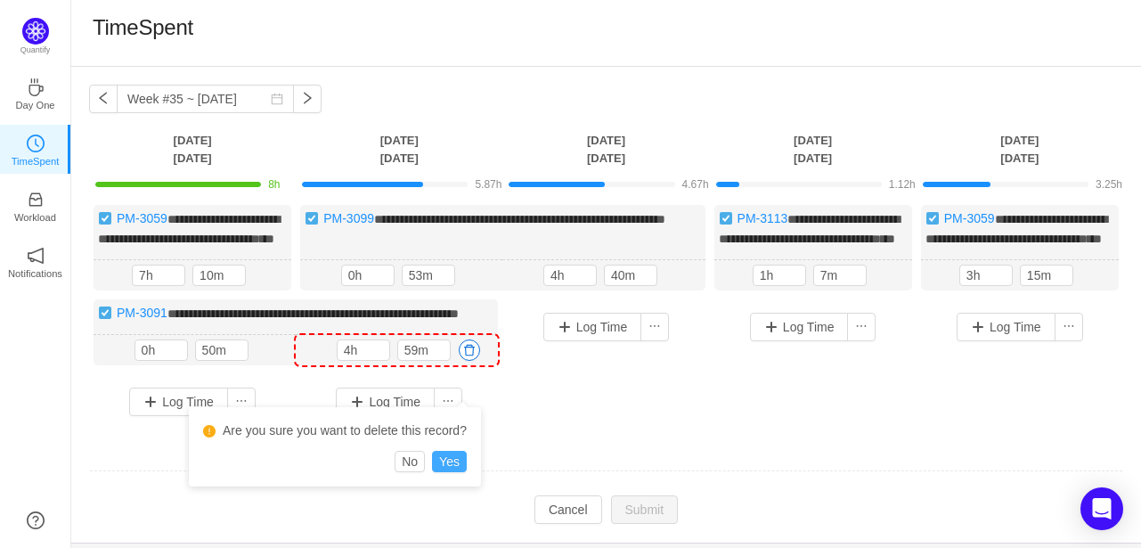
click at [447, 461] on button "Yes" at bounding box center [449, 461] width 35 height 21
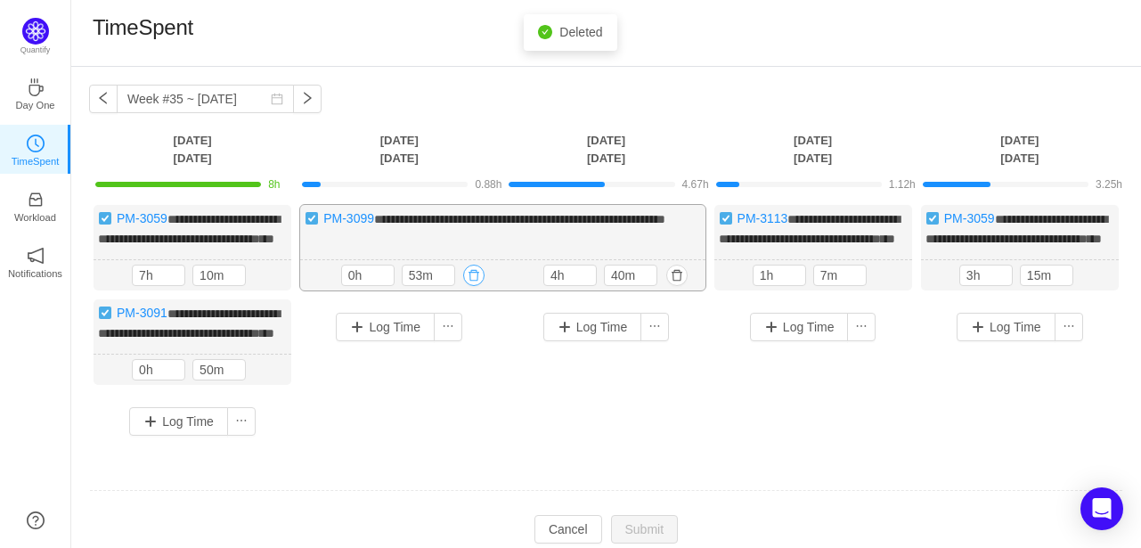
click at [472, 286] on button "button" at bounding box center [473, 275] width 21 height 21
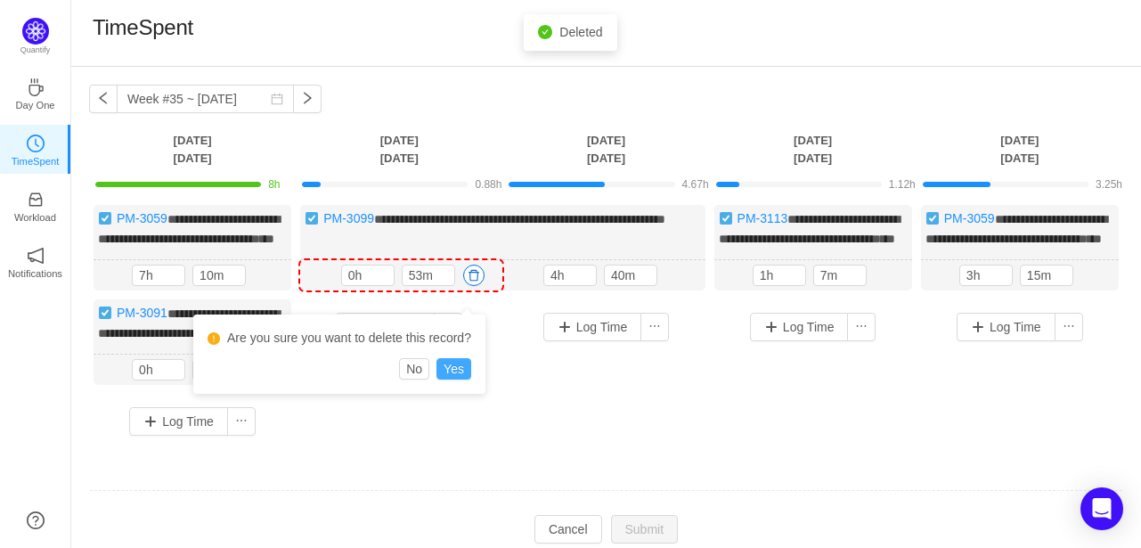
click at [458, 369] on button "Yes" at bounding box center [454, 368] width 35 height 21
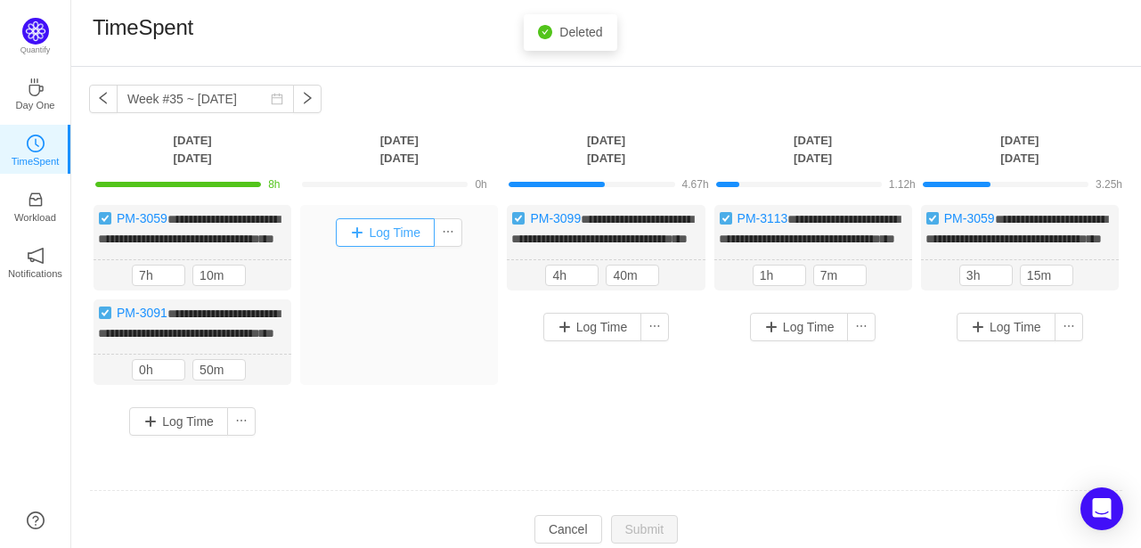
click at [390, 231] on button "Log Time" at bounding box center [385, 232] width 99 height 29
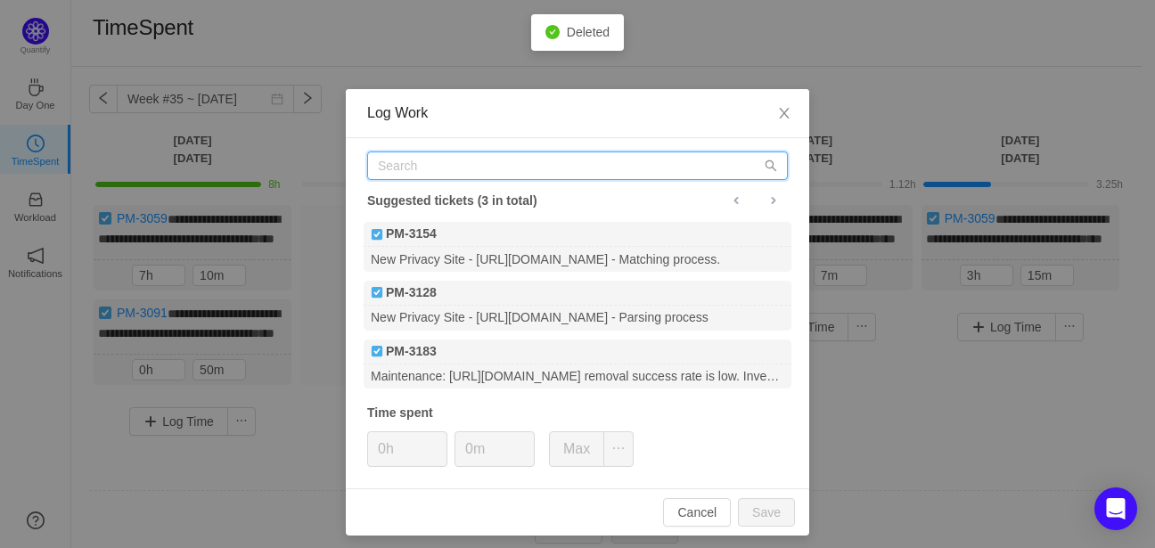
click at [477, 166] on input "text" at bounding box center [577, 165] width 421 height 29
paste input "PM-3068"
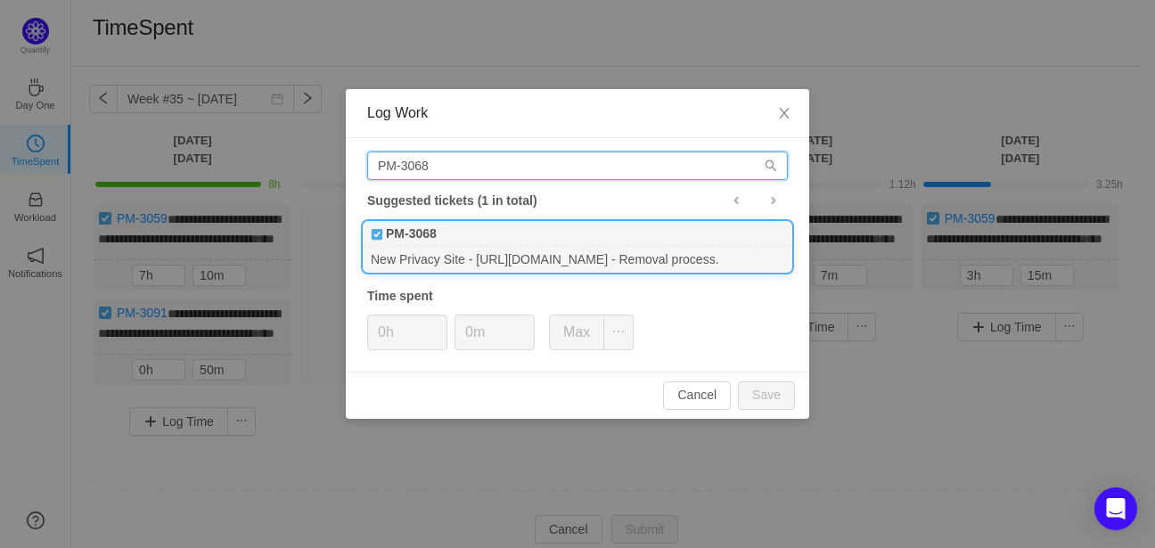
type input "PM-3068"
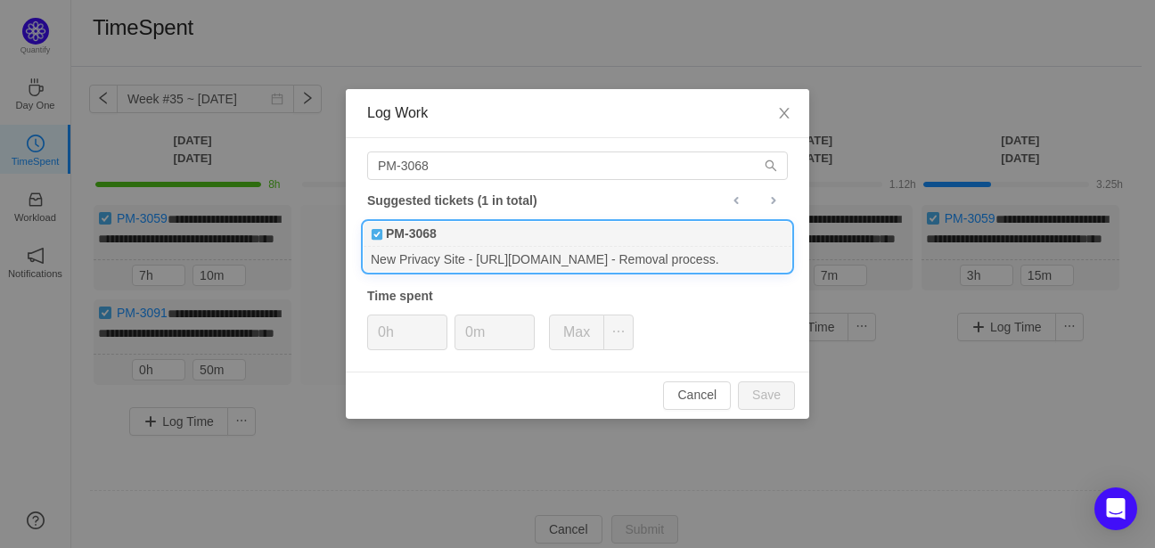
click at [530, 241] on div "PM-3068" at bounding box center [578, 234] width 428 height 25
click at [749, 391] on button "Save" at bounding box center [766, 395] width 57 height 29
type input "0h"
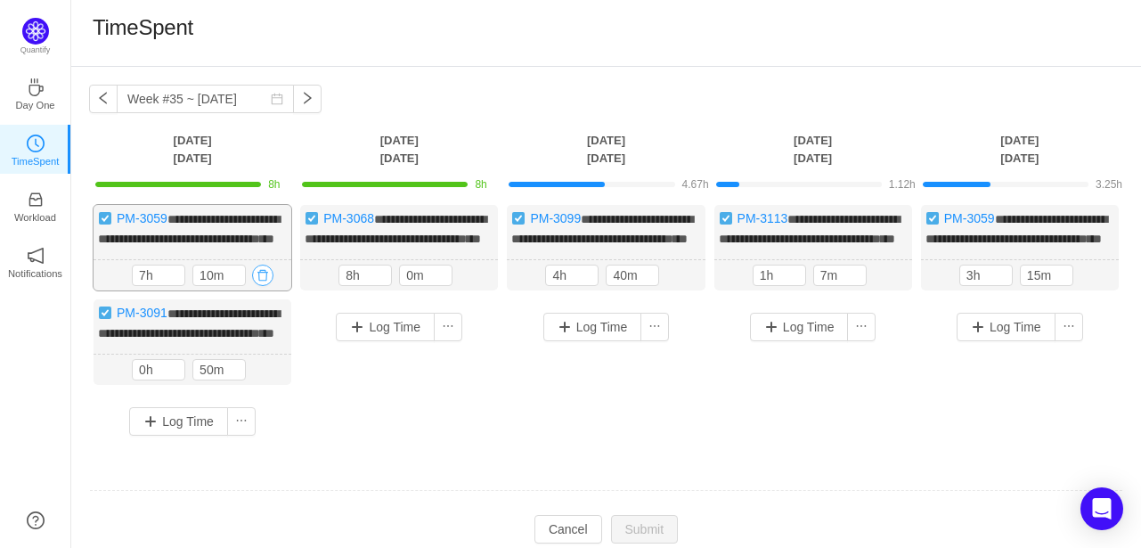
click at [264, 286] on button "button" at bounding box center [262, 275] width 21 height 21
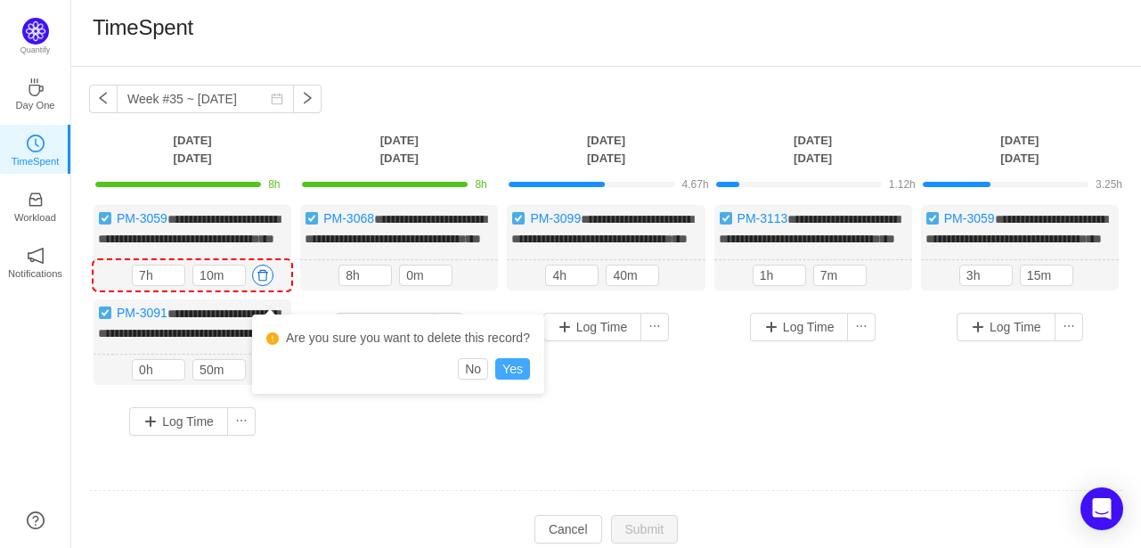
click at [506, 367] on button "Yes" at bounding box center [512, 368] width 35 height 21
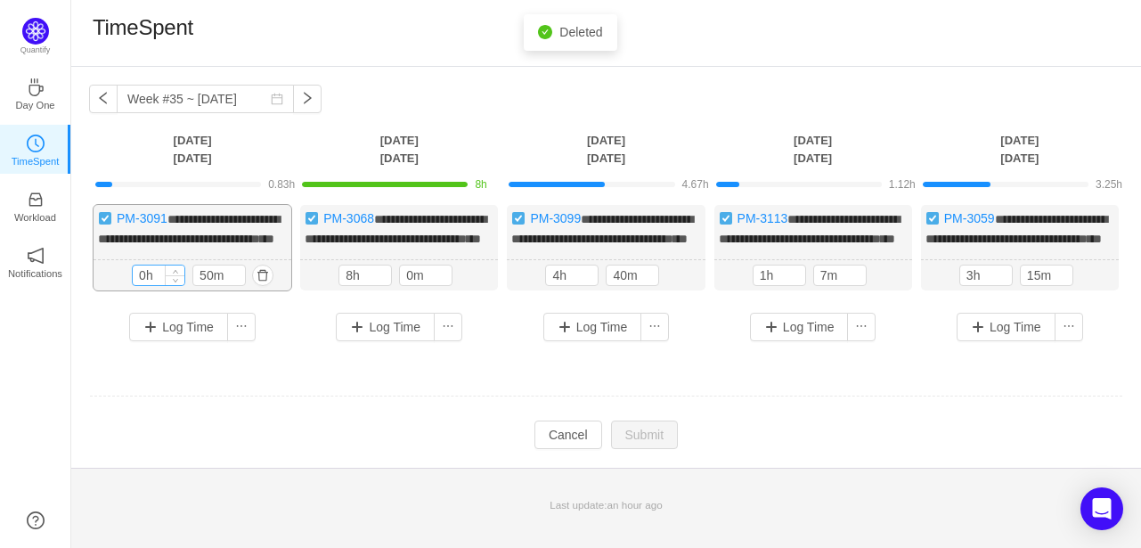
click at [152, 285] on input "0h" at bounding box center [159, 276] width 52 height 20
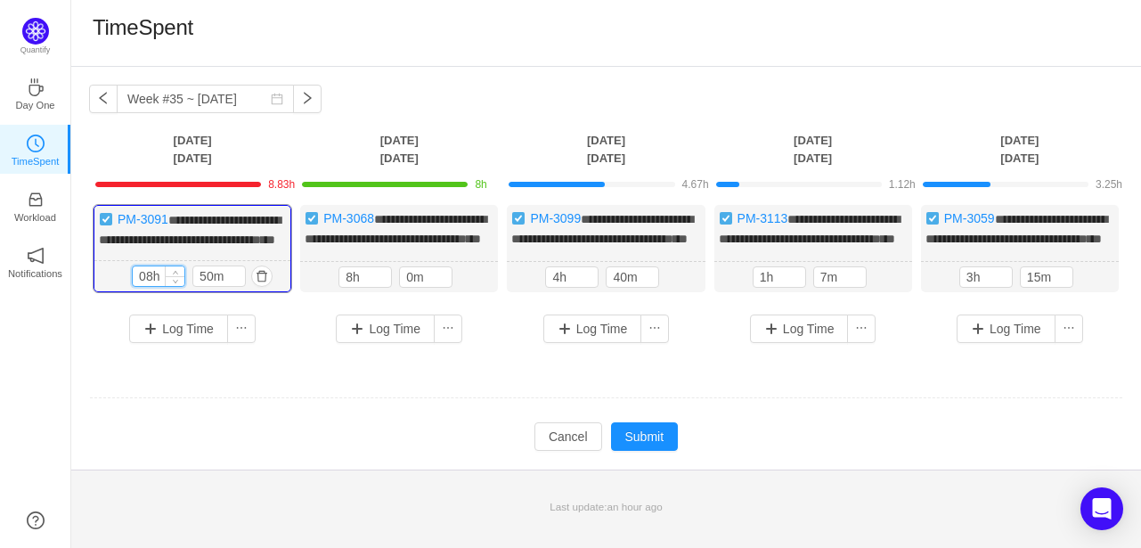
click at [145, 286] on input "08h" at bounding box center [159, 276] width 52 height 20
type input "8h"
click at [201, 286] on input "50m" at bounding box center [219, 276] width 52 height 20
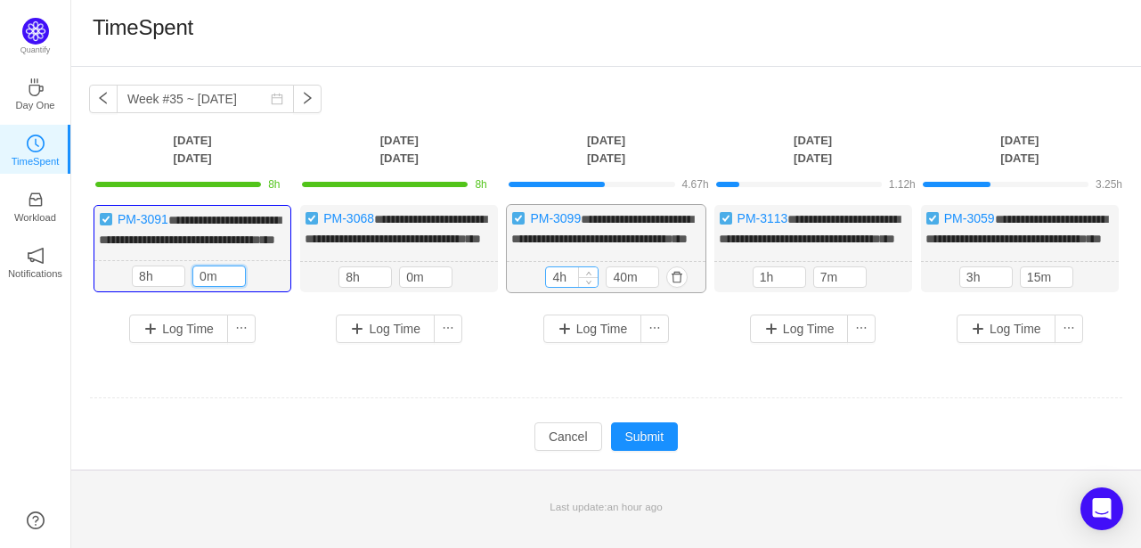
type input "0m"
click at [559, 287] on input "4h" at bounding box center [572, 277] width 52 height 20
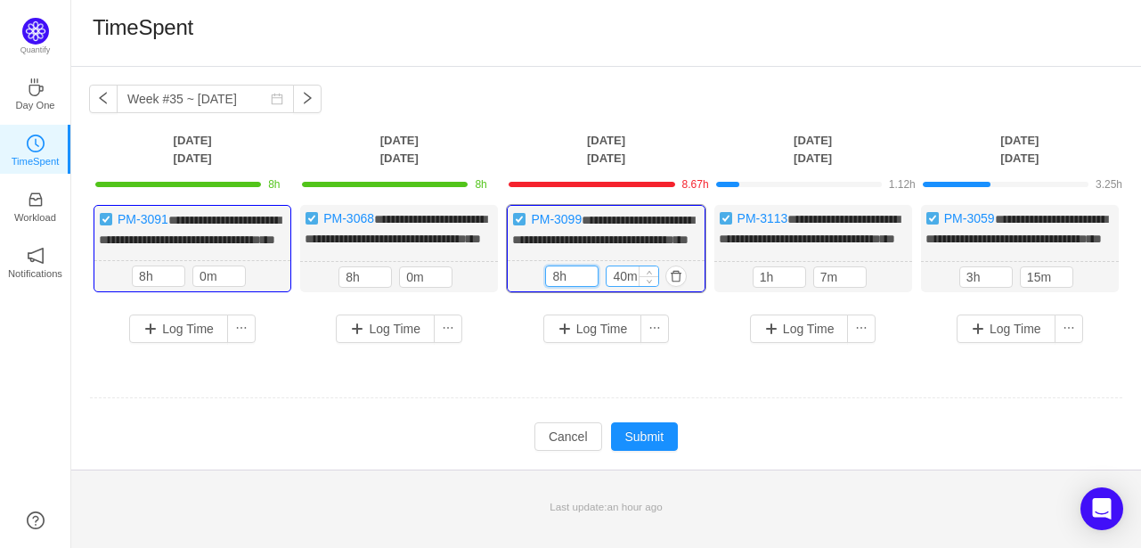
type input "8h"
click at [620, 286] on input "40m" at bounding box center [633, 276] width 52 height 20
type input "0m"
click at [773, 287] on input "1h" at bounding box center [780, 277] width 52 height 20
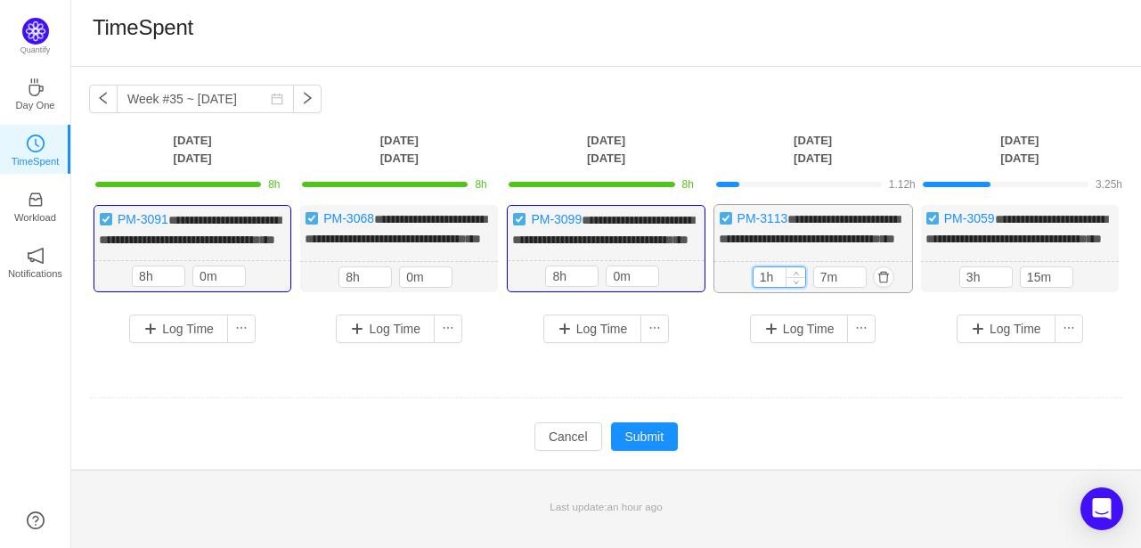
click at [773, 287] on input "1h" at bounding box center [780, 277] width 52 height 20
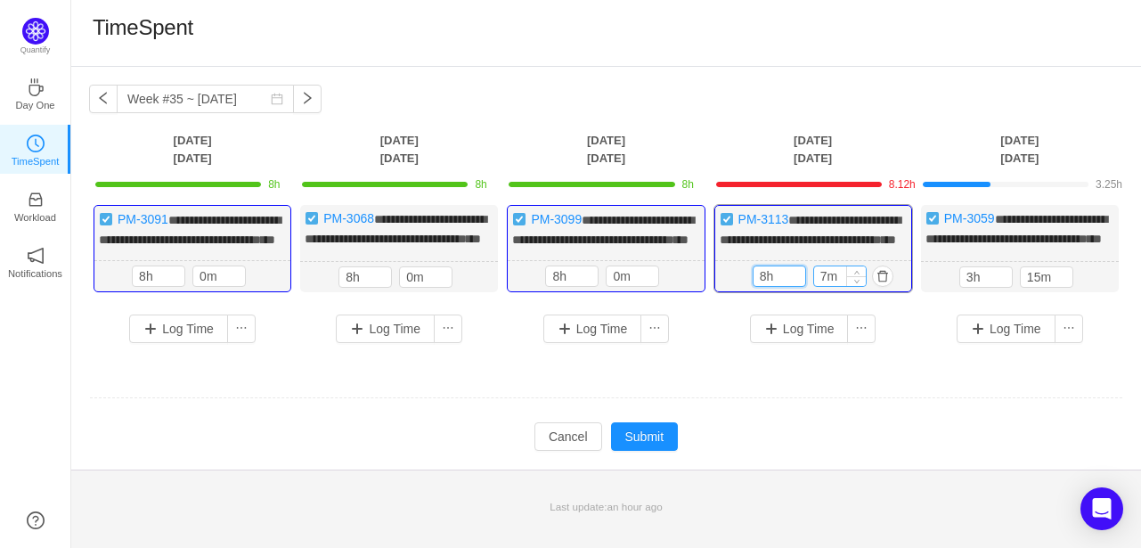
type input "8h"
click at [828, 286] on input "7m" at bounding box center [840, 276] width 52 height 20
type input "0m"
click at [975, 287] on input "3h" at bounding box center [987, 277] width 52 height 20
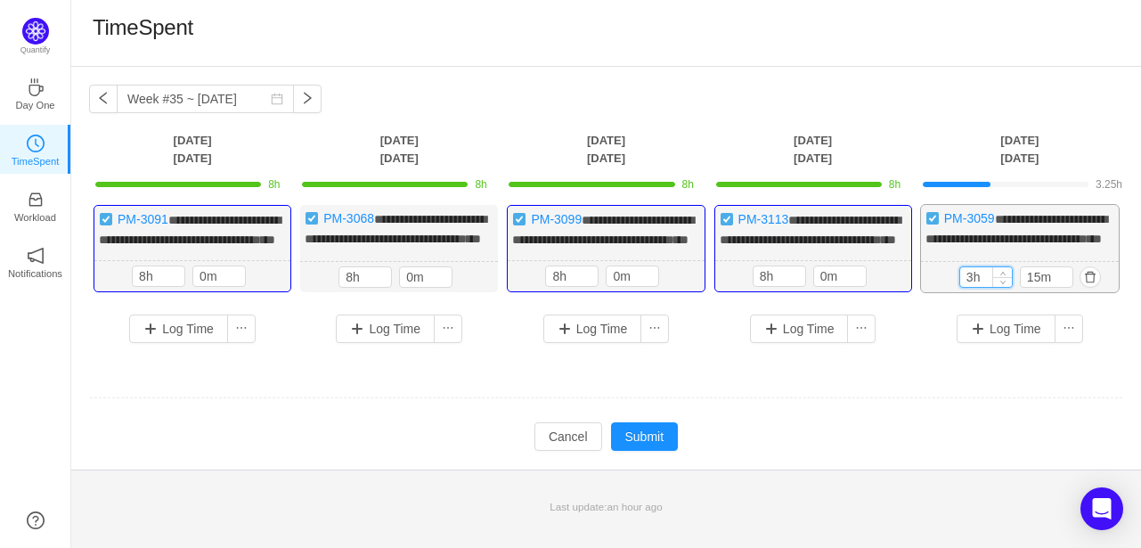
click at [975, 287] on input "3h" at bounding box center [987, 277] width 52 height 20
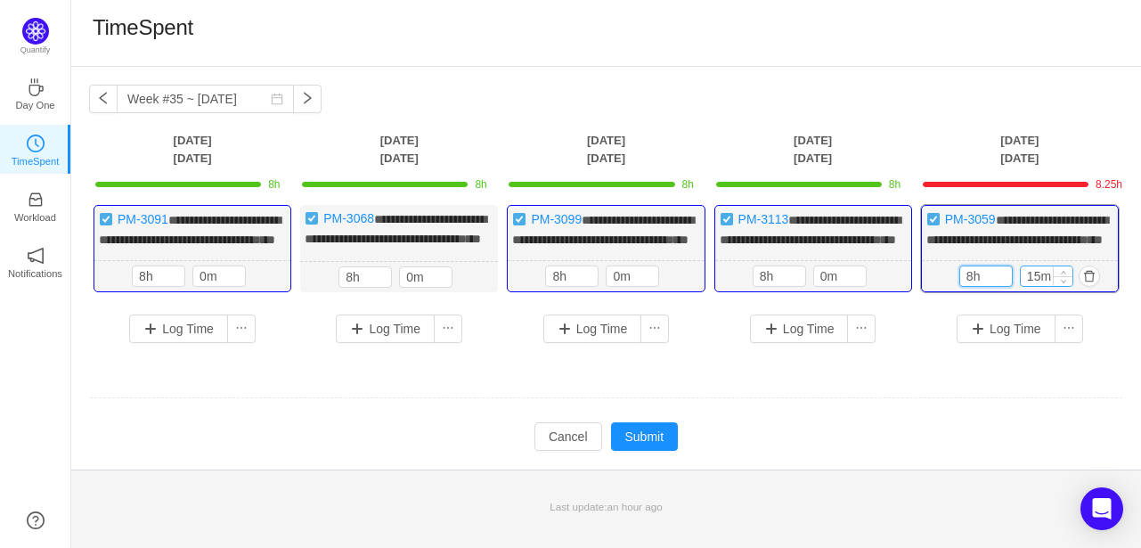
type input "8h"
click at [1028, 286] on input "15m" at bounding box center [1047, 276] width 52 height 20
type input "0m"
click at [623, 451] on button "Submit" at bounding box center [645, 436] width 68 height 29
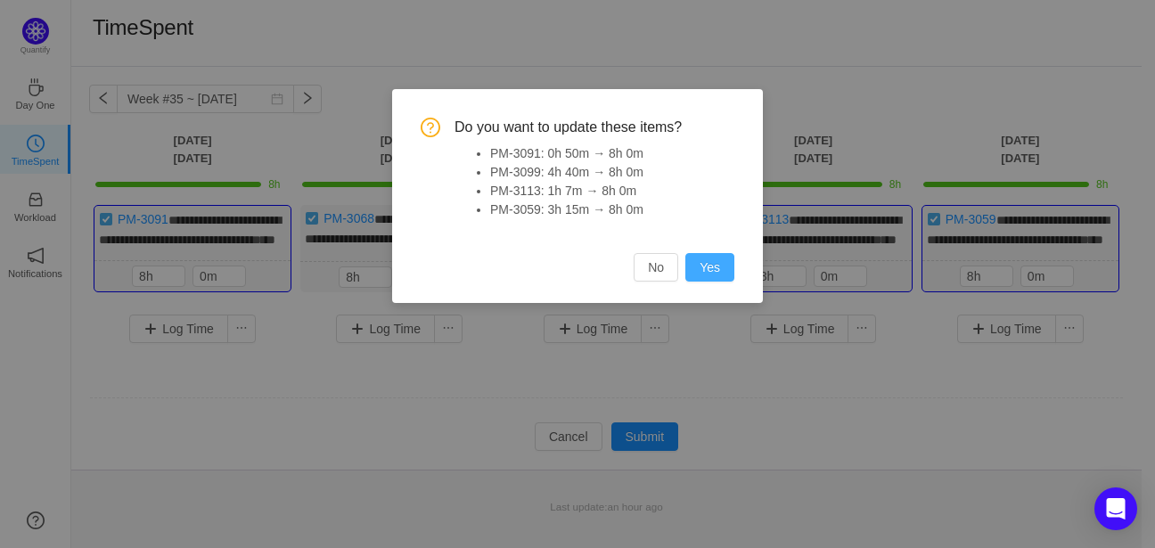
click at [715, 266] on button "Yes" at bounding box center [709, 267] width 49 height 29
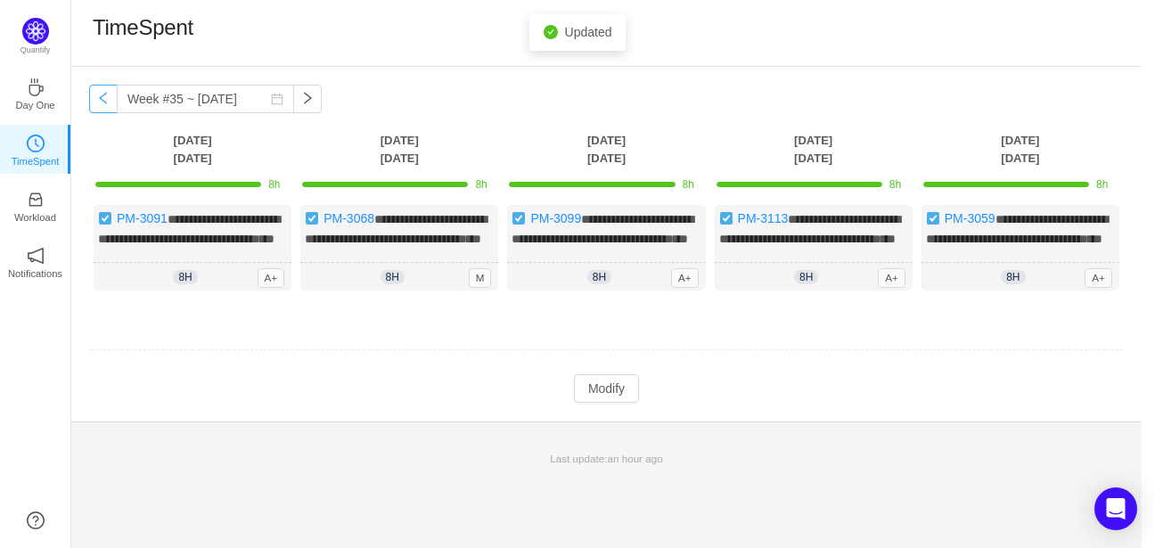
click at [103, 96] on button "button" at bounding box center [103, 99] width 29 height 29
type input "Week #34 ~ [DATE]"
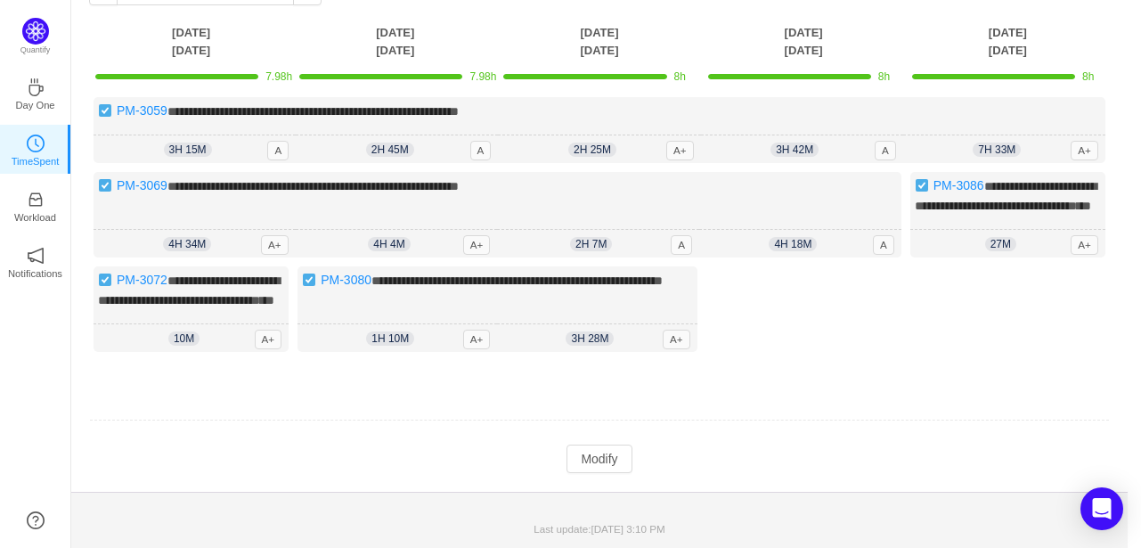
scroll to position [139, 0]
click at [610, 473] on button "Modify" at bounding box center [599, 459] width 65 height 29
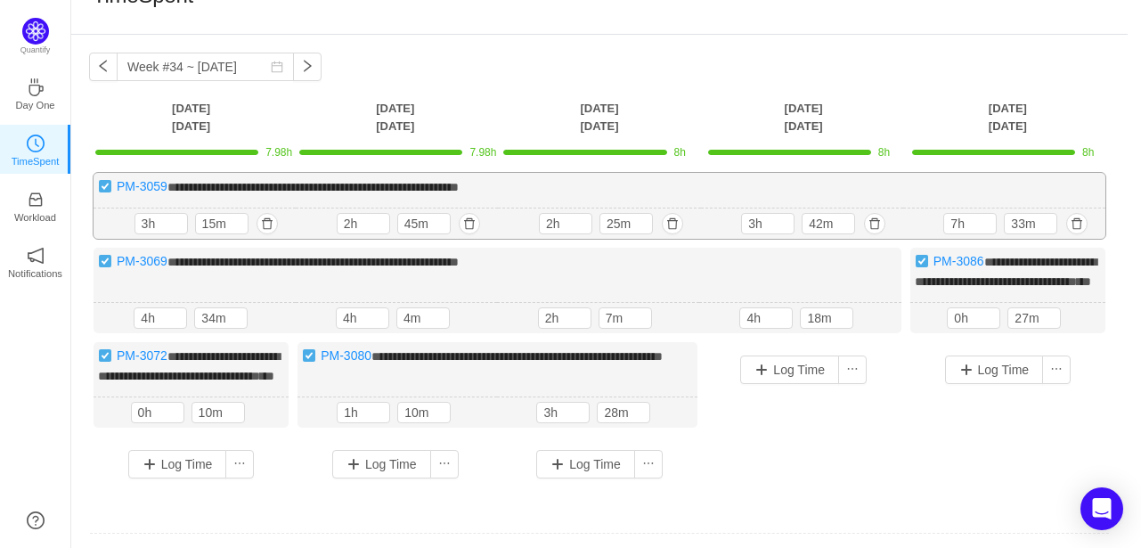
scroll to position [0, 0]
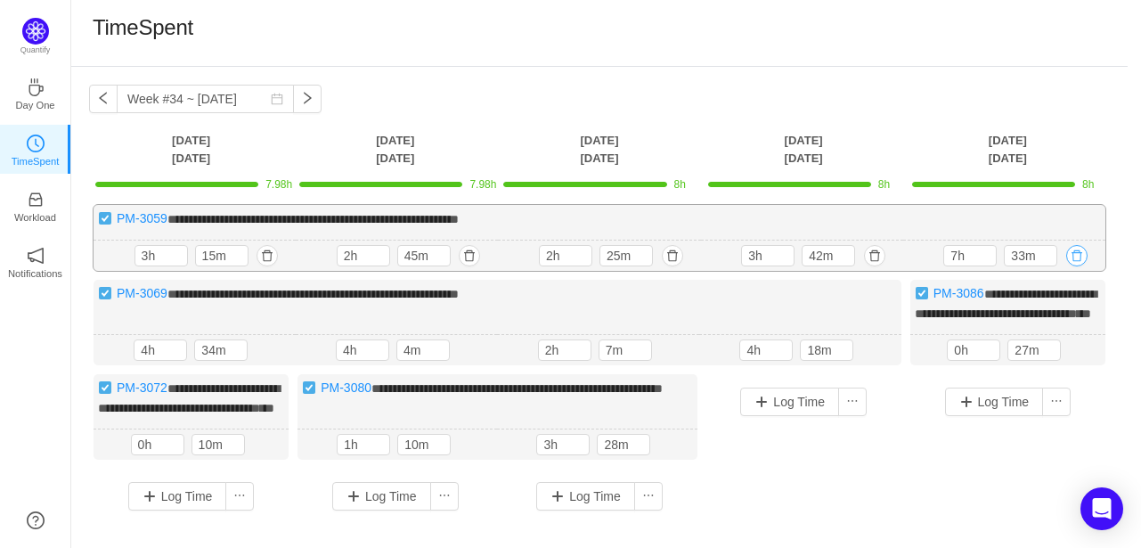
click at [1077, 258] on button "button" at bounding box center [1077, 255] width 21 height 21
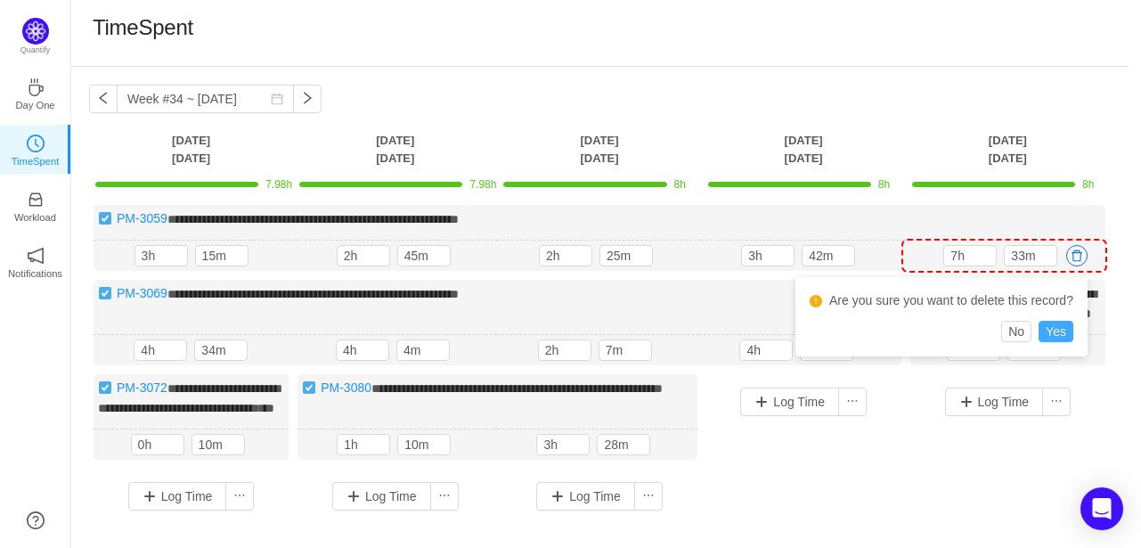
click at [1055, 331] on button "Yes" at bounding box center [1056, 331] width 35 height 21
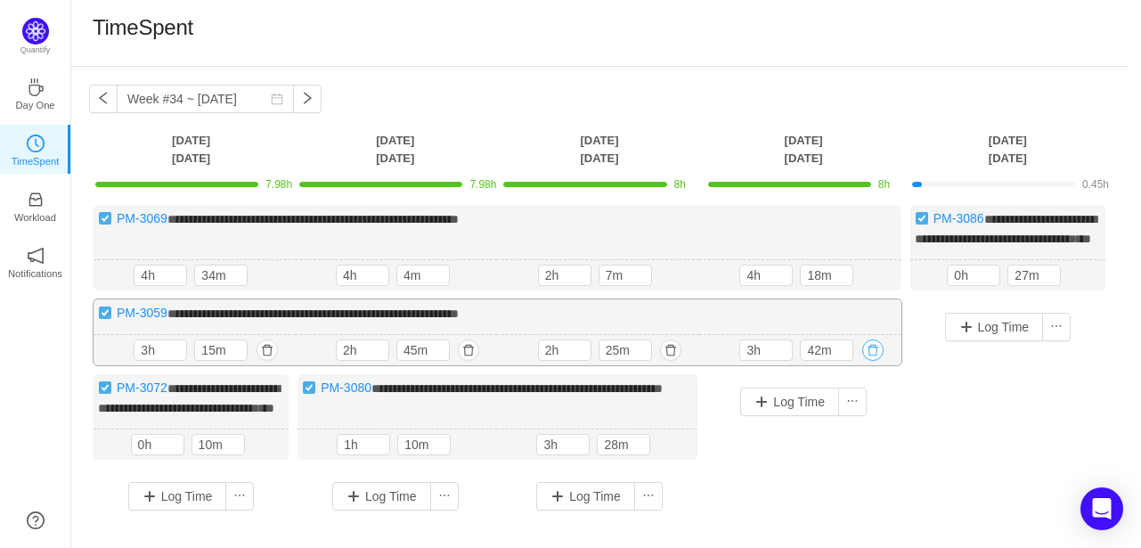
click at [873, 361] on button "button" at bounding box center [873, 350] width 21 height 21
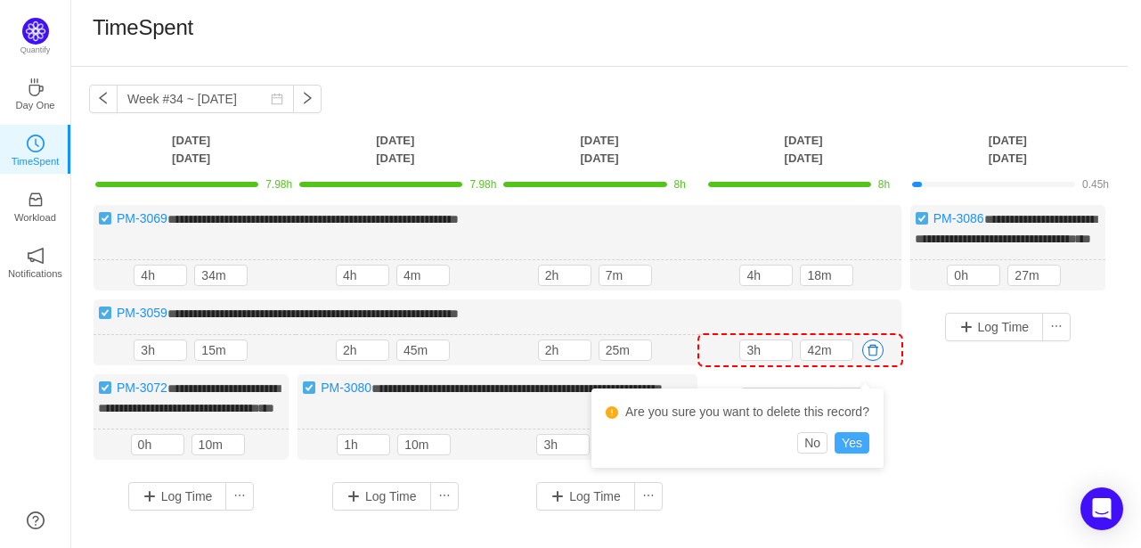
click at [856, 437] on button "Yes" at bounding box center [852, 442] width 35 height 21
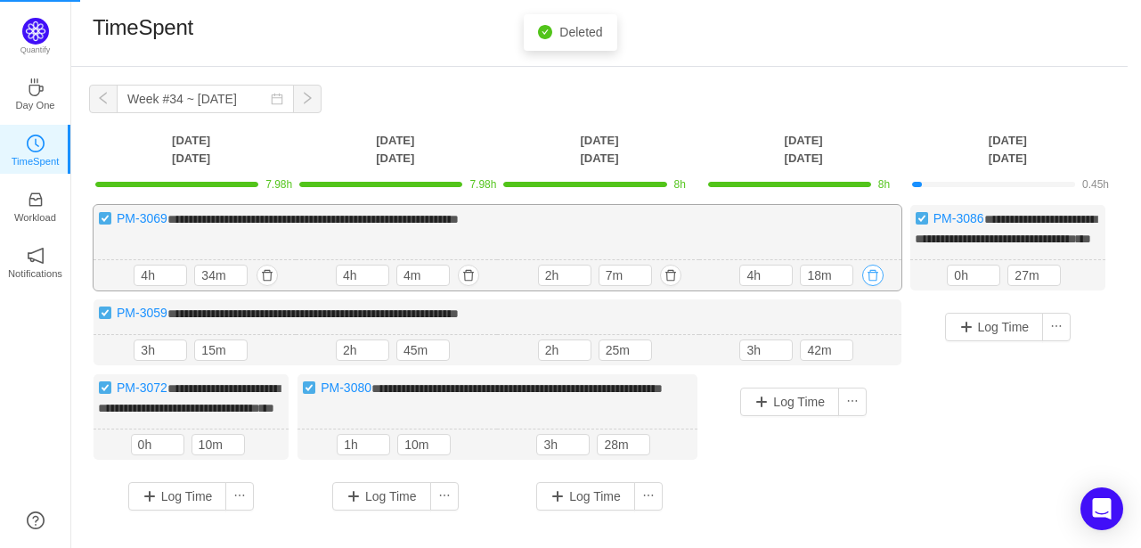
click at [877, 286] on button "button" at bounding box center [873, 275] width 21 height 21
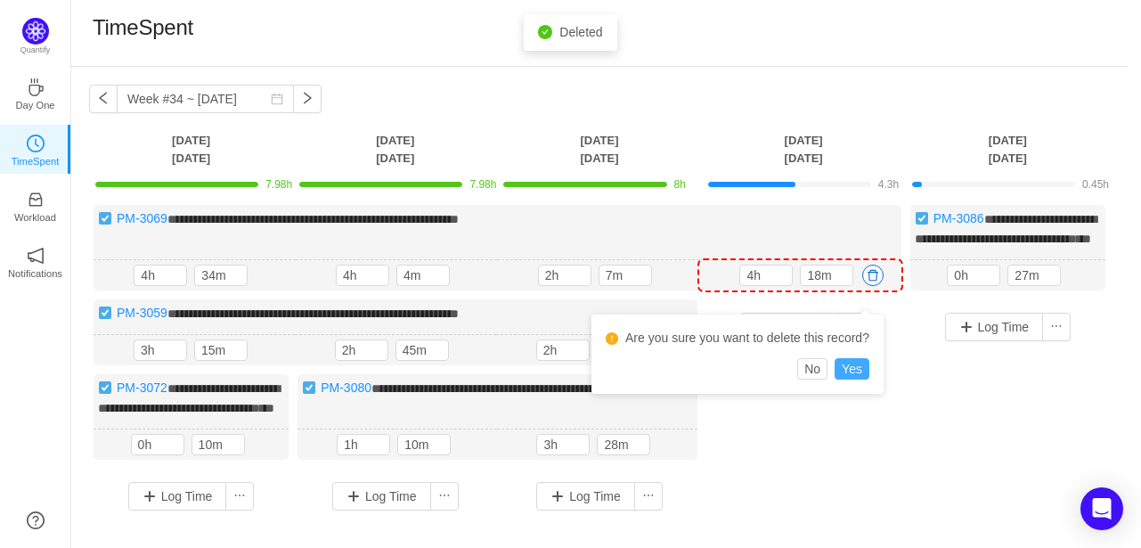
click at [852, 367] on button "Yes" at bounding box center [852, 368] width 35 height 21
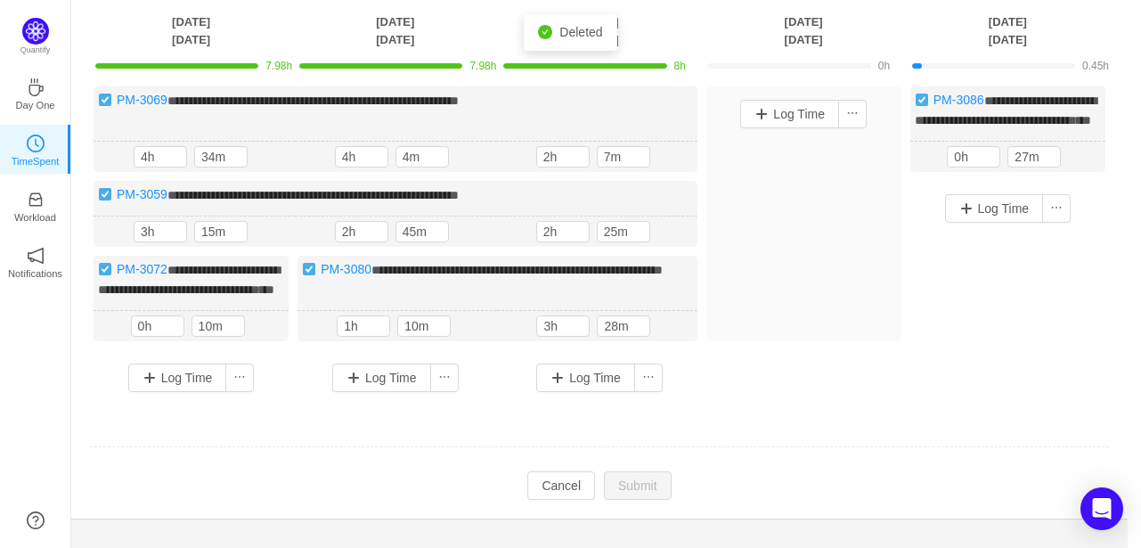
scroll to position [148, 0]
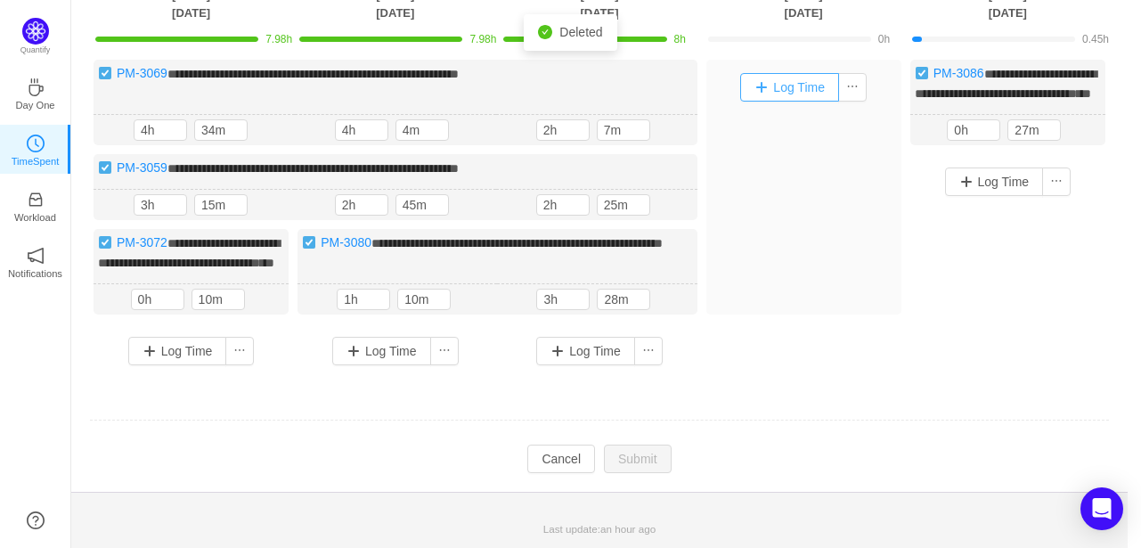
click at [786, 81] on button "Log Time" at bounding box center [789, 87] width 99 height 29
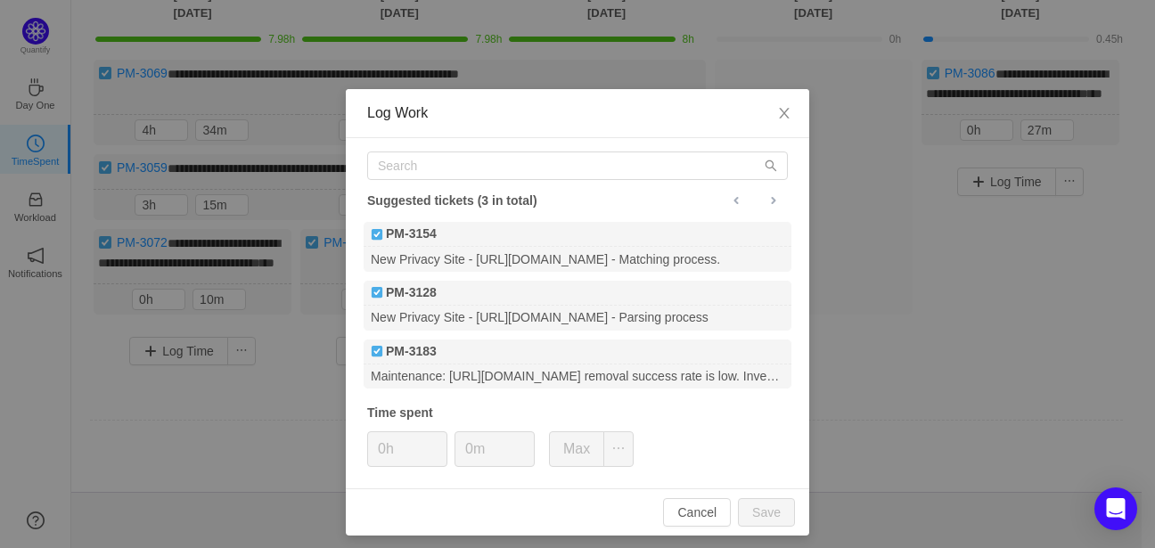
click at [880, 219] on div "Log Work Suggested tickets (3 in total) PM-3154 New Privacy Site - https://memb…" at bounding box center [577, 274] width 1155 height 548
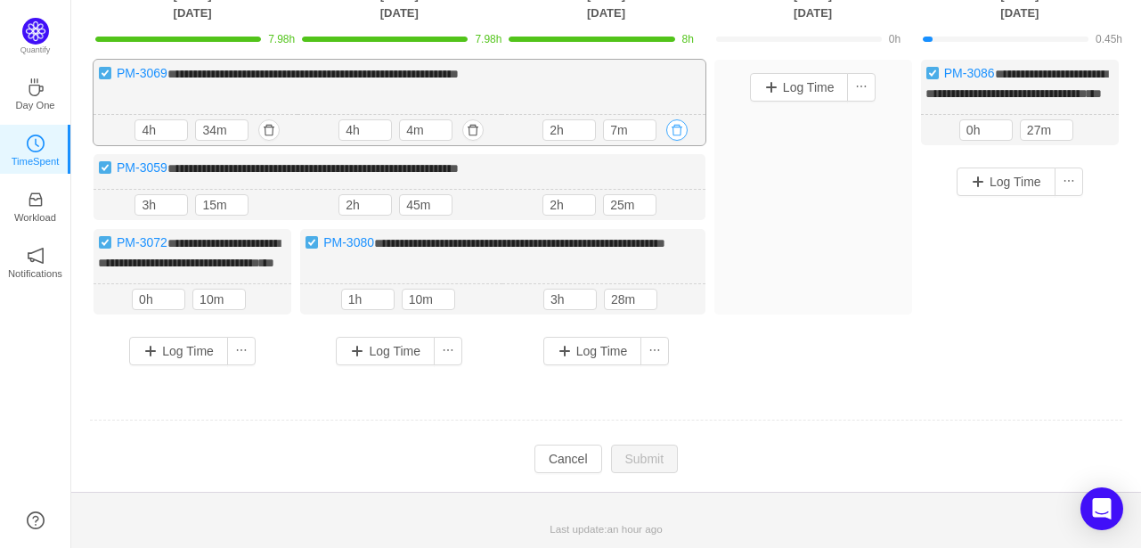
click at [682, 141] on button "button" at bounding box center [677, 129] width 21 height 21
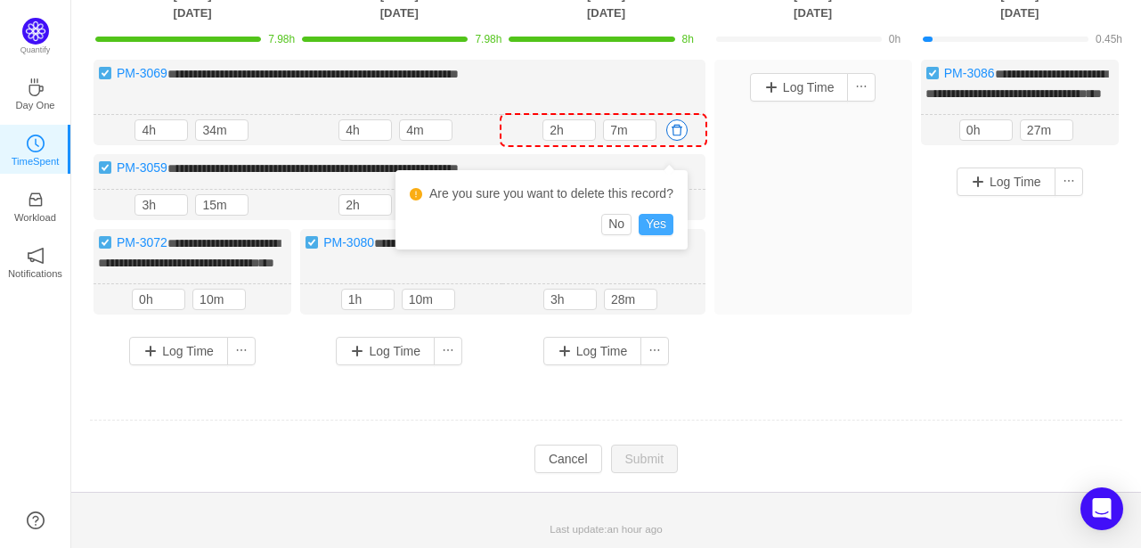
click at [650, 217] on button "Yes" at bounding box center [656, 224] width 35 height 21
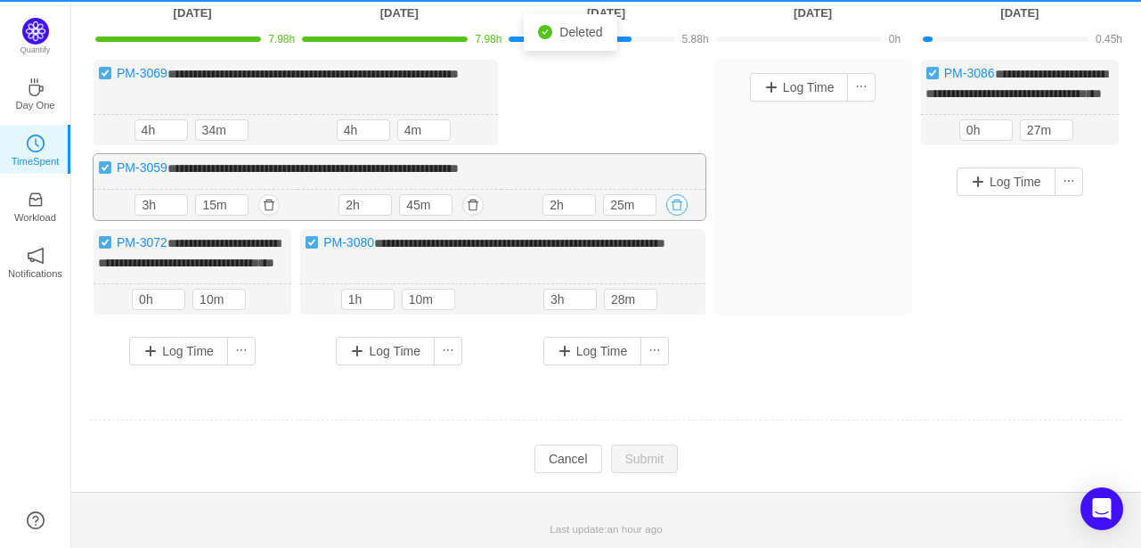
click at [679, 216] on button "button" at bounding box center [677, 204] width 21 height 21
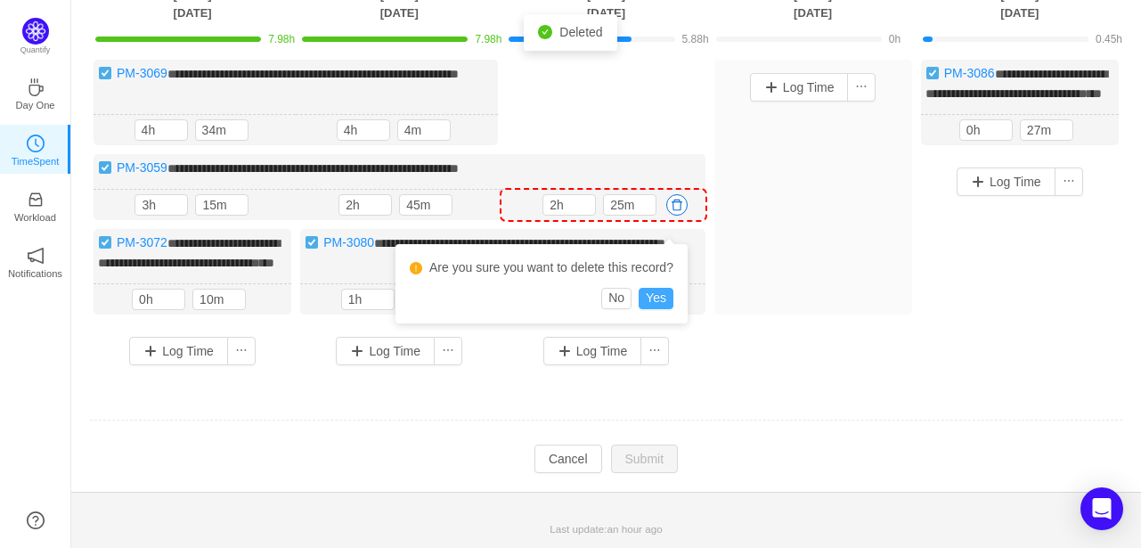
click at [662, 302] on button "Yes" at bounding box center [656, 298] width 35 height 21
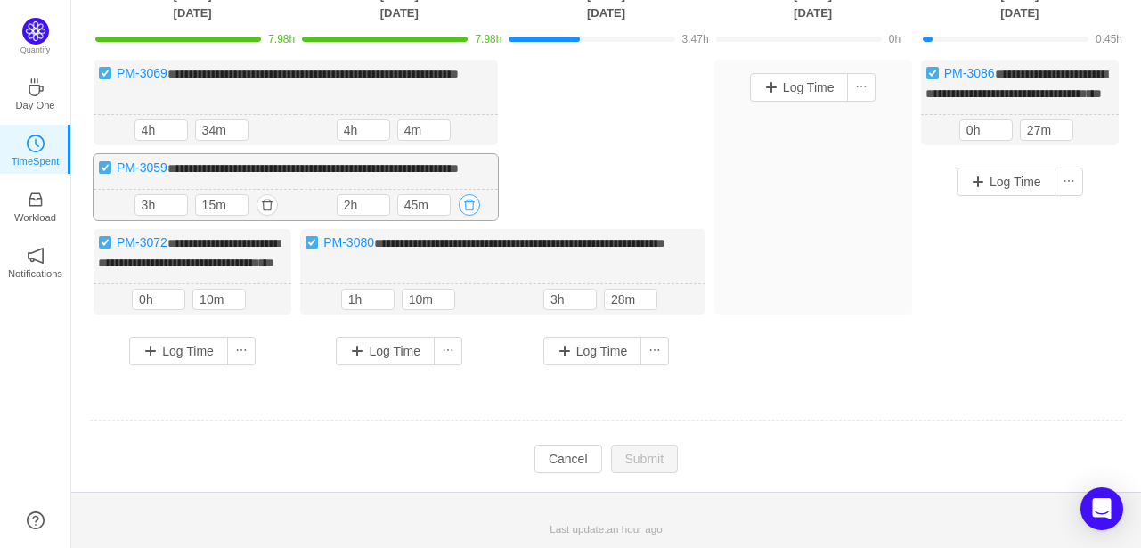
click at [470, 216] on button "button" at bounding box center [469, 204] width 21 height 21
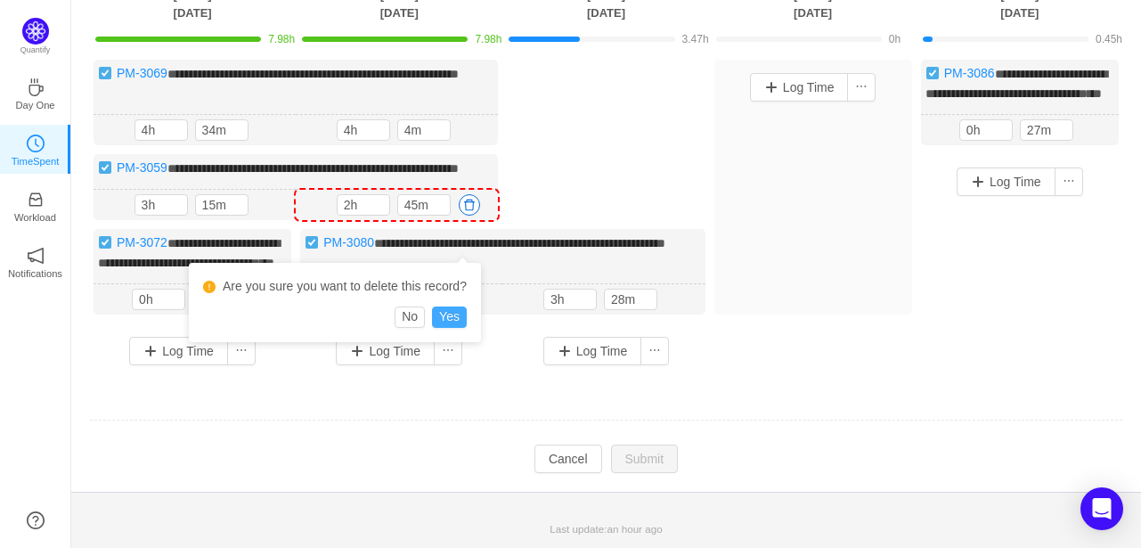
click at [456, 307] on button "Yes" at bounding box center [449, 317] width 35 height 21
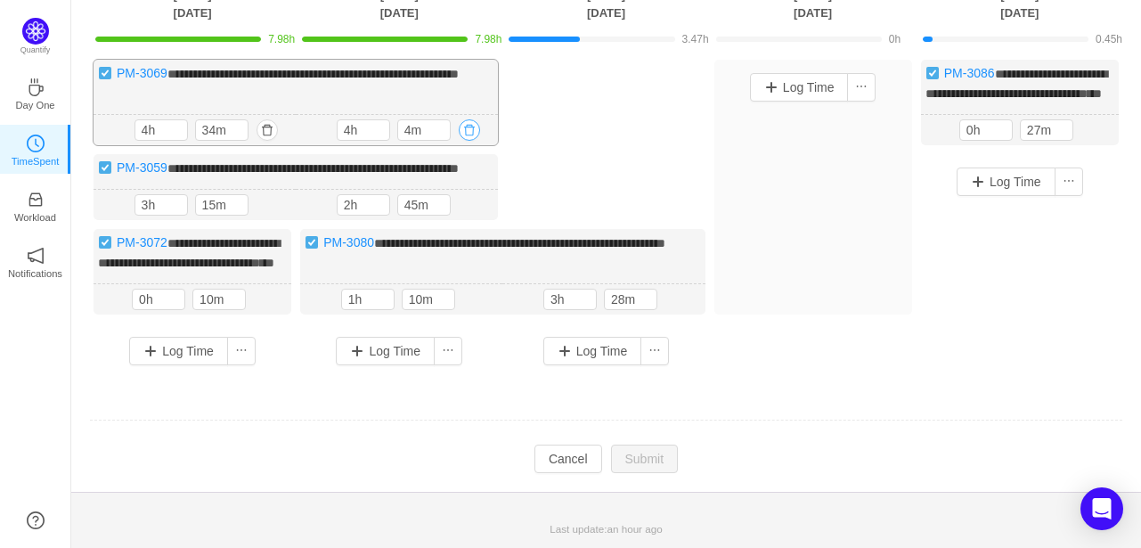
click at [470, 141] on button "button" at bounding box center [469, 129] width 21 height 21
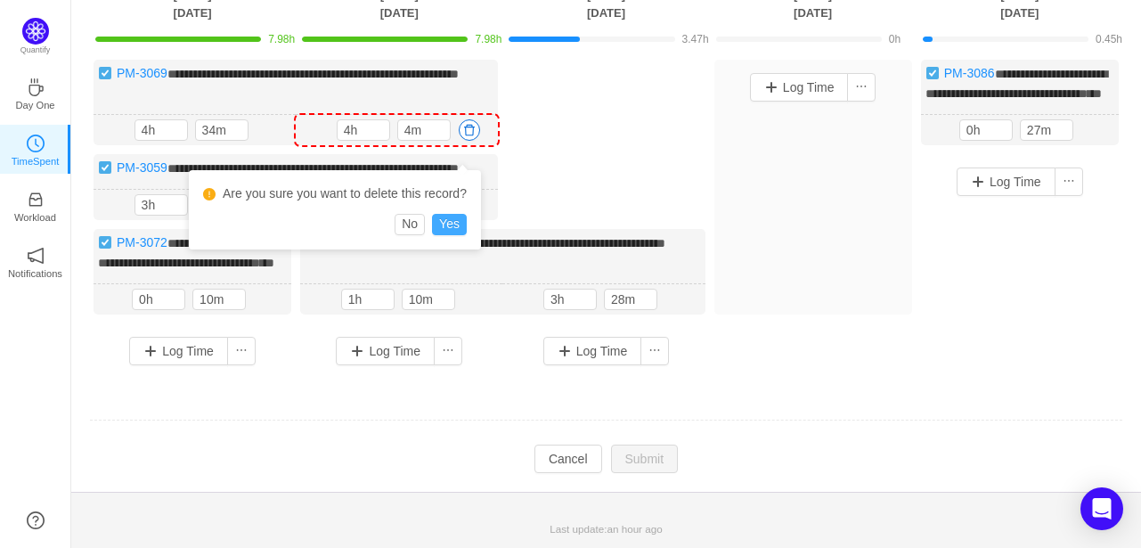
click at [446, 225] on button "Yes" at bounding box center [449, 224] width 35 height 21
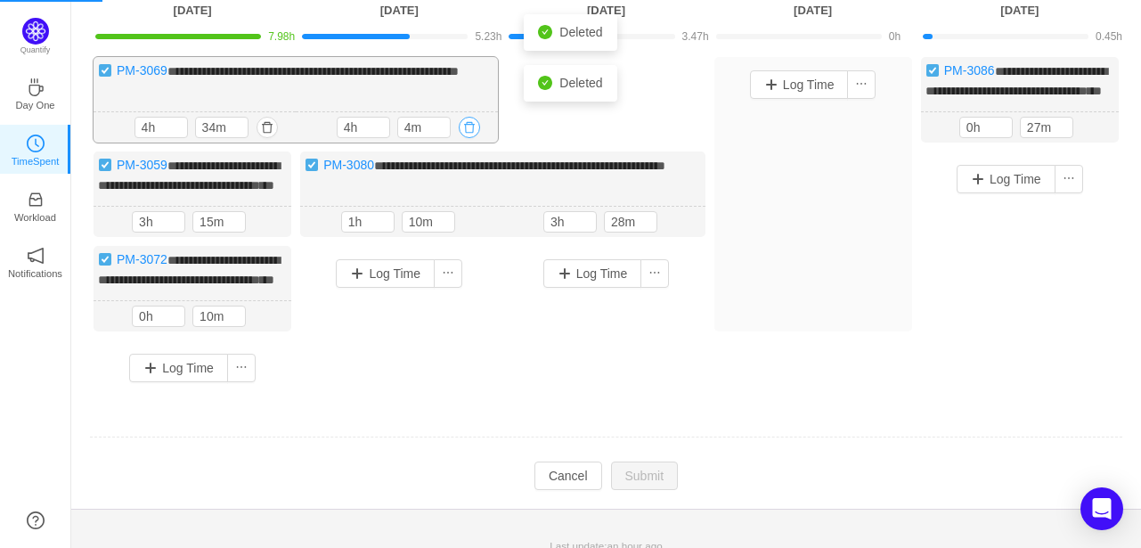
click at [470, 138] on button "button" at bounding box center [469, 127] width 21 height 21
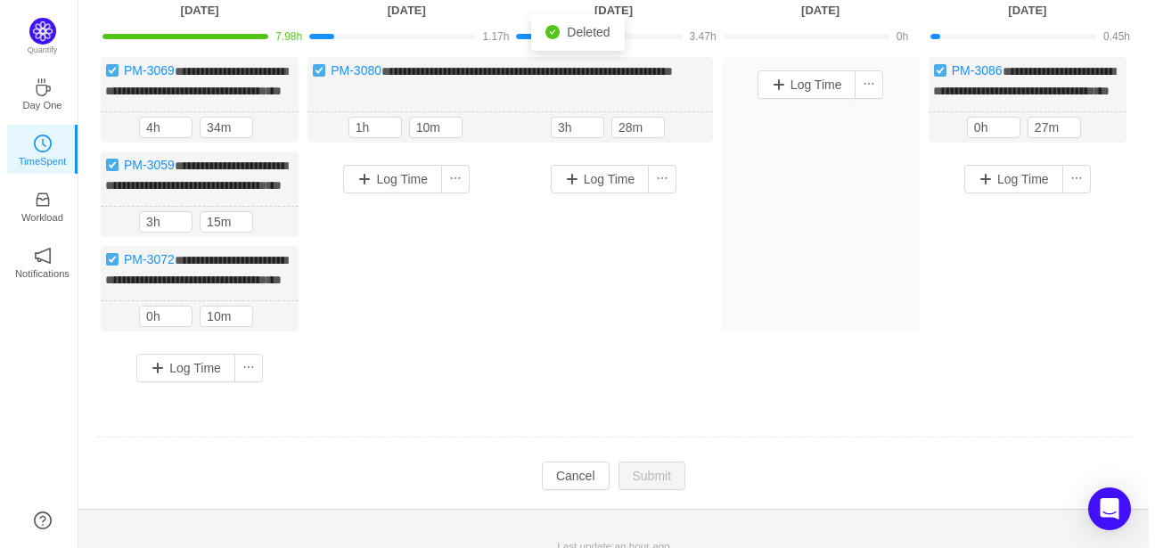
scroll to position [0, 0]
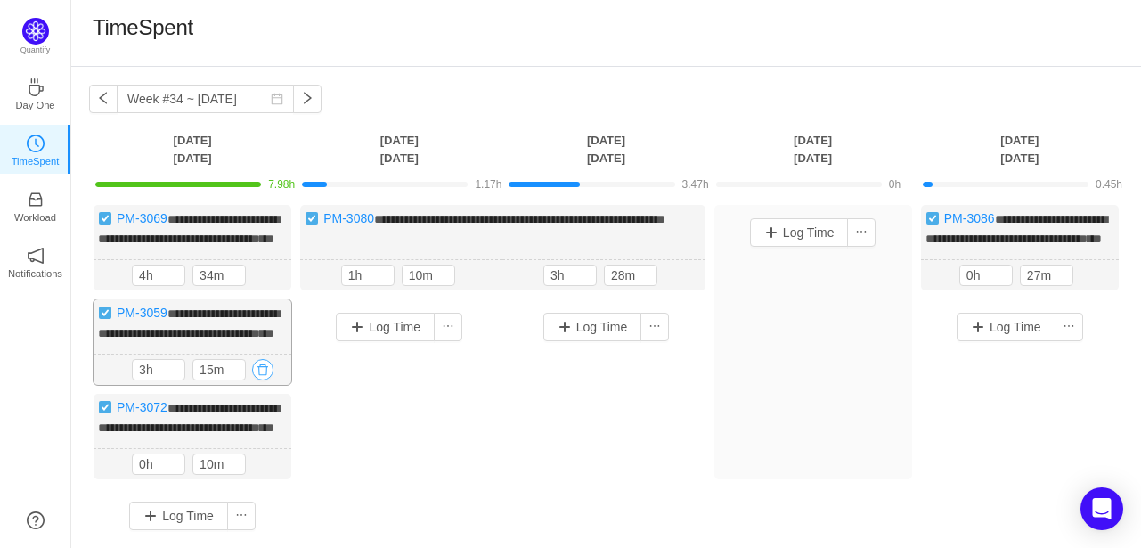
click at [262, 380] on button "button" at bounding box center [262, 369] width 21 height 21
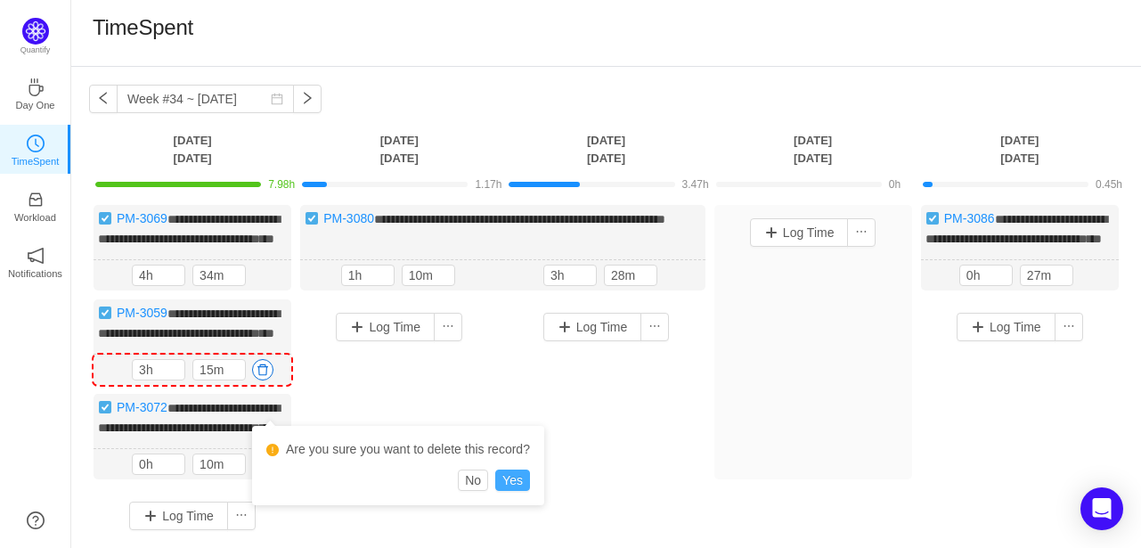
click at [517, 482] on button "Yes" at bounding box center [512, 480] width 35 height 21
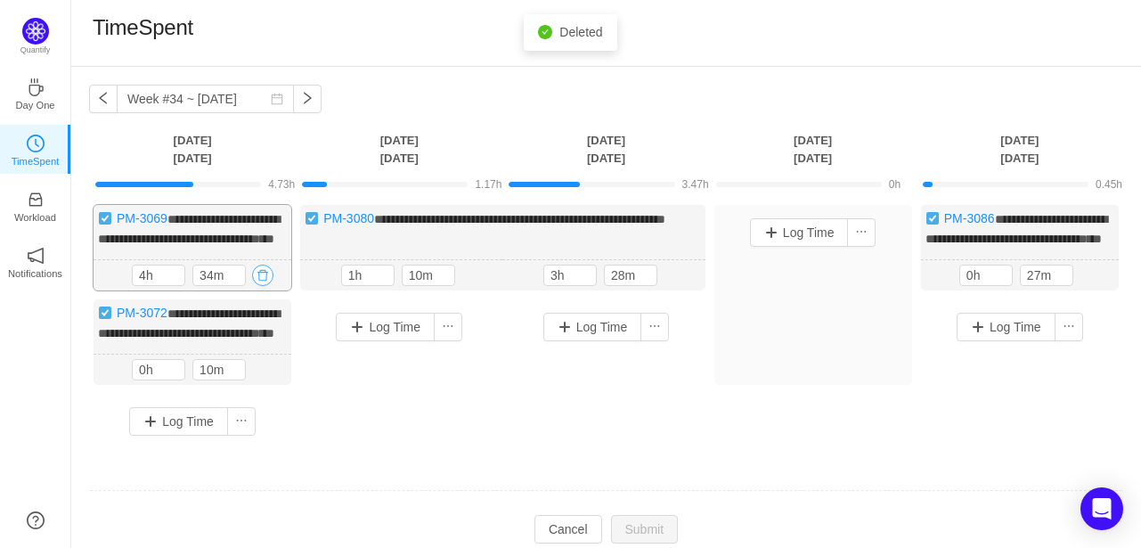
click at [262, 286] on button "button" at bounding box center [262, 275] width 21 height 21
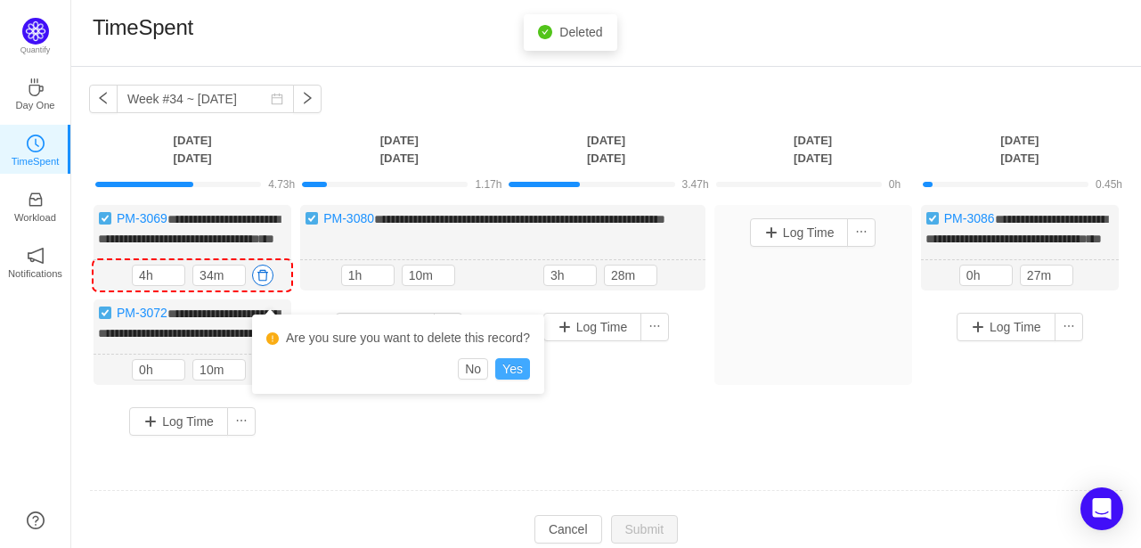
click at [510, 364] on button "Yes" at bounding box center [512, 368] width 35 height 21
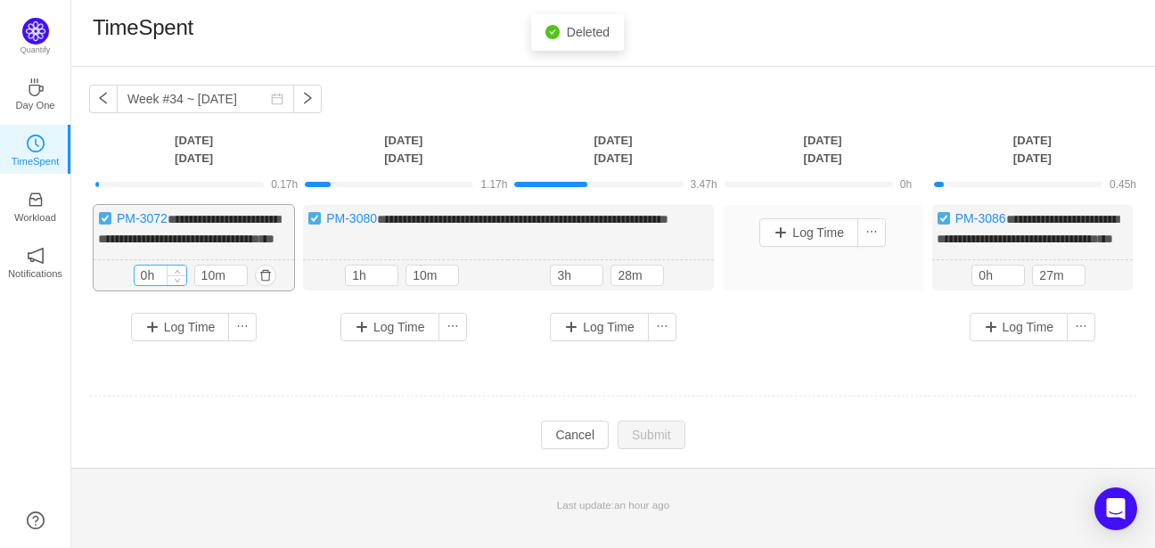
click at [138, 285] on input "0h" at bounding box center [161, 276] width 52 height 20
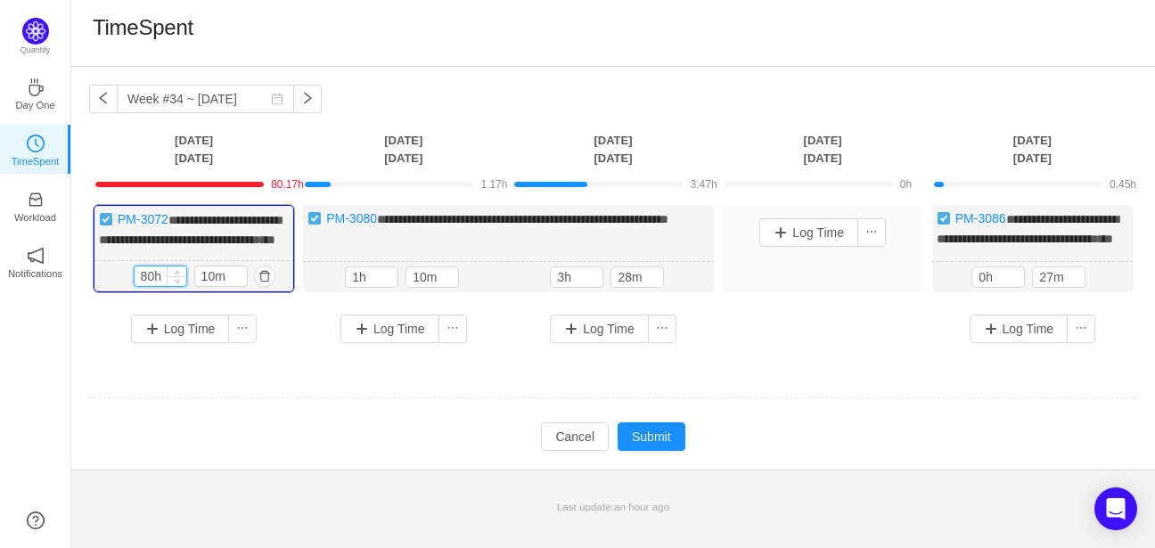
click at [157, 286] on input "80h" at bounding box center [161, 276] width 52 height 20
click at [153, 286] on input "80h" at bounding box center [161, 276] width 52 height 20
type input "8h"
click at [359, 287] on input "1h" at bounding box center [372, 277] width 52 height 20
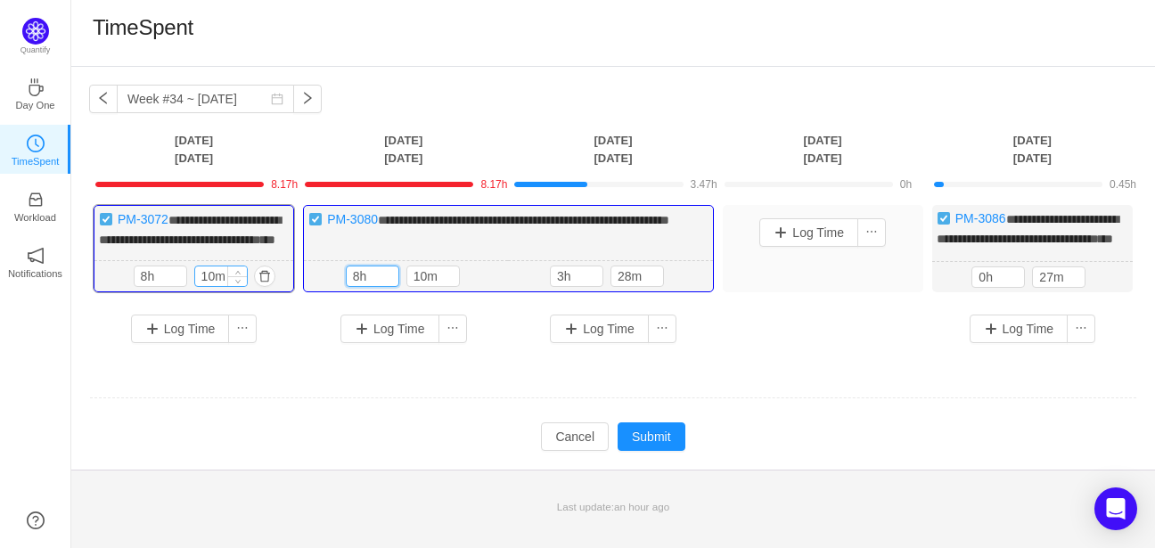
type input "8h"
click at [214, 286] on input "10m" at bounding box center [221, 276] width 52 height 20
type input "0m"
click at [430, 286] on input "10m" at bounding box center [433, 276] width 52 height 20
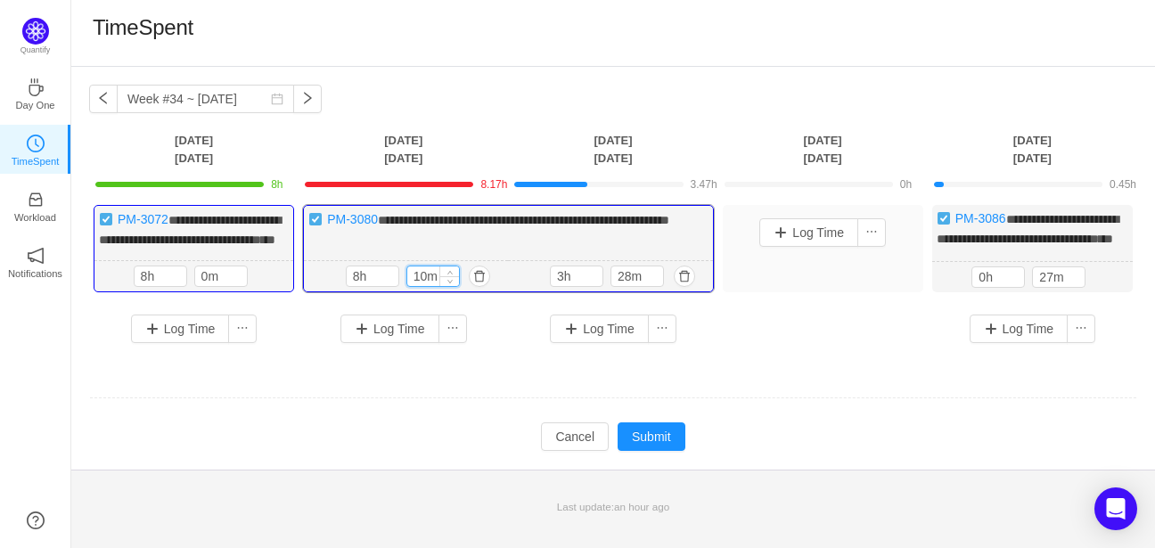
click at [430, 286] on input "10m" at bounding box center [433, 276] width 52 height 20
type input "0m"
click at [572, 286] on input "3h" at bounding box center [577, 276] width 52 height 20
click at [552, 286] on input "3h" at bounding box center [577, 276] width 52 height 20
click at [559, 286] on input "3h" at bounding box center [577, 276] width 52 height 20
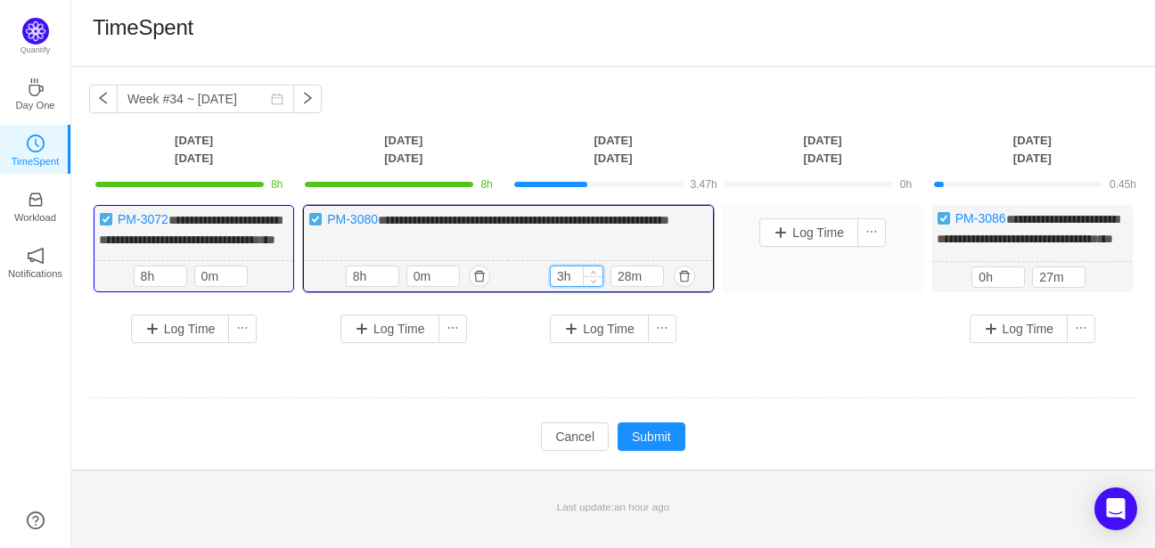
click at [559, 286] on input "3h" at bounding box center [577, 276] width 52 height 20
type input "8h"
click at [630, 286] on input "28m" at bounding box center [637, 276] width 52 height 20
type input "0m"
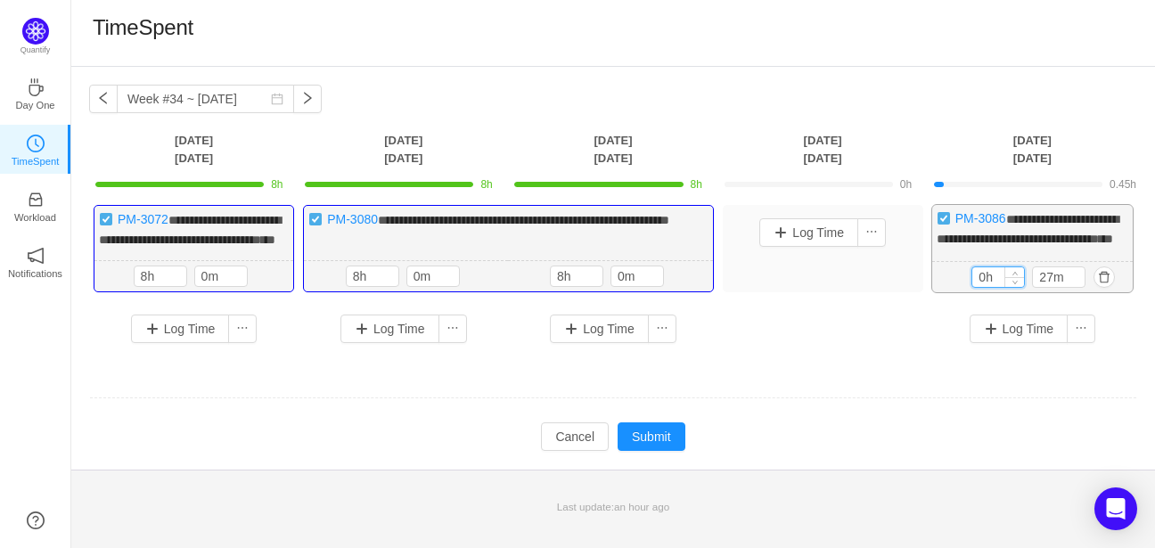
click at [978, 287] on input "0h" at bounding box center [998, 277] width 52 height 20
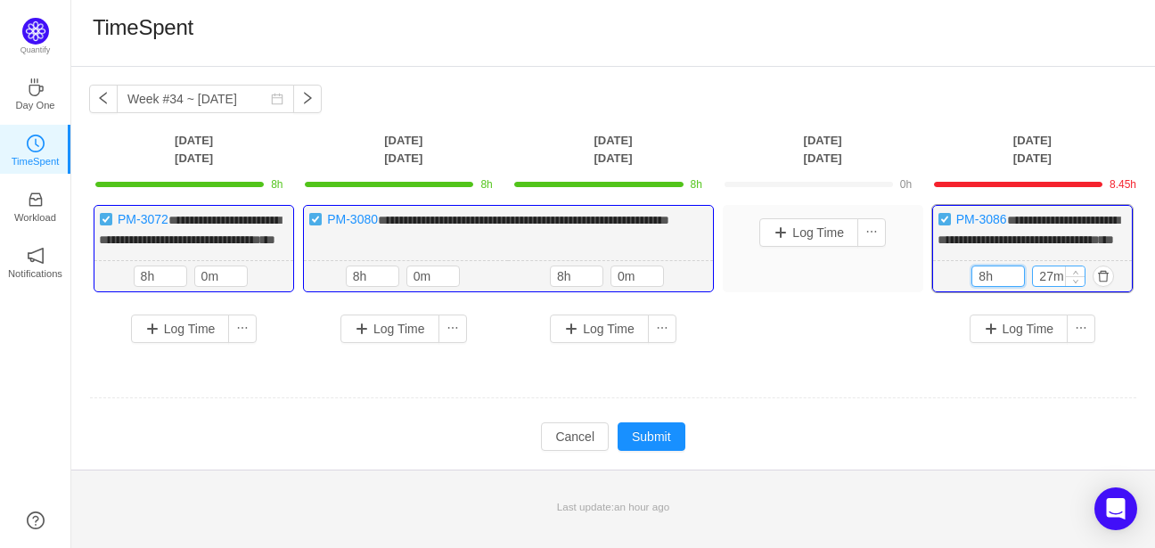
type input "8h"
click at [1053, 286] on input "27m" at bounding box center [1059, 276] width 52 height 20
type input "0m"
click at [644, 449] on button "Submit" at bounding box center [652, 436] width 68 height 29
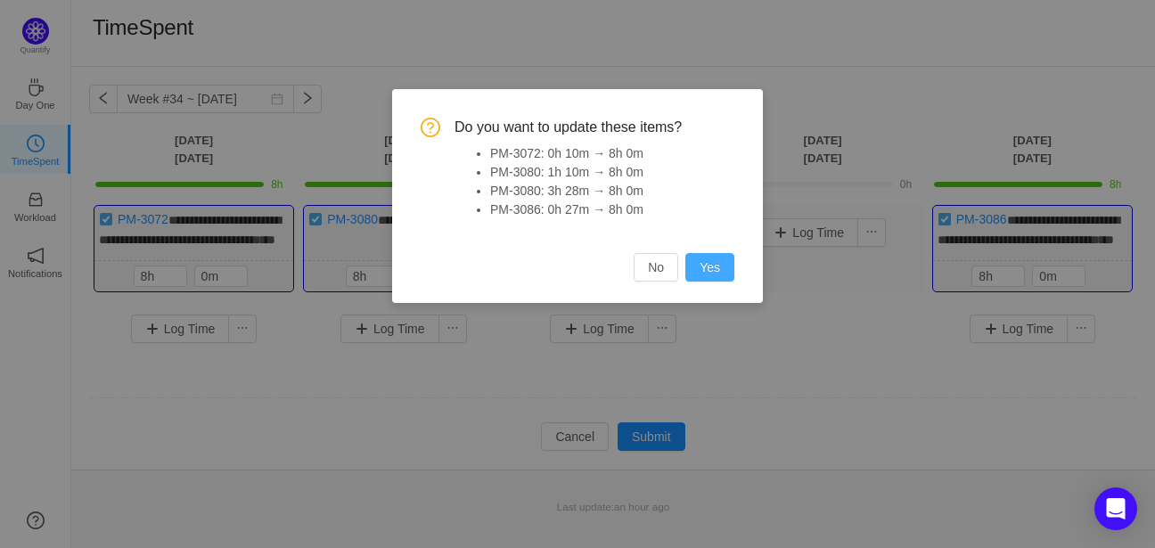
click at [707, 264] on button "Yes" at bounding box center [709, 267] width 49 height 29
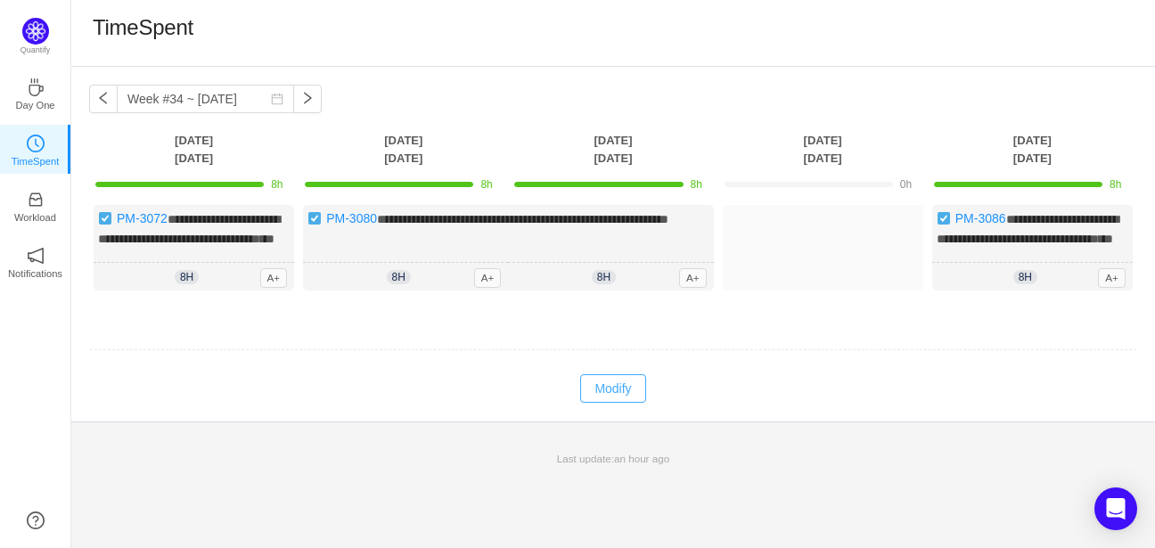
click at [608, 403] on button "Modify" at bounding box center [612, 388] width 65 height 29
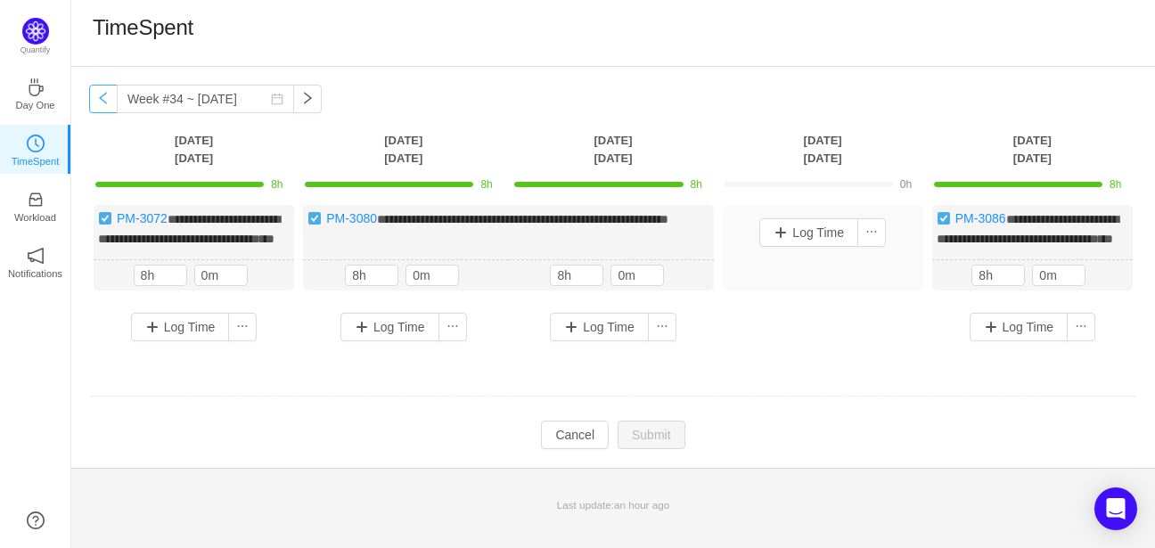
click at [99, 102] on button "button" at bounding box center [103, 99] width 29 height 29
type input "Week #33 ~ [DATE]"
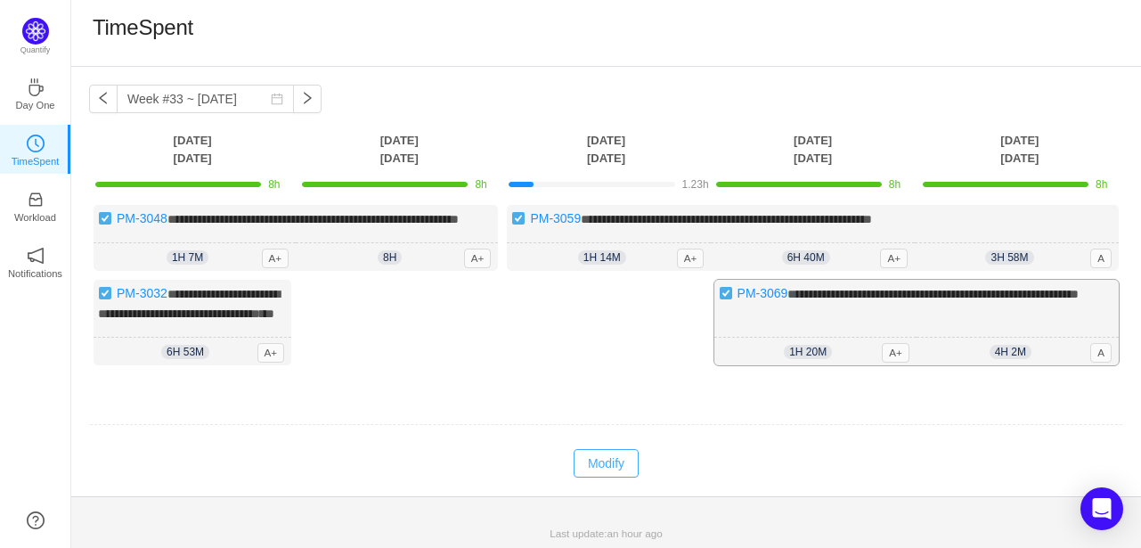
drag, startPoint x: 615, startPoint y: 497, endPoint x: 861, endPoint y: 391, distance: 267.8
click at [614, 478] on button "Modify" at bounding box center [606, 463] width 65 height 29
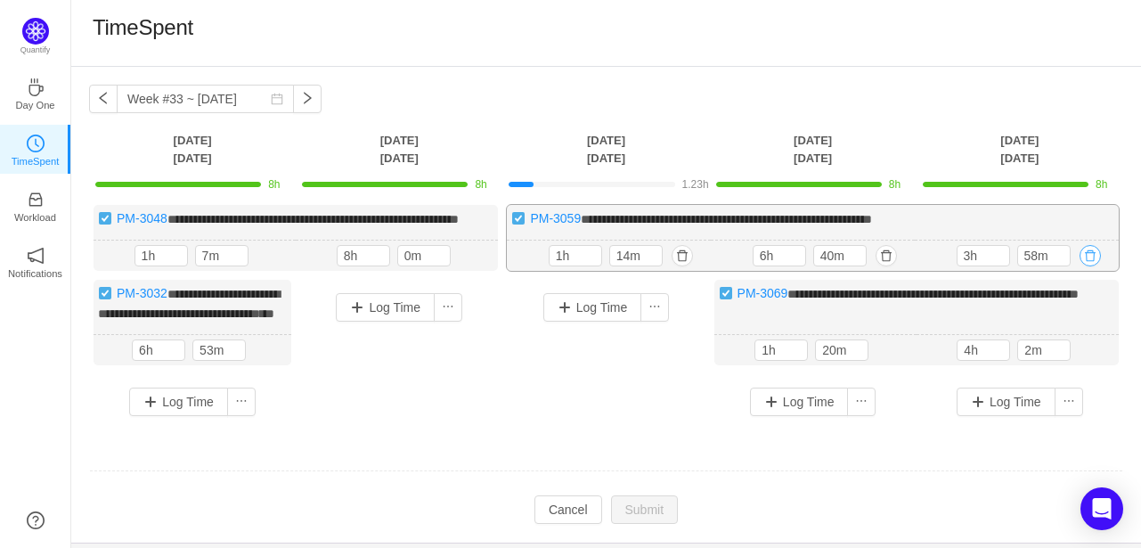
click at [1084, 266] on button "button" at bounding box center [1090, 255] width 21 height 21
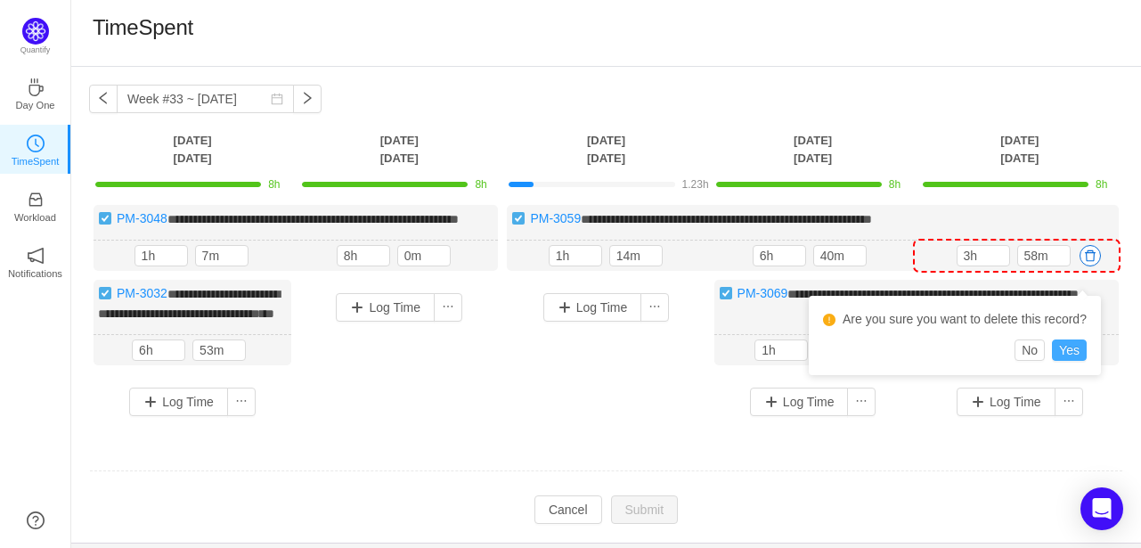
click at [1060, 349] on button "Yes" at bounding box center [1069, 350] width 35 height 21
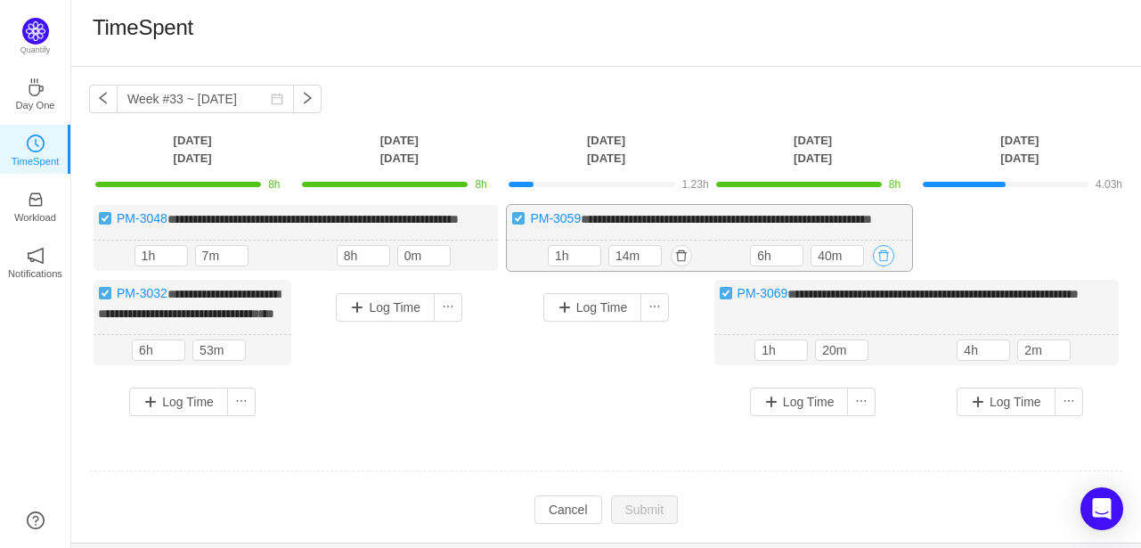
click at [885, 266] on button "button" at bounding box center [883, 255] width 21 height 21
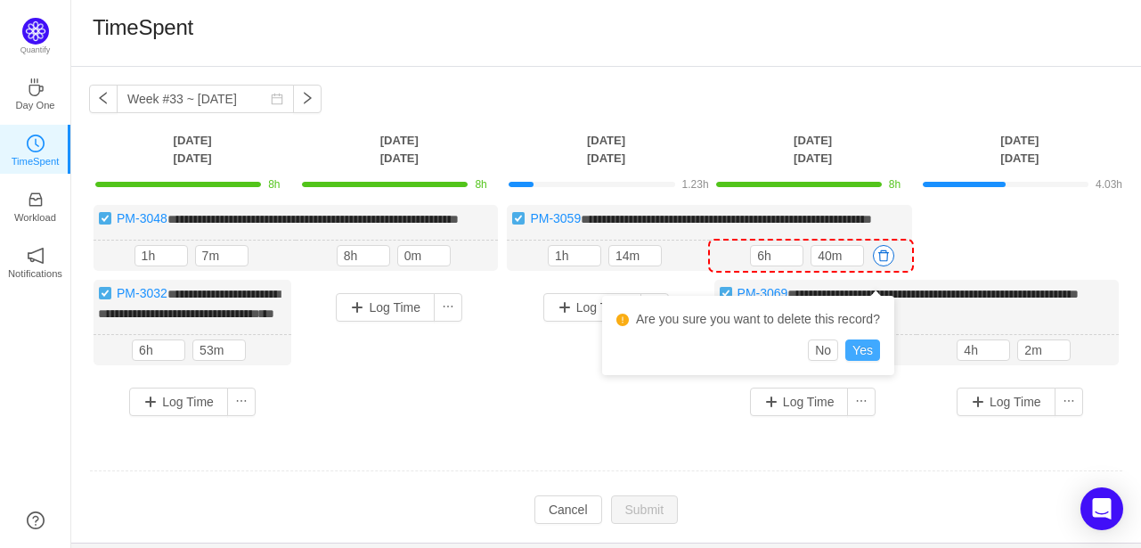
click at [869, 351] on button "Yes" at bounding box center [863, 350] width 35 height 21
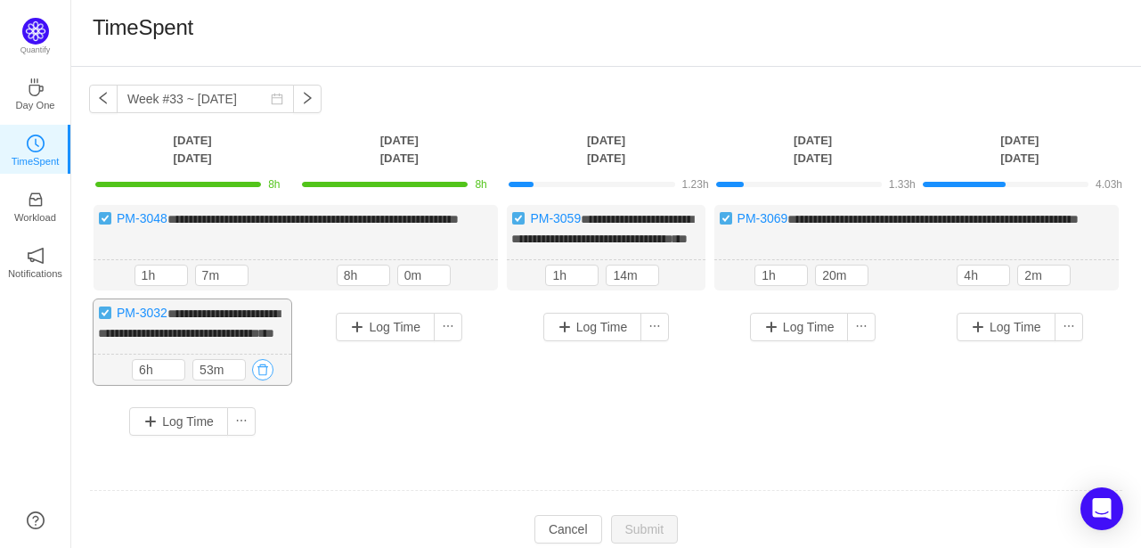
click at [256, 380] on button "button" at bounding box center [262, 369] width 21 height 21
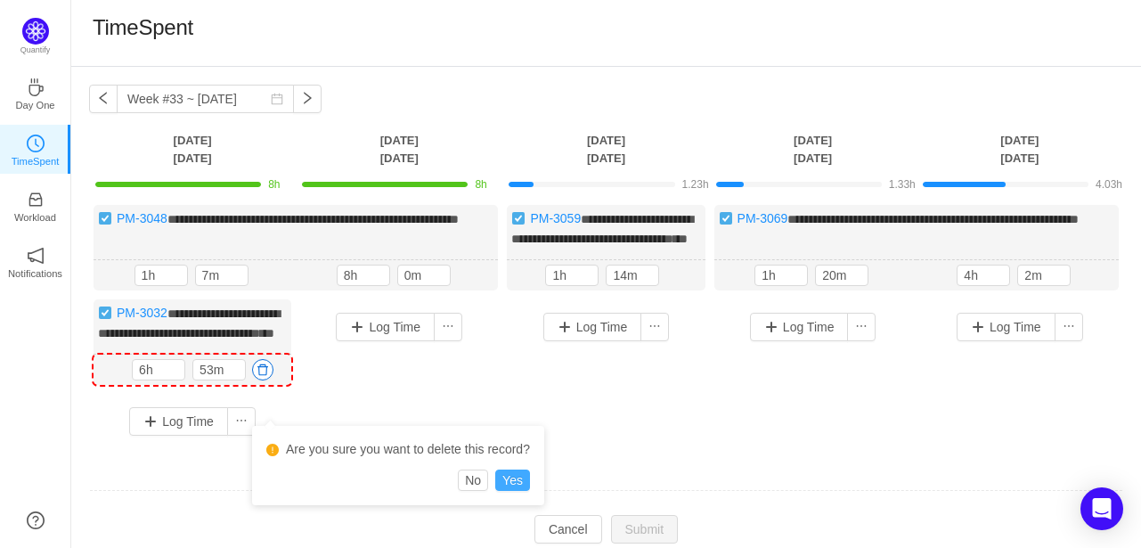
click at [509, 481] on button "Yes" at bounding box center [512, 480] width 35 height 21
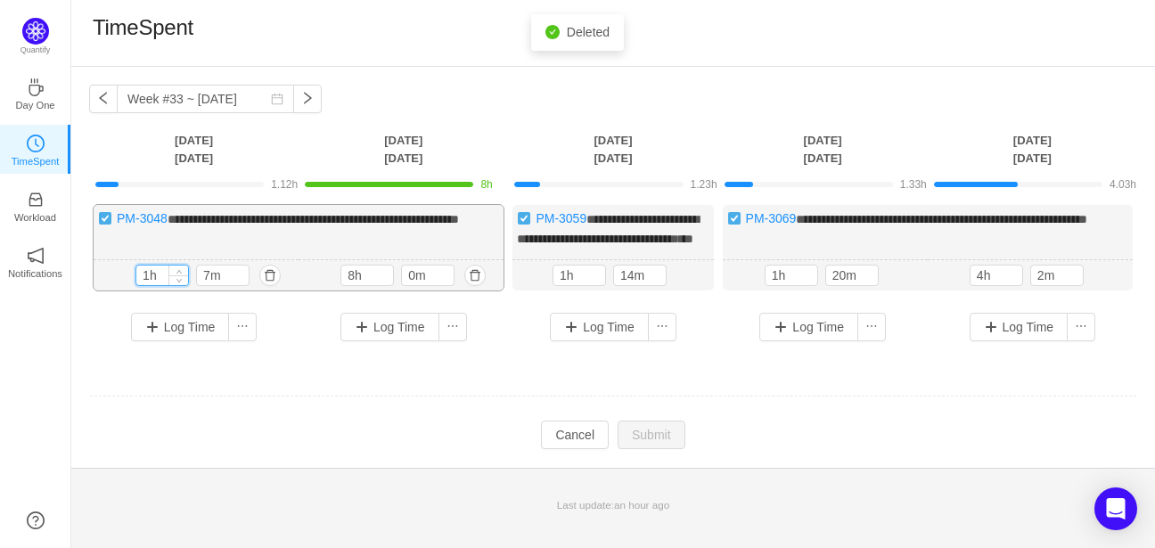
click at [148, 285] on input "1h" at bounding box center [162, 276] width 52 height 20
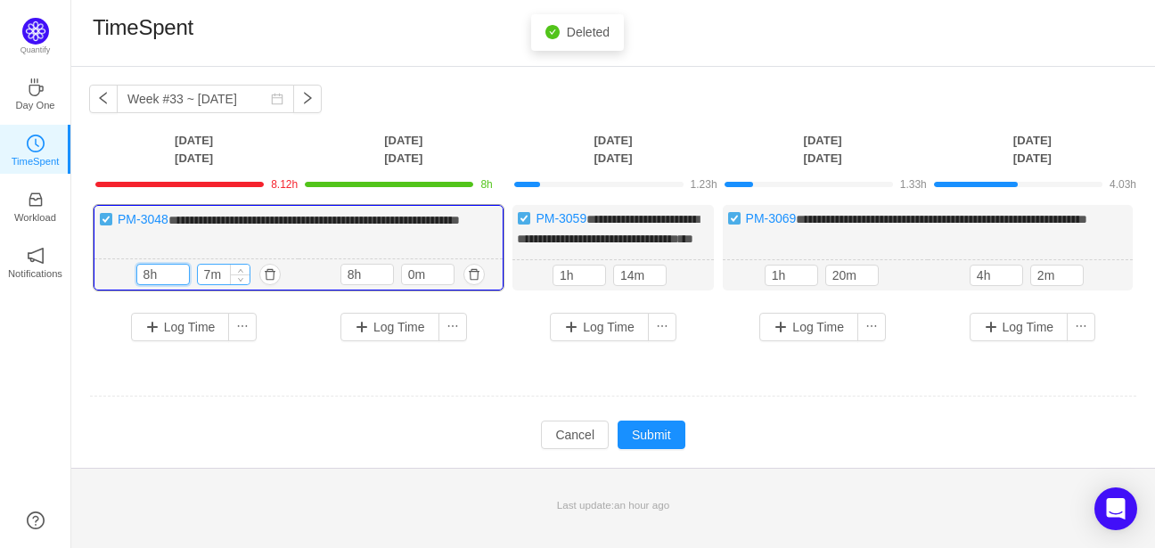
type input "8h"
click at [222, 284] on input "7m" at bounding box center [224, 275] width 52 height 20
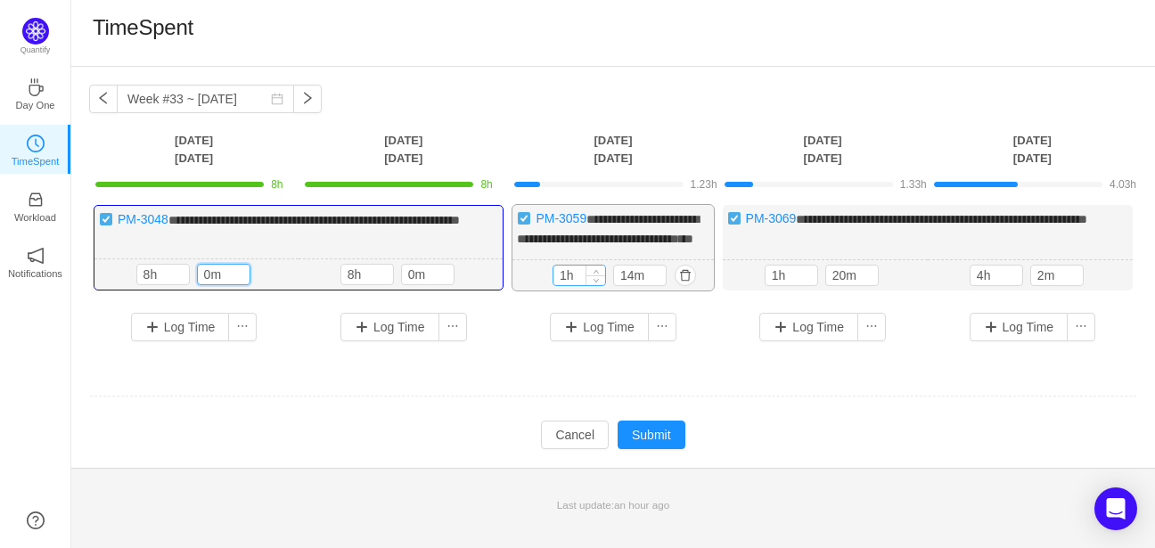
type input "0m"
click at [566, 285] on input "1h" at bounding box center [579, 276] width 52 height 20
click at [564, 285] on input "1h" at bounding box center [579, 276] width 52 height 20
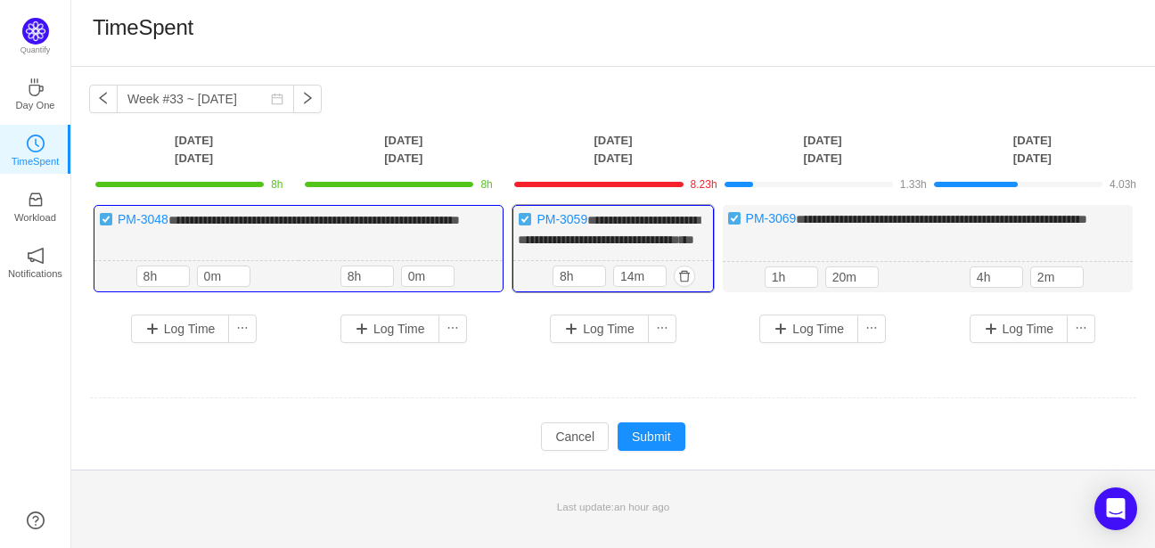
click at [545, 292] on div "8h 14m 8h 14m" at bounding box center [612, 276] width 199 height 31
click at [563, 286] on input "8h" at bounding box center [579, 276] width 52 height 20
type input "8h"
click at [631, 286] on input "14m" at bounding box center [640, 276] width 52 height 20
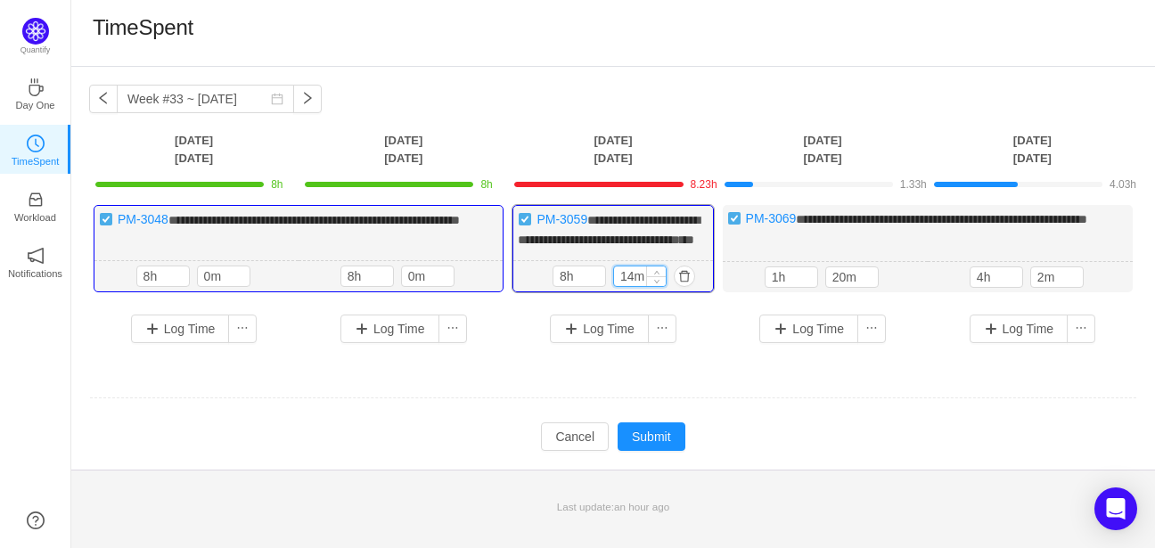
click at [631, 286] on input "14m" at bounding box center [640, 276] width 52 height 20
type input "0m"
click at [793, 287] on input "1h" at bounding box center [791, 277] width 52 height 20
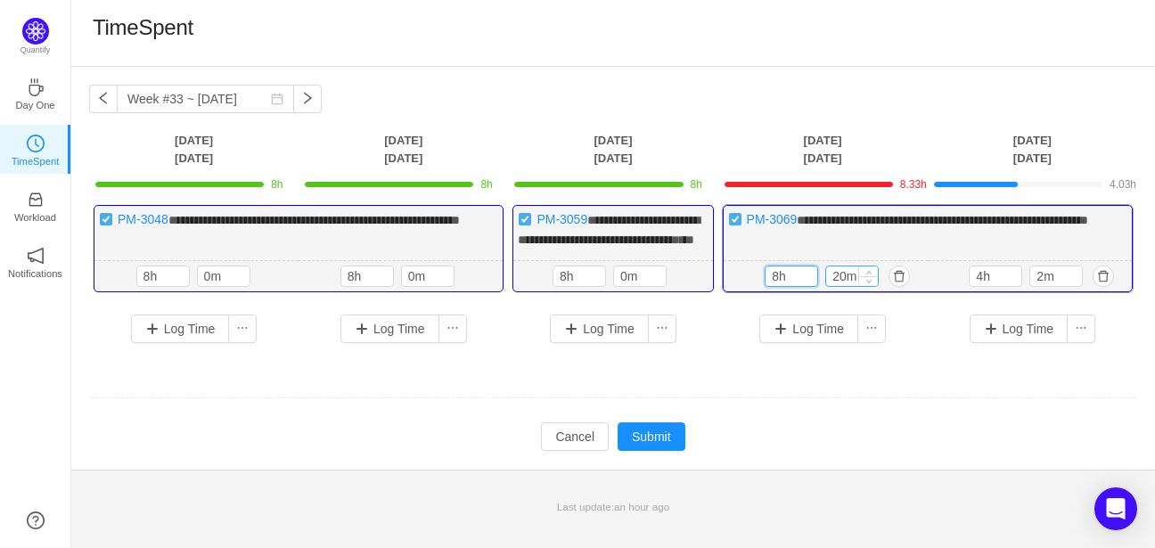
type input "8h"
click at [831, 286] on input "20m" at bounding box center [852, 276] width 52 height 20
type input "0m"
click at [985, 286] on input "4h" at bounding box center [996, 276] width 52 height 20
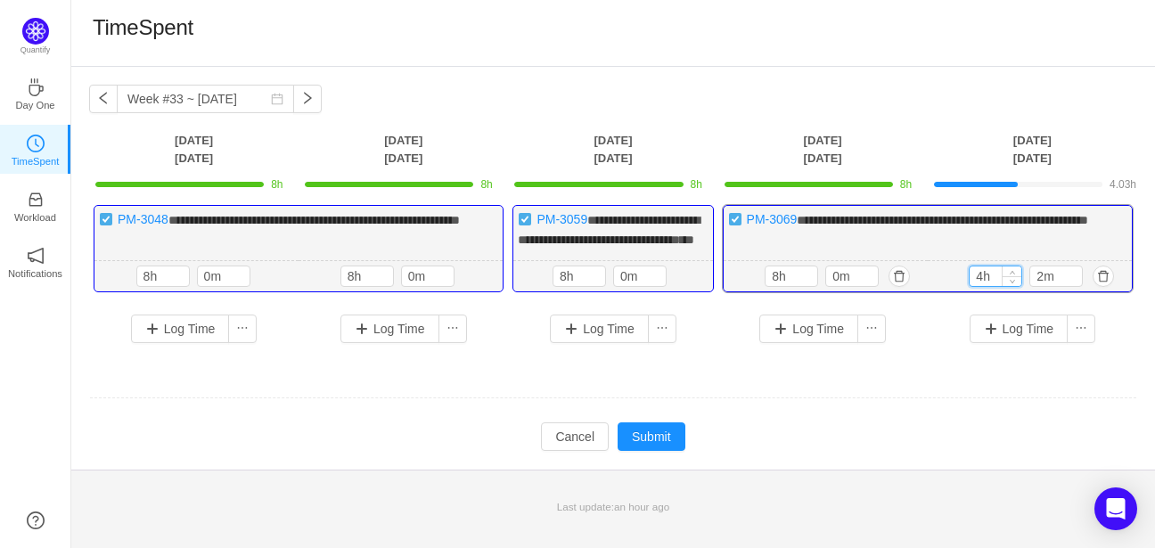
click at [985, 286] on input "4h" at bounding box center [996, 276] width 52 height 20
type input "8h"
click at [1041, 286] on input "2m" at bounding box center [1056, 276] width 52 height 20
type input "0m"
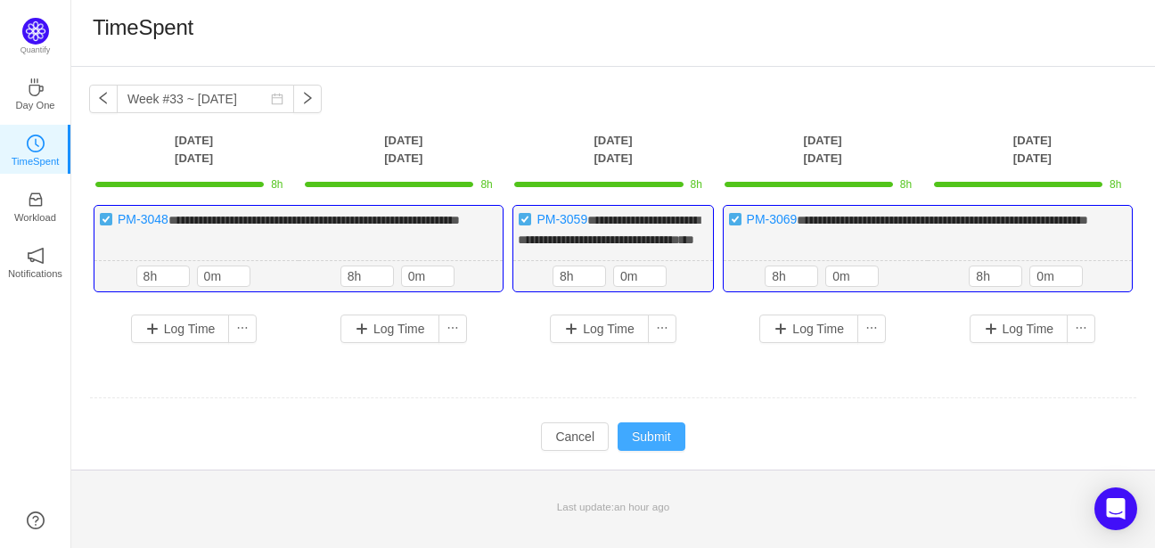
click at [654, 449] on button "Submit" at bounding box center [652, 436] width 68 height 29
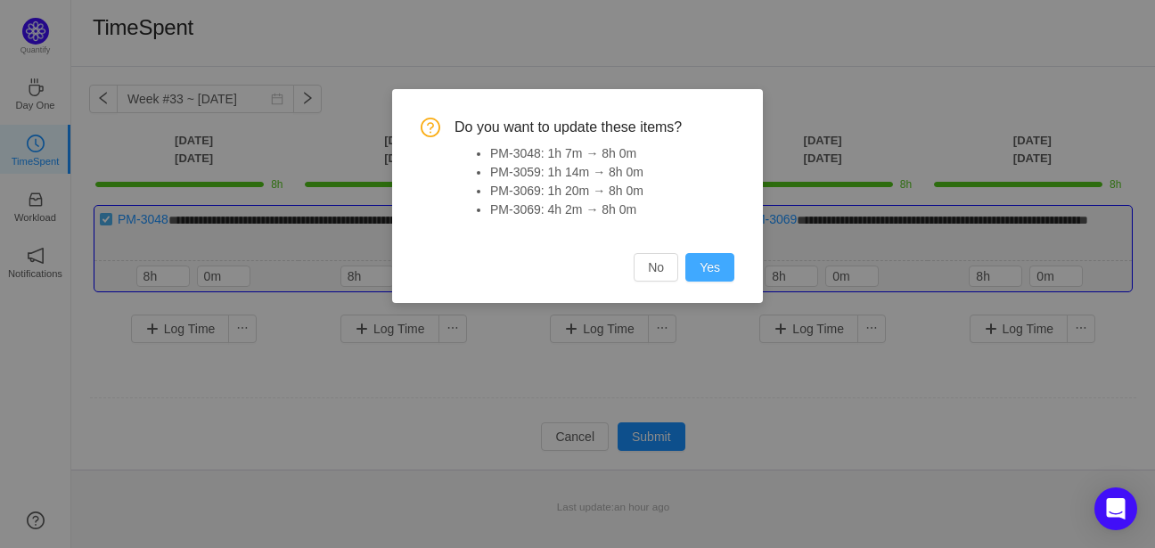
click at [702, 259] on button "Yes" at bounding box center [709, 267] width 49 height 29
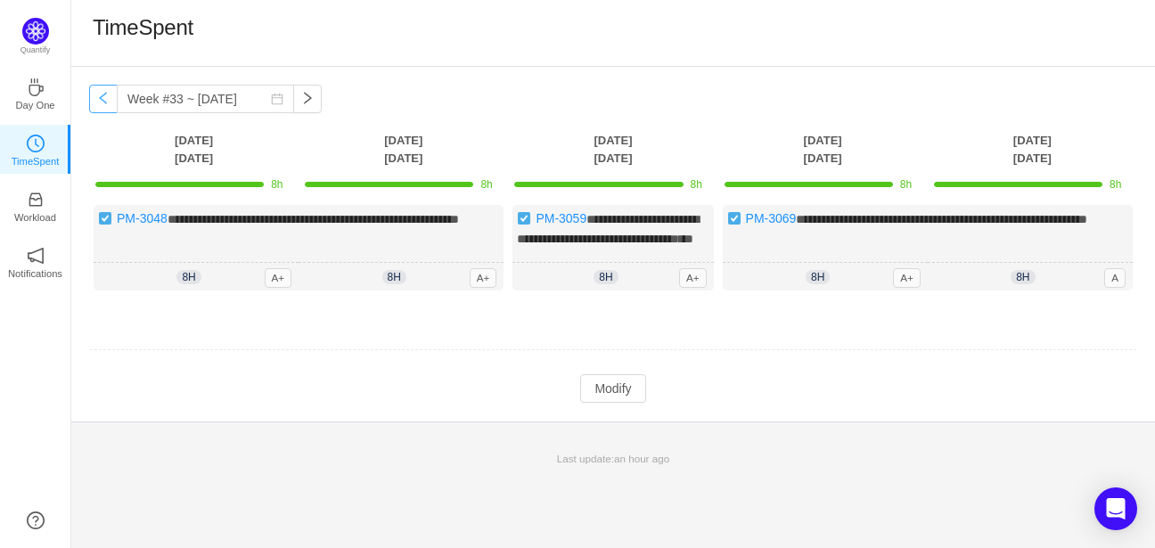
click at [102, 102] on button "button" at bounding box center [103, 99] width 29 height 29
type input "Week #32 ~ [DATE]"
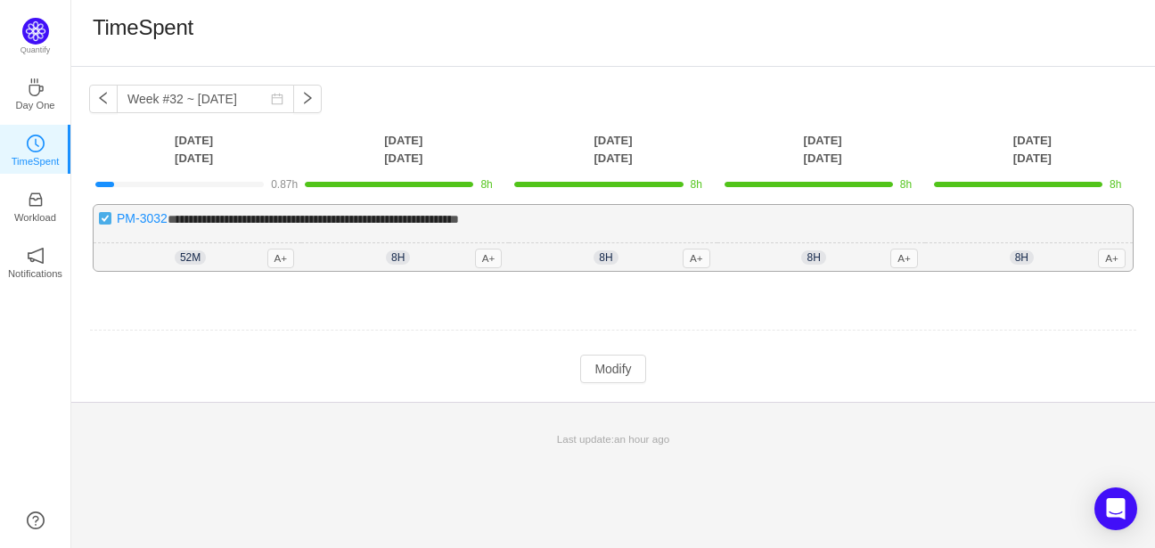
click at [1048, 248] on div "8h 8h 0m A+" at bounding box center [1029, 257] width 208 height 29
click at [600, 362] on button "Modify" at bounding box center [612, 369] width 65 height 29
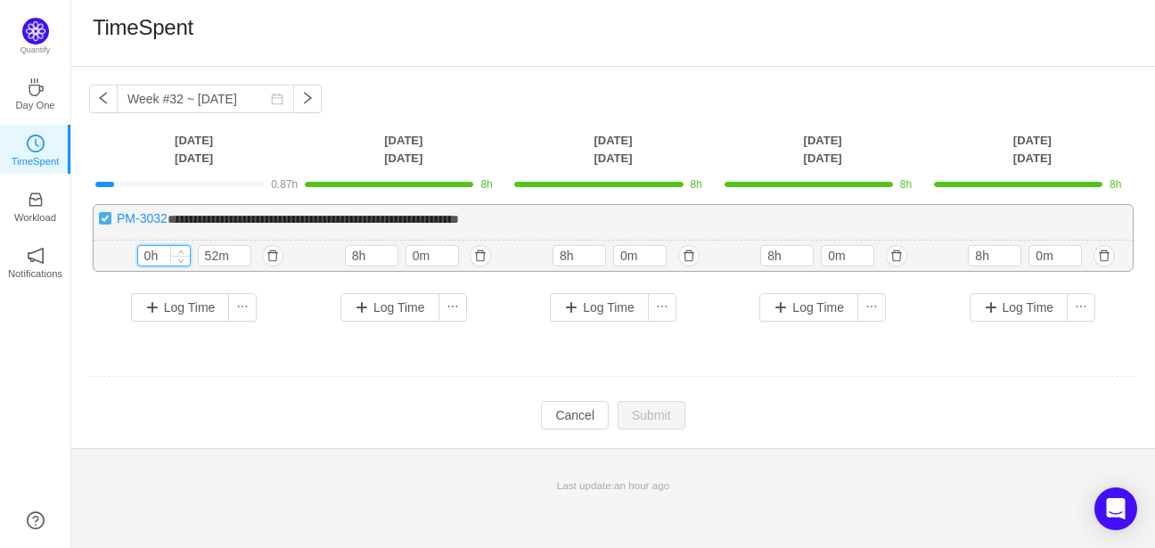
click at [160, 256] on input "0h" at bounding box center [164, 256] width 52 height 20
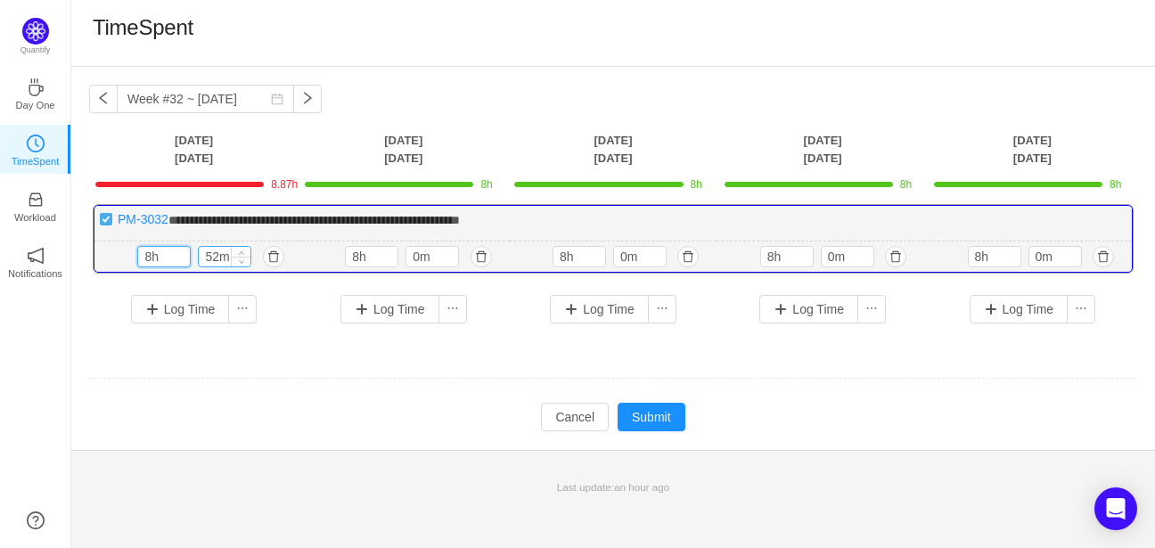
type input "8h"
click at [212, 252] on input "52m" at bounding box center [225, 257] width 52 height 20
click at [212, 255] on input "52m" at bounding box center [225, 257] width 52 height 20
type input "0m"
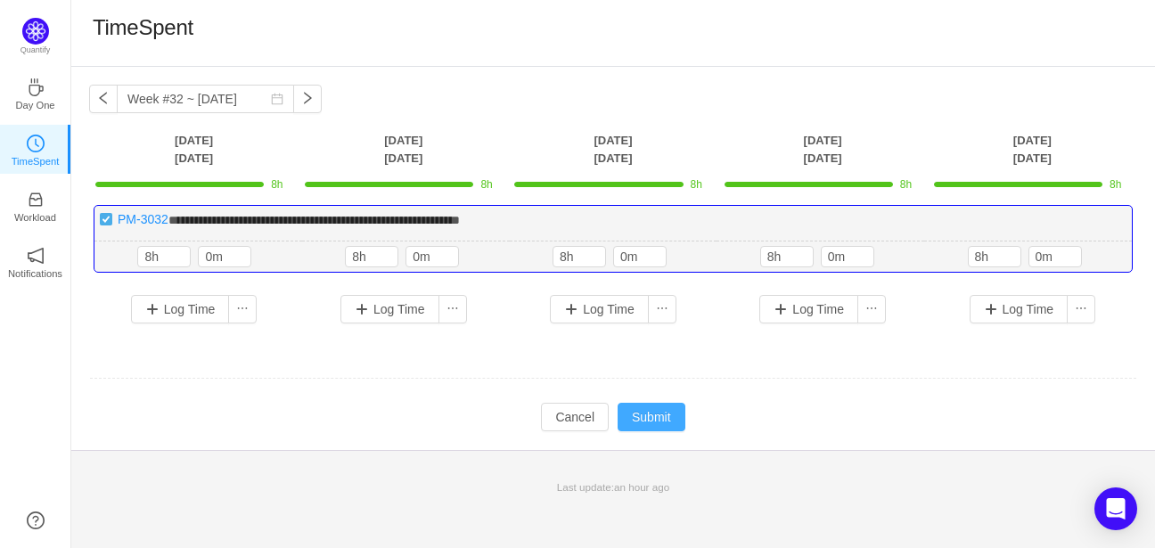
click at [642, 414] on button "Submit" at bounding box center [652, 417] width 68 height 29
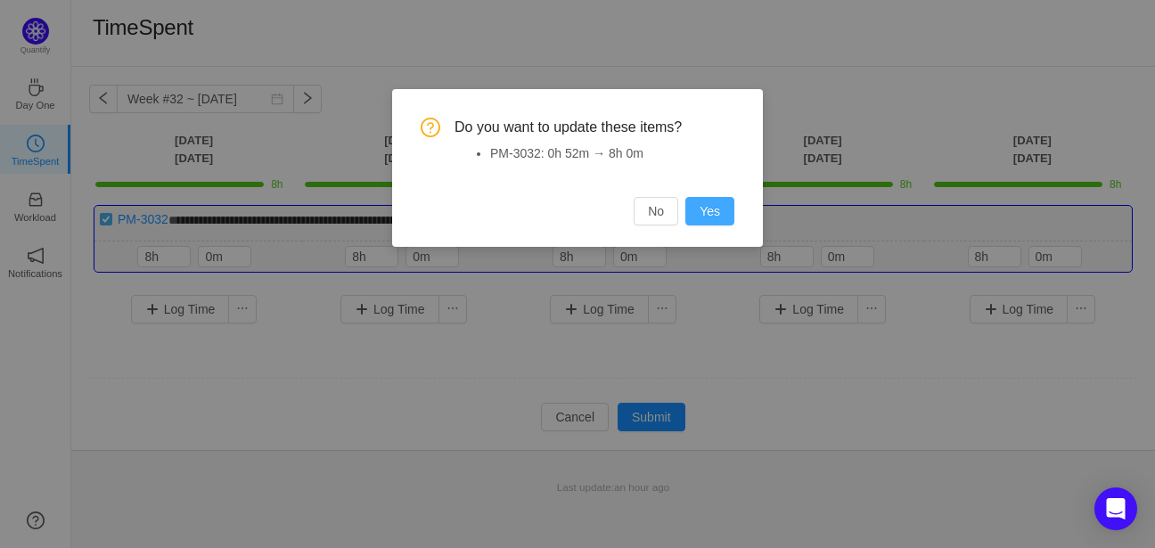
click at [713, 213] on button "Yes" at bounding box center [709, 211] width 49 height 29
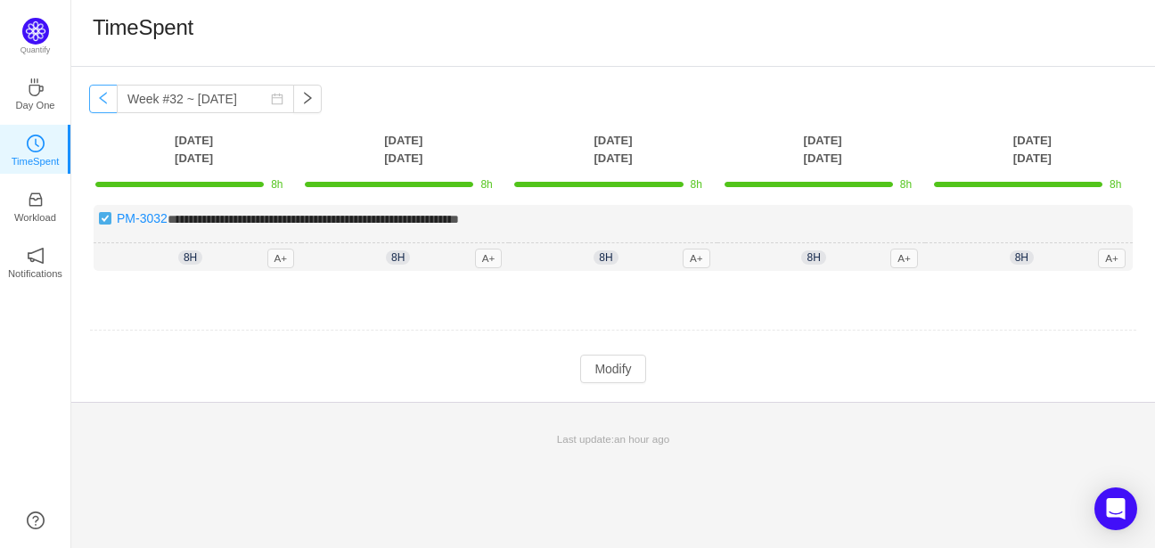
click at [104, 97] on button "button" at bounding box center [103, 99] width 29 height 29
type input "Week #31 ~ [DATE]"
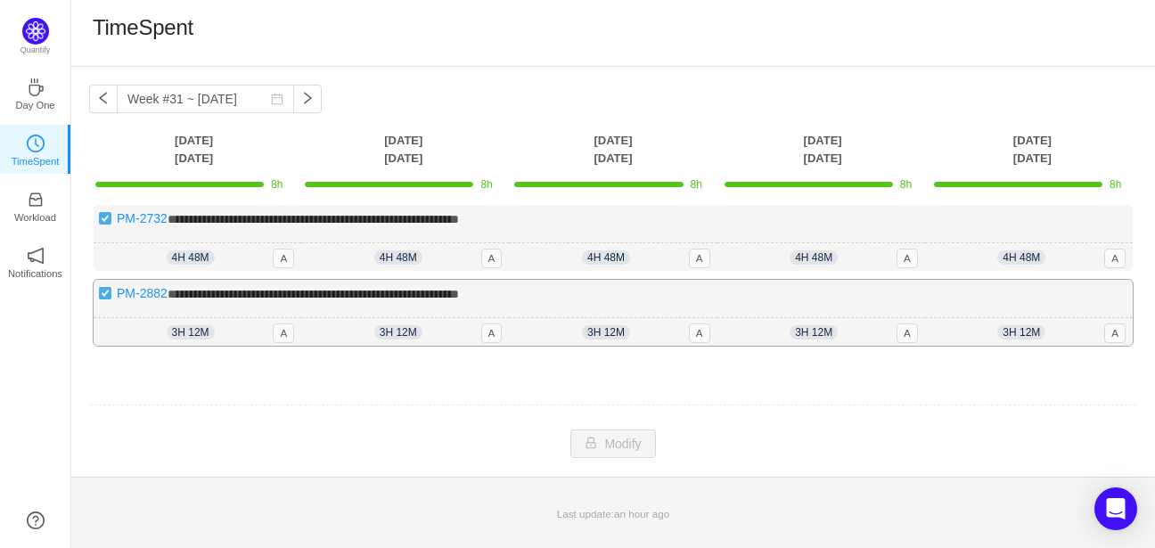
click at [593, 318] on div "3h 12m 3h 12m A" at bounding box center [613, 332] width 208 height 29
click at [615, 429] on td "Modify Cancel Submit" at bounding box center [613, 444] width 1048 height 30
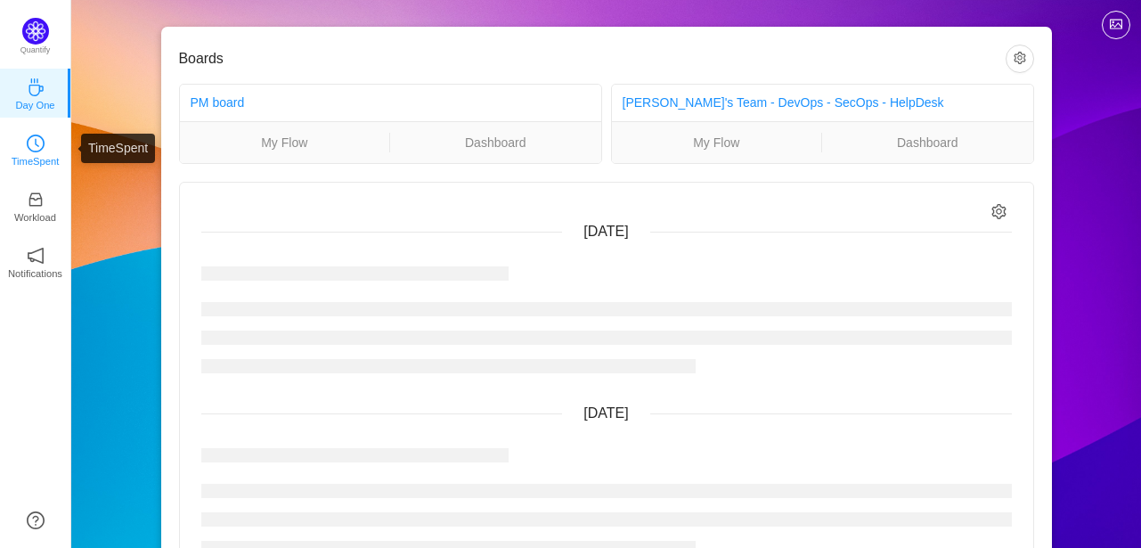
click at [32, 160] on p "TimeSpent" at bounding box center [36, 161] width 48 height 16
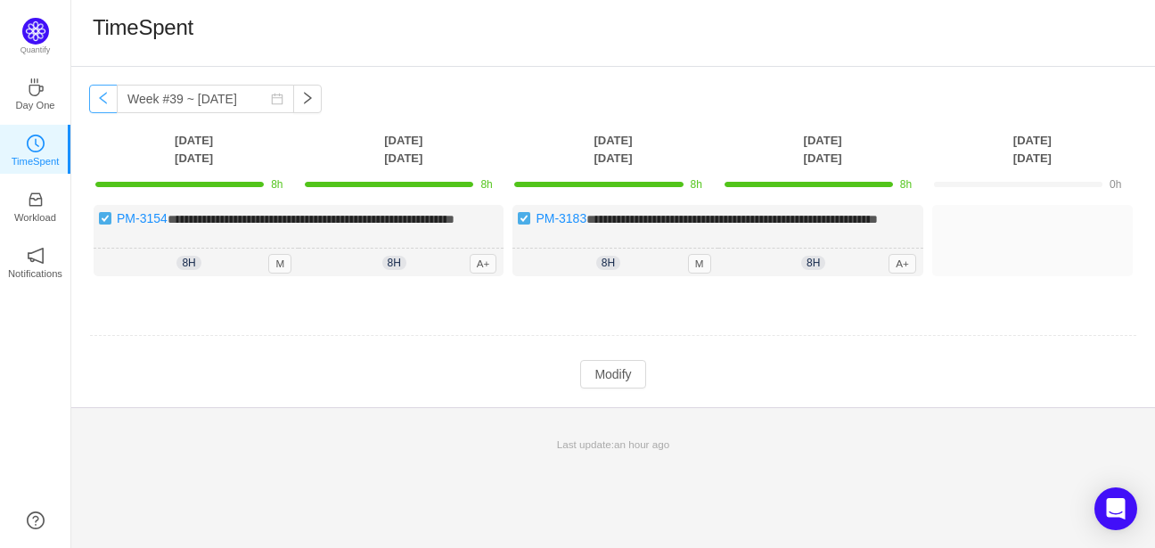
click at [100, 99] on button "button" at bounding box center [103, 99] width 29 height 29
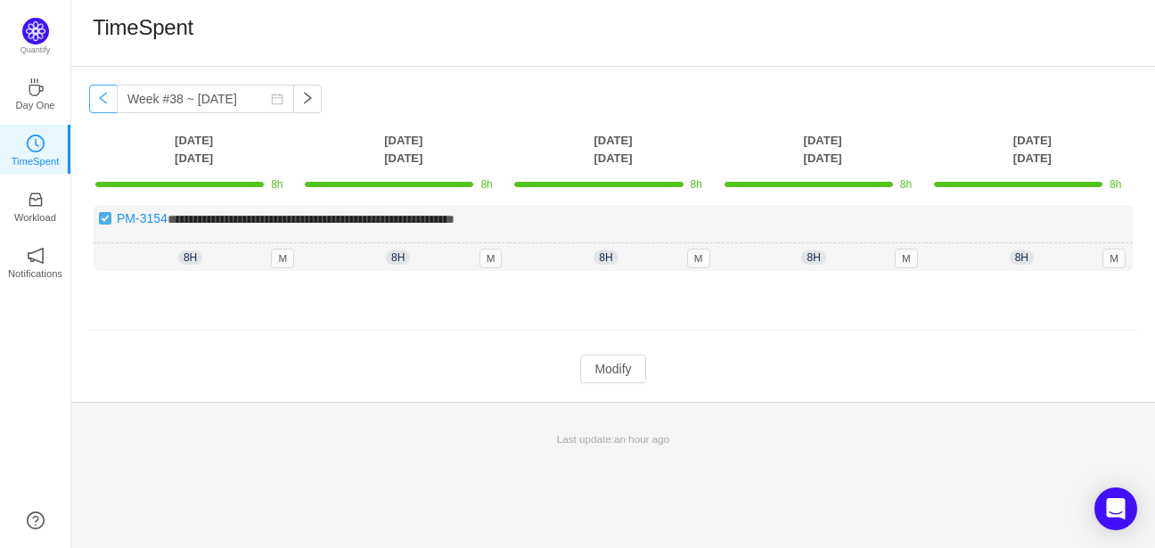
click at [100, 99] on button "button" at bounding box center [103, 99] width 29 height 29
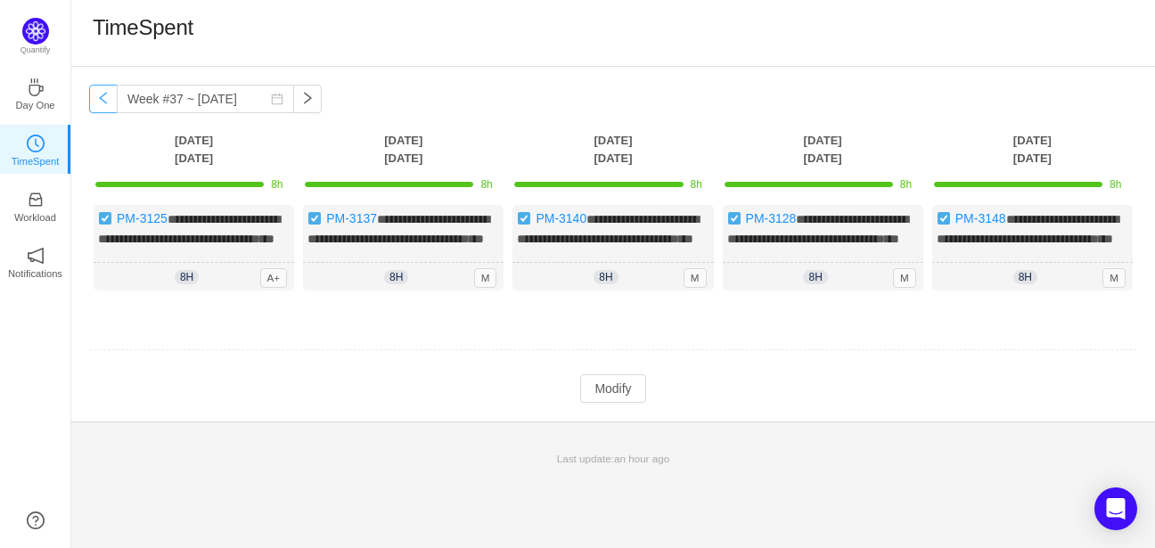
click at [100, 99] on button "button" at bounding box center [103, 99] width 29 height 29
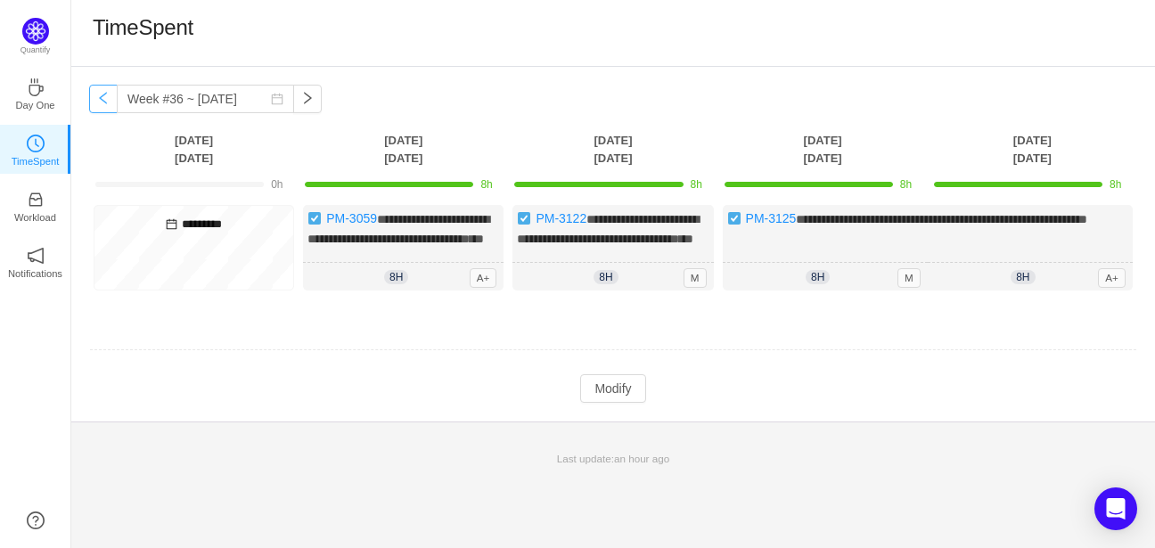
click at [100, 99] on button "button" at bounding box center [103, 99] width 29 height 29
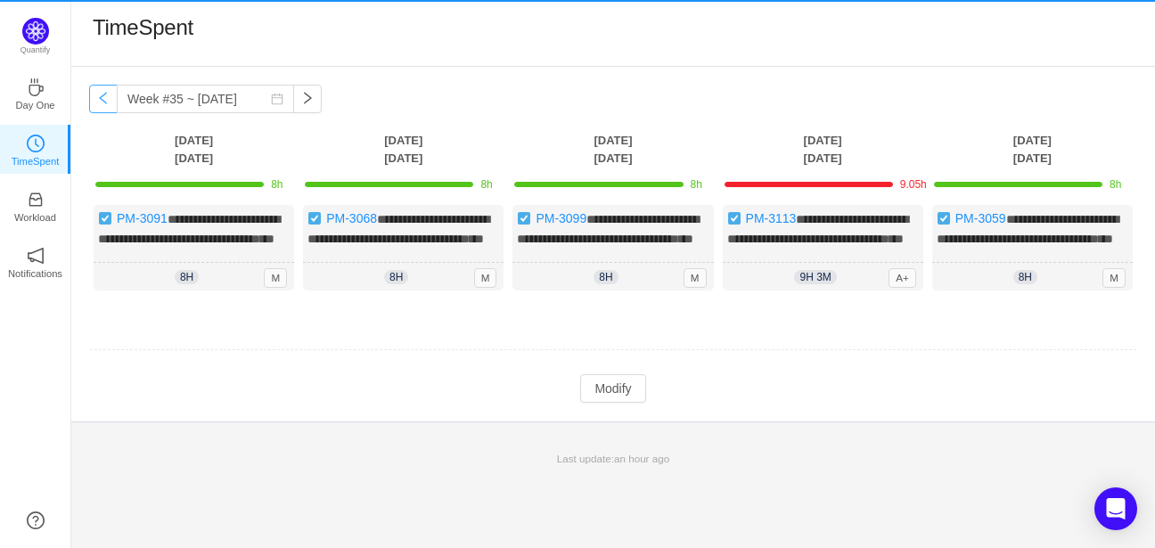
click at [100, 99] on button "button" at bounding box center [103, 99] width 29 height 29
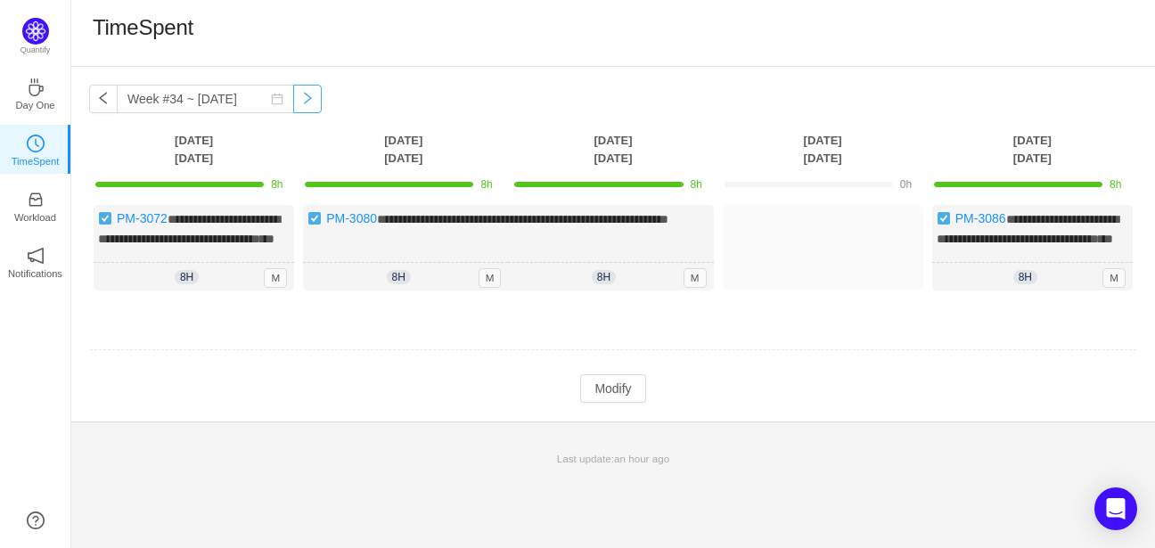
click at [295, 100] on button "button" at bounding box center [307, 99] width 29 height 29
type input "Week #35 ~ [DATE]"
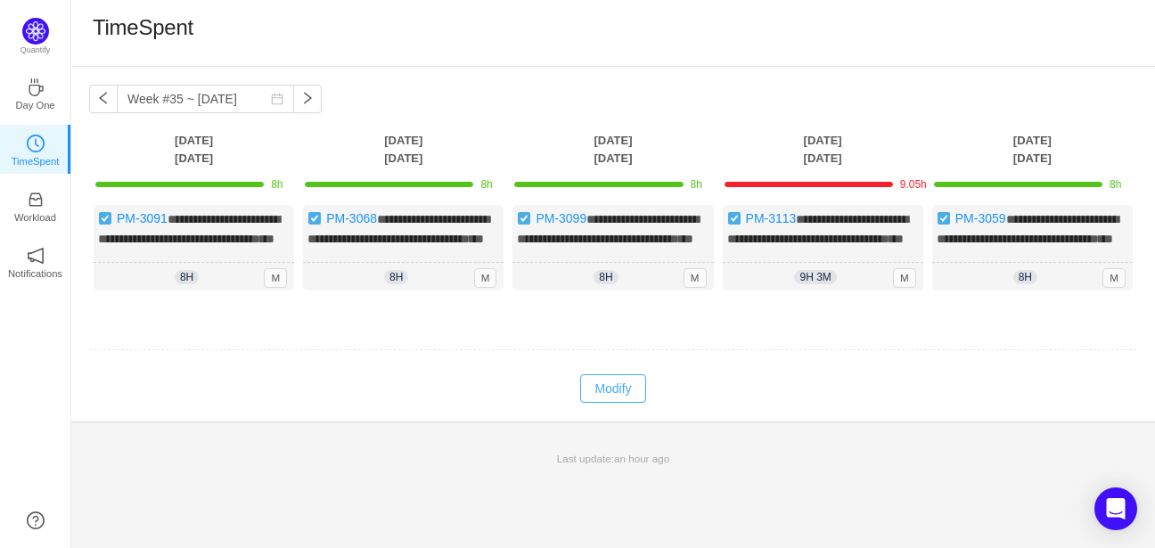
click at [623, 403] on button "Modify" at bounding box center [612, 388] width 65 height 29
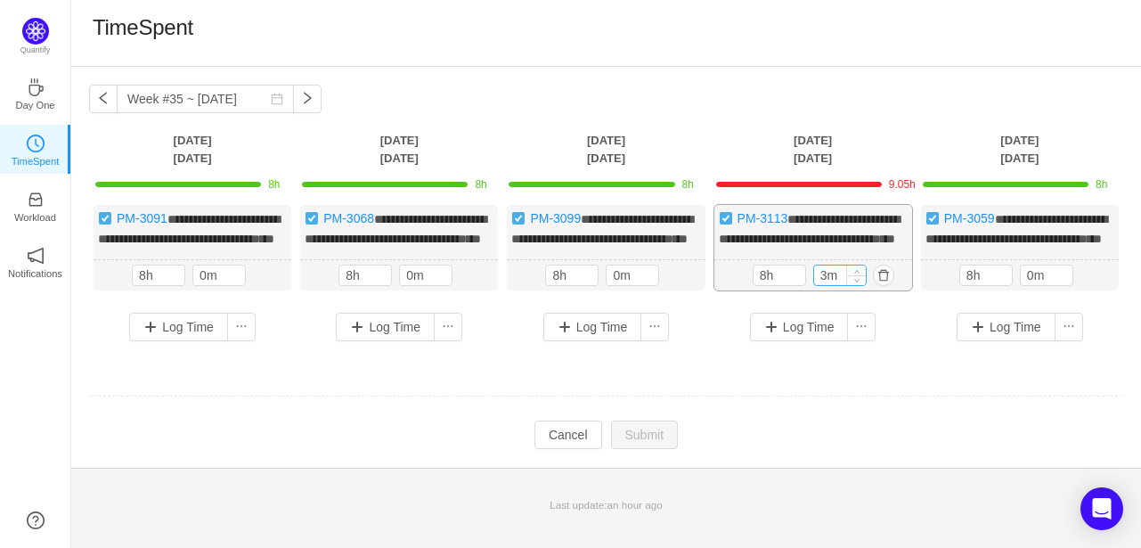
click at [833, 285] on input "3m" at bounding box center [840, 276] width 52 height 20
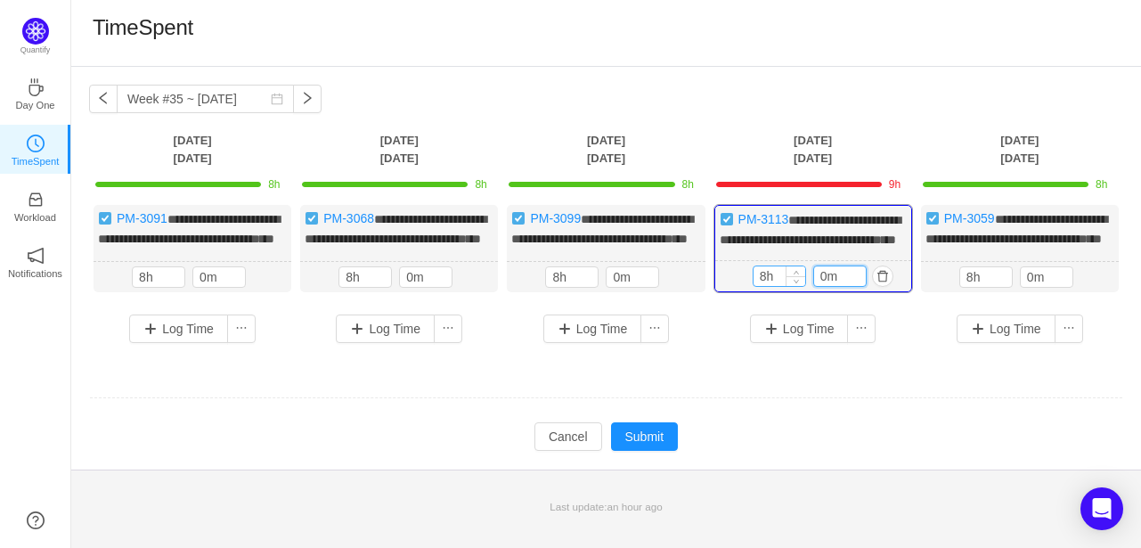
type input "0m"
click at [767, 286] on input "8h" at bounding box center [780, 276] width 52 height 20
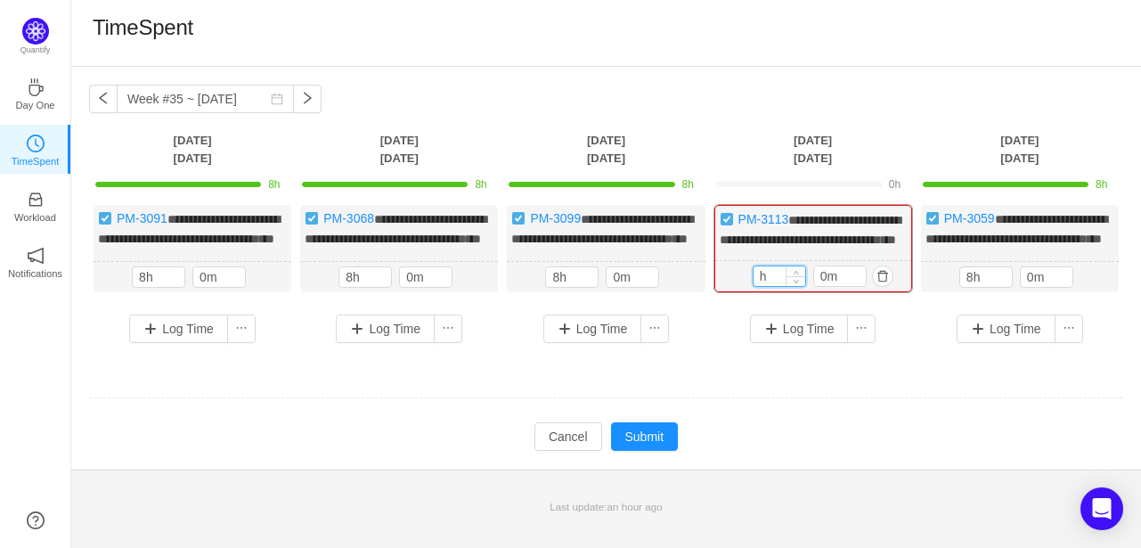
type input "8h"
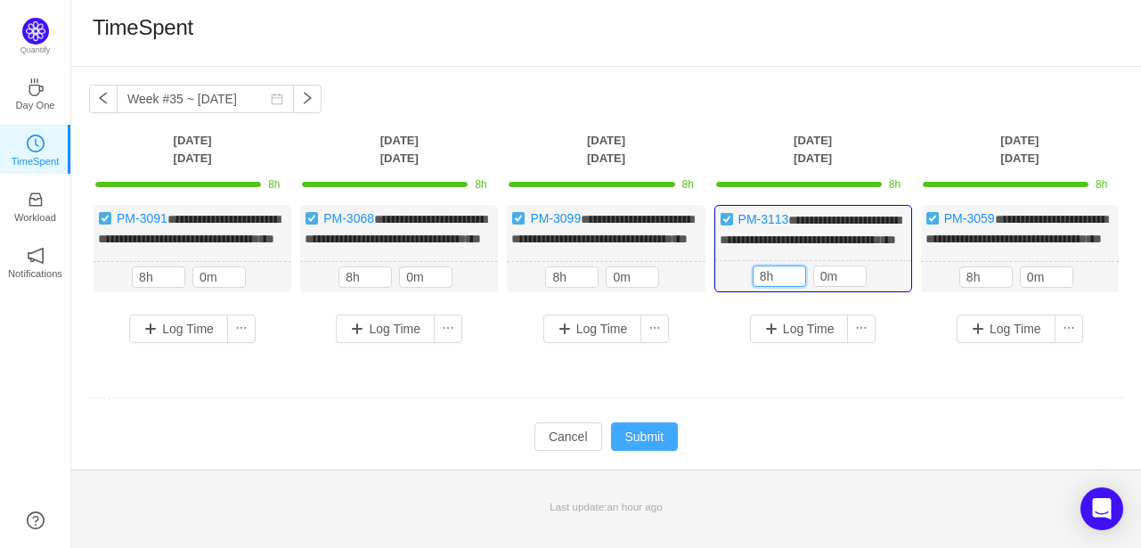
click at [624, 451] on button "Submit" at bounding box center [645, 436] width 68 height 29
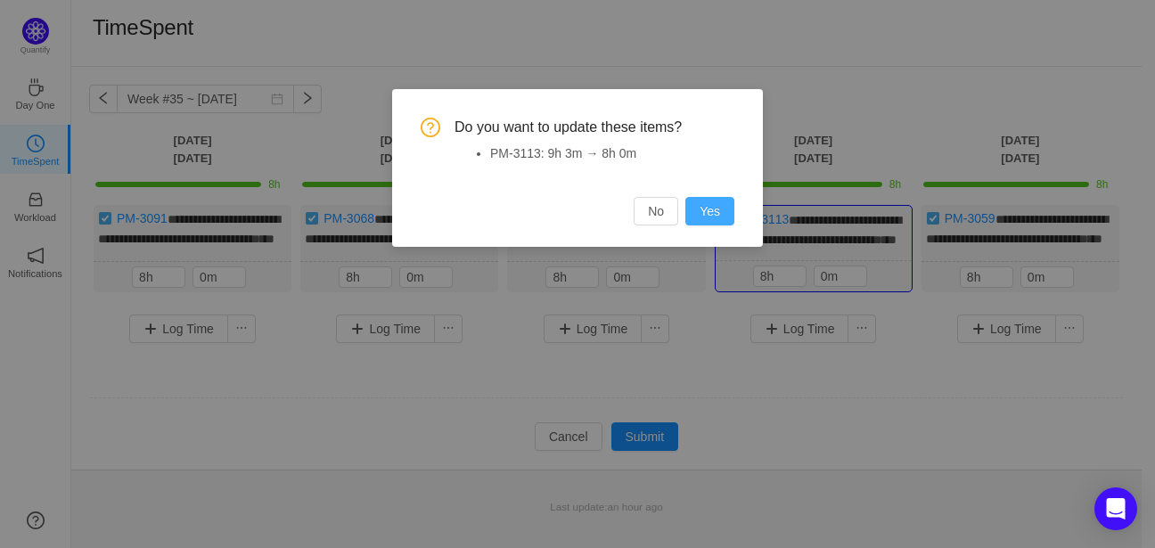
click at [719, 211] on button "Yes" at bounding box center [709, 211] width 49 height 29
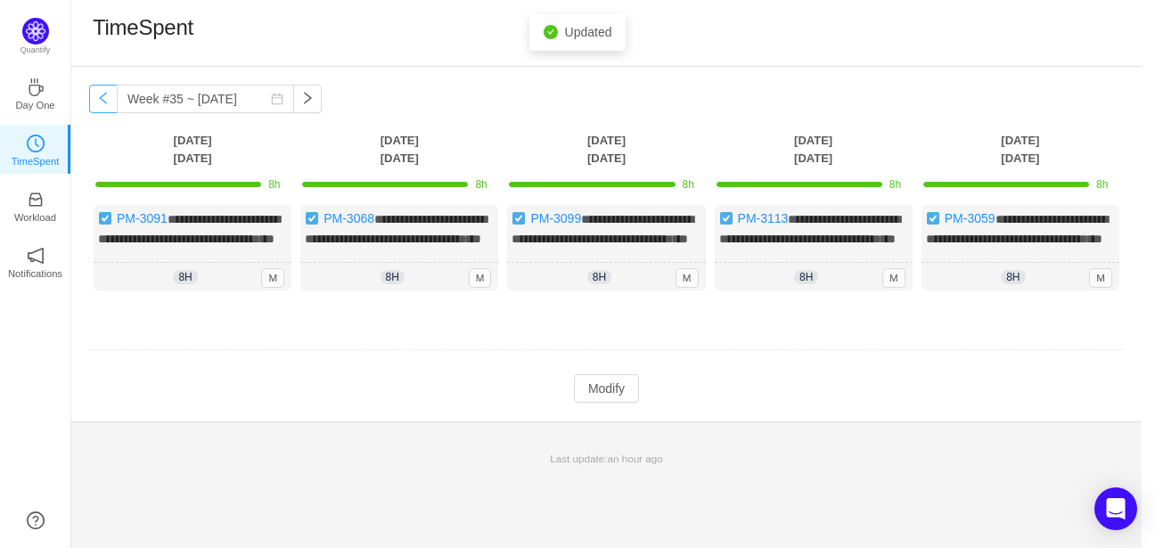
click at [98, 102] on button "button" at bounding box center [103, 99] width 29 height 29
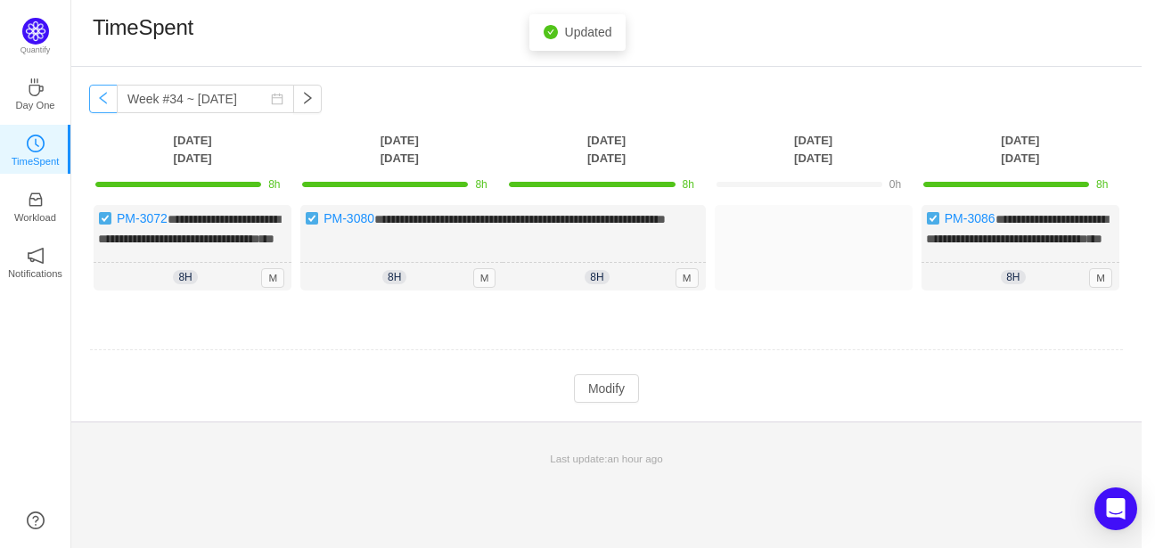
click at [98, 102] on button "button" at bounding box center [103, 99] width 29 height 29
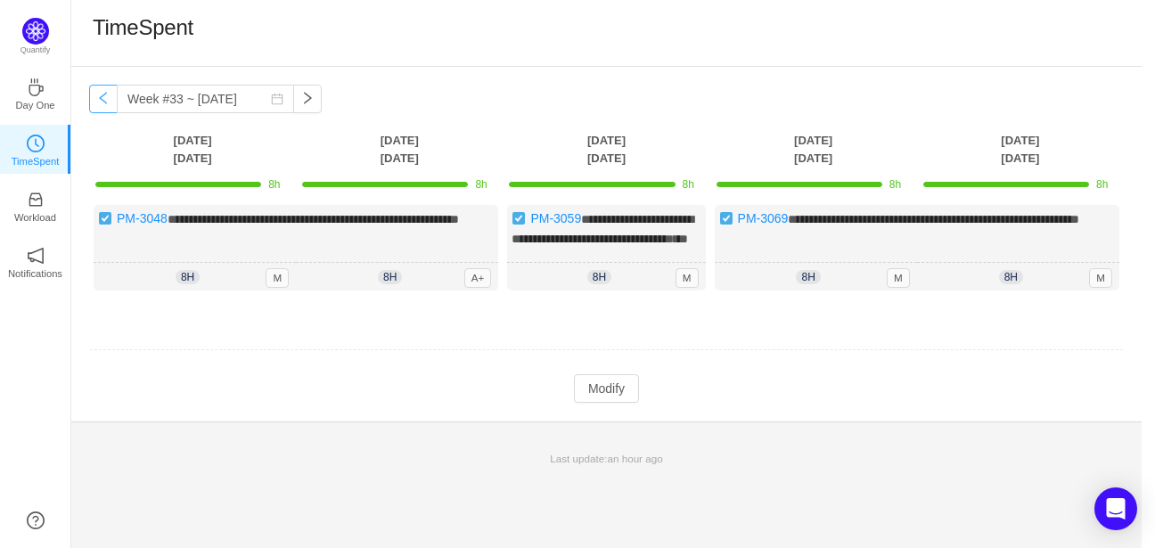
click at [98, 102] on button "button" at bounding box center [103, 99] width 29 height 29
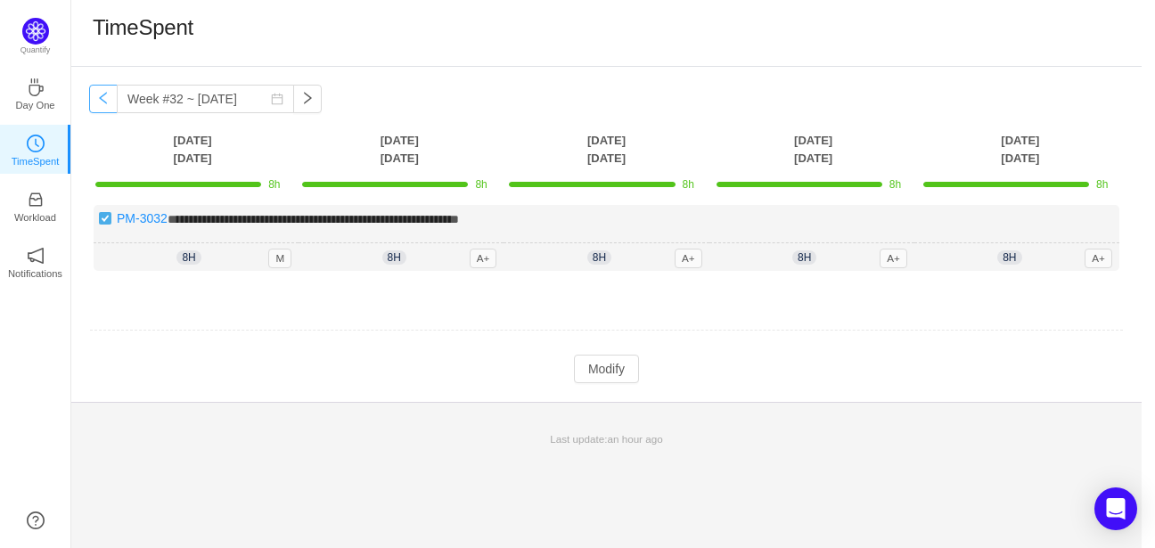
click at [98, 102] on button "button" at bounding box center [103, 99] width 29 height 29
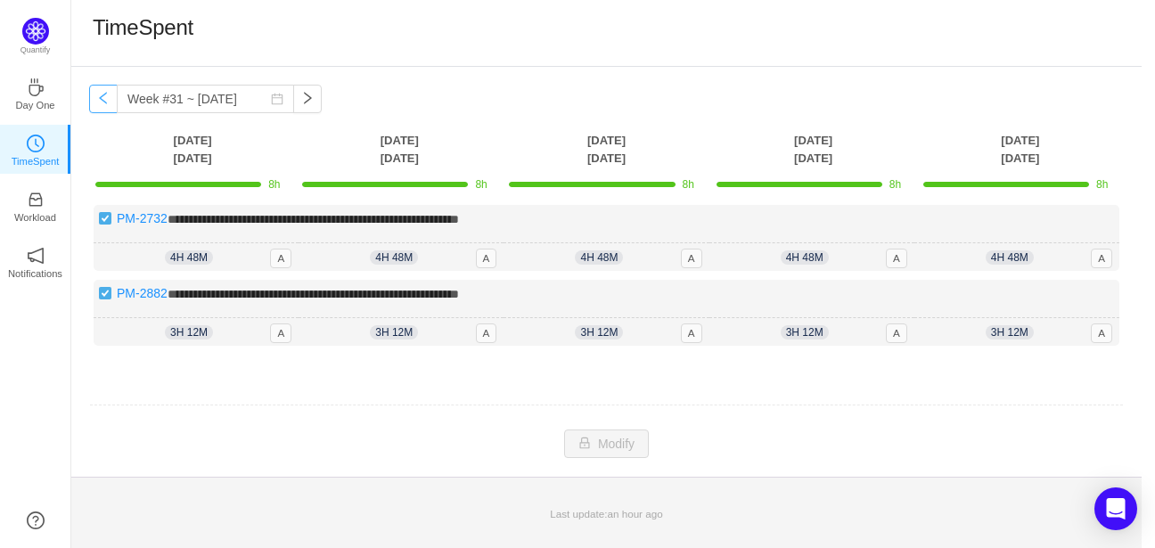
click at [98, 102] on button "button" at bounding box center [103, 99] width 29 height 29
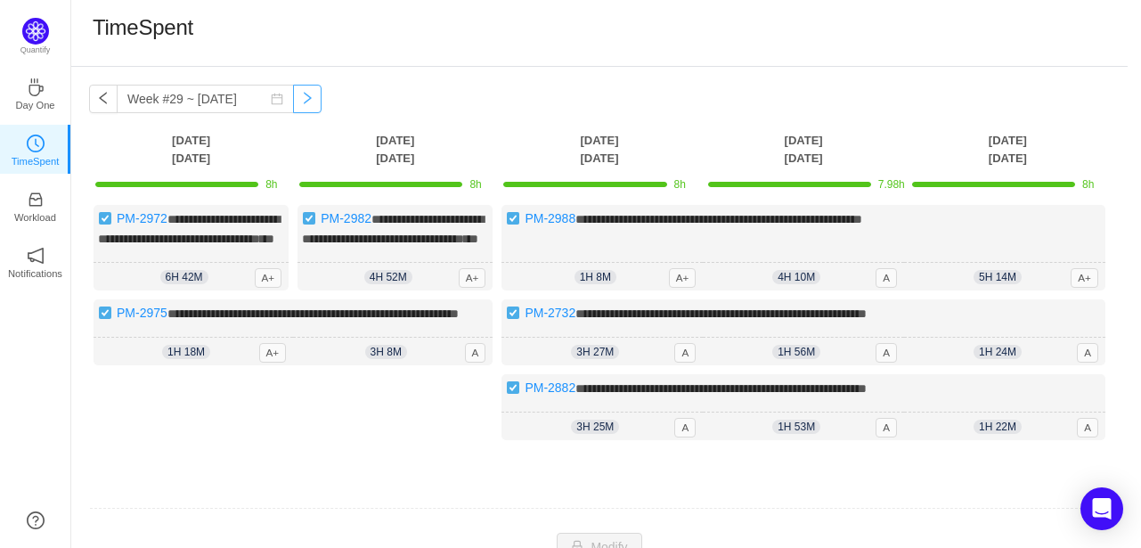
click at [296, 106] on button "button" at bounding box center [307, 99] width 29 height 29
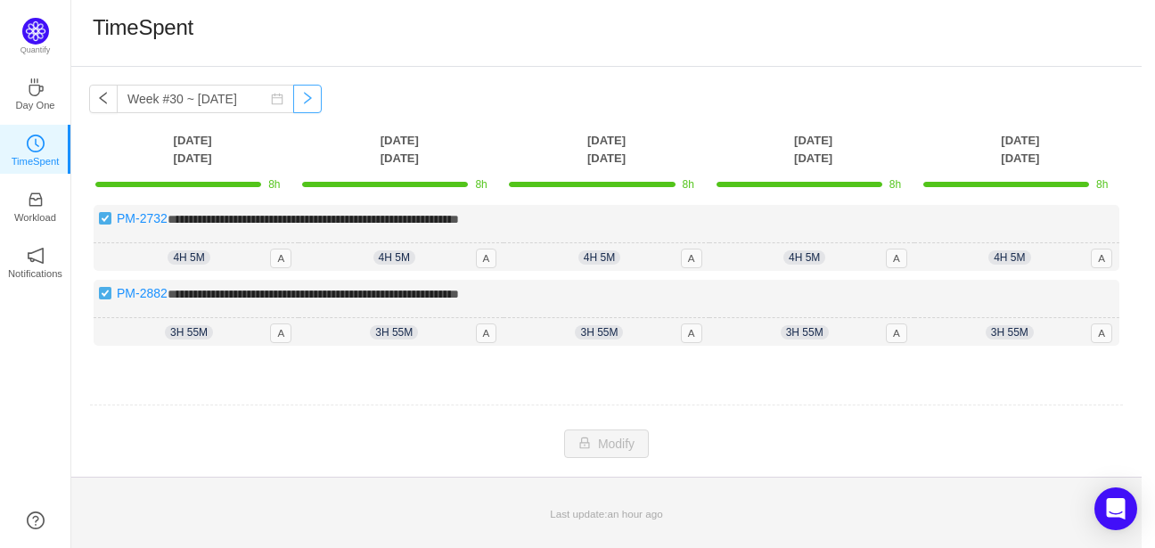
click at [296, 106] on button "button" at bounding box center [307, 99] width 29 height 29
click at [109, 103] on button "button" at bounding box center [103, 99] width 29 height 29
click at [293, 105] on button "button" at bounding box center [307, 99] width 29 height 29
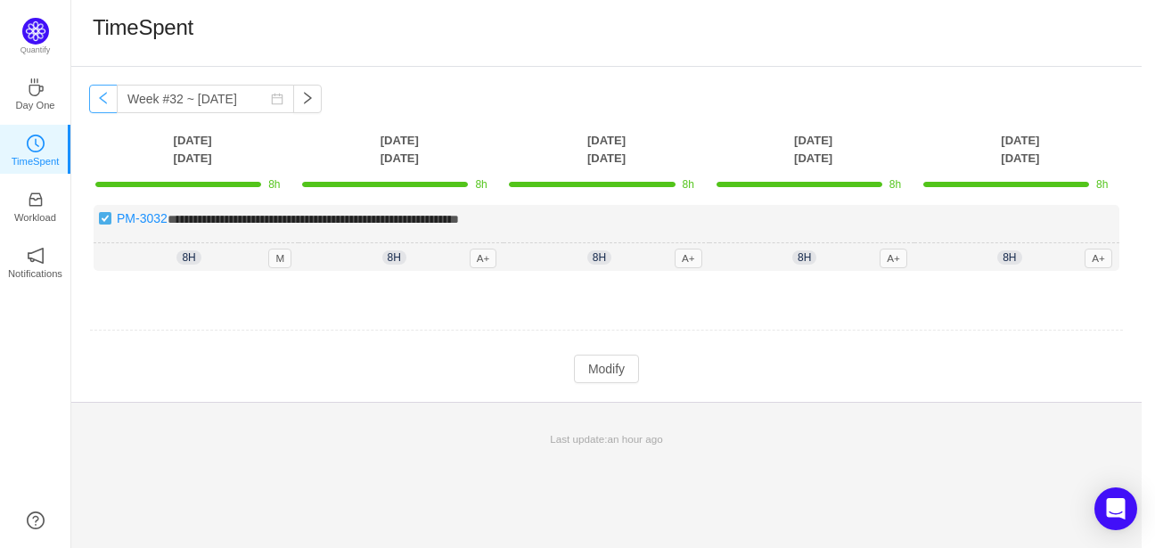
click at [101, 101] on button "button" at bounding box center [103, 99] width 29 height 29
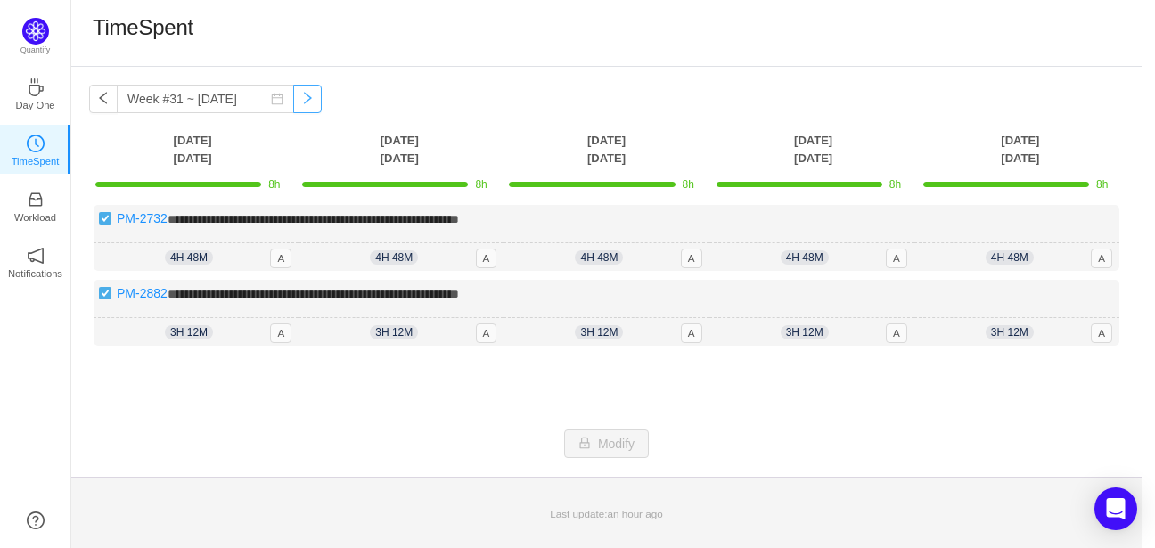
click at [298, 106] on button "button" at bounding box center [307, 99] width 29 height 29
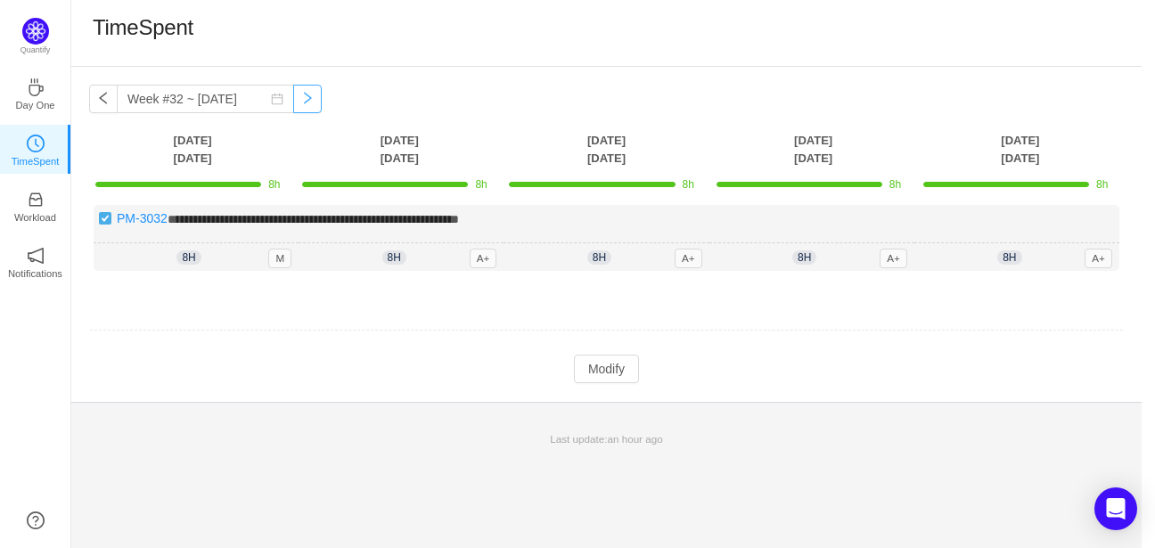
click at [293, 101] on button "button" at bounding box center [307, 99] width 29 height 29
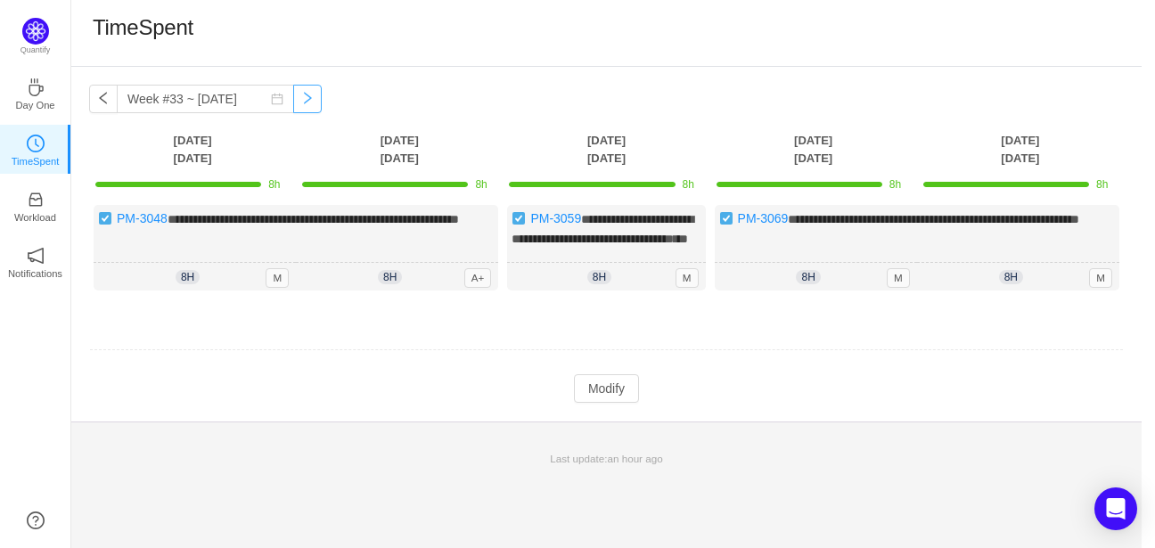
click at [293, 102] on button "button" at bounding box center [307, 99] width 29 height 29
type input "Week #35 ~ [DATE]"
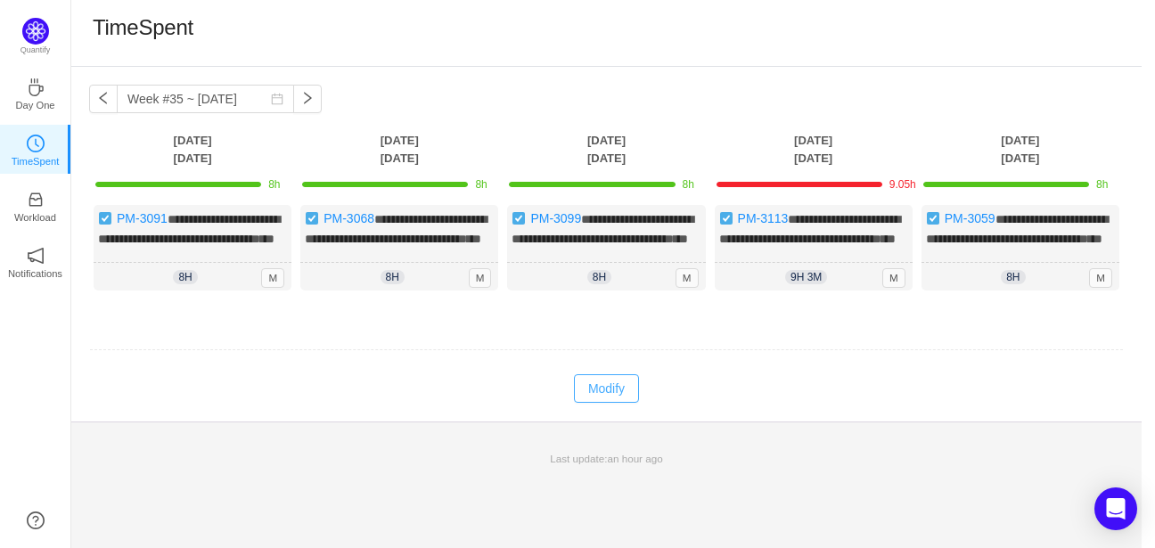
click at [602, 403] on button "Modify" at bounding box center [606, 388] width 65 height 29
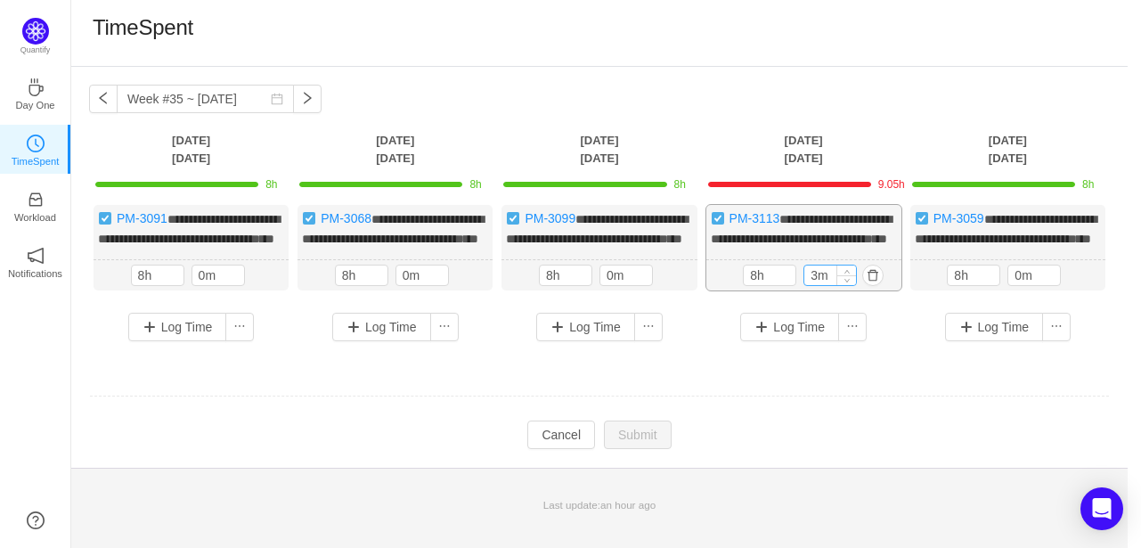
click at [811, 285] on input "3m" at bounding box center [831, 276] width 52 height 20
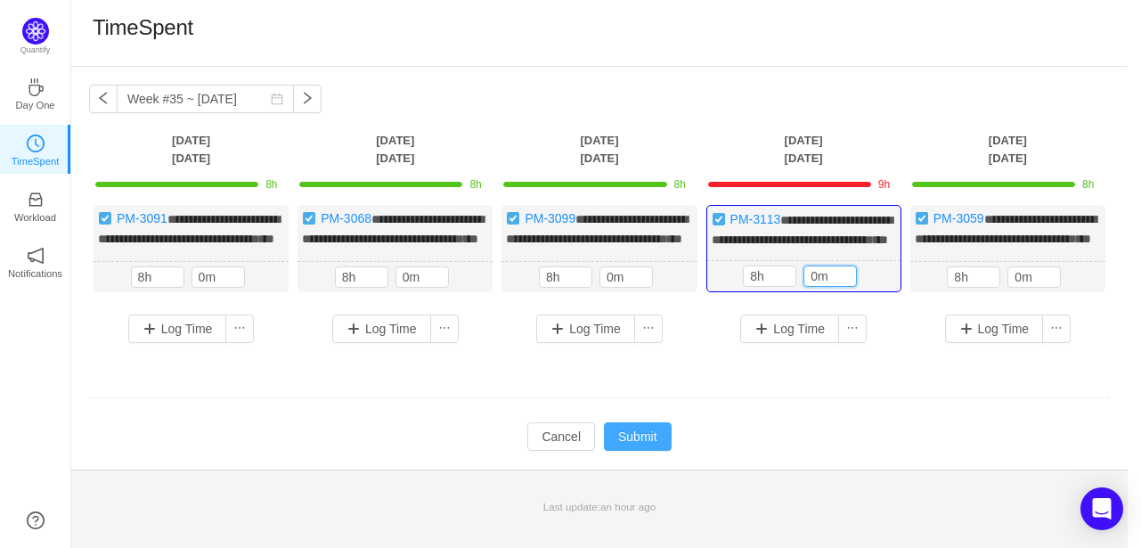
type input "0m"
click at [637, 451] on button "Submit" at bounding box center [638, 436] width 68 height 29
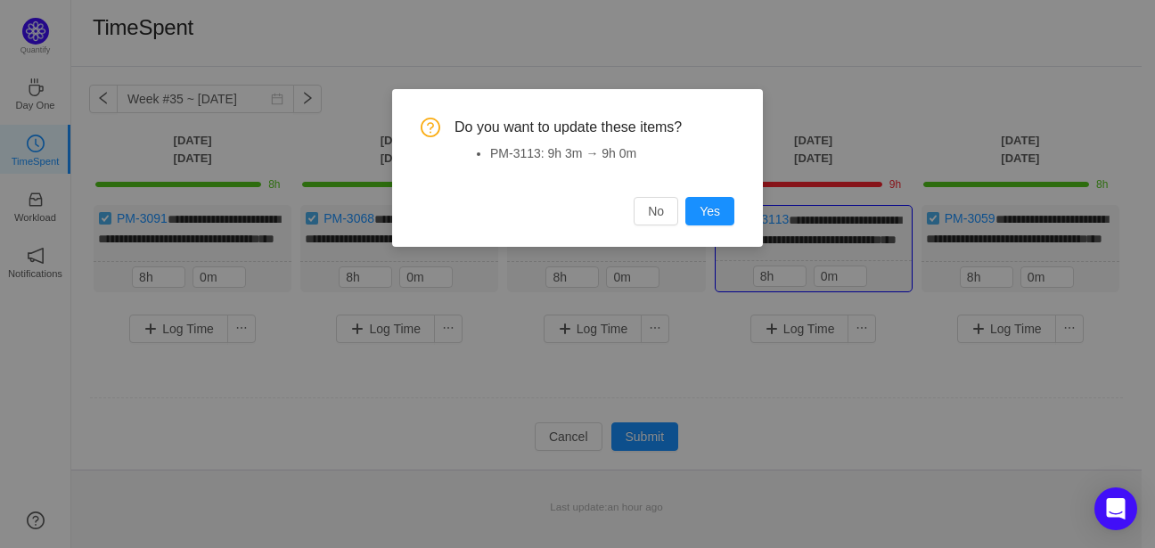
click at [713, 228] on div "Do you want to update these items? PM-3113: 9h 3m → 9h 0m No Yes" at bounding box center [577, 168] width 371 height 158
click at [706, 196] on div "Do you want to update these items? PM-3113: 9h 3m → 9h 0m No Yes" at bounding box center [578, 172] width 314 height 108
click at [711, 203] on button "Yes" at bounding box center [709, 211] width 49 height 29
